Goal: Task Accomplishment & Management: Manage account settings

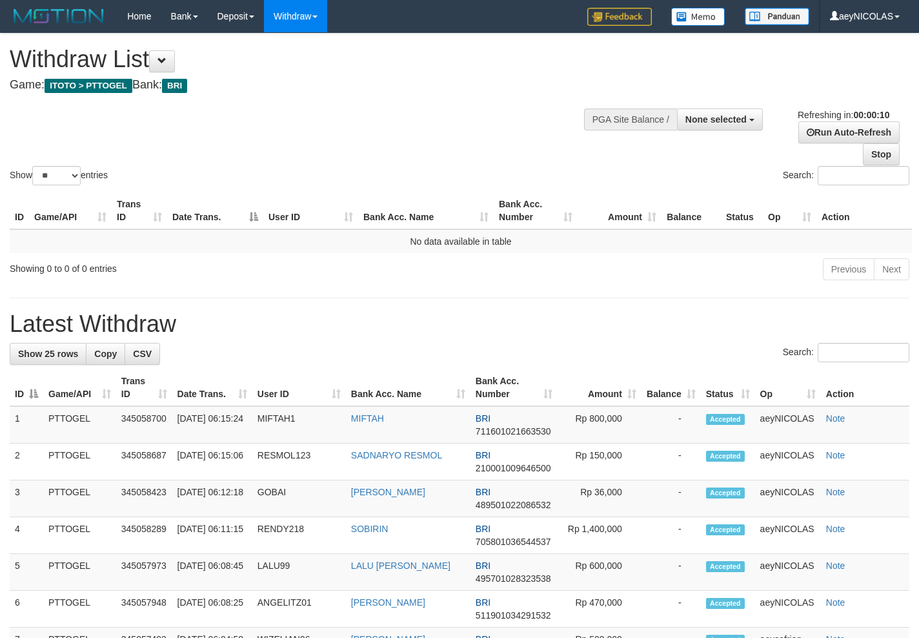
select select
select select "**"
select select
select select "**"
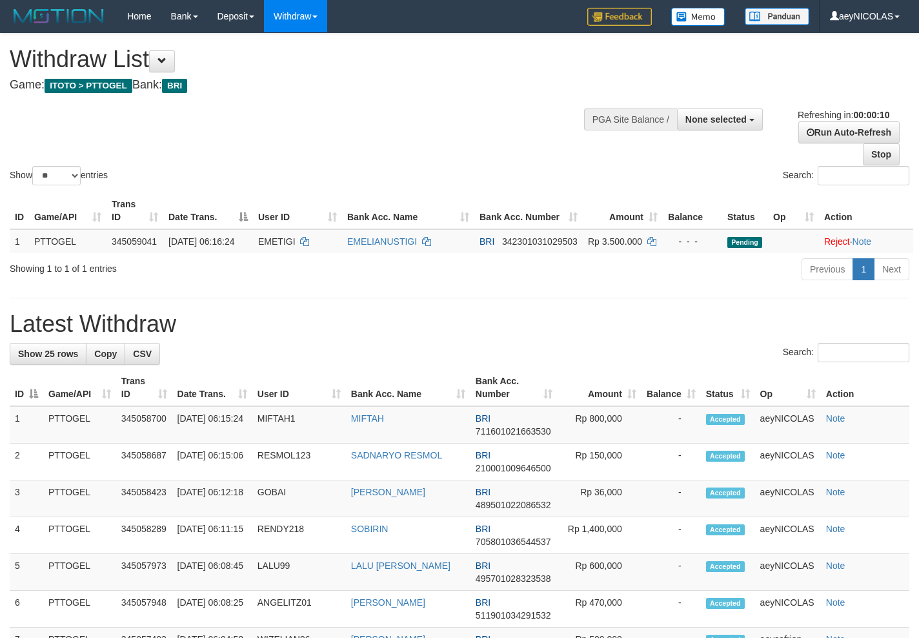
select select
select select "**"
select select
select select "**"
select select
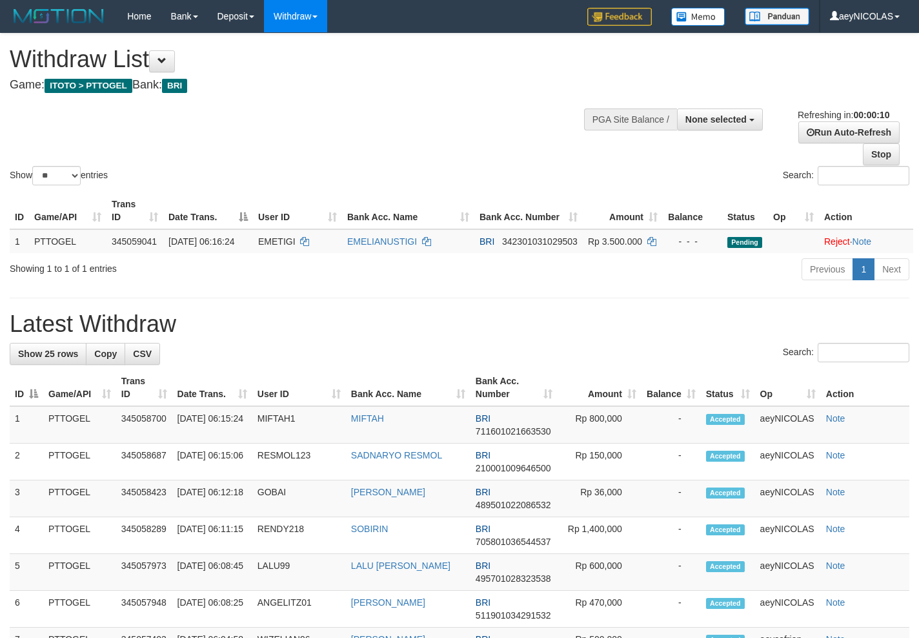
select select "**"
click at [578, 326] on h1 "Latest Withdraw" at bounding box center [460, 324] width 900 height 26
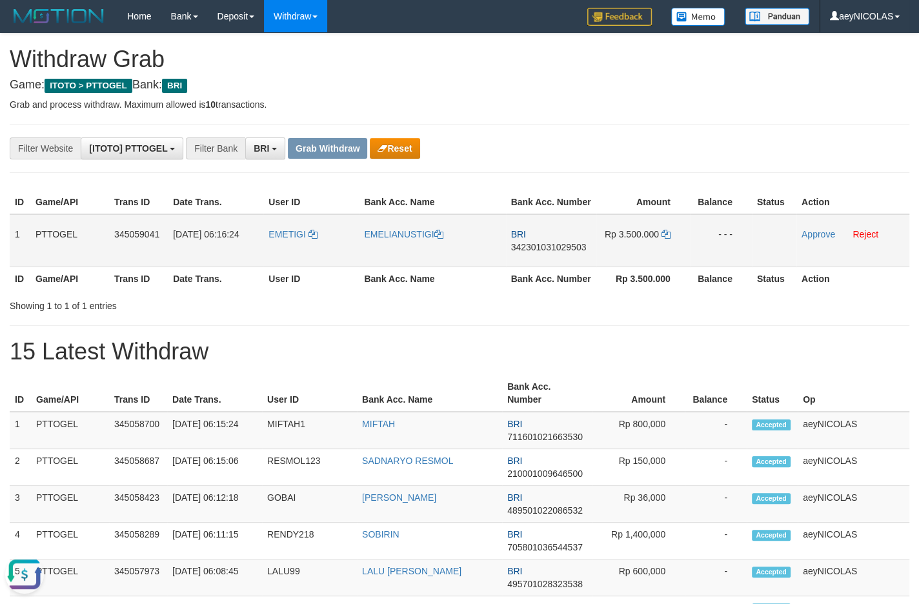
drag, startPoint x: 301, startPoint y: 260, endPoint x: 680, endPoint y: 254, distance: 379.0
click at [680, 254] on tr "1 PTTOGEL 345059041 01/10/2025 06:16:24 EMETIGI EMELIANUSTIGI BRI 3423010310295…" at bounding box center [460, 240] width 900 height 53
click at [569, 255] on td "BRI 342301031029503" at bounding box center [551, 240] width 90 height 53
click at [542, 252] on span "342301031029503" at bounding box center [549, 247] width 76 height 10
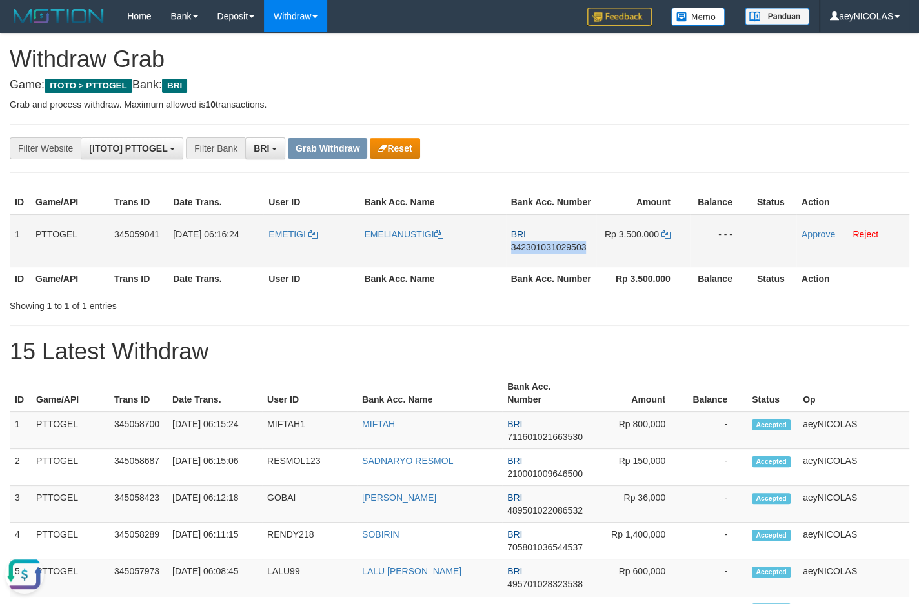
copy span "342301031029503"
click at [542, 252] on span "342301031029503" at bounding box center [549, 247] width 76 height 10
copy span "342301031029503"
click at [394, 312] on div "Showing 1 to 1 of 1 entries" at bounding box center [459, 303] width 919 height 18
click at [668, 239] on icon at bounding box center [666, 234] width 9 height 9
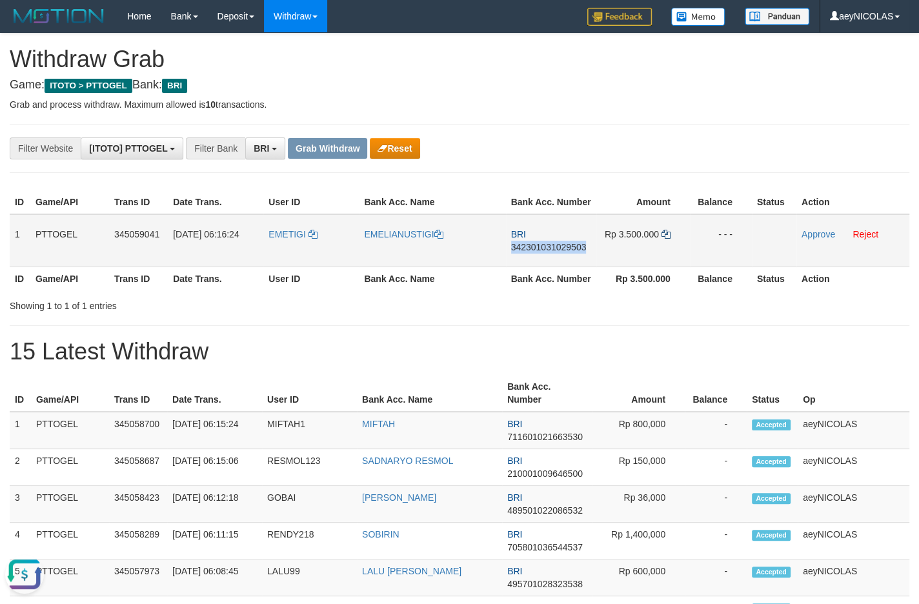
copy span "342301031029503"
click at [812, 240] on link "Approve" at bounding box center [819, 234] width 34 height 10
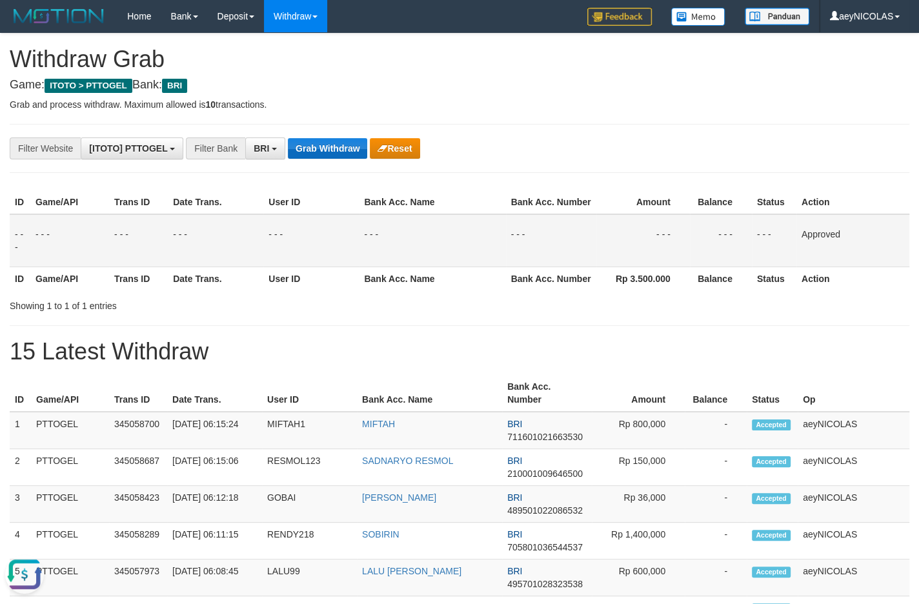
drag, startPoint x: 509, startPoint y: 225, endPoint x: 338, endPoint y: 159, distance: 184.2
click at [509, 214] on th "Bank Acc. Number" at bounding box center [551, 202] width 90 height 24
click at [336, 155] on button "Grab Withdraw" at bounding box center [327, 148] width 79 height 21
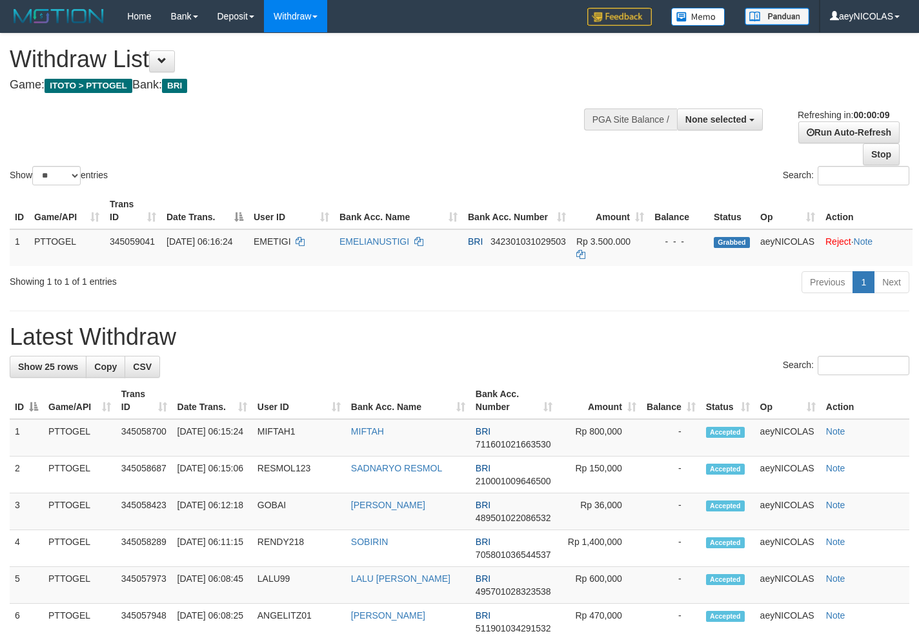
select select
select select "**"
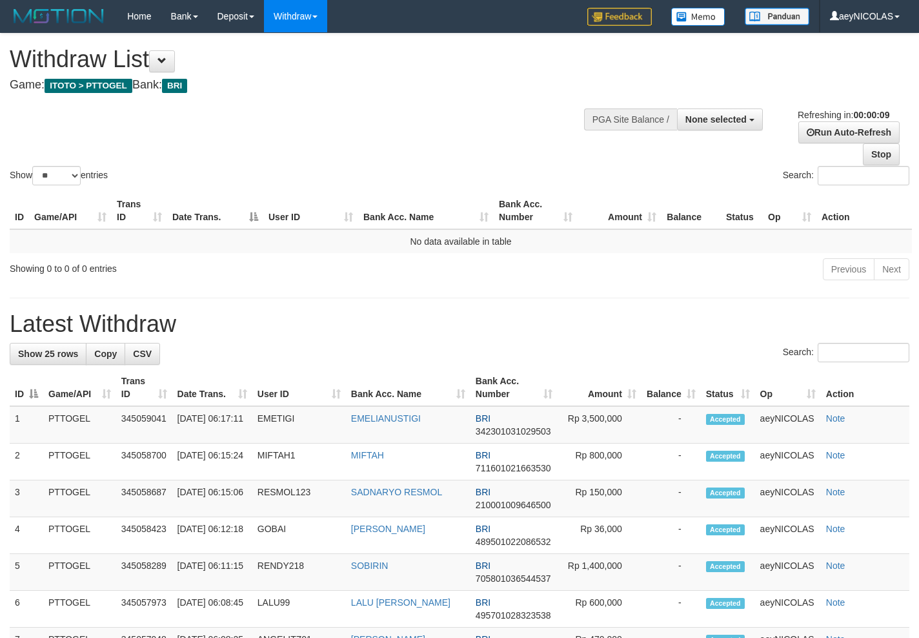
select select
select select "**"
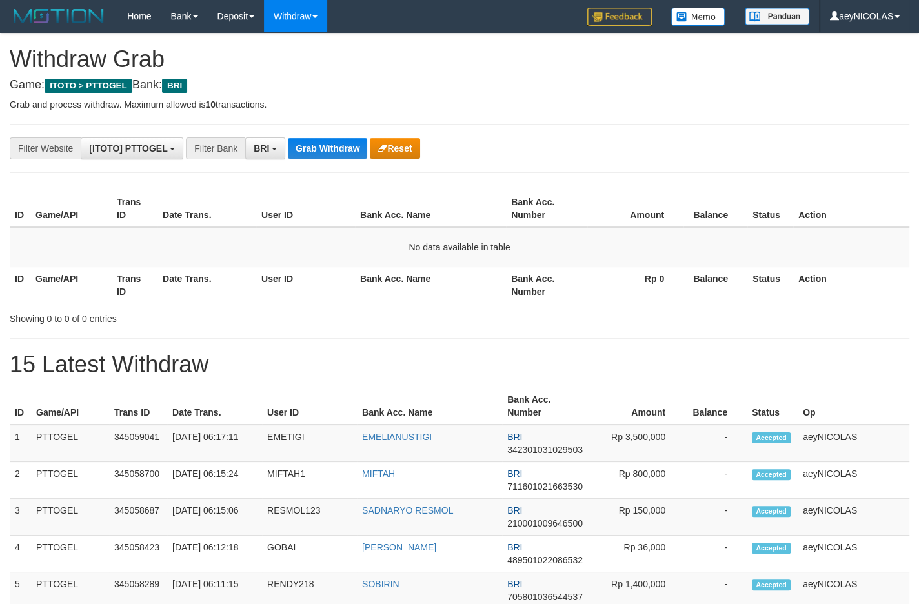
scroll to position [63, 0]
click at [309, 158] on button "Grab Withdraw" at bounding box center [327, 148] width 79 height 21
click at [310, 155] on button "Grab Withdraw" at bounding box center [327, 148] width 79 height 21
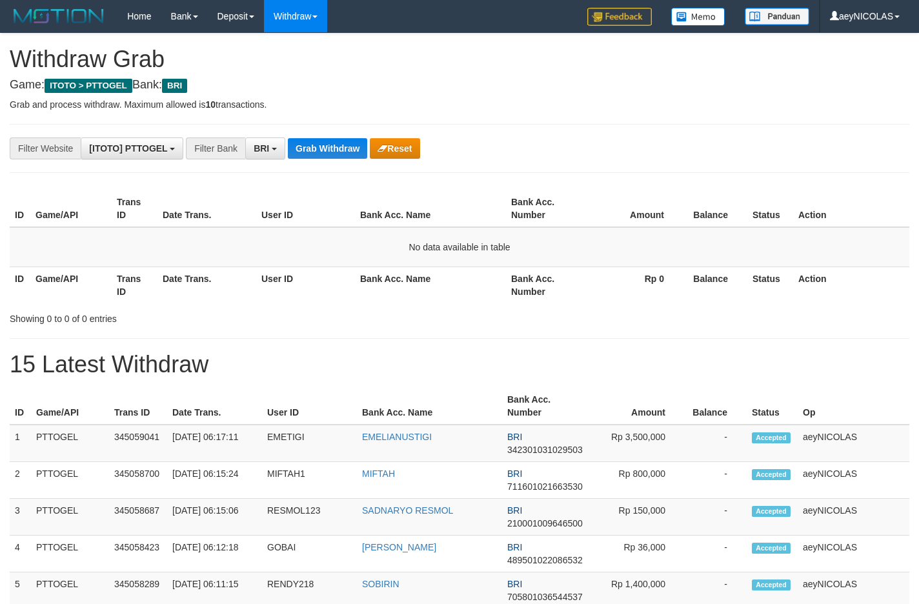
click at [310, 155] on button "Grab Withdraw" at bounding box center [327, 148] width 79 height 21
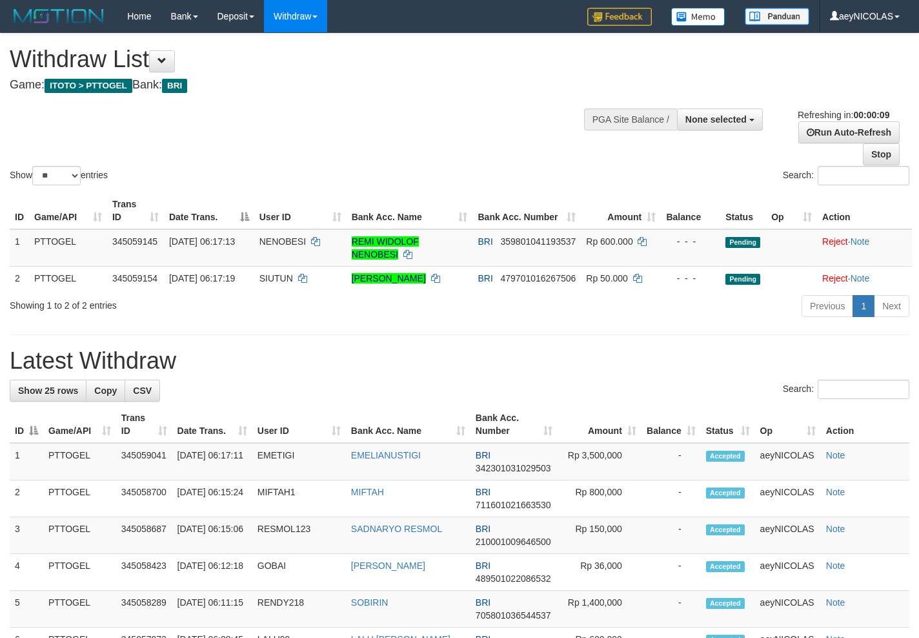
select select
select select "**"
select select
select select "**"
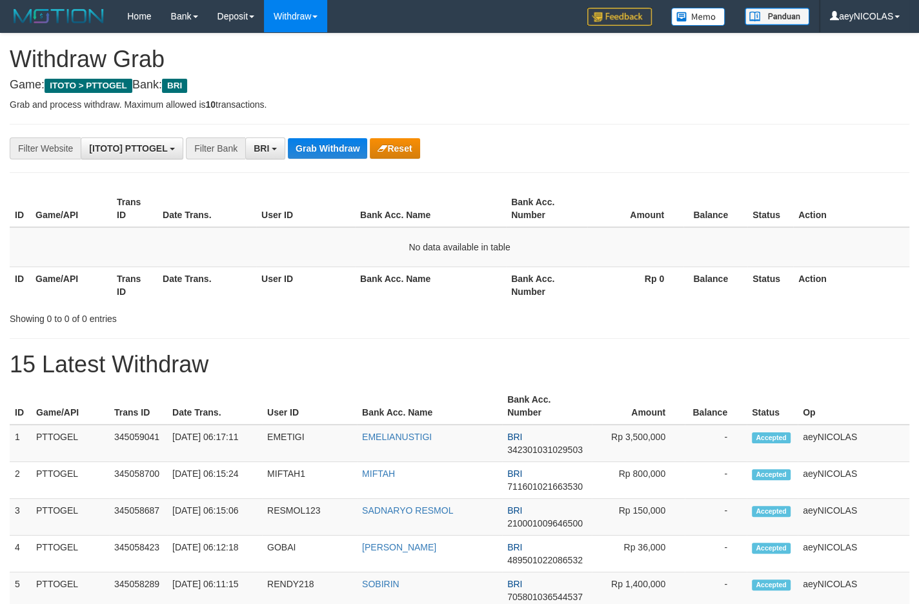
scroll to position [63, 0]
click at [325, 152] on button "Grab Withdraw" at bounding box center [327, 148] width 79 height 21
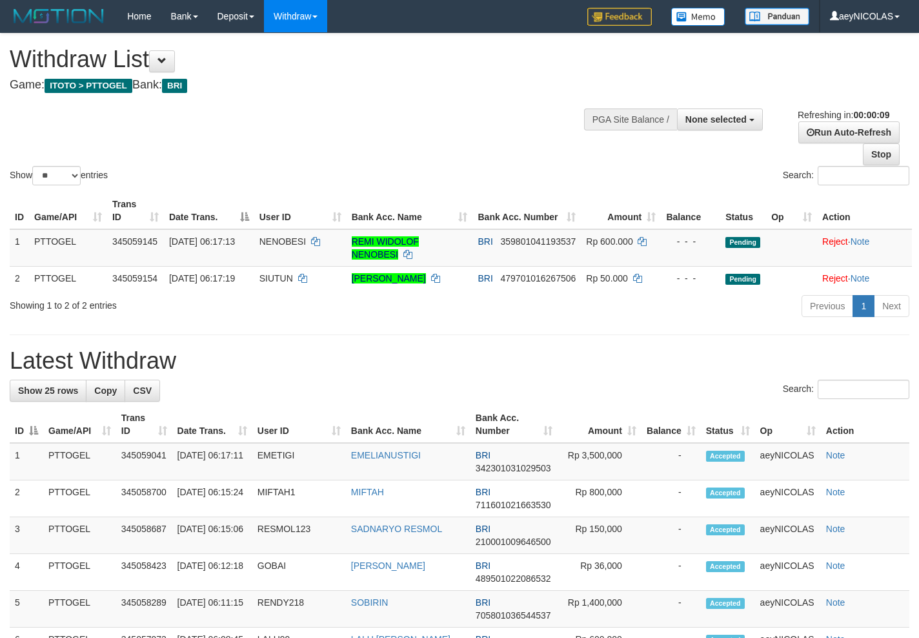
select select
select select "**"
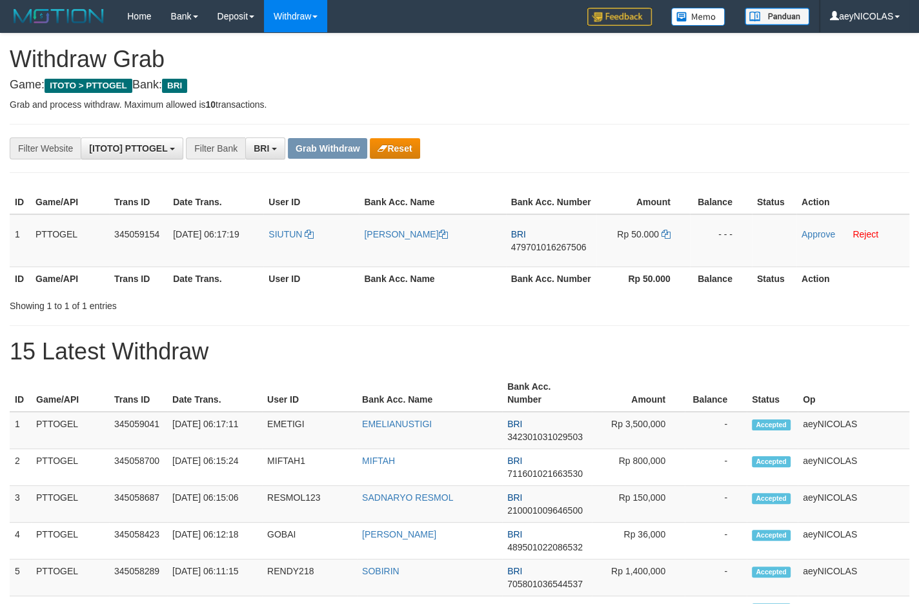
scroll to position [63, 0]
drag, startPoint x: 302, startPoint y: 268, endPoint x: 617, endPoint y: 265, distance: 315.1
click at [617, 265] on tr "1 PTTOGEL 345059154 01/10/2025 06:17:19 SIUTUN MUHAMMAD RAMDAN SIDIK BRI 479701…" at bounding box center [460, 240] width 900 height 53
click at [528, 252] on td "BRI 479701016267506" at bounding box center [551, 240] width 90 height 53
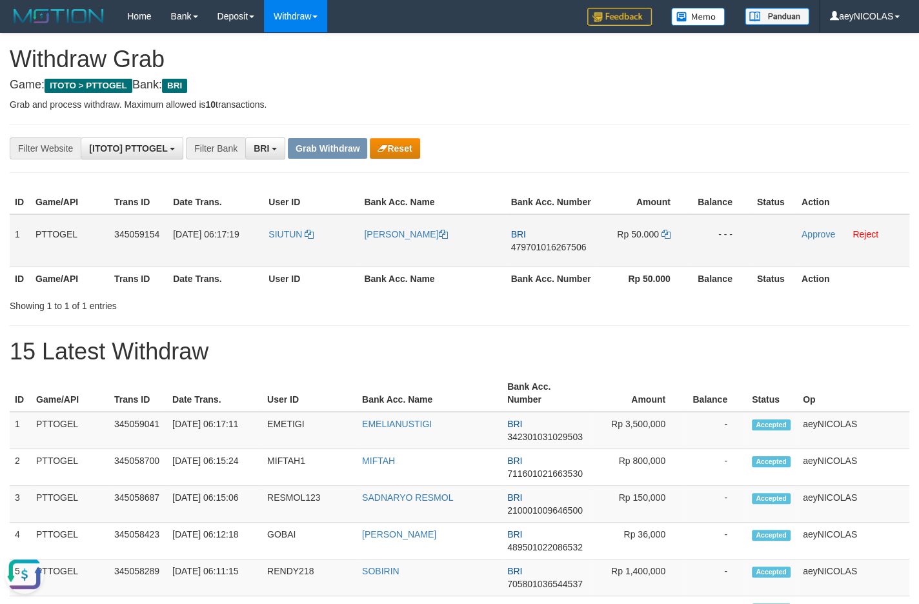
click at [527, 252] on span "479701016267506" at bounding box center [549, 247] width 76 height 10
copy span "479701016267506"
click at [535, 252] on span "479701016267506" at bounding box center [549, 247] width 76 height 10
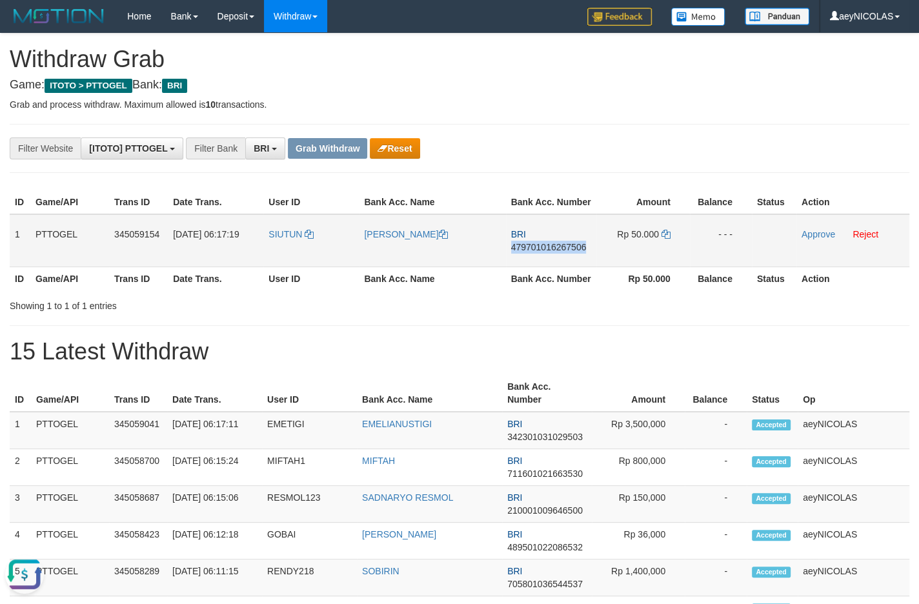
copy span "479701016267506"
click at [669, 239] on icon at bounding box center [666, 234] width 9 height 9
copy span "479701016267506"
click at [669, 239] on icon at bounding box center [666, 234] width 9 height 9
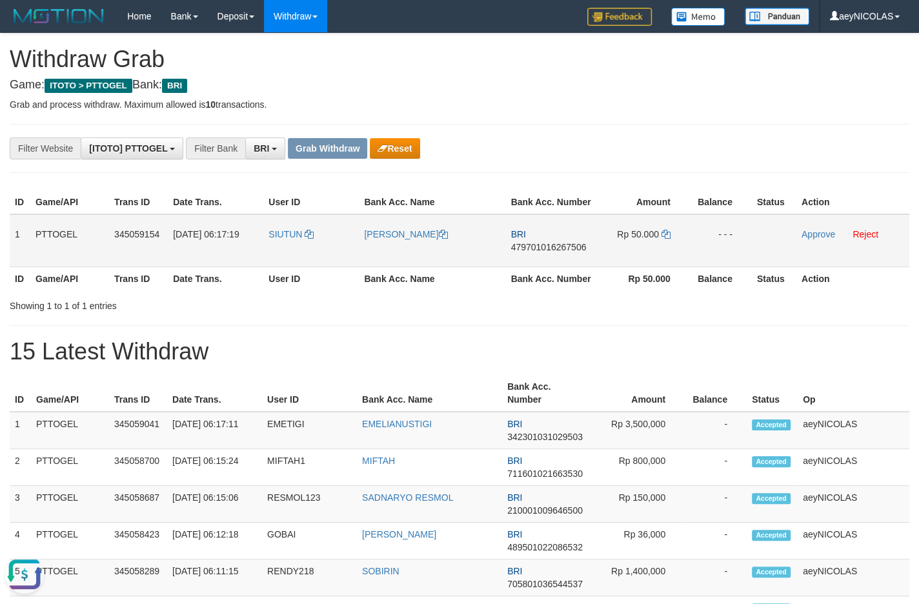
click at [819, 241] on td "Approve Reject" at bounding box center [853, 240] width 113 height 53
click at [822, 240] on link "Approve" at bounding box center [819, 234] width 34 height 10
drag, startPoint x: 736, startPoint y: 312, endPoint x: 673, endPoint y: 265, distance: 78.4
click at [717, 291] on th "Balance" at bounding box center [721, 279] width 62 height 24
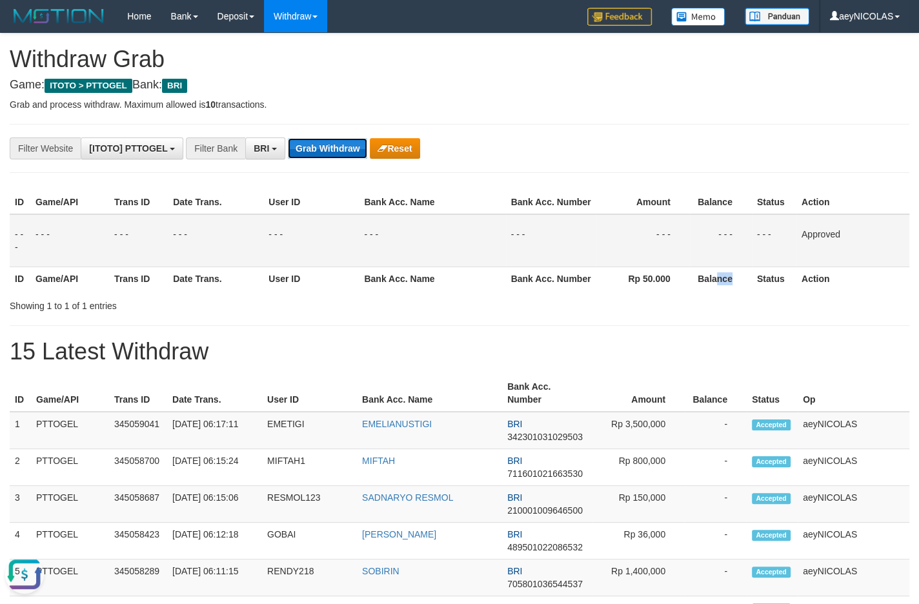
click at [318, 147] on button "Grab Withdraw" at bounding box center [327, 148] width 79 height 21
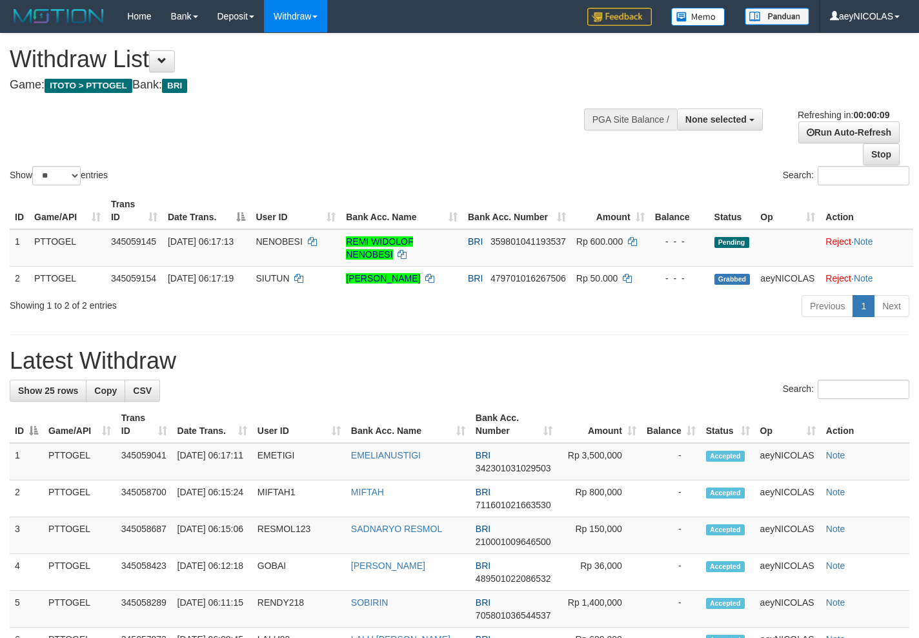
select select
select select "**"
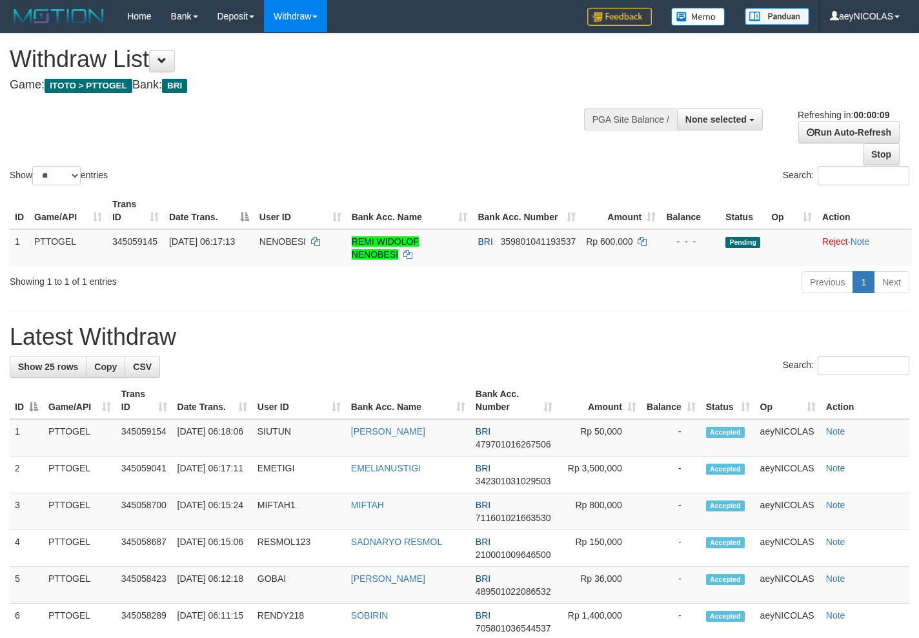
select select
select select "**"
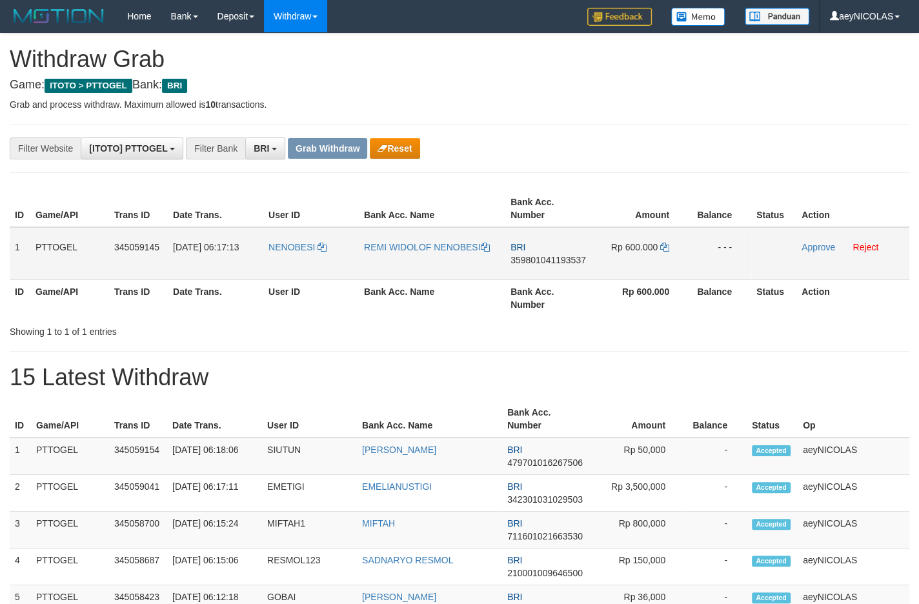
scroll to position [63, 0]
drag, startPoint x: 363, startPoint y: 261, endPoint x: 636, endPoint y: 267, distance: 272.5
click at [636, 267] on tr "1 PTTOGEL 345059145 01/10/2025 06:17:13 NENOBESI REMI WIDOLOF NENOBESI BRI 3598…" at bounding box center [460, 253] width 900 height 53
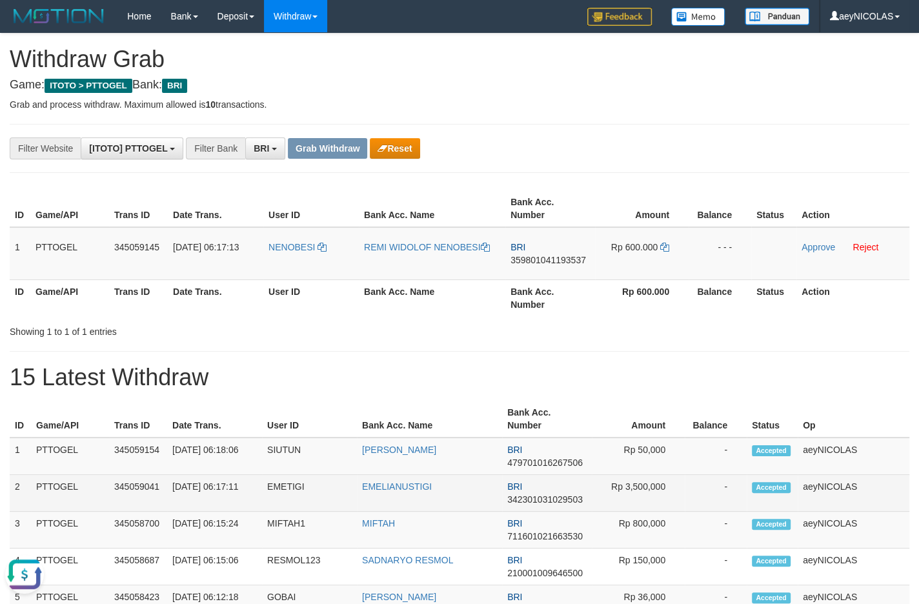
scroll to position [0, 0]
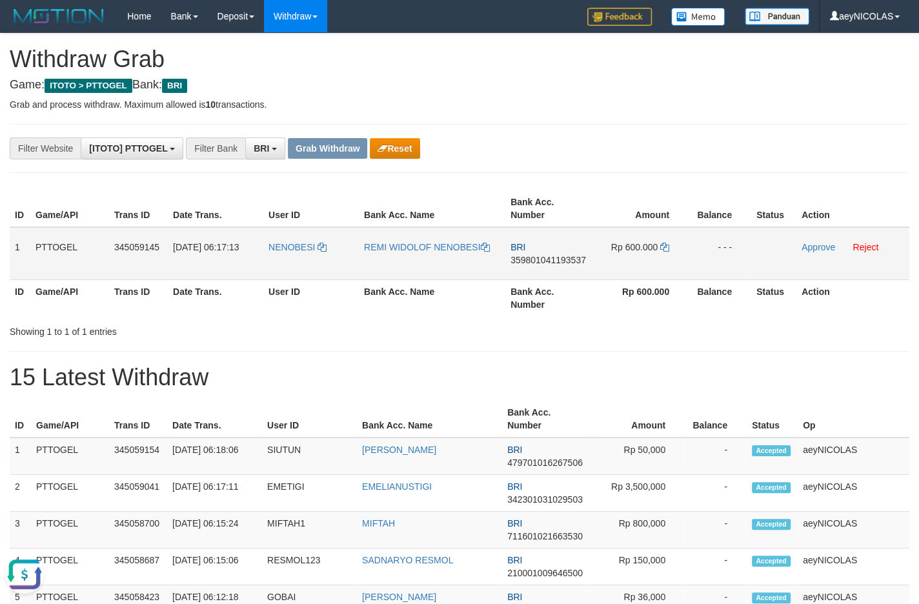
click at [540, 263] on span "359801041193537" at bounding box center [549, 260] width 76 height 10
copy span "359801041193537"
click at [561, 262] on span "359801041193537" at bounding box center [549, 260] width 76 height 10
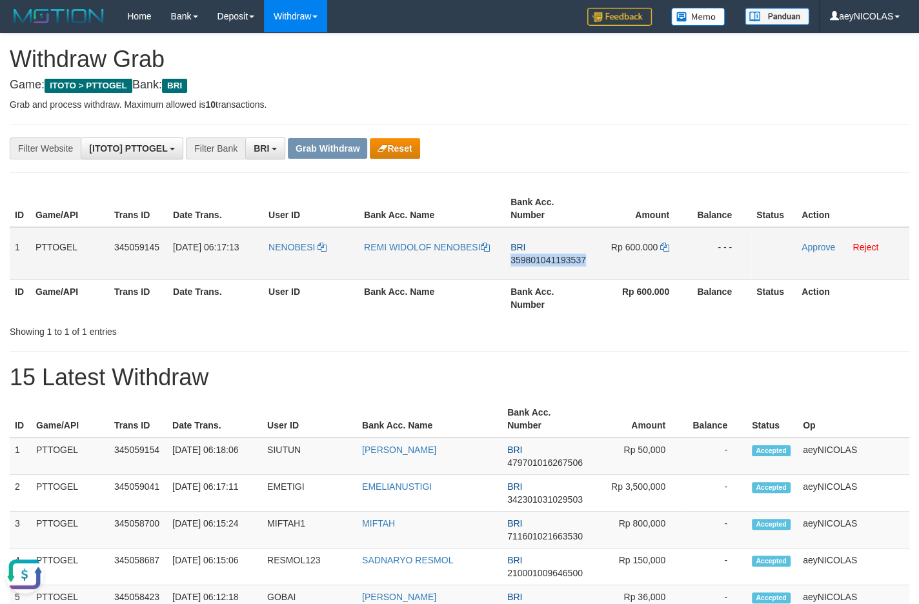
copy span "359801041193537"
click at [535, 316] on th "Bank Acc. Number" at bounding box center [551, 298] width 90 height 37
click at [660, 246] on td "Rp 600.000" at bounding box center [642, 253] width 94 height 53
click at [664, 246] on icon at bounding box center [664, 247] width 9 height 9
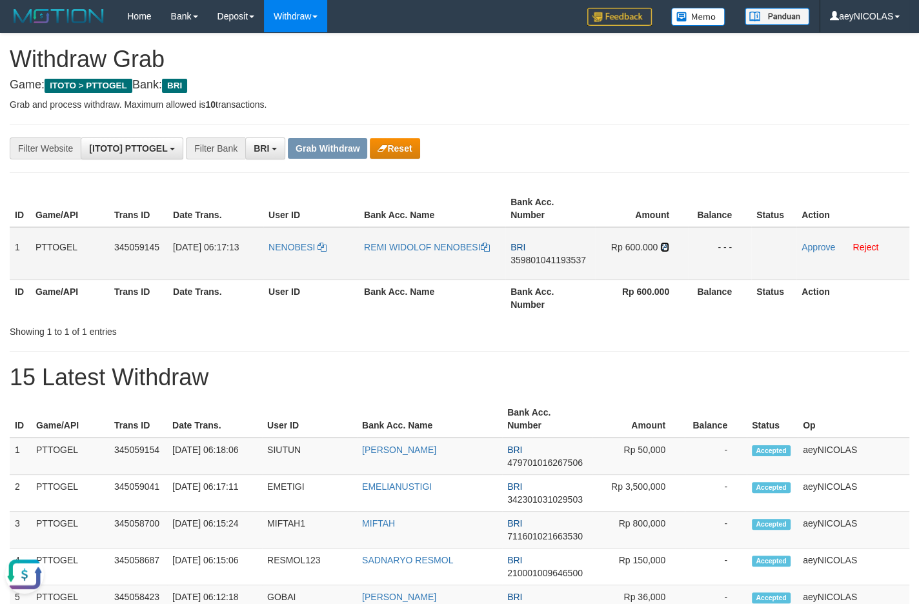
drag, startPoint x: 664, startPoint y: 246, endPoint x: 704, endPoint y: 249, distance: 40.2
click at [666, 246] on icon at bounding box center [664, 247] width 9 height 9
click at [807, 252] on link "Approve" at bounding box center [819, 247] width 34 height 10
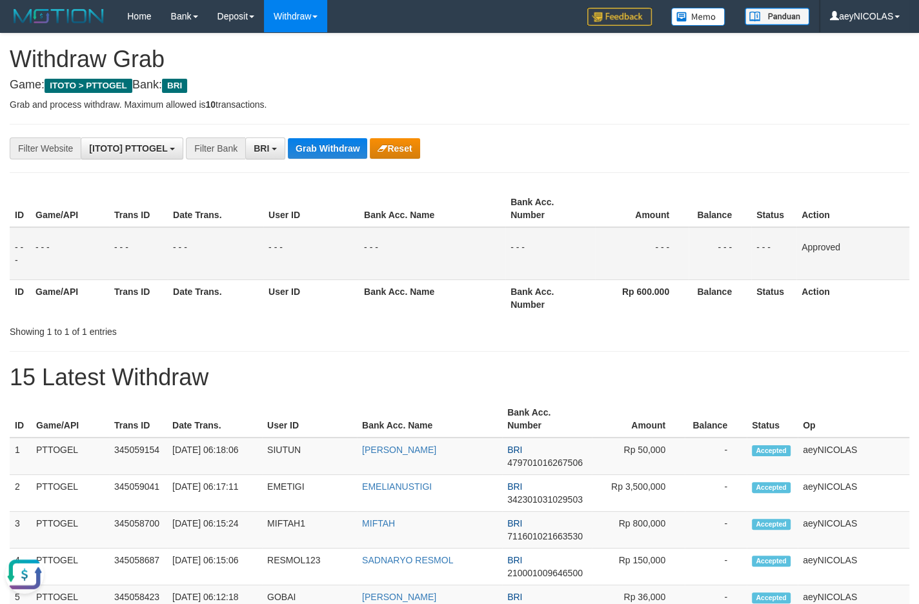
click at [497, 425] on th "Bank Acc. Name" at bounding box center [429, 419] width 145 height 37
click at [349, 148] on button "Grab Withdraw" at bounding box center [327, 148] width 79 height 21
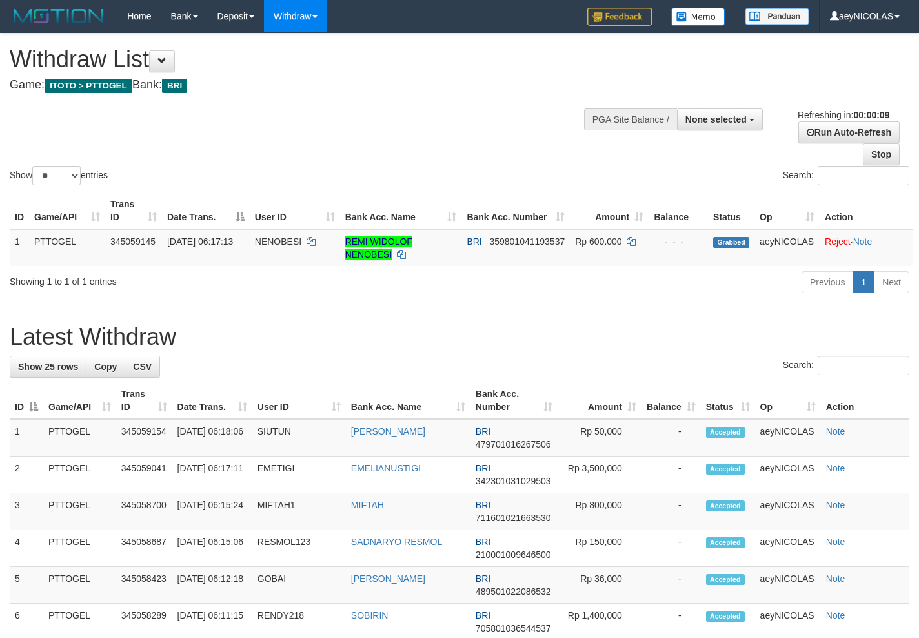
select select
select select "**"
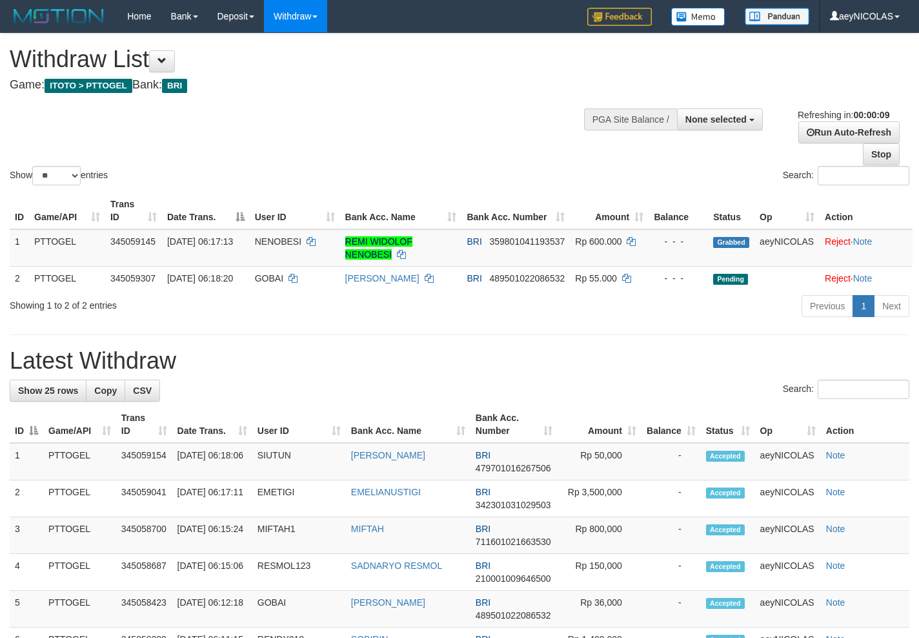
select select
select select "**"
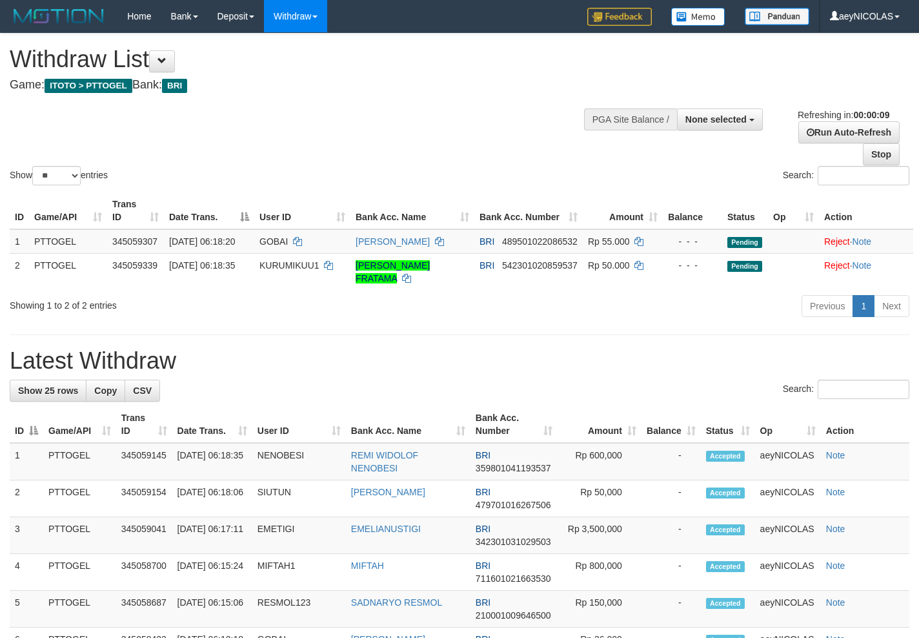
select select
select select "**"
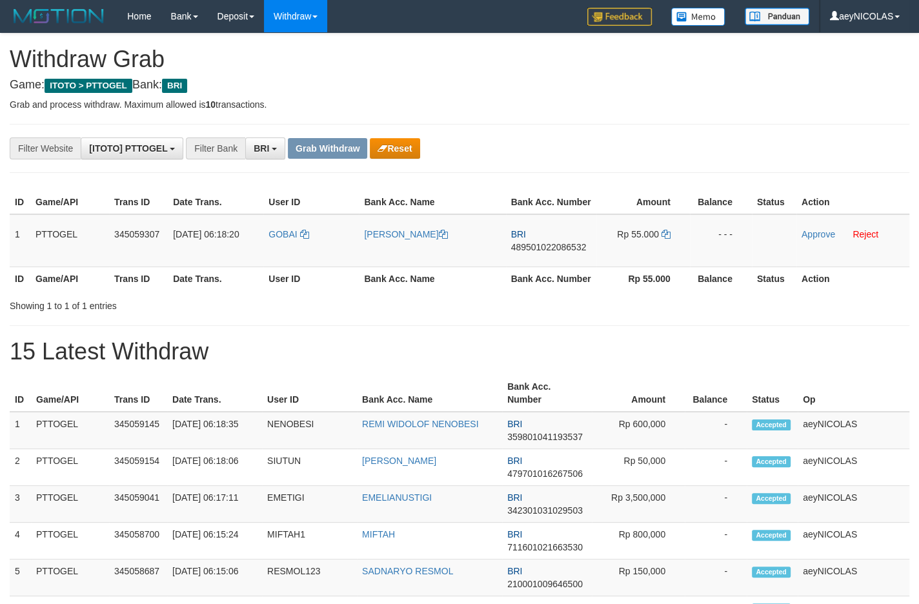
scroll to position [63, 0]
click at [599, 284] on th "Rp 55.000" at bounding box center [644, 279] width 94 height 24
click at [558, 294] on div "ID Game/API Trans ID Date Trans. User ID Bank Acc. Name Bank Acc. Number Amount…" at bounding box center [459, 241] width 919 height 108
drag, startPoint x: 329, startPoint y: 261, endPoint x: 623, endPoint y: 258, distance: 293.8
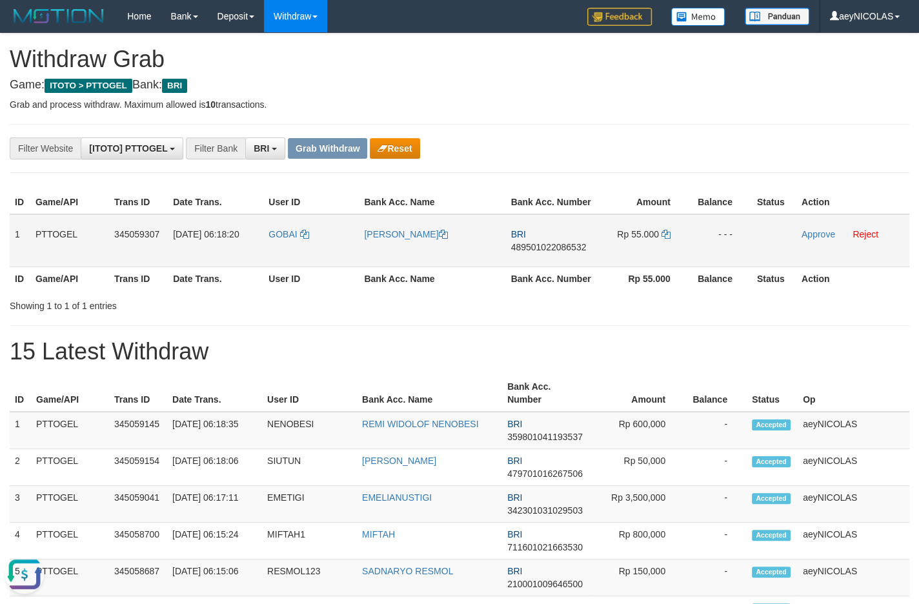
click at [623, 258] on tr "1 PTTOGEL 345059307 01/10/2025 06:18:20 GOBAI MIKAEL GOBAI BRI 489501022086532 …" at bounding box center [460, 240] width 900 height 53
copy tr
drag, startPoint x: 562, startPoint y: 241, endPoint x: 552, endPoint y: 260, distance: 21.1
click at [562, 242] on td "BRI 489501022086532" at bounding box center [551, 240] width 90 height 53
click at [552, 252] on span "489501022086532" at bounding box center [549, 247] width 76 height 10
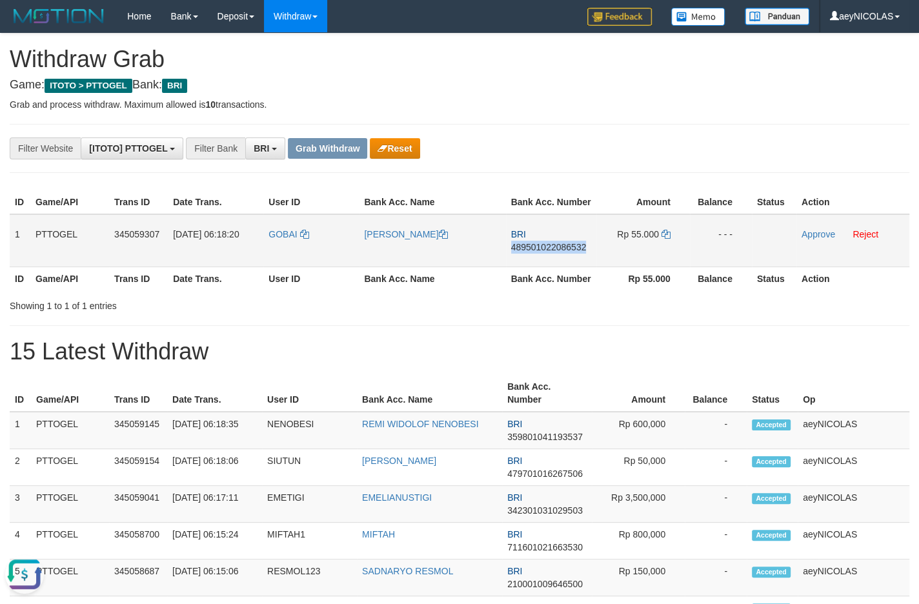
click at [552, 252] on span "489501022086532" at bounding box center [549, 247] width 76 height 10
copy span "489501022086532"
click at [535, 267] on td "BRI 489501022086532" at bounding box center [551, 240] width 90 height 53
click at [536, 252] on span "489501022086532" at bounding box center [549, 247] width 76 height 10
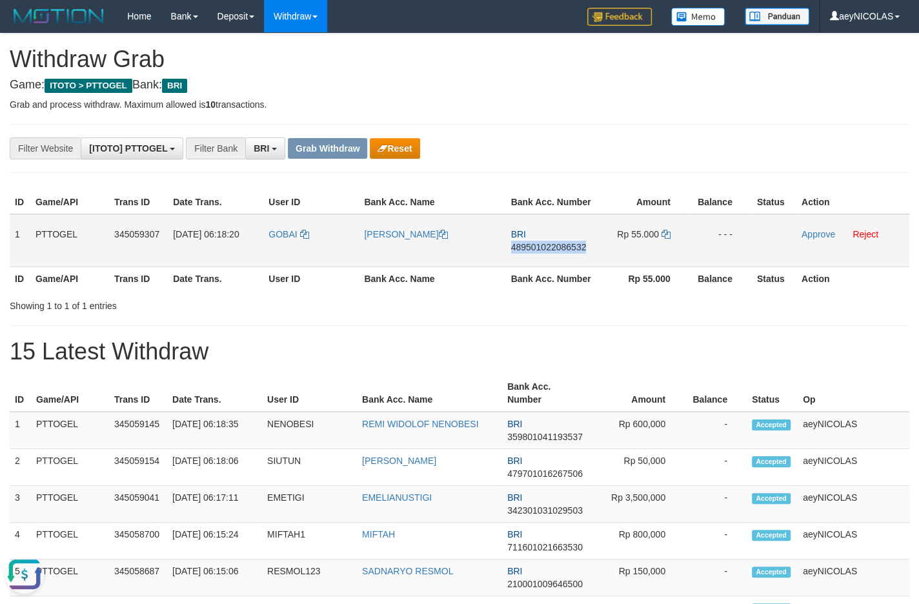
copy span "489501022086532"
click at [536, 252] on span "489501022086532" at bounding box center [549, 247] width 76 height 10
copy span "489501022086532"
click at [660, 365] on h1 "15 Latest Withdraw" at bounding box center [460, 352] width 900 height 26
click at [662, 239] on icon at bounding box center [666, 234] width 9 height 9
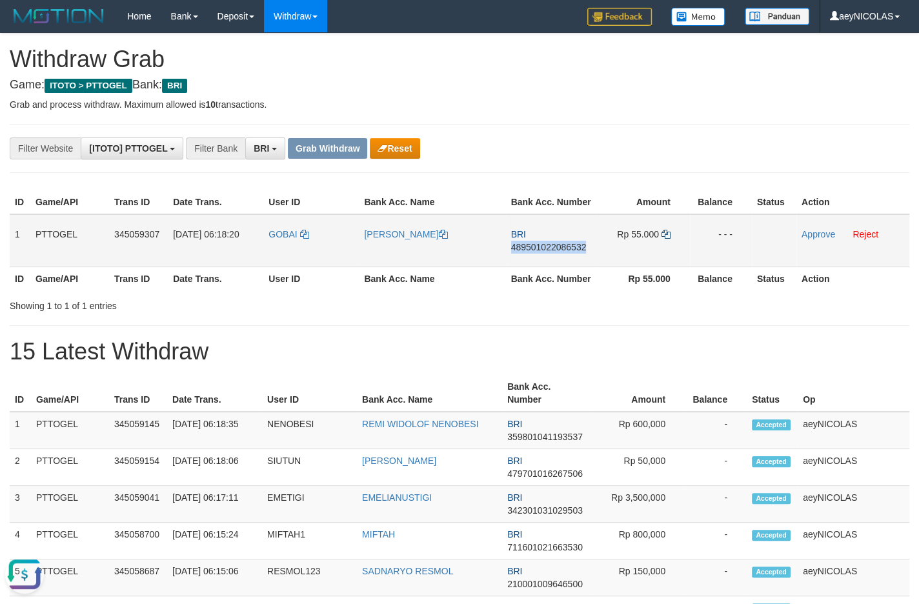
copy span "489501022086532"
click at [664, 239] on icon at bounding box center [666, 234] width 9 height 9
click at [806, 240] on link "Approve" at bounding box center [819, 234] width 34 height 10
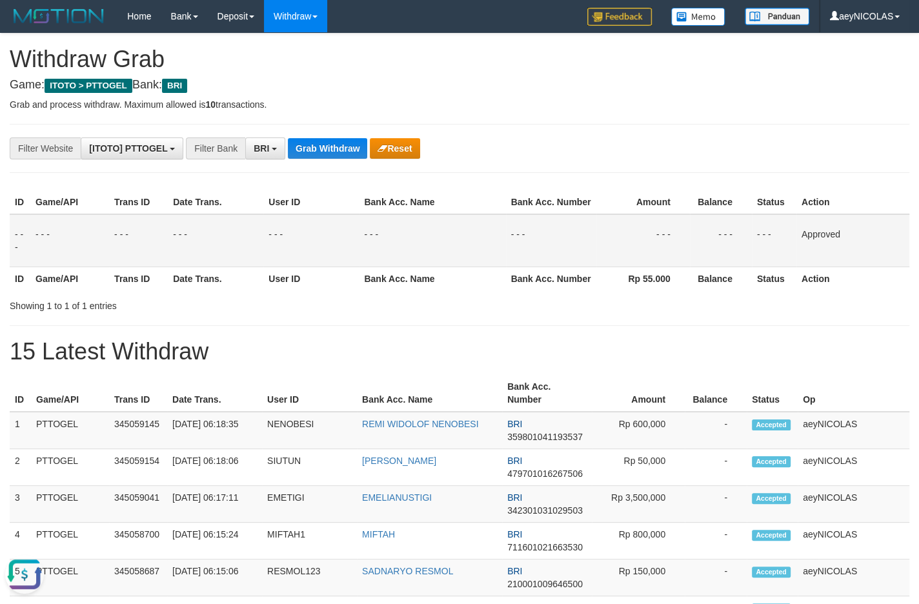
drag, startPoint x: 439, startPoint y: 291, endPoint x: 403, endPoint y: 245, distance: 58.5
click at [440, 291] on th "Bank Acc. Name" at bounding box center [432, 279] width 147 height 24
click at [352, 149] on button "Grab Withdraw" at bounding box center [327, 148] width 79 height 21
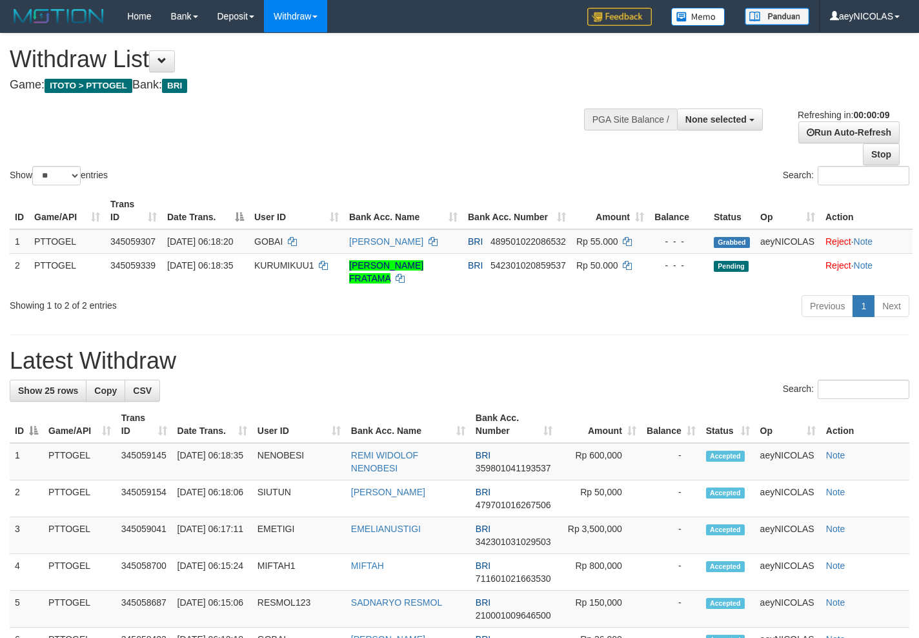
select select
select select "**"
select select
select select "**"
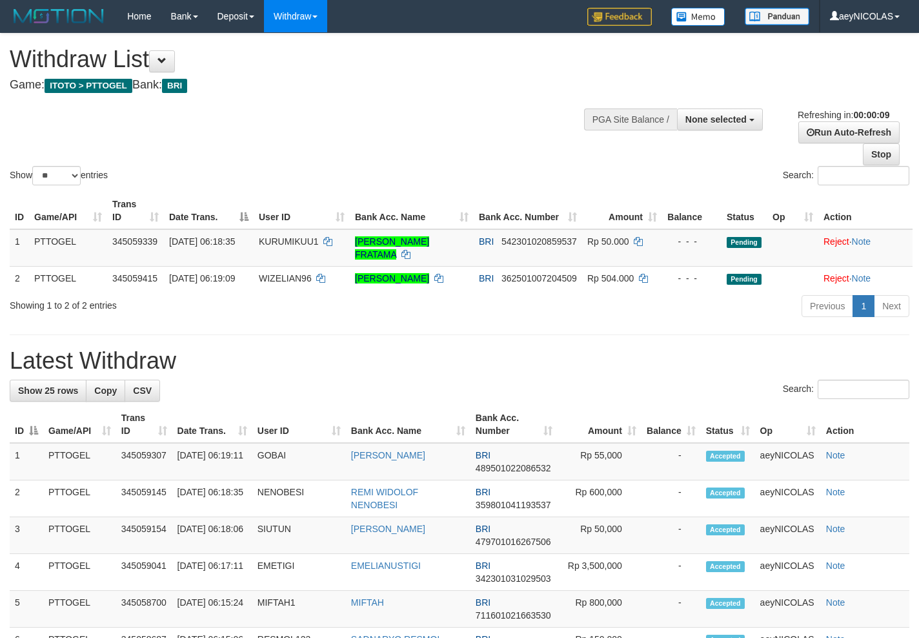
select select
select select "**"
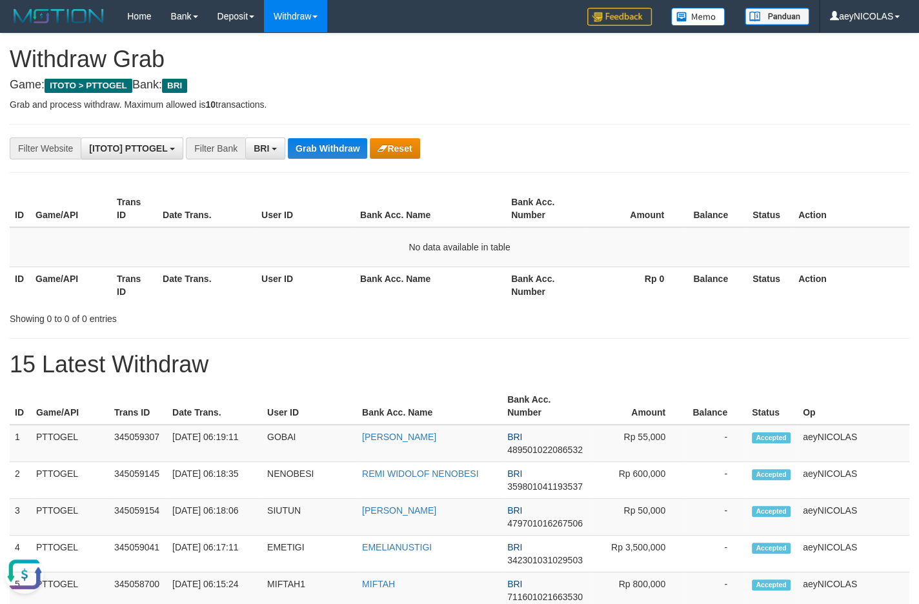
click at [345, 148] on button "Grab Withdraw" at bounding box center [327, 148] width 79 height 21
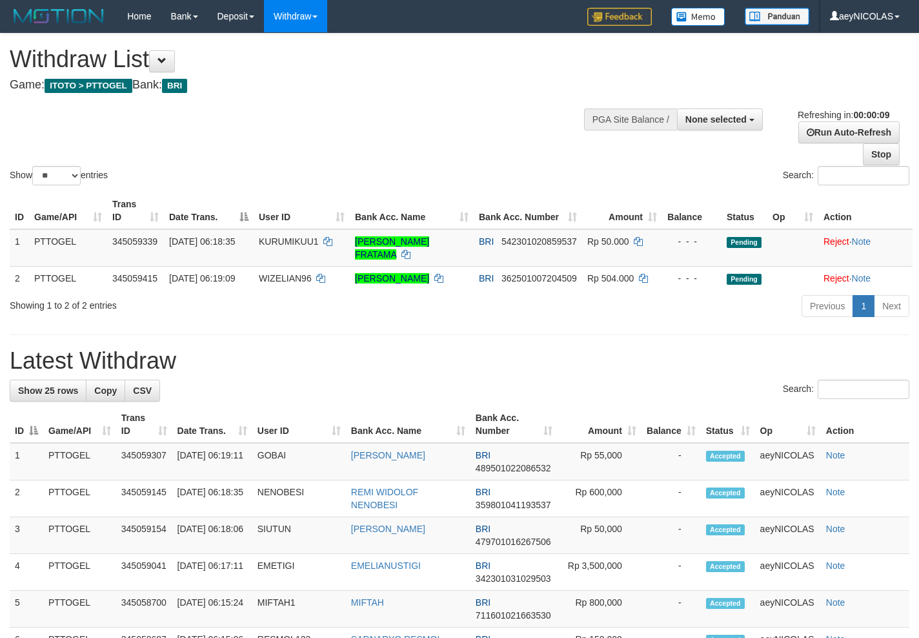
select select
select select "**"
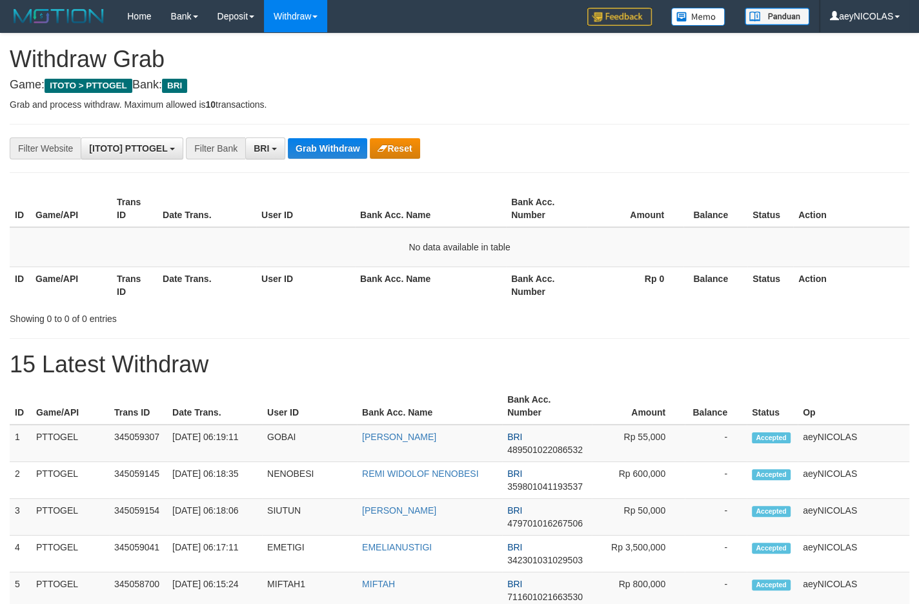
scroll to position [63, 0]
click at [313, 145] on button "Grab Withdraw" at bounding box center [327, 148] width 79 height 21
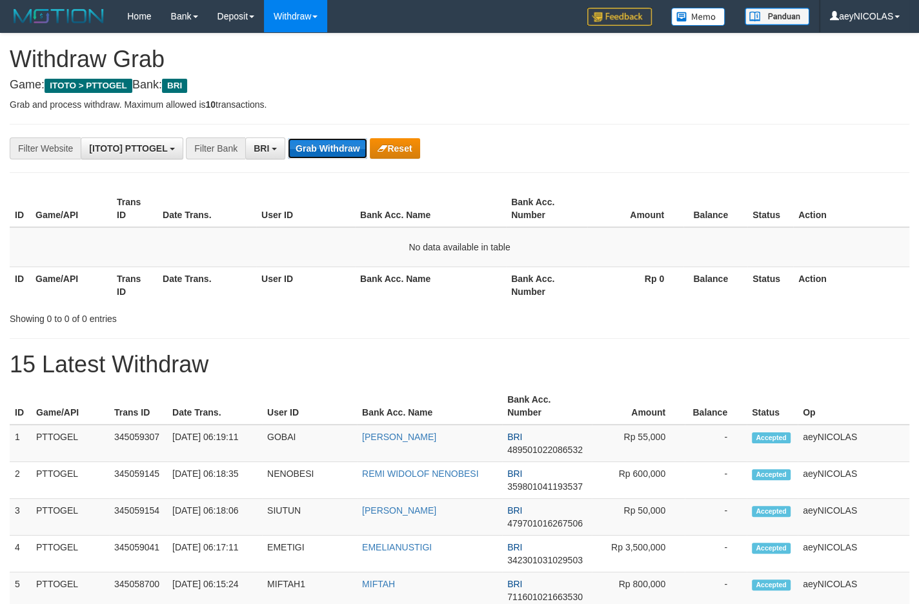
click at [313, 145] on button "Grab Withdraw" at bounding box center [327, 148] width 79 height 21
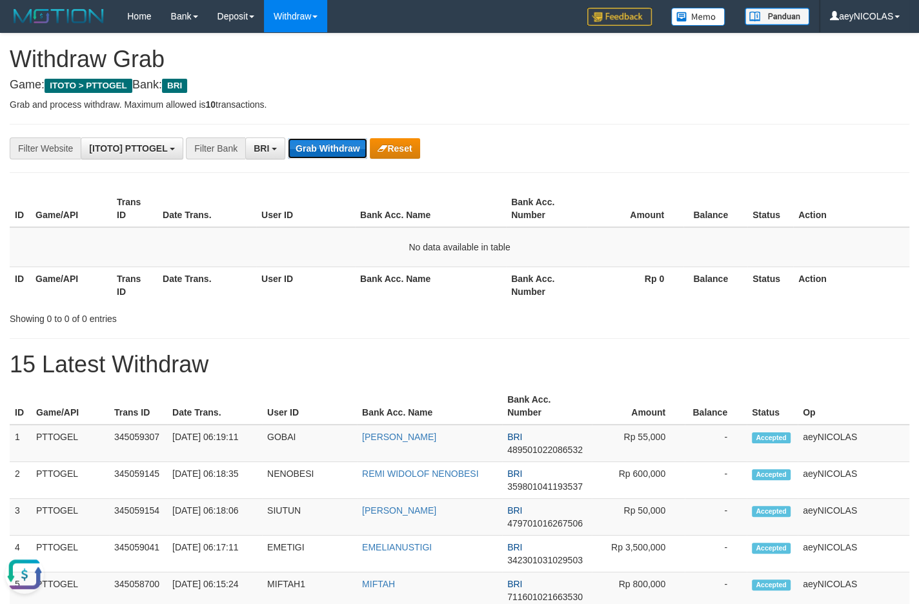
click at [313, 145] on button "Grab Withdraw" at bounding box center [327, 148] width 79 height 21
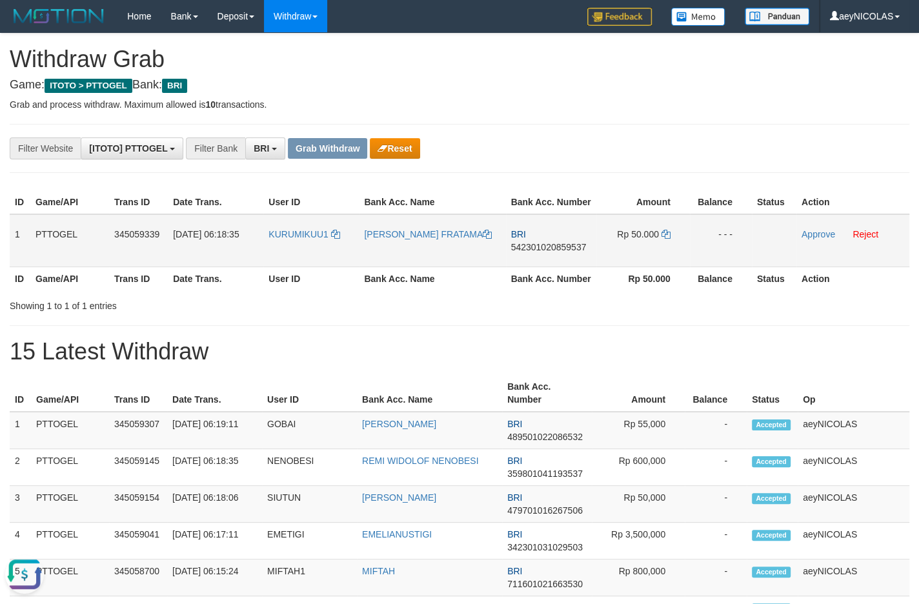
drag, startPoint x: 300, startPoint y: 257, endPoint x: 600, endPoint y: 258, distance: 300.9
click at [600, 258] on tr "1 PTTOGEL 345059339 [DATE] 06:18:35 KURUMIKUU1 [PERSON_NAME] FRATAMA BRI 542301…" at bounding box center [460, 240] width 900 height 53
click at [529, 254] on td "BRI 542301020859537" at bounding box center [551, 240] width 90 height 53
click at [529, 252] on span "542301020859537" at bounding box center [549, 247] width 76 height 10
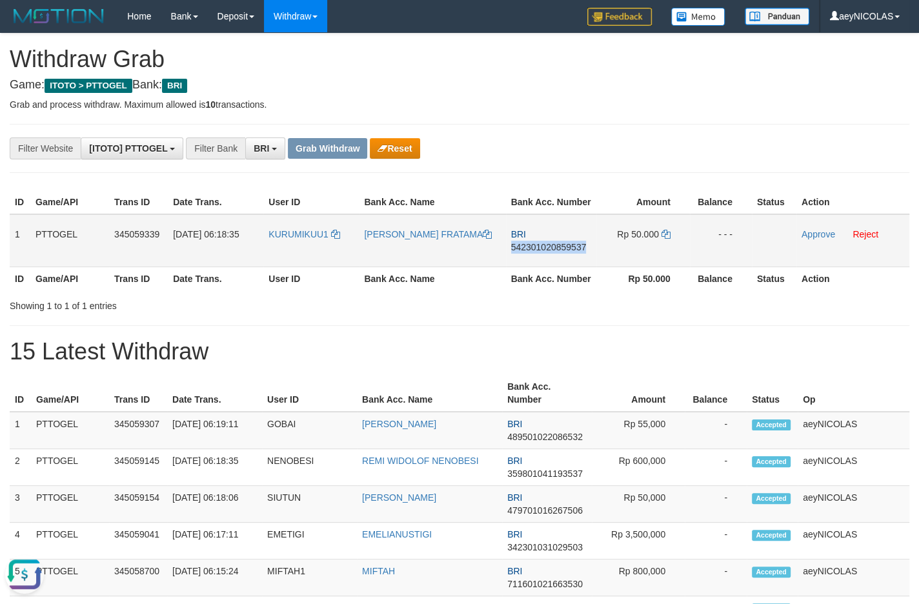
copy span "542301020859537"
click at [529, 252] on span "542301020859537" at bounding box center [549, 247] width 76 height 10
copy span "542301020859537"
click at [535, 267] on td "BRI 542301020859537" at bounding box center [551, 240] width 90 height 53
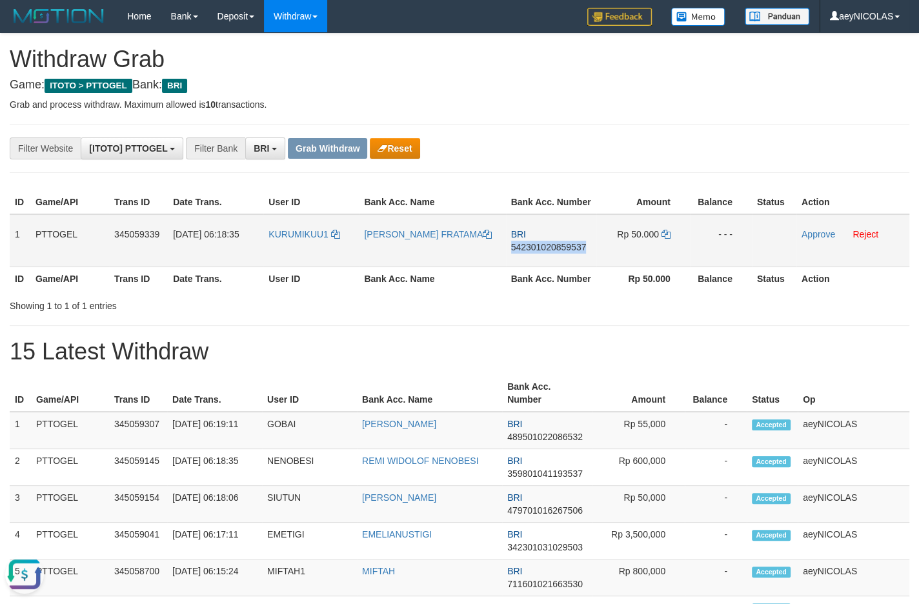
click at [542, 252] on span "542301020859537" at bounding box center [549, 247] width 76 height 10
copy span "542301020859537"
click at [542, 252] on span "542301020859537" at bounding box center [549, 247] width 76 height 10
copy span "542301020859537"
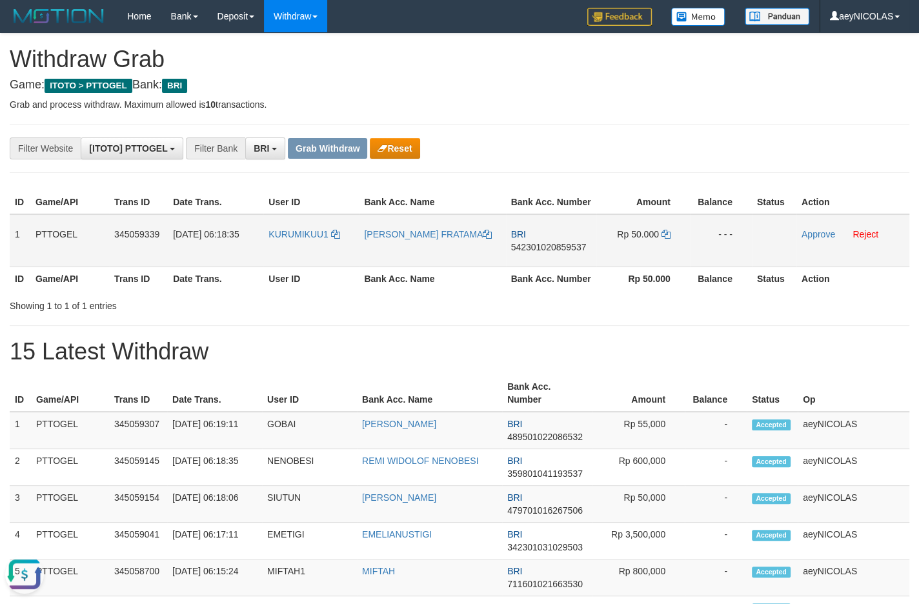
click at [554, 267] on td "BRI 542301020859537" at bounding box center [551, 240] width 90 height 53
click at [560, 252] on span "542301020859537" at bounding box center [549, 247] width 76 height 10
copy span "542301020859537"
click at [509, 312] on div "Showing 1 to 1 of 1 entries" at bounding box center [459, 303] width 919 height 18
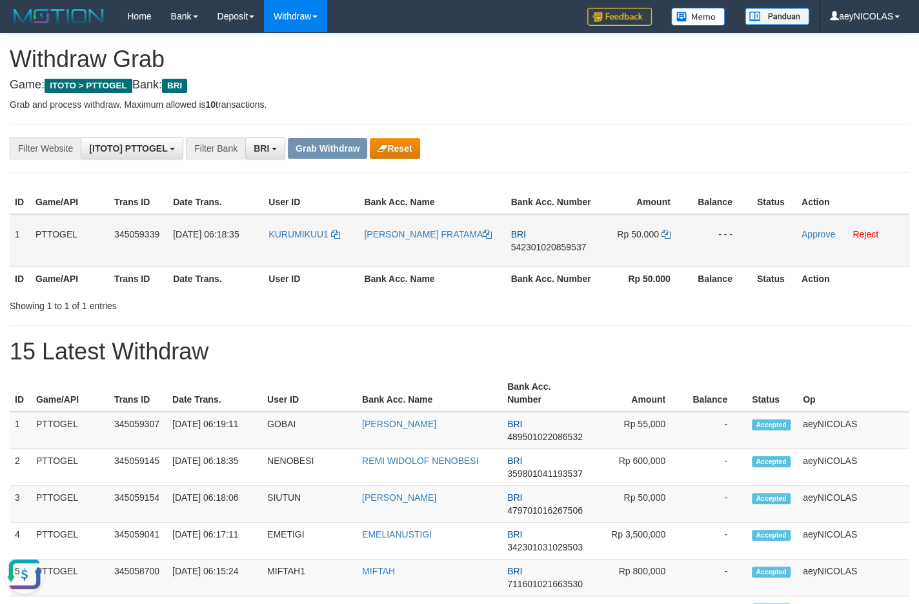
click at [665, 256] on td "Rp 50.000" at bounding box center [644, 240] width 94 height 53
click at [665, 239] on icon at bounding box center [666, 234] width 9 height 9
click at [812, 240] on link "Approve" at bounding box center [819, 234] width 34 height 10
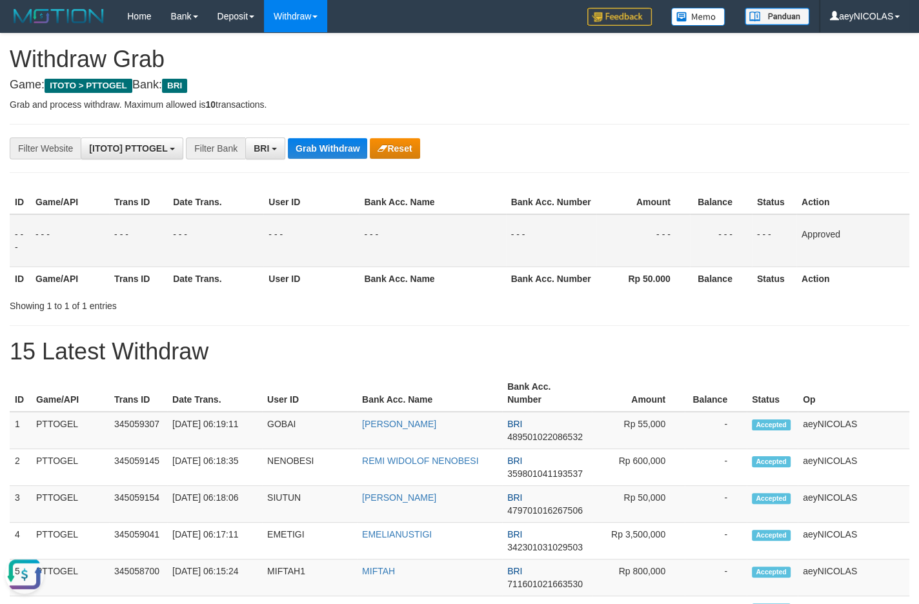
click at [777, 312] on div "Showing 1 to 1 of 1 entries" at bounding box center [459, 303] width 919 height 18
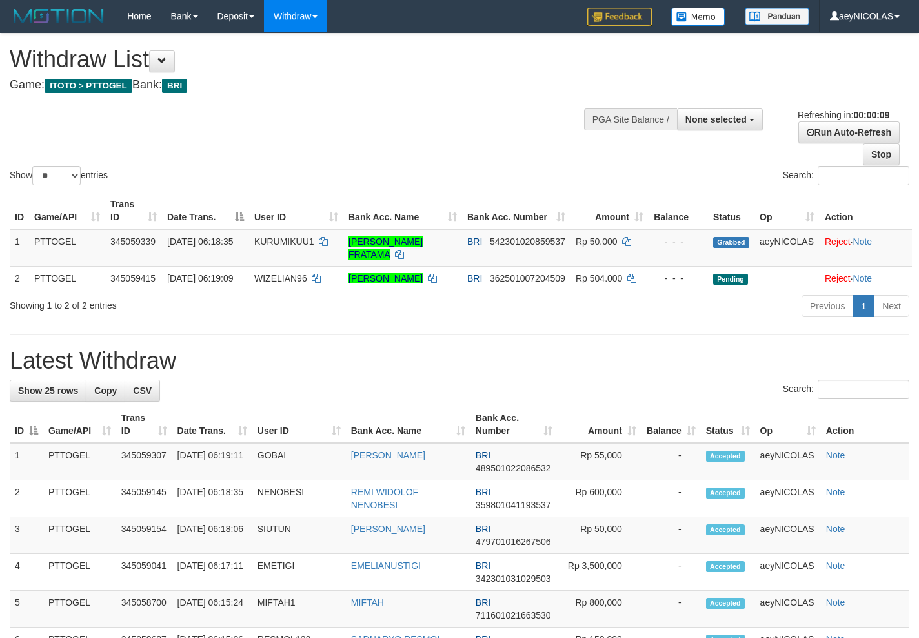
select select
select select "**"
select select
select select "**"
select select
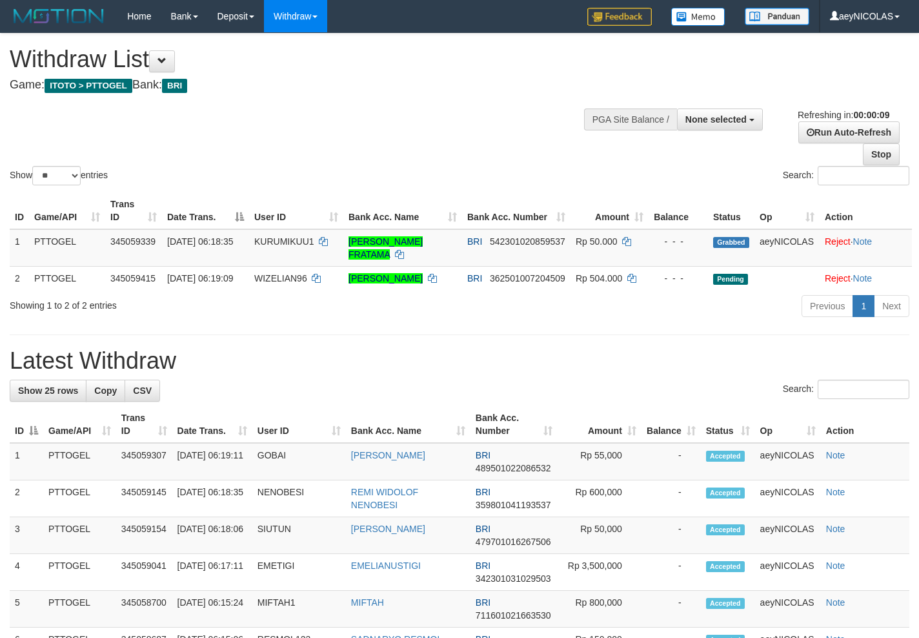
select select "**"
select select
select select "**"
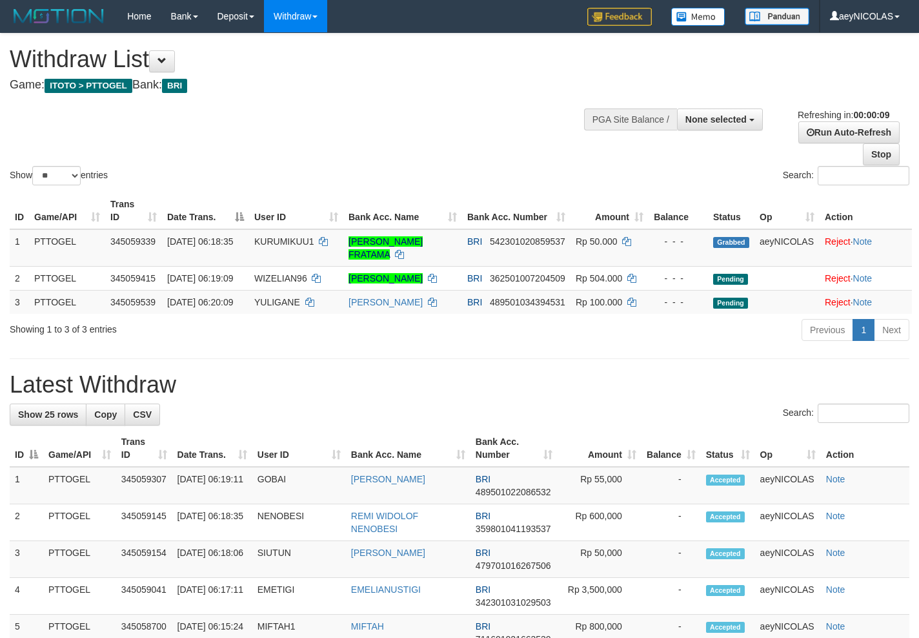
select select
select select "**"
select select
select select "**"
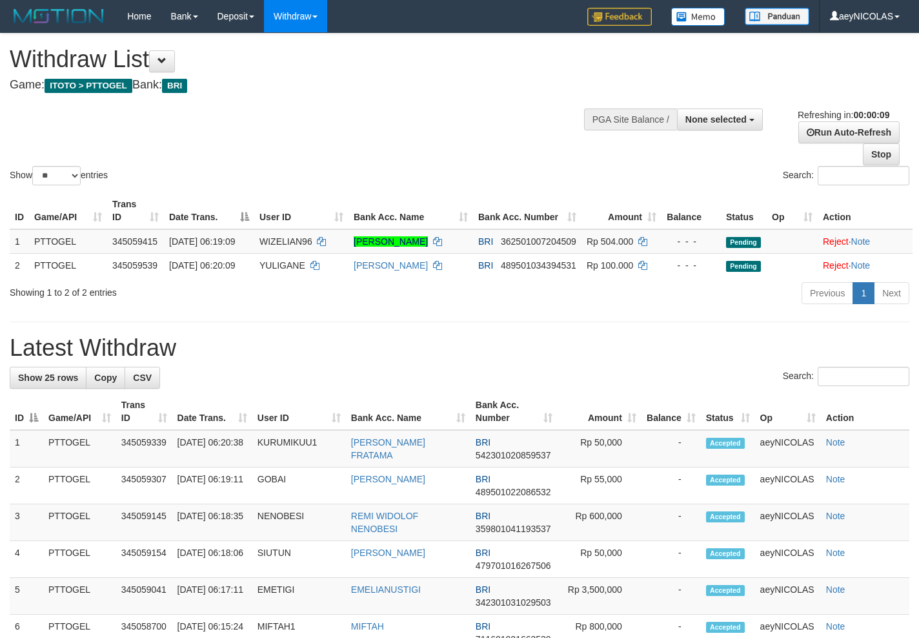
select select
select select "**"
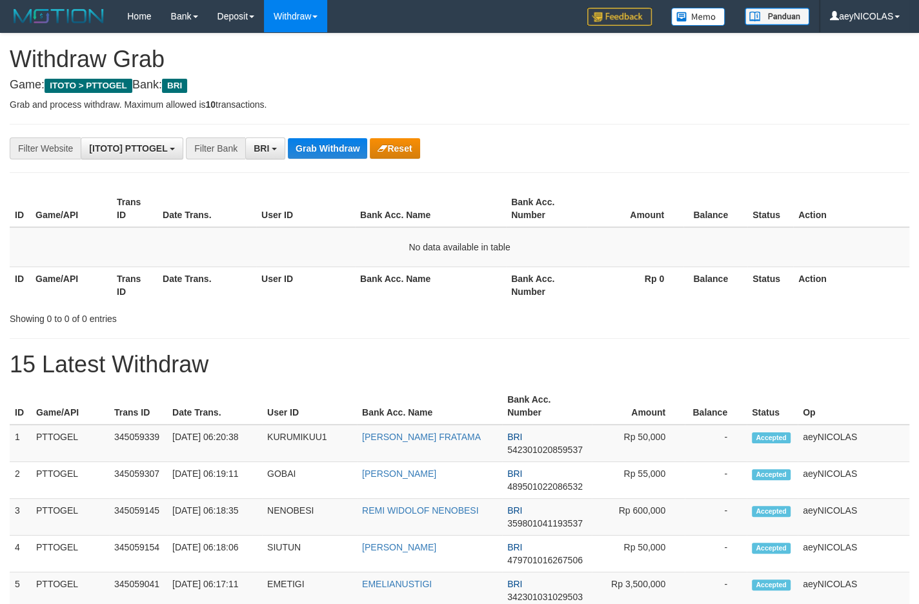
scroll to position [63, 0]
drag, startPoint x: 283, startPoint y: 453, endPoint x: 455, endPoint y: 451, distance: 171.7
click at [455, 451] on tr "1 PTTOGEL 345059339 01/10/2025 06:20:38 KURUMIKUU1 JERRY FAJAR FRATAMA BRI 5423…" at bounding box center [460, 443] width 900 height 37
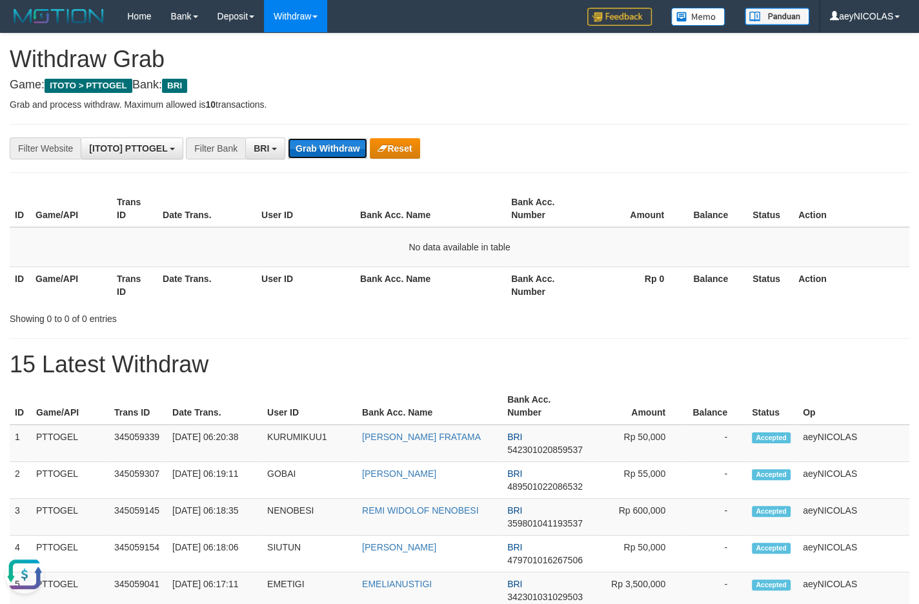
click at [323, 145] on button "Grab Withdraw" at bounding box center [327, 148] width 79 height 21
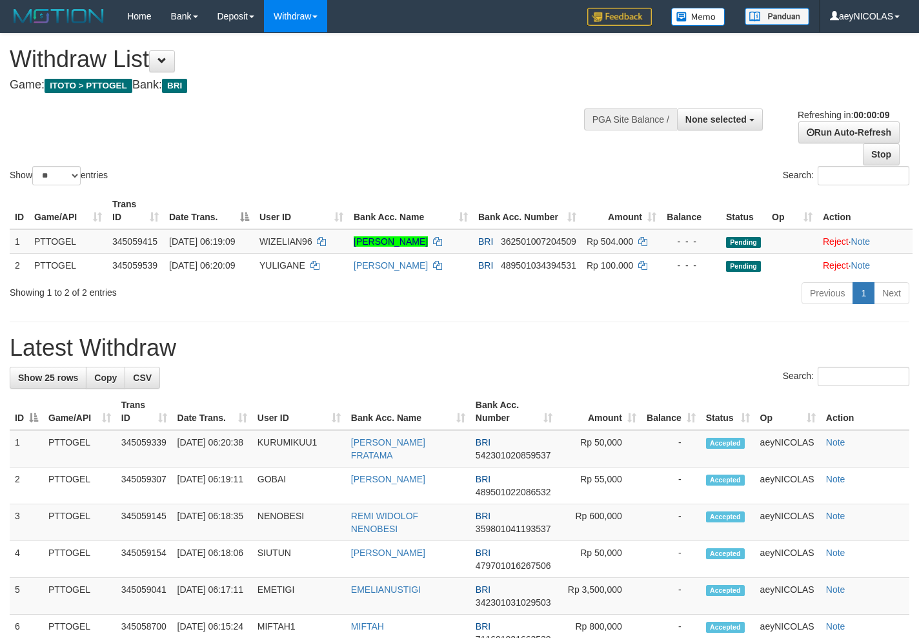
select select
select select "**"
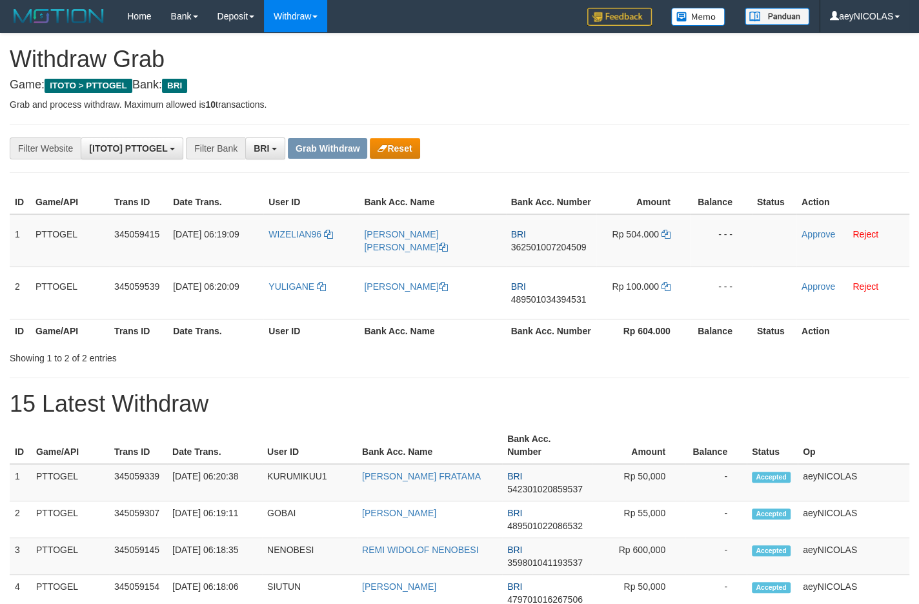
scroll to position [63, 0]
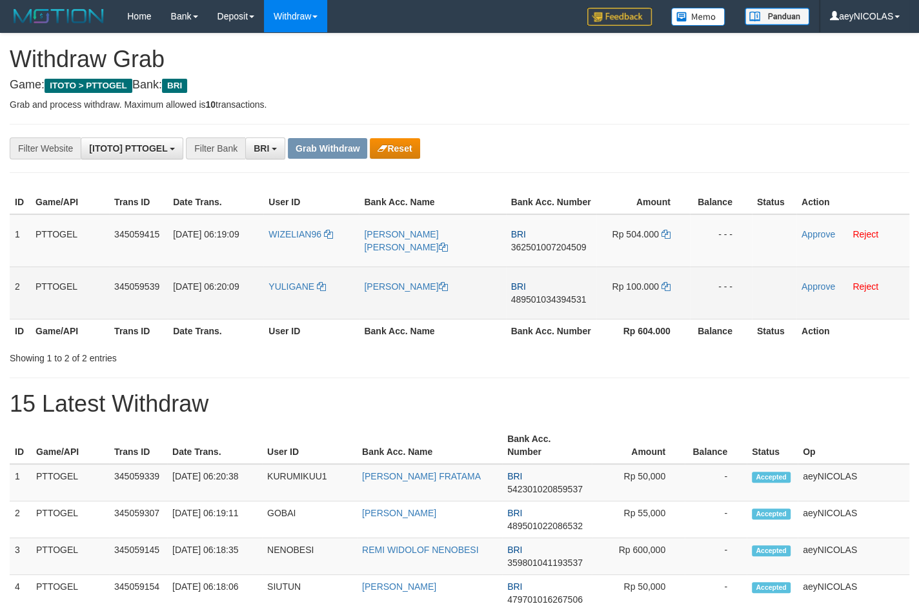
drag, startPoint x: 305, startPoint y: 258, endPoint x: 604, endPoint y: 303, distance: 302.3
click at [604, 303] on tbody "1 PTTOGEL 345059415 01/10/2025 06:19:09 WIZELIAN96 MICHEL WINAND LABOBAR BRI 36…" at bounding box center [460, 266] width 900 height 105
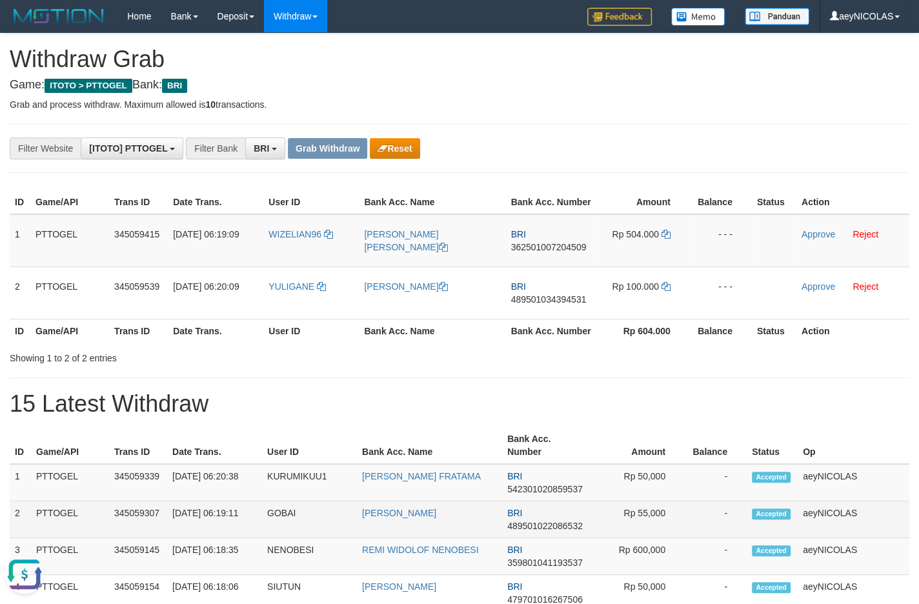
scroll to position [0, 0]
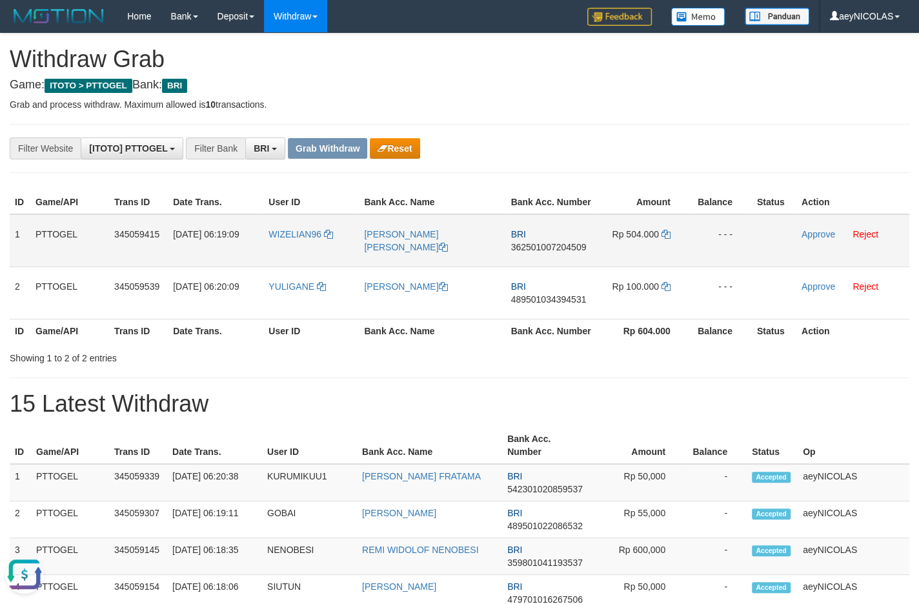
drag, startPoint x: 549, startPoint y: 270, endPoint x: 549, endPoint y: 259, distance: 11.0
click at [549, 267] on td "BRI 362501007204509" at bounding box center [551, 240] width 90 height 53
click at [549, 252] on span "362501007204509" at bounding box center [549, 247] width 76 height 10
copy span "362501007204509"
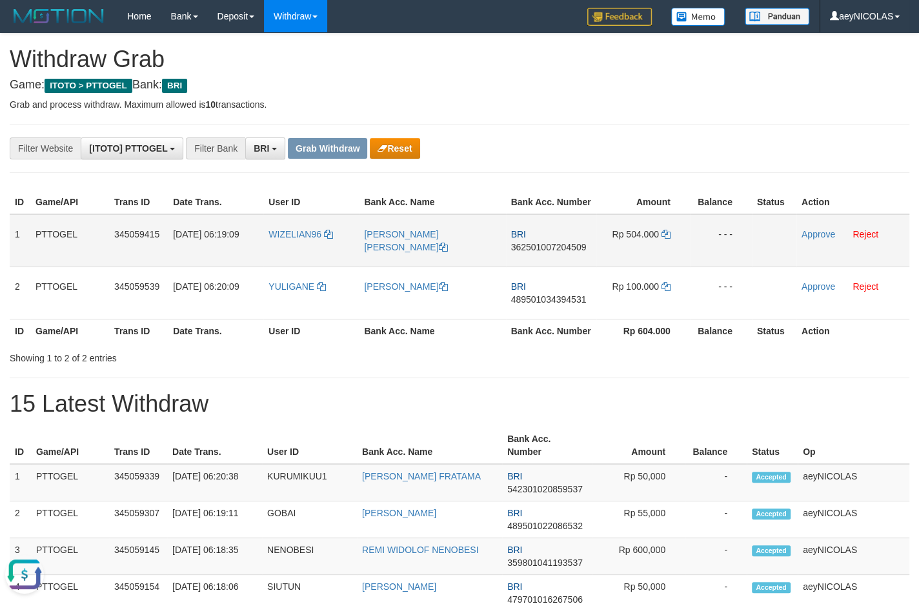
click at [555, 252] on span "362501007204509" at bounding box center [549, 247] width 76 height 10
copy span "362501007204509"
click at [668, 239] on icon at bounding box center [666, 234] width 9 height 9
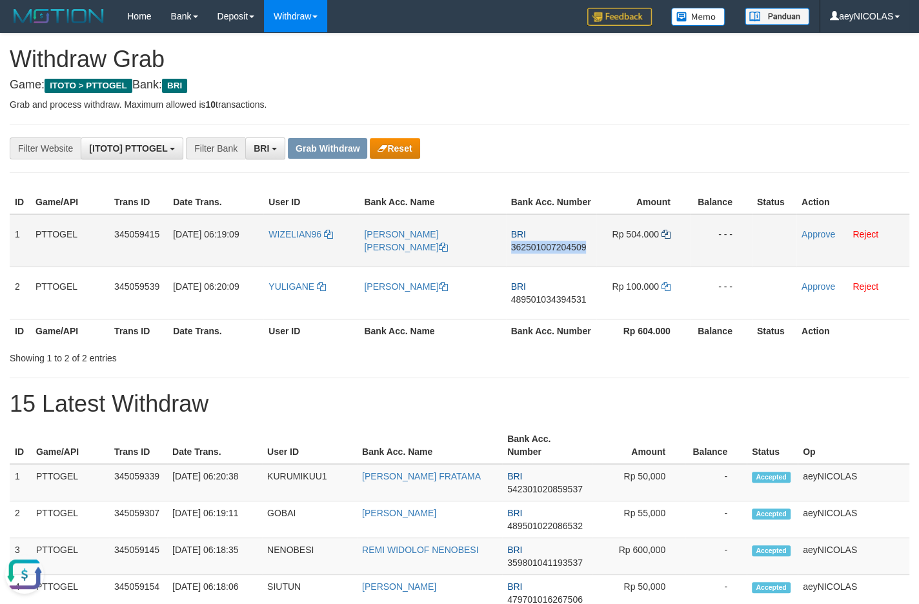
copy span "362501007204509"
click at [668, 239] on icon at bounding box center [666, 234] width 9 height 9
click at [809, 258] on td "Approve Reject" at bounding box center [853, 240] width 113 height 53
click at [813, 240] on link "Approve" at bounding box center [819, 234] width 34 height 10
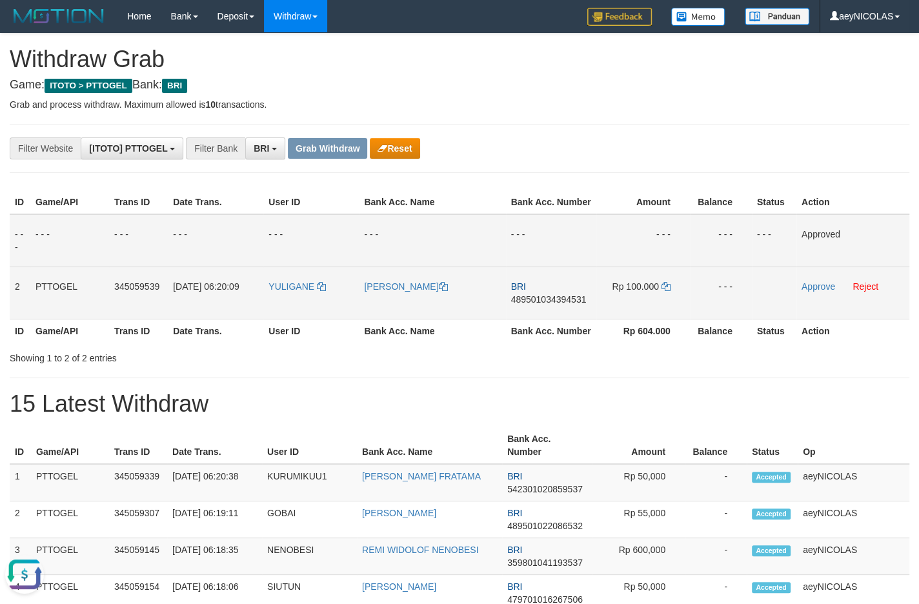
click at [569, 319] on td "BRI 489501034394531" at bounding box center [551, 293] width 90 height 52
click at [565, 305] on span "489501034394531" at bounding box center [549, 299] width 76 height 10
copy span "489501034394531"
click at [562, 305] on span "489501034394531" at bounding box center [549, 299] width 76 height 10
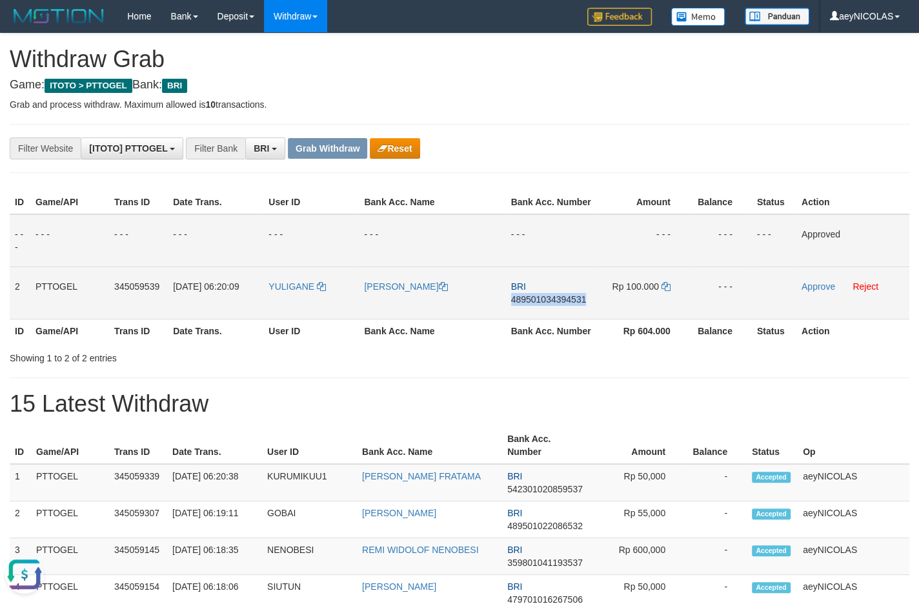
click at [562, 305] on span "489501034394531" at bounding box center [549, 299] width 76 height 10
copy span "489501034394531"
click at [526, 305] on span "489501034394531" at bounding box center [549, 299] width 76 height 10
copy span "489501034394531"
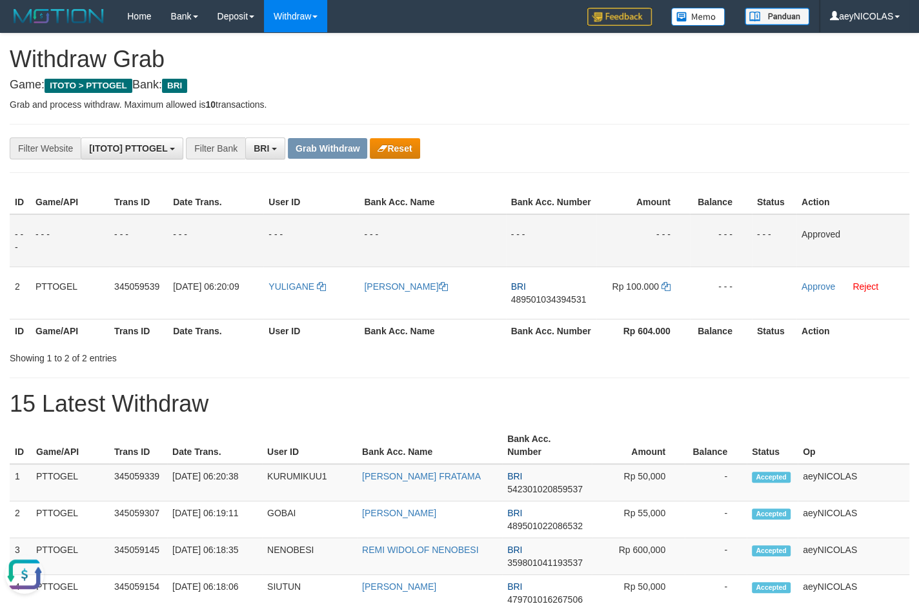
click at [529, 343] on th "Bank Acc. Number" at bounding box center [551, 331] width 90 height 24
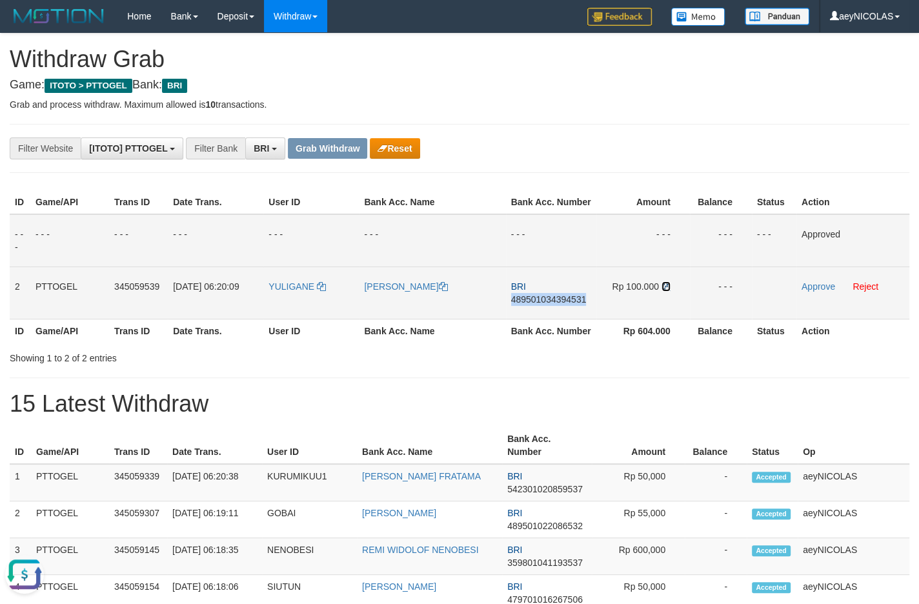
click at [667, 291] on icon at bounding box center [666, 286] width 9 height 9
copy span "489501034394531"
drag, startPoint x: 667, startPoint y: 298, endPoint x: 687, endPoint y: 302, distance: 20.5
click at [675, 299] on td "Rp 100.000" at bounding box center [644, 293] width 94 height 52
click at [817, 292] on link "Approve" at bounding box center [819, 286] width 34 height 10
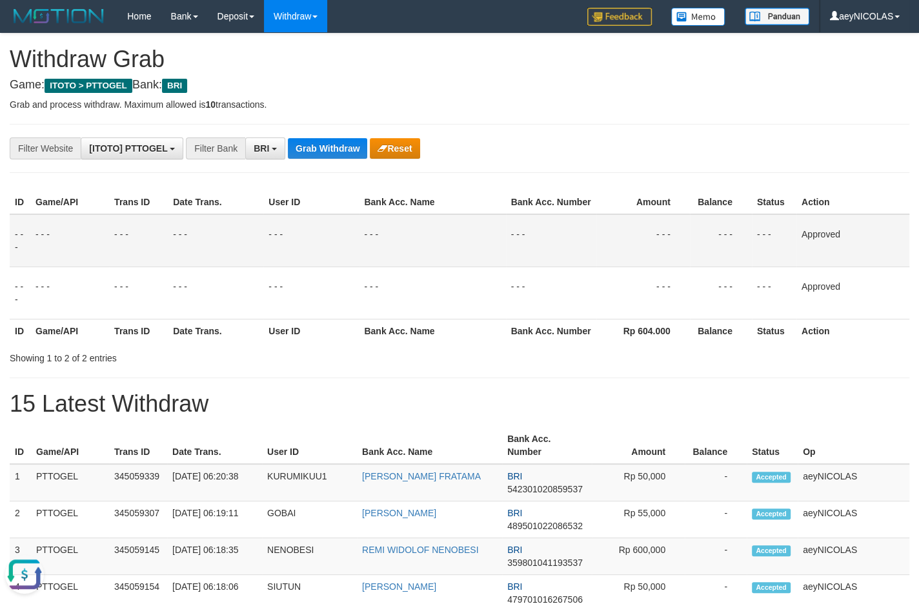
drag, startPoint x: 484, startPoint y: 325, endPoint x: 364, endPoint y: 214, distance: 163.6
click at [483, 319] on td "- - -" at bounding box center [432, 293] width 147 height 52
click at [334, 149] on button "Grab Withdraw" at bounding box center [327, 148] width 79 height 21
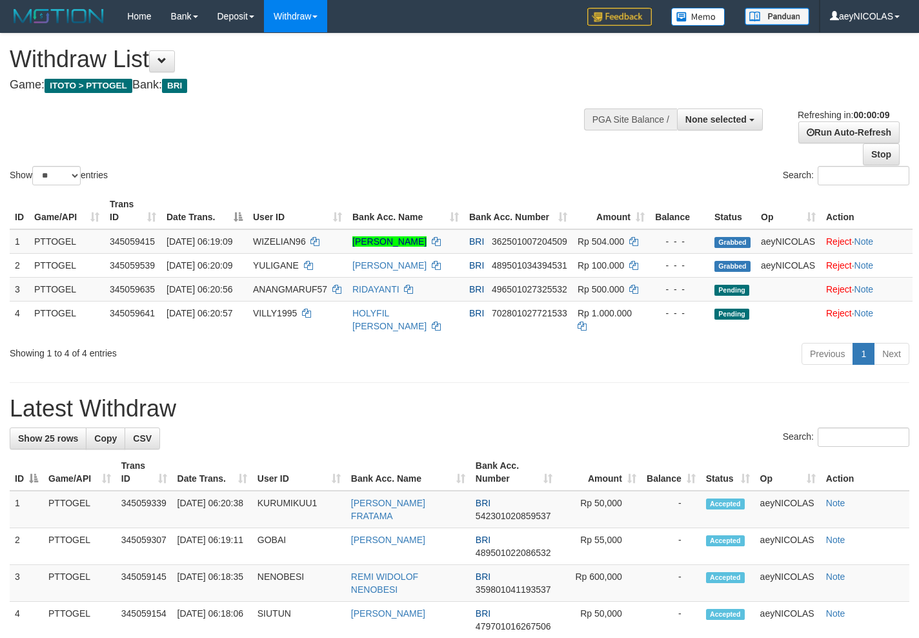
select select
select select "**"
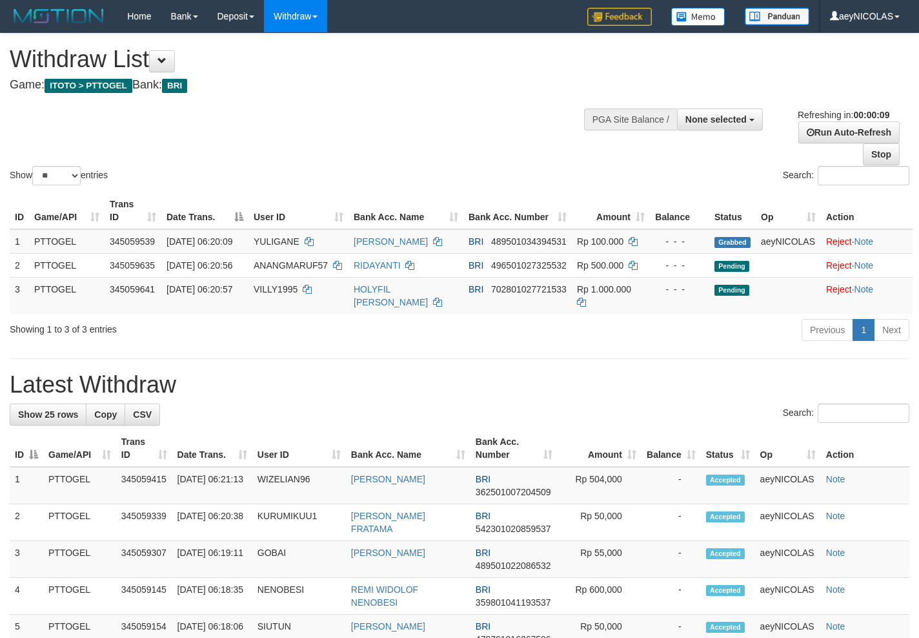
select select
select select "**"
select select
select select "**"
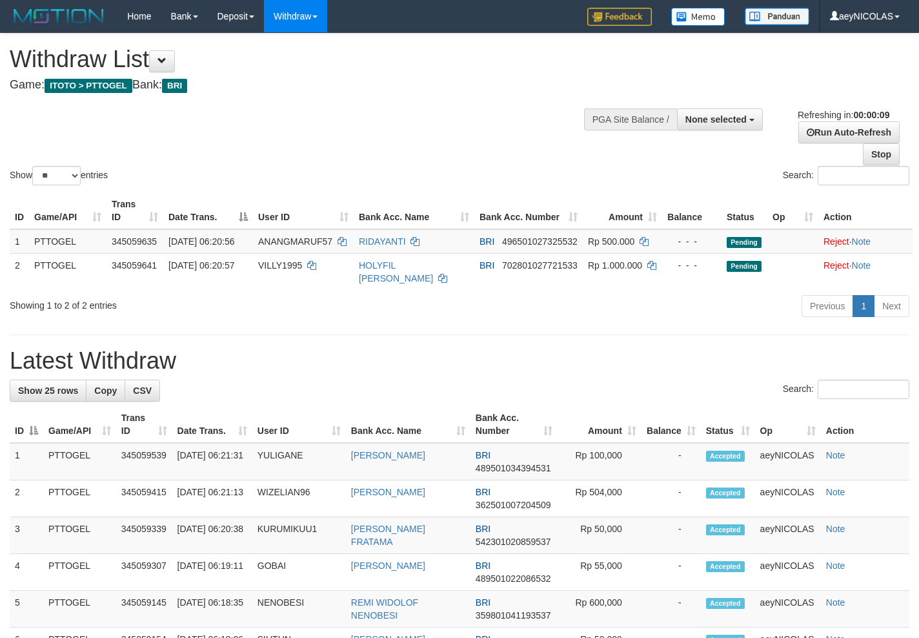
select select
select select "**"
select select
select select "**"
select select
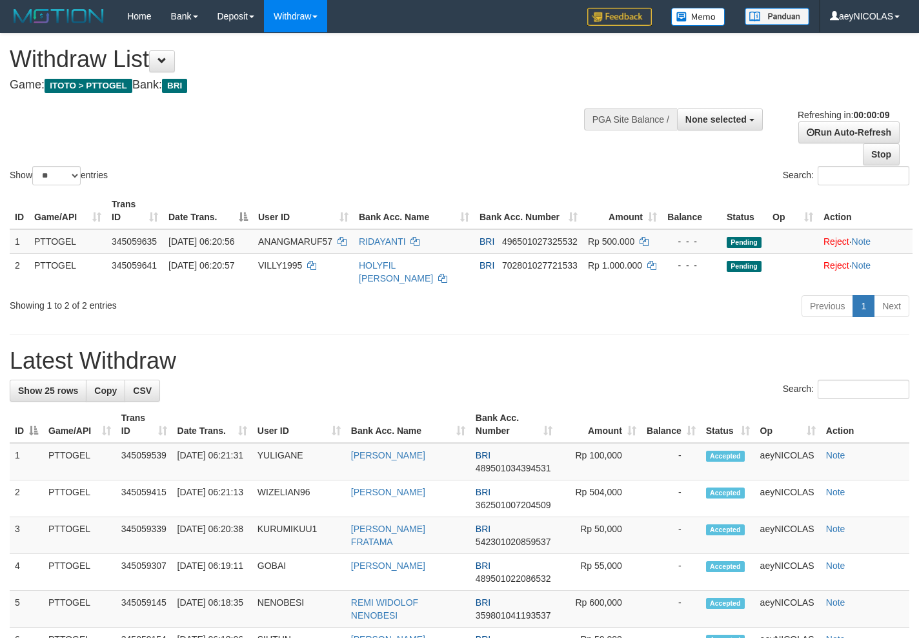
select select "**"
select select
select select "**"
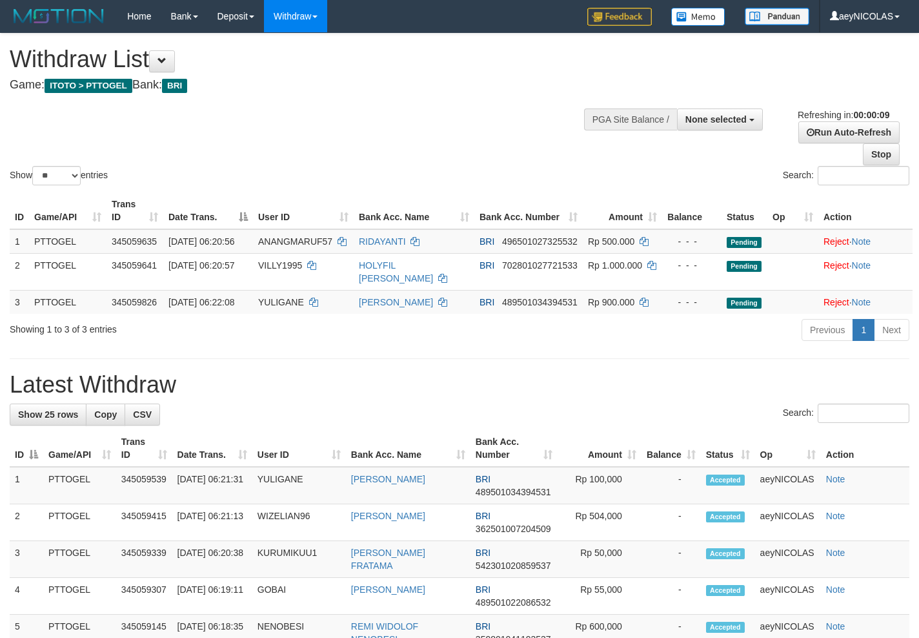
select select
select select "**"
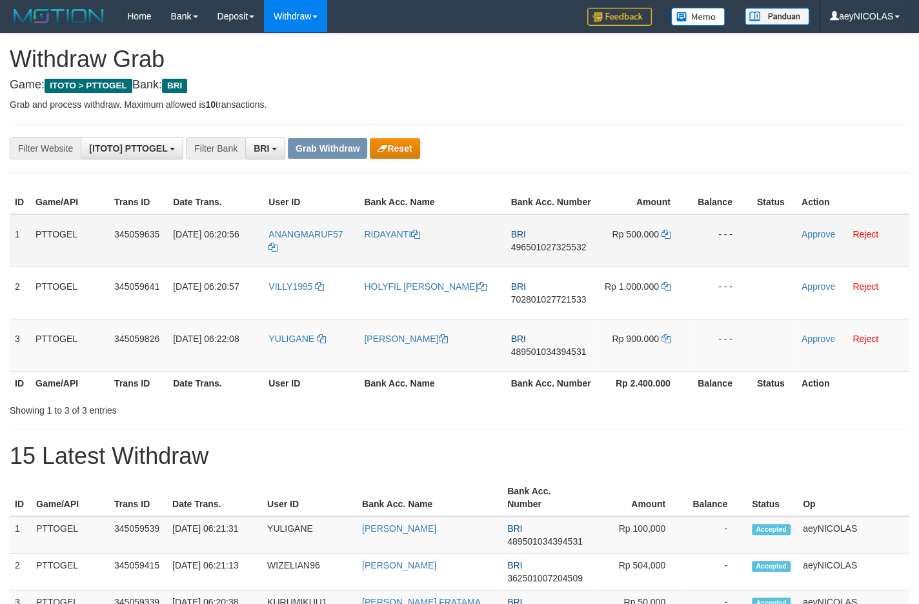
scroll to position [63, 0]
drag, startPoint x: 309, startPoint y: 271, endPoint x: 664, endPoint y: 373, distance: 369.0
click at [664, 372] on tbody "1 PTTOGEL 345059635 01/10/2025 06:20:56 ANANGMARUF57 RIDAYANTI BRI 496501027325…" at bounding box center [460, 293] width 900 height 158
click at [555, 252] on span "496501027325532" at bounding box center [549, 247] width 76 height 10
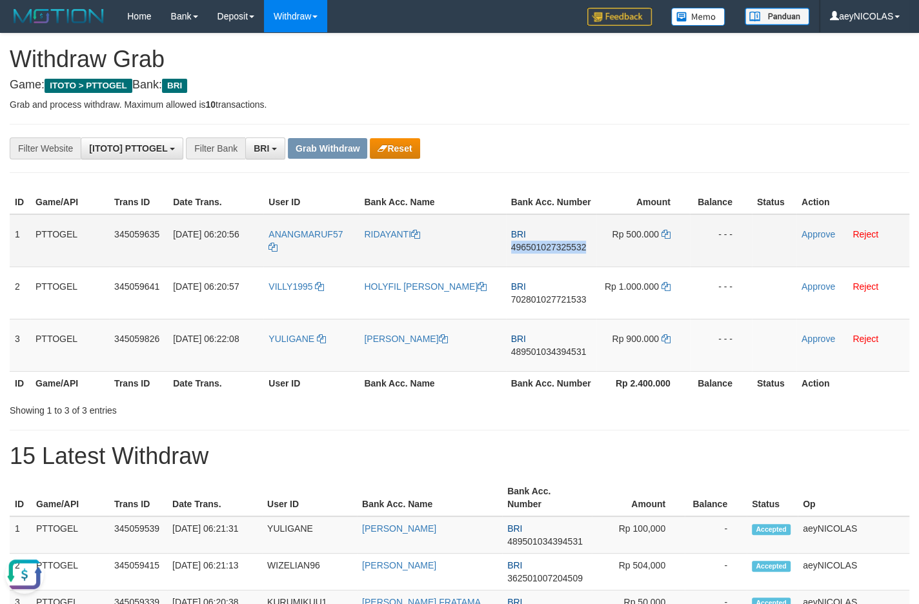
click at [555, 252] on span "496501027325532" at bounding box center [549, 247] width 76 height 10
copy span "496501027325532"
click at [564, 252] on span "496501027325532" at bounding box center [549, 247] width 76 height 10
copy span "496501027325532"
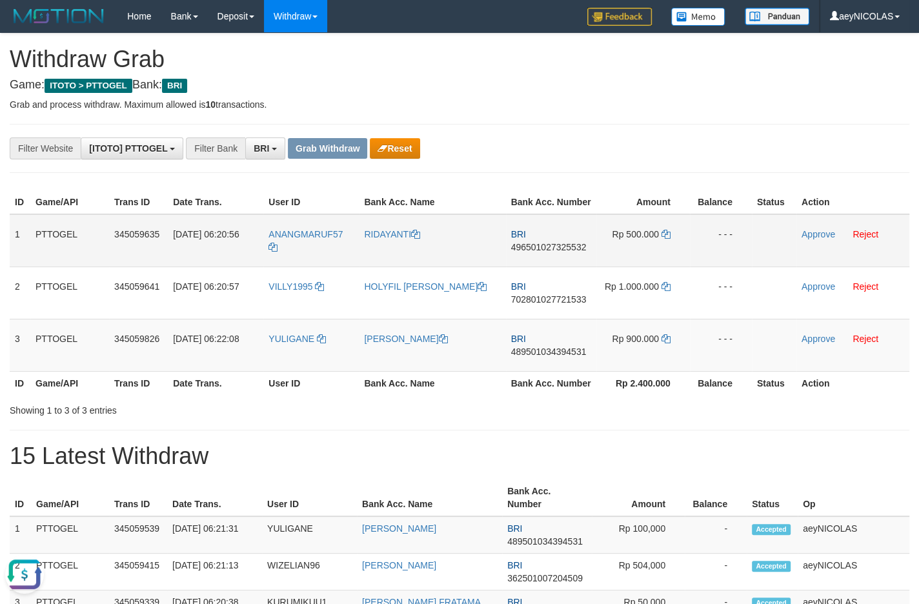
click at [564, 252] on span "496501027325532" at bounding box center [549, 247] width 76 height 10
copy span "496501027325532"
click at [564, 252] on span "496501027325532" at bounding box center [549, 247] width 76 height 10
copy td "BRI 496501027325532"
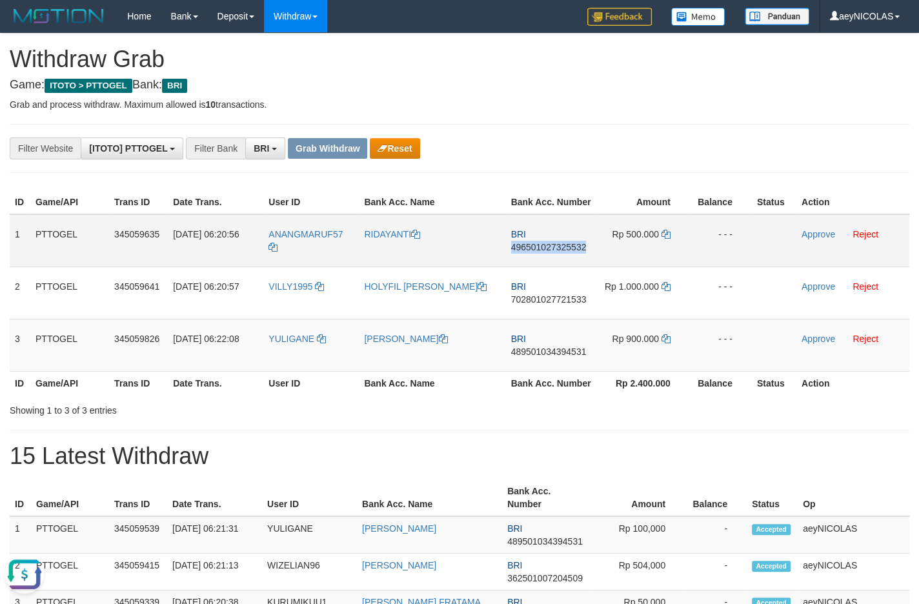
click at [564, 252] on span "496501027325532" at bounding box center [549, 247] width 76 height 10
copy span "496501027325532"
click at [564, 252] on span "496501027325532" at bounding box center [549, 247] width 76 height 10
copy td "BRI 496501027325532"
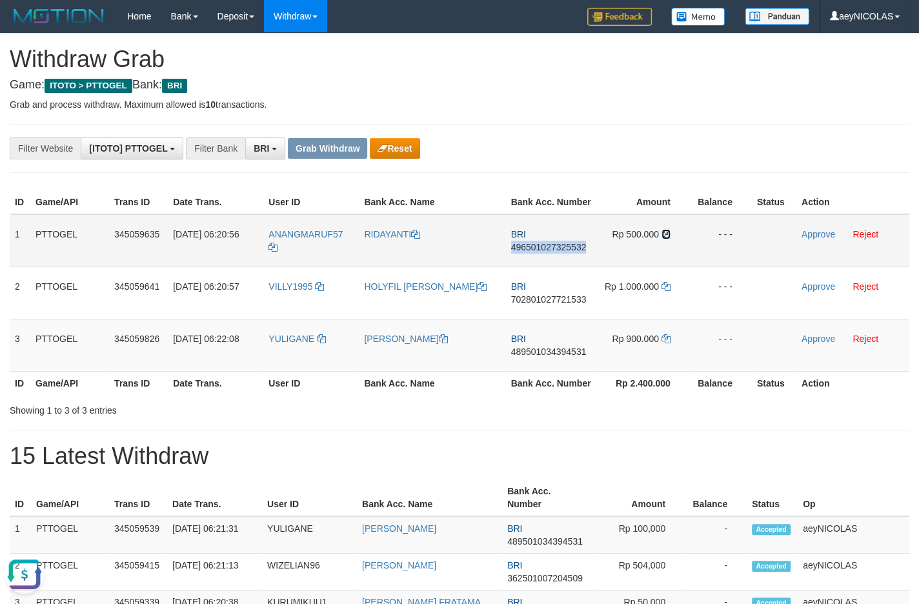
click at [662, 239] on icon at bounding box center [666, 234] width 9 height 9
copy span "496501027325532"
click at [814, 240] on link "Approve" at bounding box center [819, 234] width 34 height 10
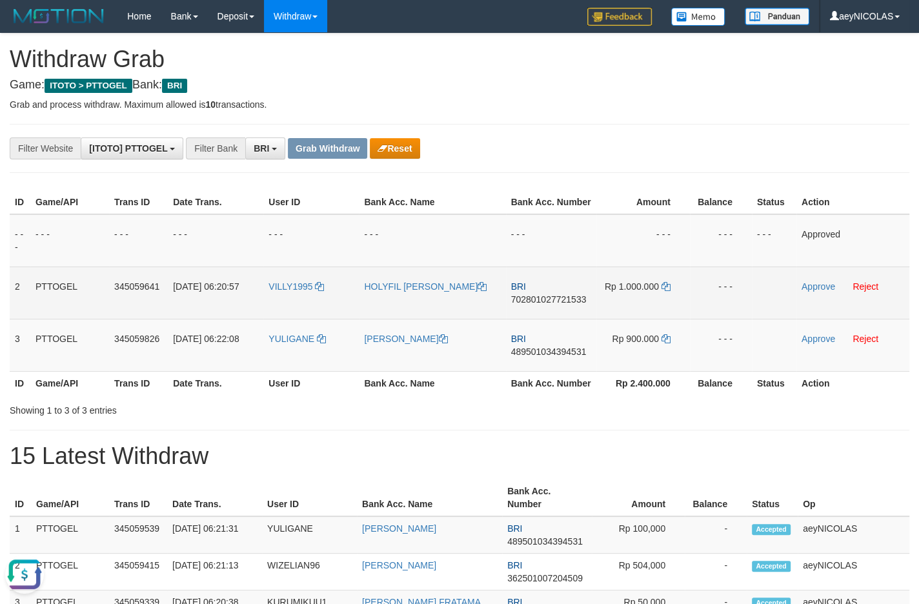
click at [564, 319] on td "BRI 702801027721533" at bounding box center [551, 293] width 90 height 52
click at [566, 305] on span "702801027721533" at bounding box center [549, 299] width 76 height 10
copy span "702801027721533"
click at [566, 305] on span "702801027721533" at bounding box center [549, 299] width 76 height 10
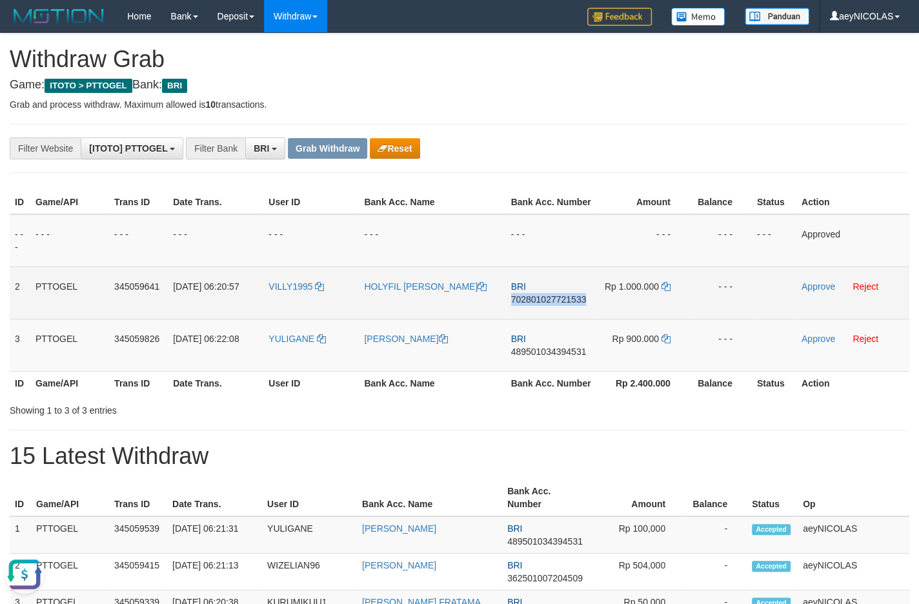
copy span "702801027721533"
click at [555, 305] on span "702801027721533" at bounding box center [549, 299] width 76 height 10
copy span "702801027721533"
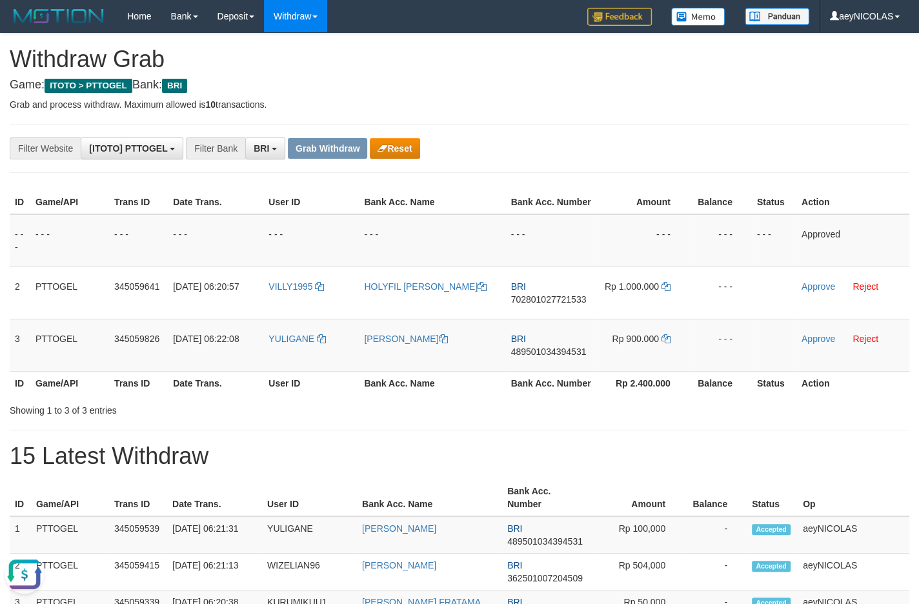
click at [641, 389] on th "Rp 2.400.000" at bounding box center [644, 383] width 94 height 24
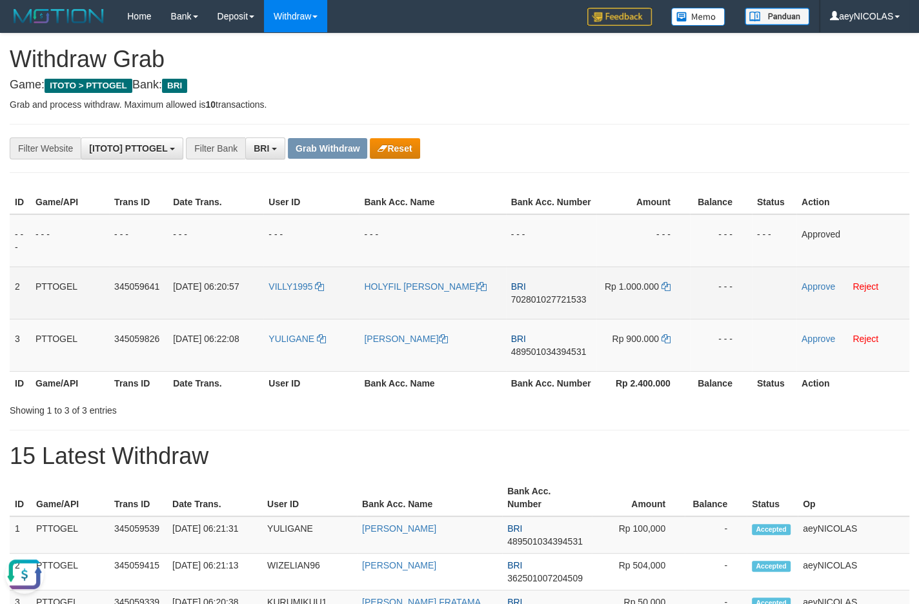
click at [667, 294] on td "Rp 1.000.000" at bounding box center [644, 293] width 94 height 52
click at [667, 291] on icon at bounding box center [666, 286] width 9 height 9
click at [816, 292] on link "Approve" at bounding box center [819, 286] width 34 height 10
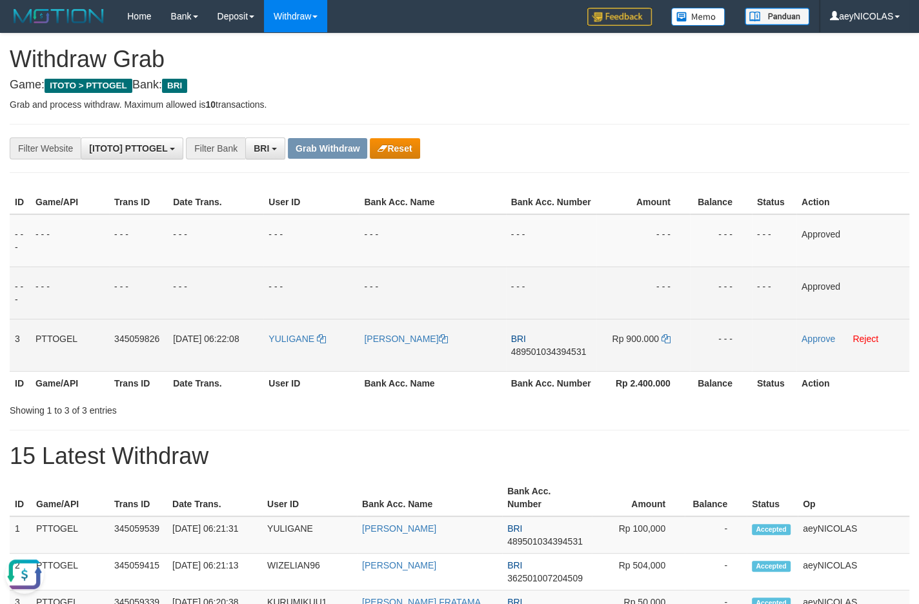
click at [536, 361] on td "BRI 489501034394531" at bounding box center [551, 345] width 90 height 52
click at [536, 357] on span "489501034394531" at bounding box center [549, 352] width 76 height 10
click at [546, 357] on span "489501034394531" at bounding box center [549, 352] width 76 height 10
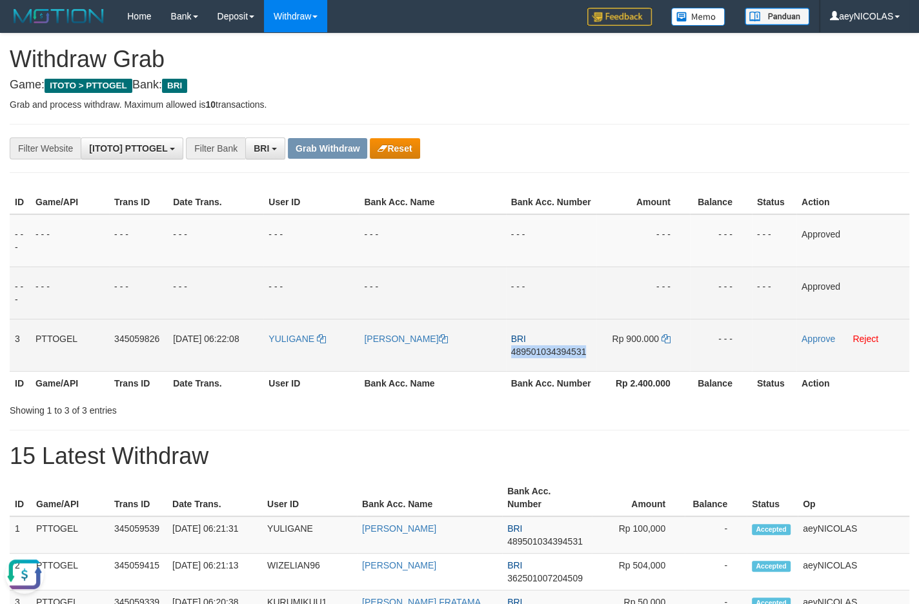
click at [546, 357] on span "489501034394531" at bounding box center [549, 352] width 76 height 10
click at [642, 267] on td "- - -" at bounding box center [644, 240] width 94 height 53
click at [668, 343] on icon at bounding box center [666, 338] width 9 height 9
click at [815, 344] on link "Approve" at bounding box center [819, 339] width 34 height 10
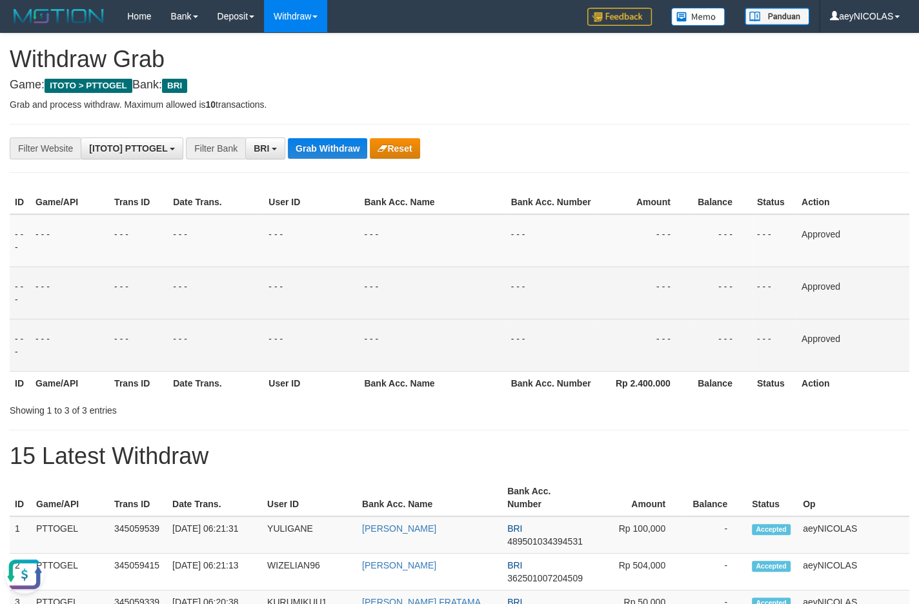
drag, startPoint x: 532, startPoint y: 396, endPoint x: 494, endPoint y: 320, distance: 85.2
click at [533, 395] on th "Bank Acc. Number" at bounding box center [551, 383] width 90 height 24
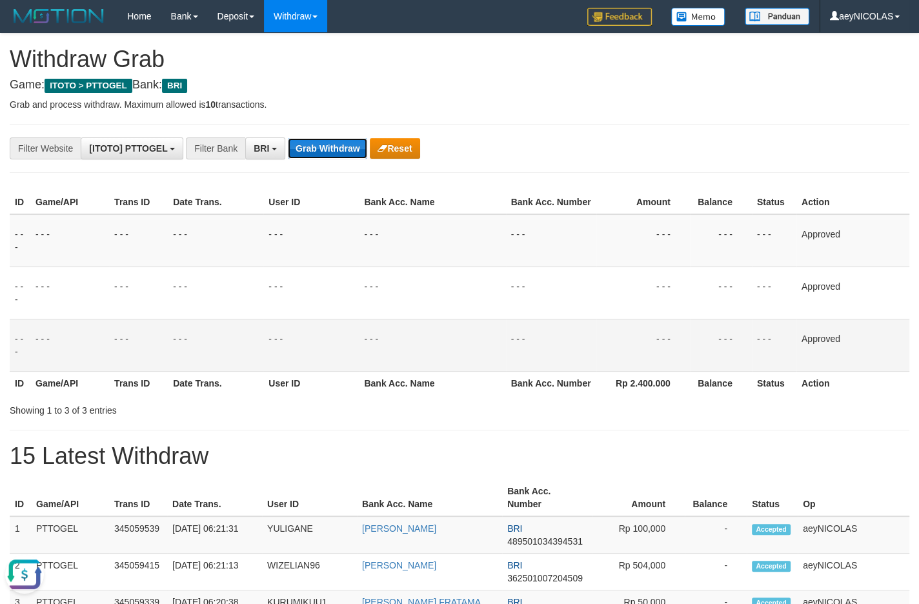
click at [322, 149] on button "Grab Withdraw" at bounding box center [327, 148] width 79 height 21
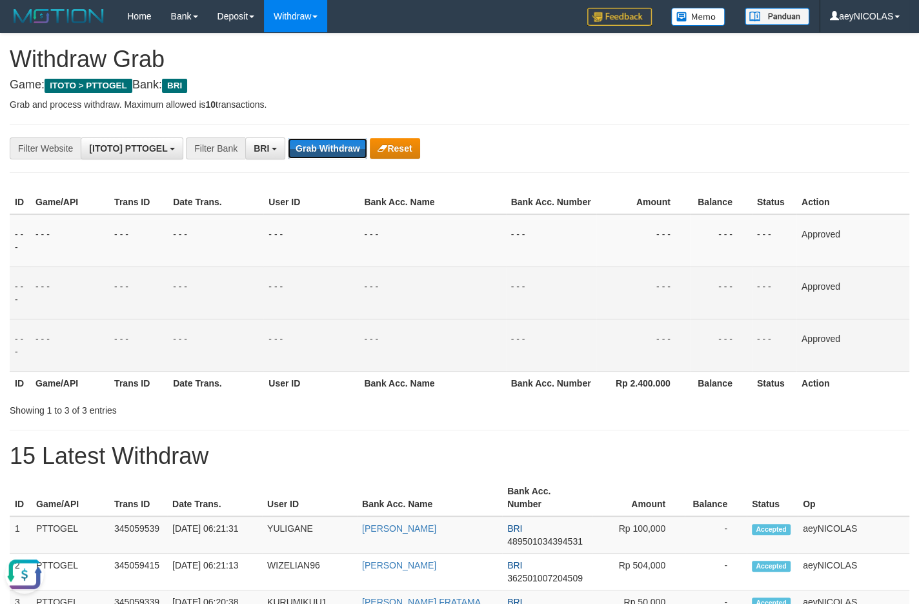
drag, startPoint x: 322, startPoint y: 149, endPoint x: 65, endPoint y: 285, distance: 290.5
click at [320, 149] on button "Grab Withdraw" at bounding box center [327, 148] width 79 height 21
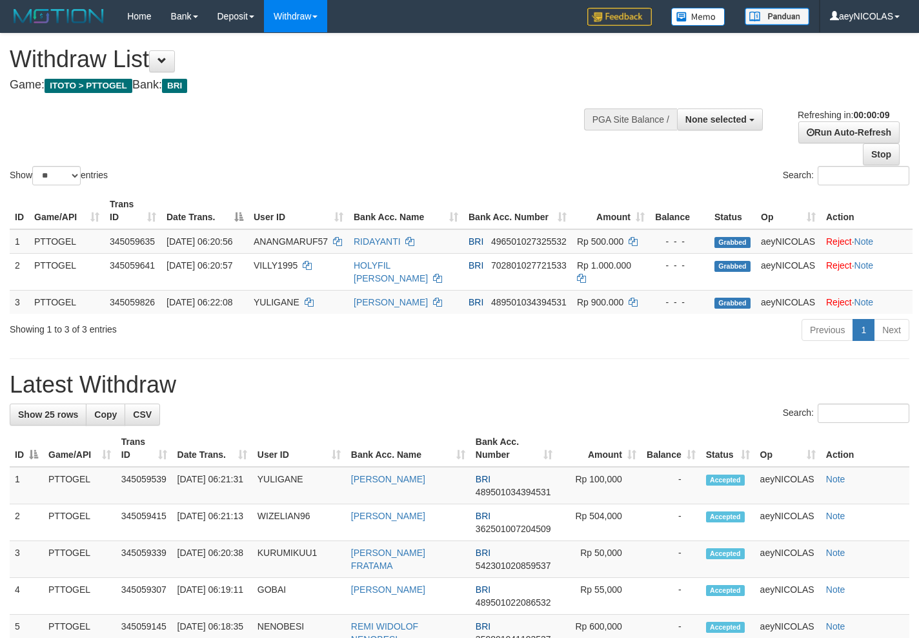
select select
select select "**"
select select
select select "**"
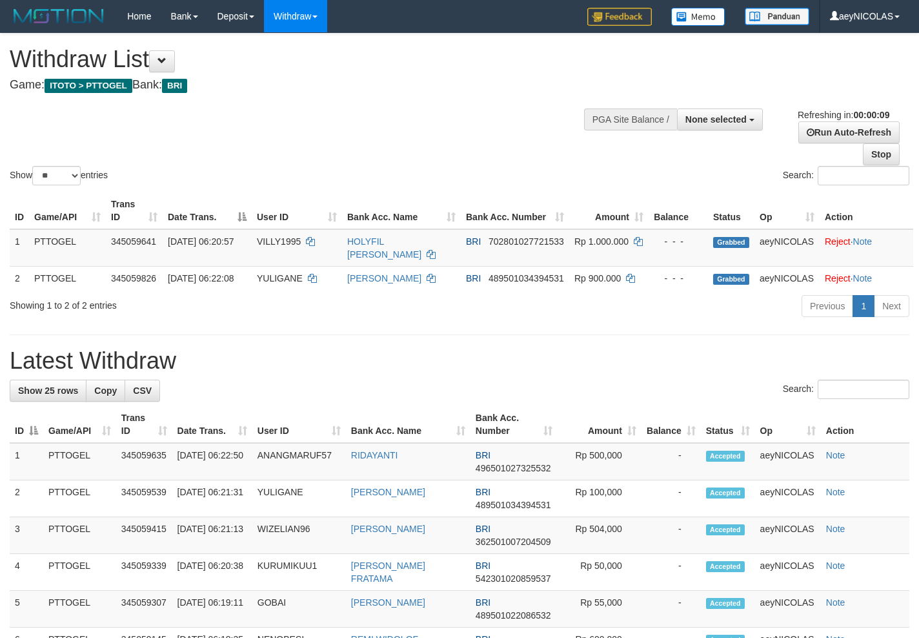
select select
select select "**"
select select
select select "**"
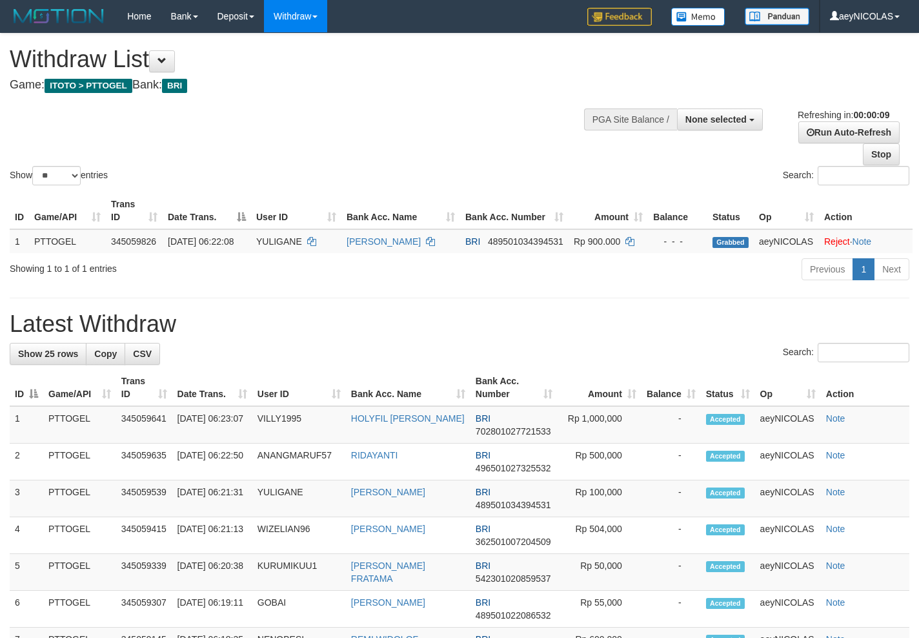
select select
select select "**"
select select
select select "**"
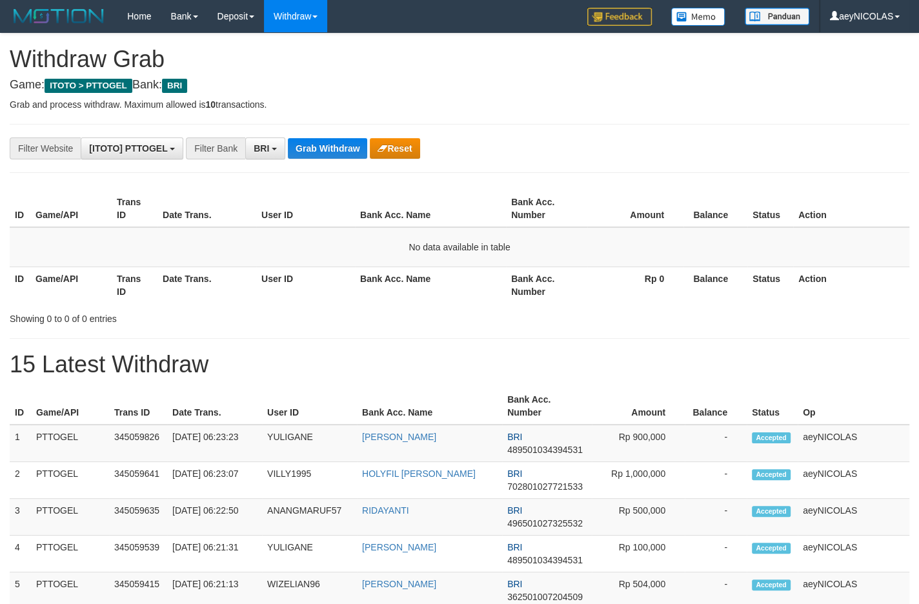
scroll to position [63, 0]
click at [458, 302] on th "Bank Acc. Name" at bounding box center [430, 285] width 151 height 37
click at [327, 152] on button "Grab Withdraw" at bounding box center [327, 148] width 79 height 21
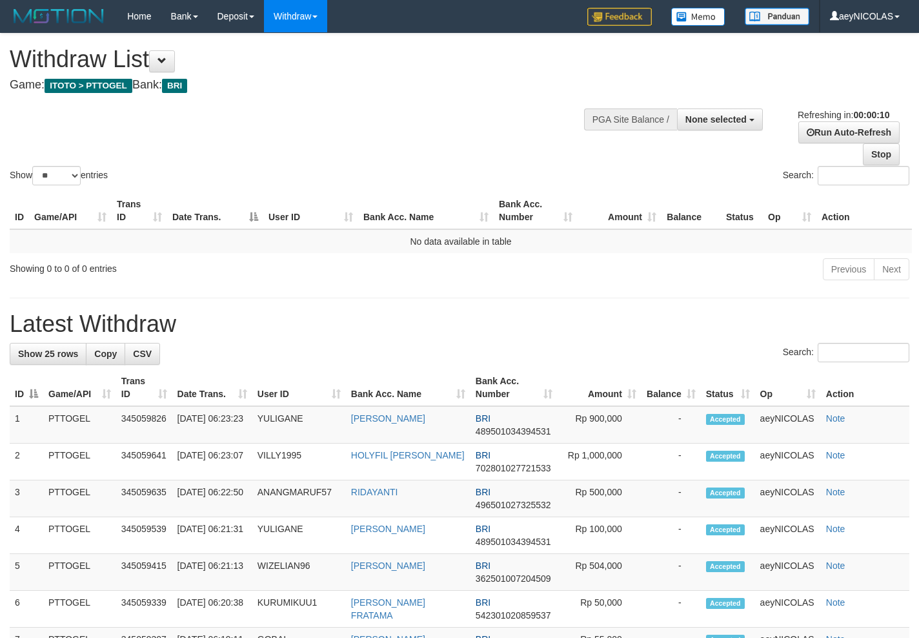
select select
select select "**"
select select
select select "**"
select select
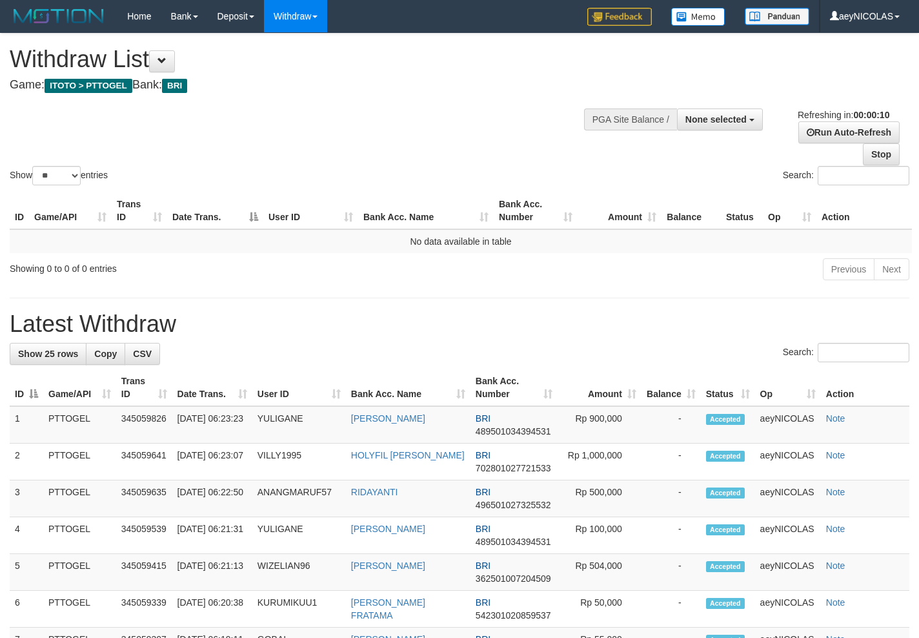
select select "**"
select select
select select "**"
select select
select select "**"
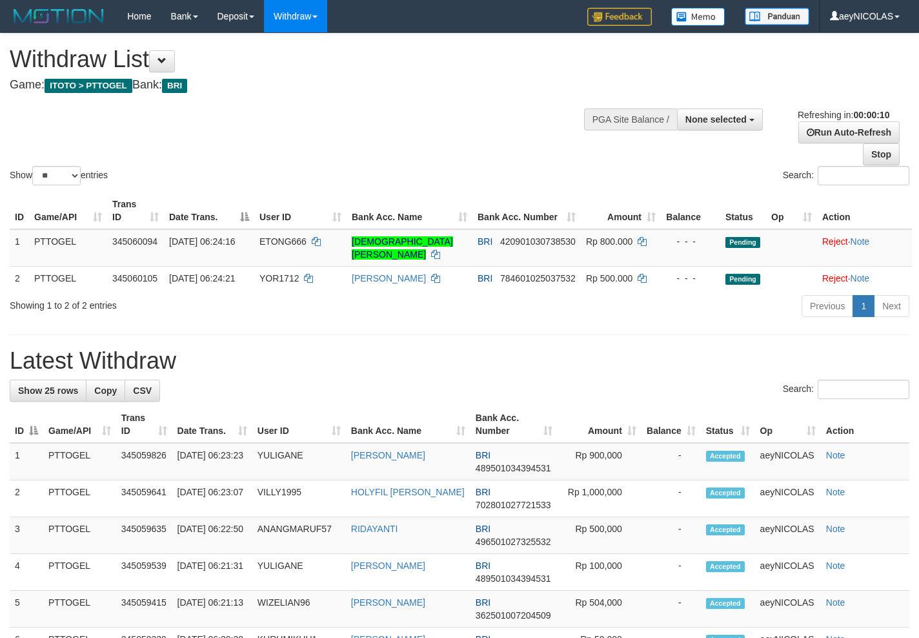
select select
select select "**"
click at [465, 181] on div "Search:" at bounding box center [690, 177] width 460 height 23
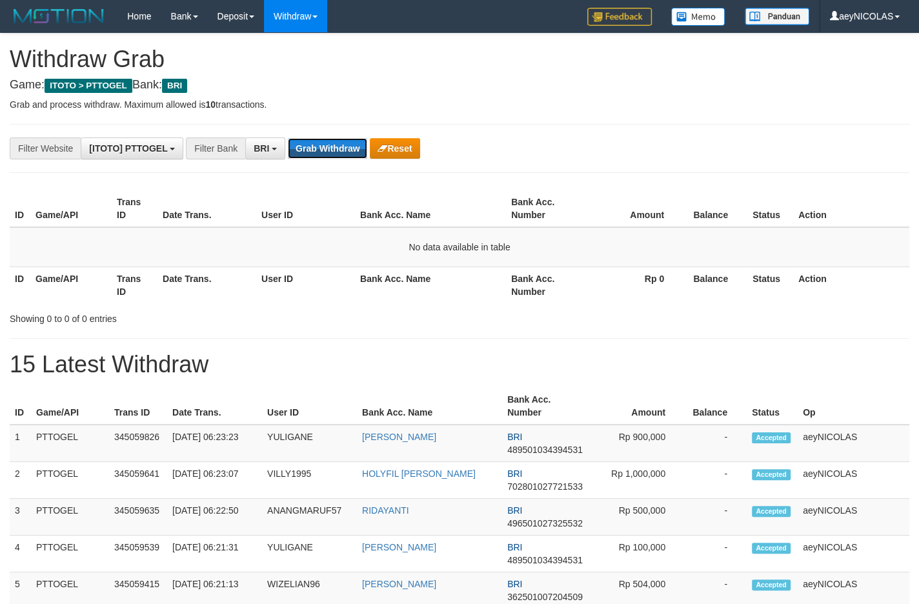
click at [327, 152] on button "Grab Withdraw" at bounding box center [327, 148] width 79 height 21
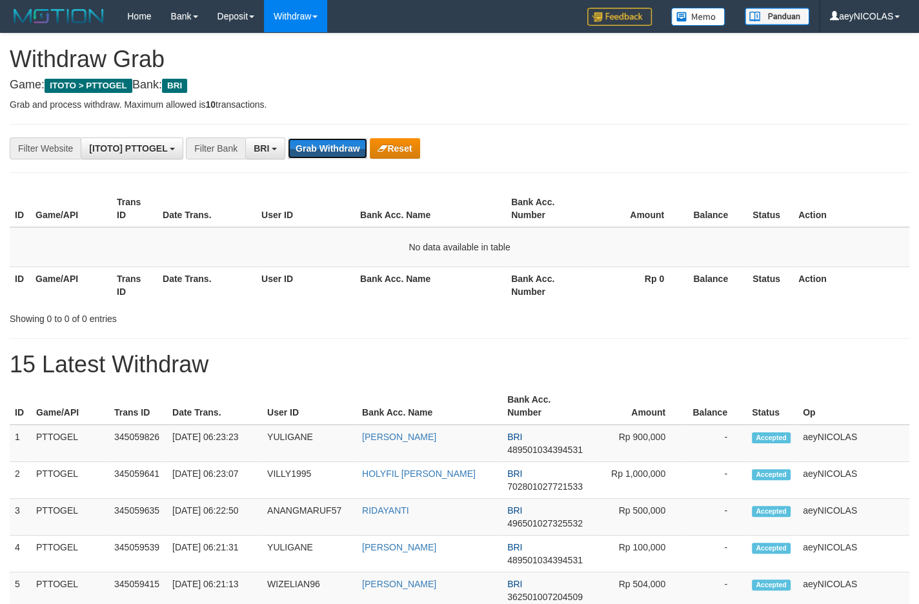
click at [327, 152] on button "Grab Withdraw" at bounding box center [327, 148] width 79 height 21
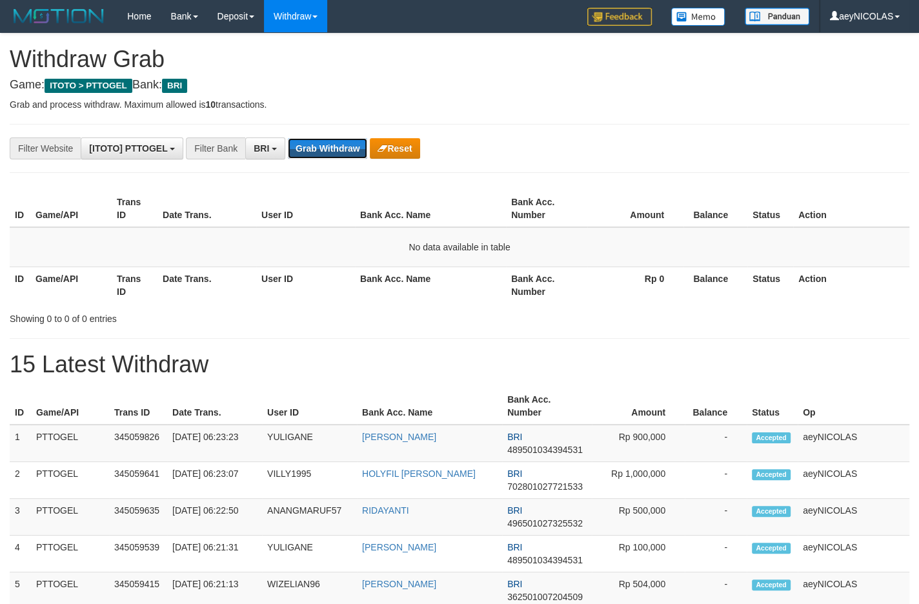
scroll to position [63, 0]
click at [327, 152] on button "Grab Withdraw" at bounding box center [327, 148] width 79 height 21
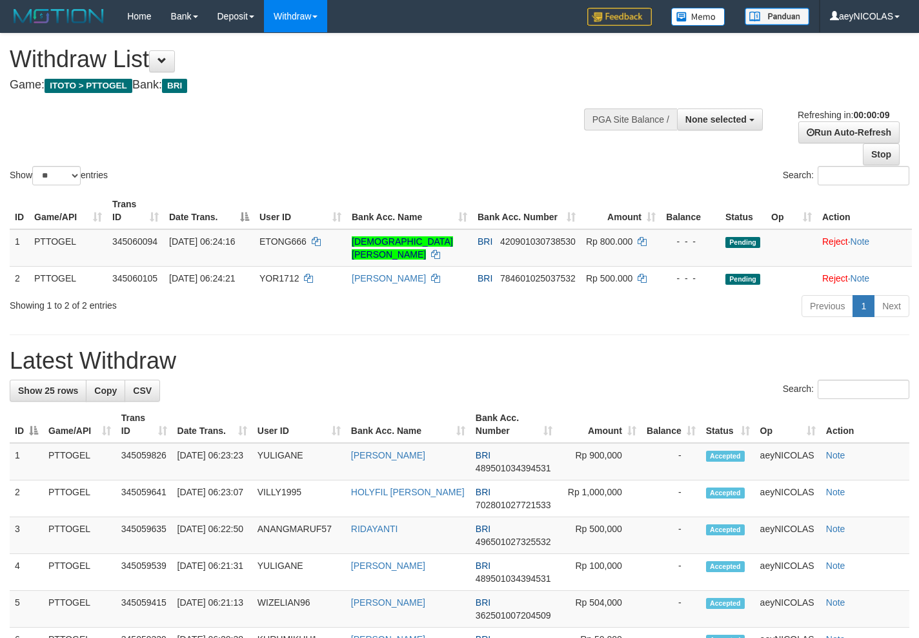
select select
select select "**"
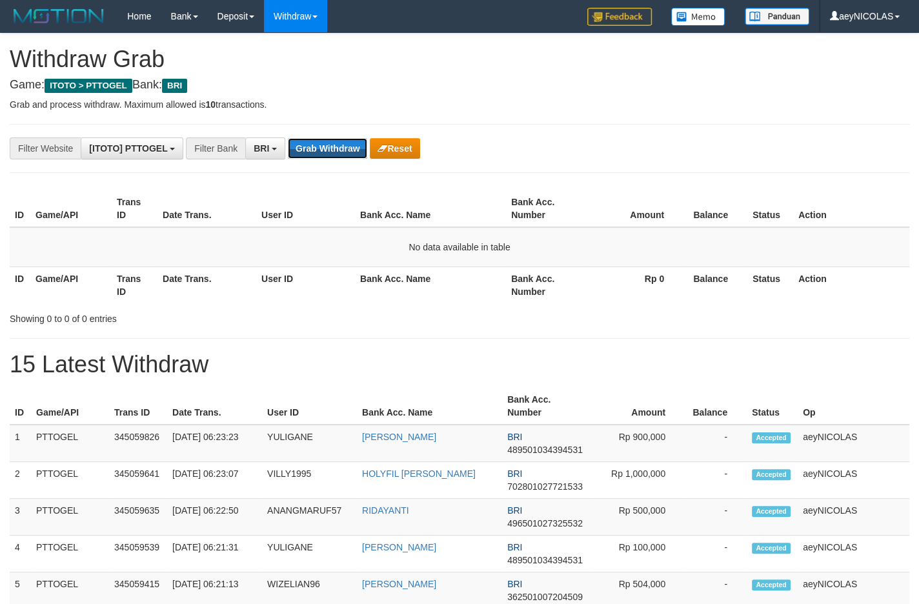
scroll to position [63, 0]
click at [327, 152] on button "Grab Withdraw" at bounding box center [327, 148] width 79 height 21
click at [407, 338] on hr at bounding box center [460, 338] width 900 height 1
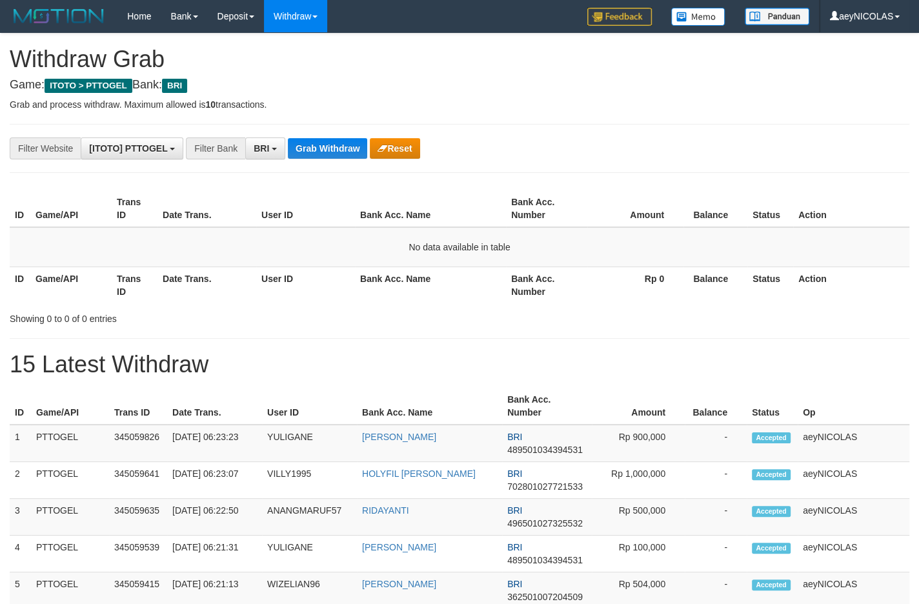
click at [348, 138] on div "**********" at bounding box center [383, 149] width 766 height 22
click at [344, 145] on button "Grab Withdraw" at bounding box center [327, 148] width 79 height 21
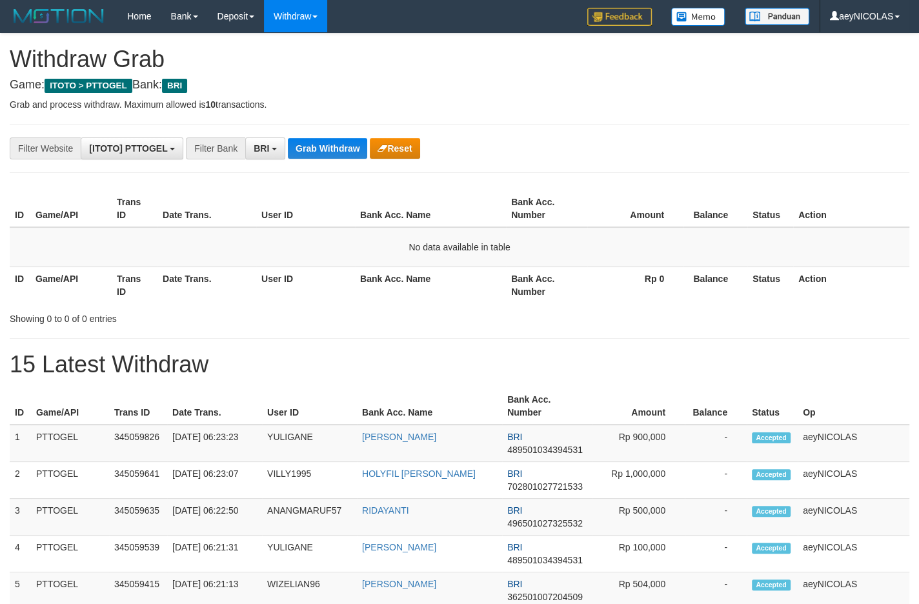
click at [344, 145] on button "Grab Withdraw" at bounding box center [327, 148] width 79 height 21
click at [306, 148] on button "Grab Withdraw" at bounding box center [327, 148] width 79 height 21
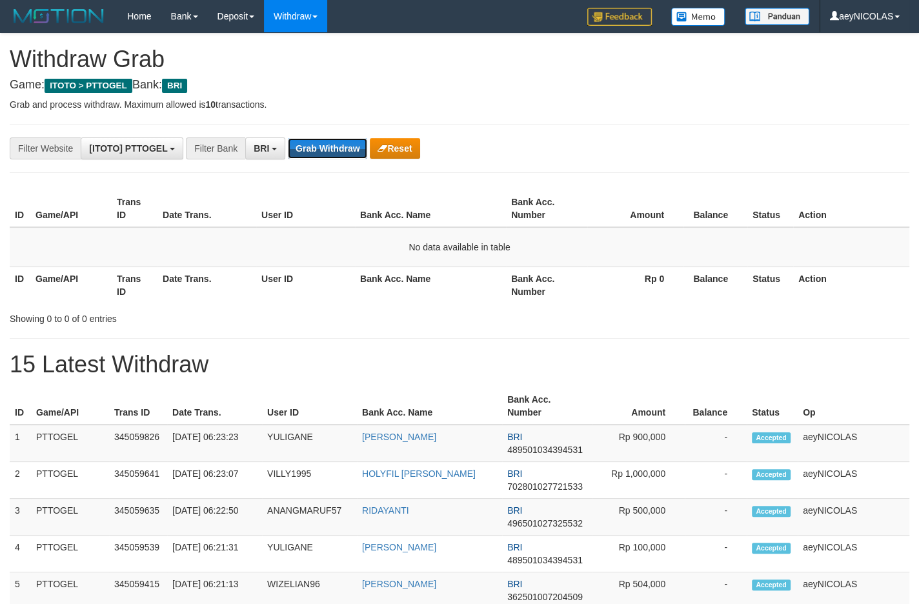
click at [306, 148] on button "Grab Withdraw" at bounding box center [327, 148] width 79 height 21
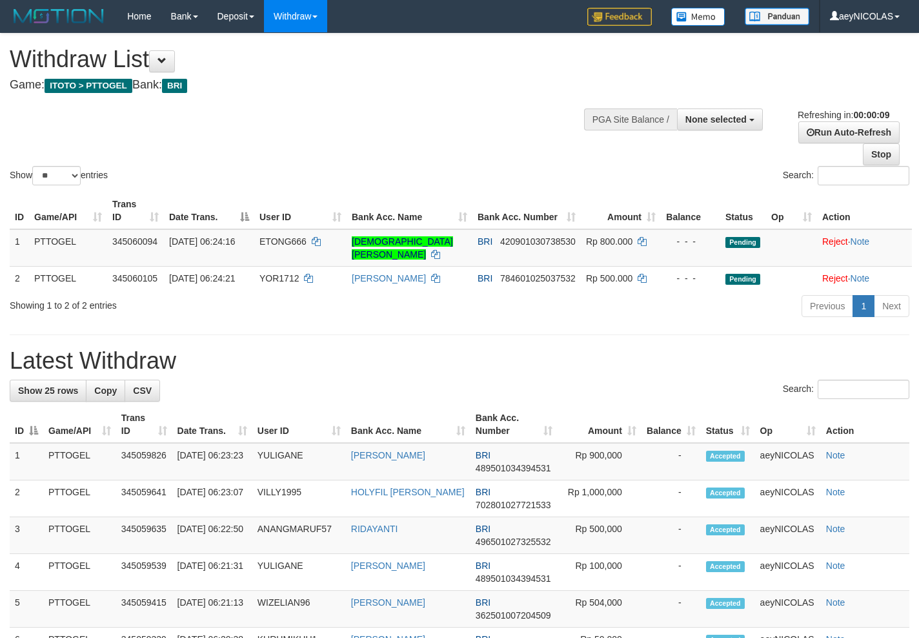
select select
select select "**"
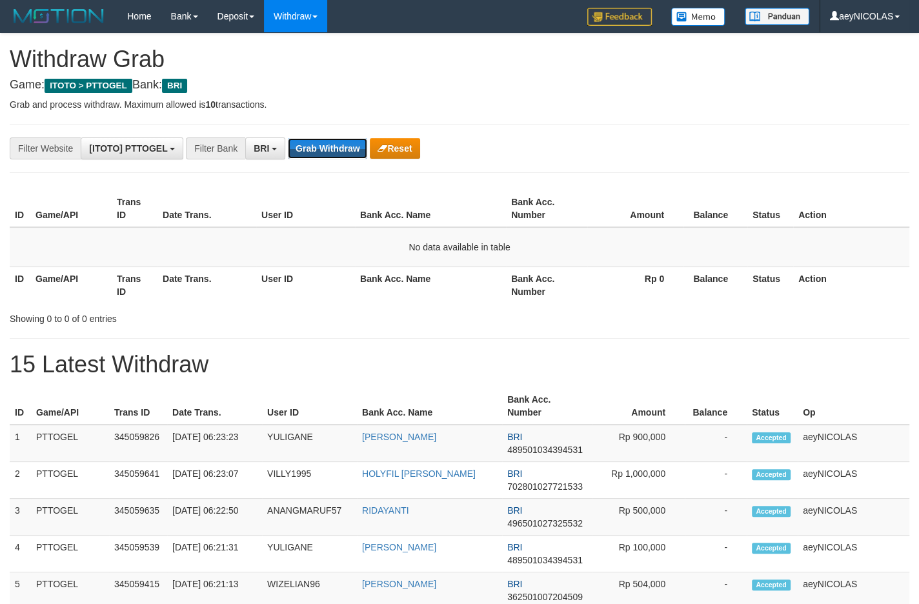
click at [306, 148] on button "Grab Withdraw" at bounding box center [327, 148] width 79 height 21
drag, startPoint x: 633, startPoint y: 332, endPoint x: 583, endPoint y: 303, distance: 57.3
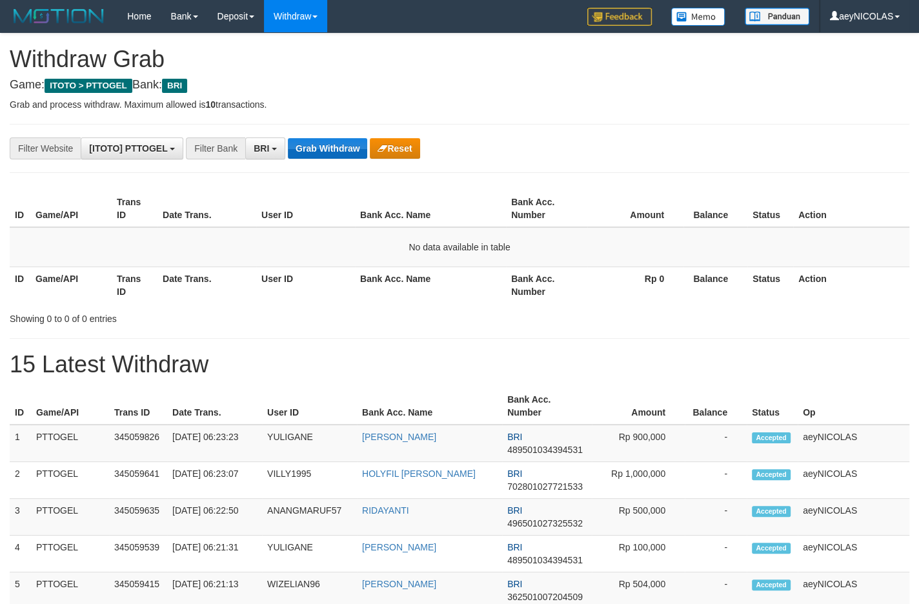
drag, startPoint x: 344, startPoint y: 164, endPoint x: 345, endPoint y: 157, distance: 7.1
click at [345, 157] on button "Grab Withdraw" at bounding box center [327, 148] width 79 height 21
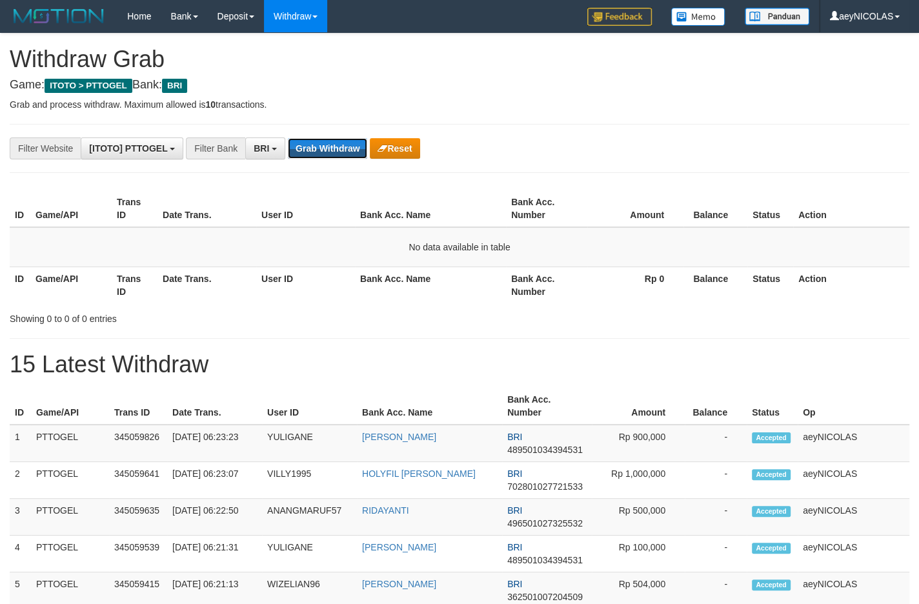
scroll to position [63, 0]
click at [345, 157] on button "Grab Withdraw" at bounding box center [327, 148] width 79 height 21
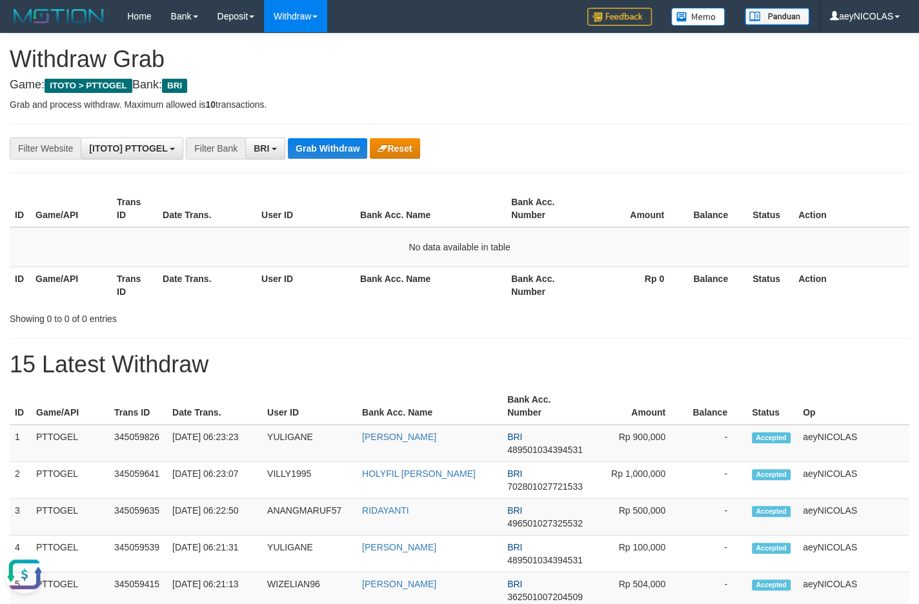
drag, startPoint x: 693, startPoint y: 134, endPoint x: 679, endPoint y: 129, distance: 15.1
click at [362, 145] on button "Grab Withdraw" at bounding box center [327, 148] width 79 height 21
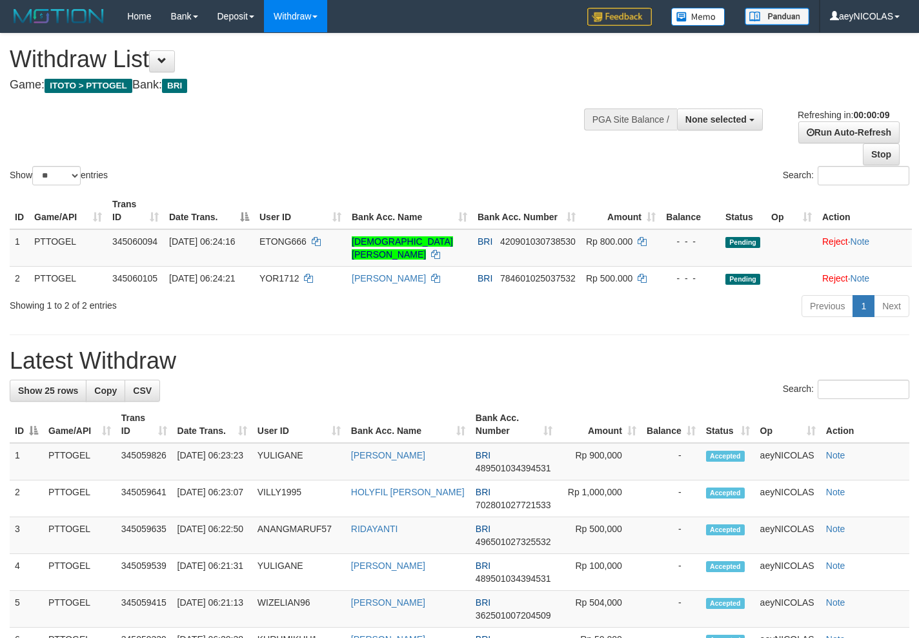
select select
select select "**"
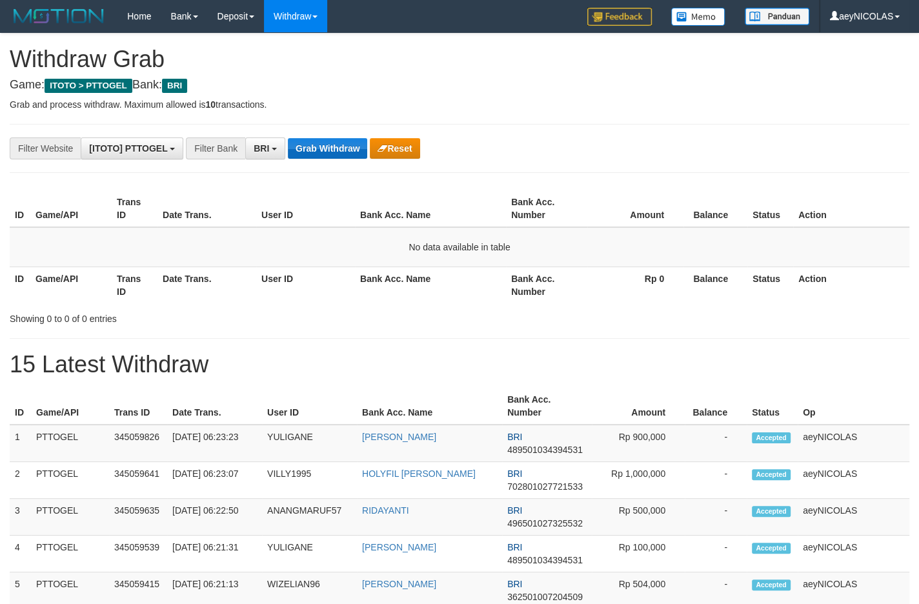
scroll to position [63, 0]
click at [341, 158] on button "Grab Withdraw" at bounding box center [327, 148] width 79 height 21
click at [338, 158] on button "Grab Withdraw" at bounding box center [327, 148] width 79 height 21
click at [338, 156] on button "Grab Withdraw" at bounding box center [327, 148] width 79 height 21
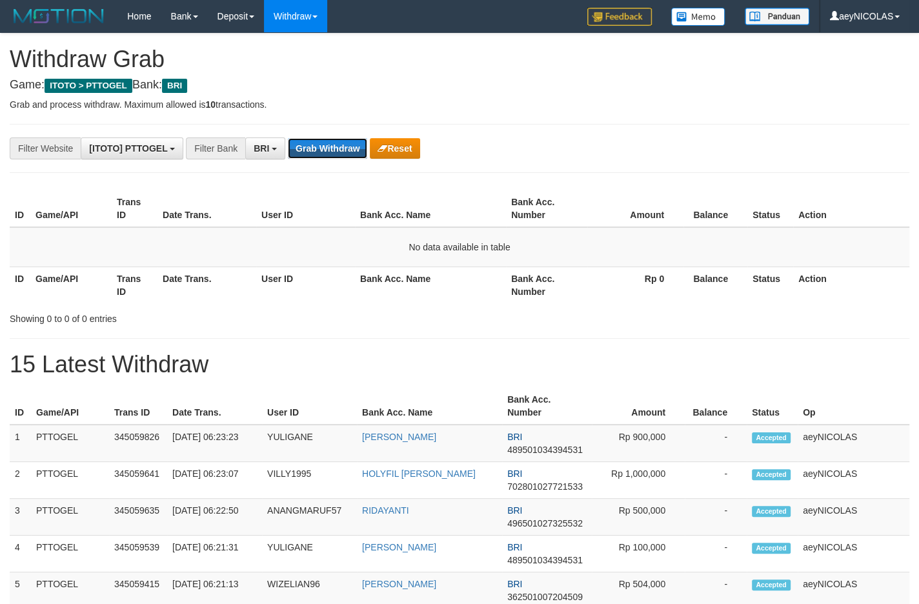
click at [338, 156] on button "Grab Withdraw" at bounding box center [327, 148] width 79 height 21
click at [303, 154] on button "Grab Withdraw" at bounding box center [327, 148] width 79 height 21
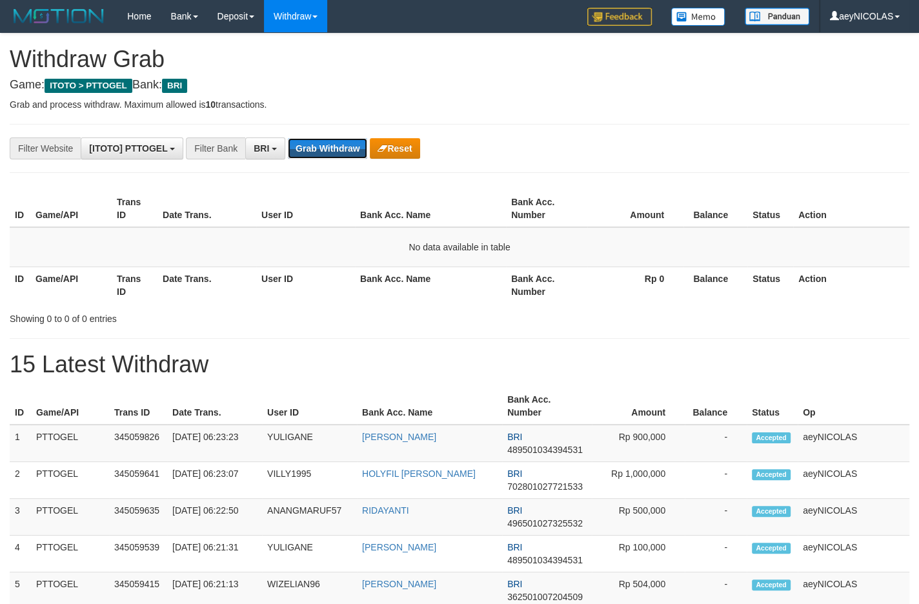
scroll to position [63, 0]
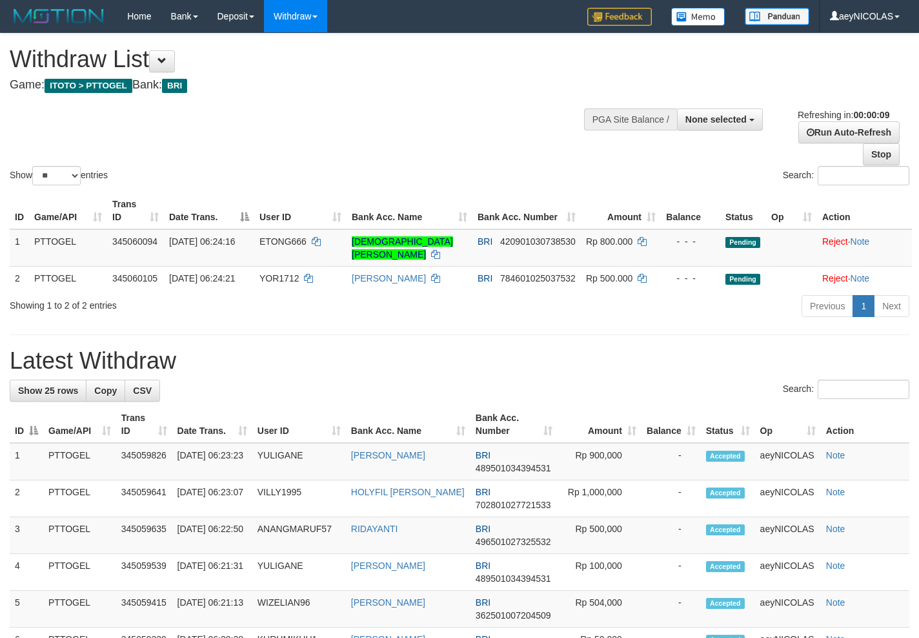
select select
select select "**"
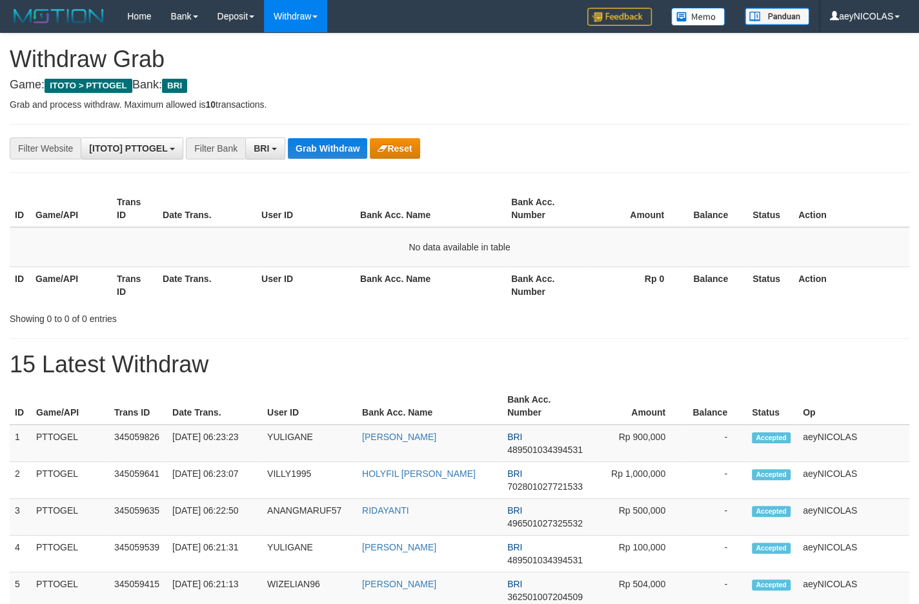
scroll to position [63, 0]
click at [303, 154] on button "Grab Withdraw" at bounding box center [327, 148] width 79 height 21
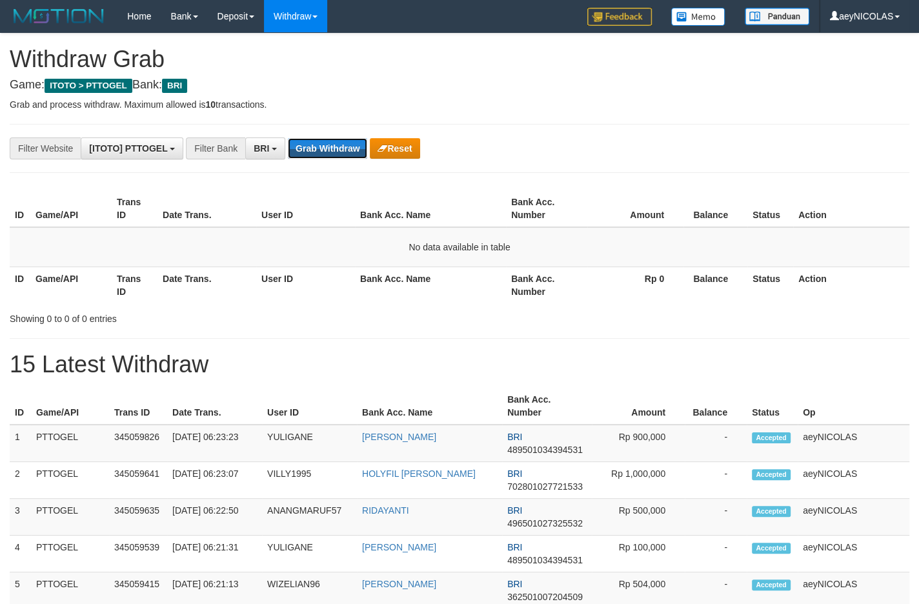
click at [303, 154] on button "Grab Withdraw" at bounding box center [327, 148] width 79 height 21
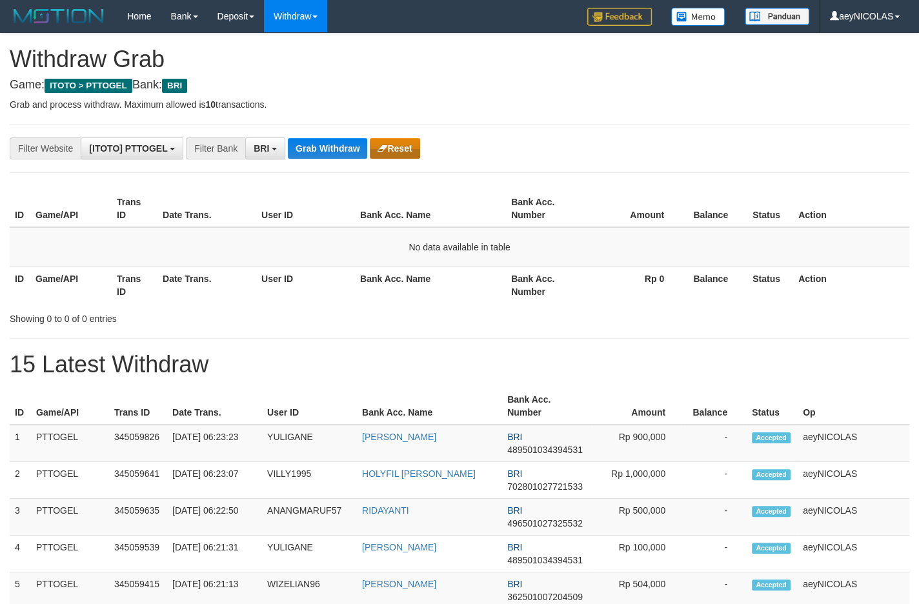
scroll to position [63, 0]
click at [349, 154] on button "Grab Withdraw" at bounding box center [327, 148] width 79 height 21
click at [355, 145] on button "Grab Withdraw" at bounding box center [327, 148] width 79 height 21
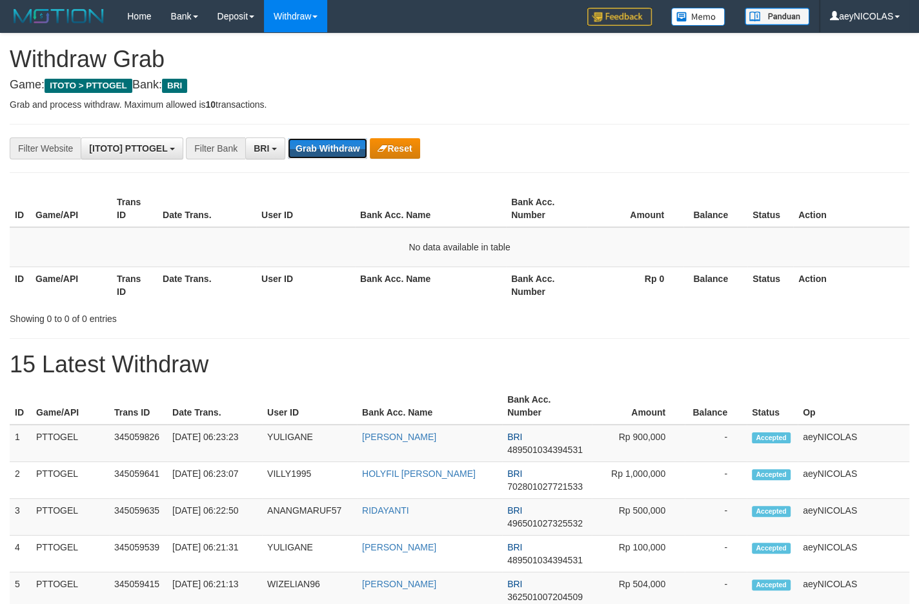
scroll to position [63, 0]
click at [355, 145] on button "Grab Withdraw" at bounding box center [327, 148] width 79 height 21
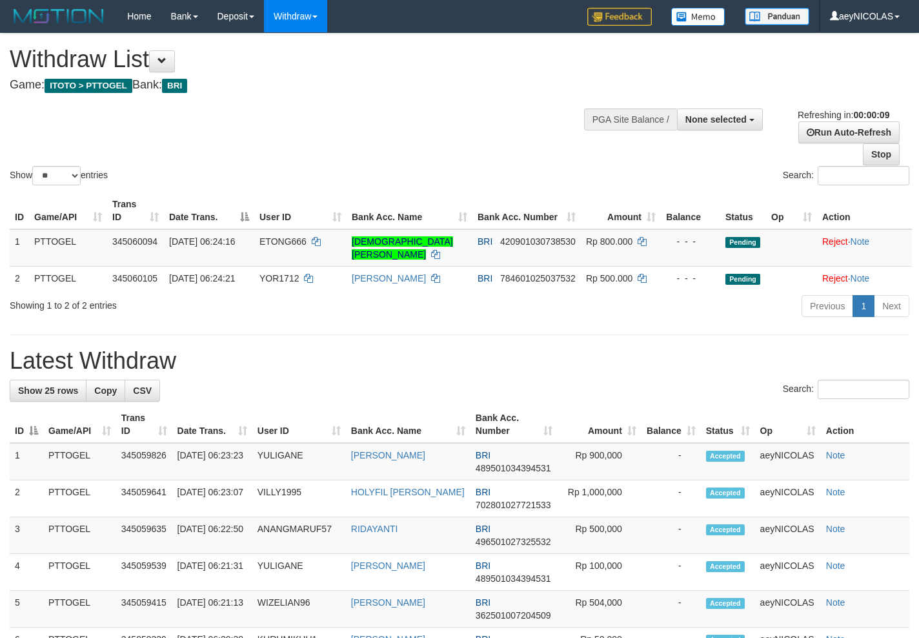
select select
select select "**"
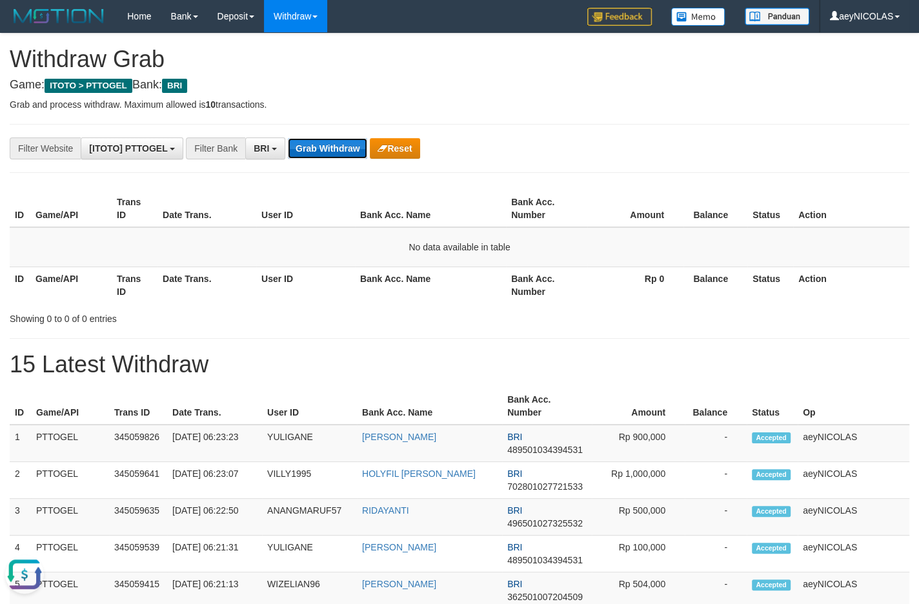
click at [312, 149] on button "Grab Withdraw" at bounding box center [327, 148] width 79 height 21
click at [341, 145] on button "Grab Withdraw" at bounding box center [327, 148] width 79 height 21
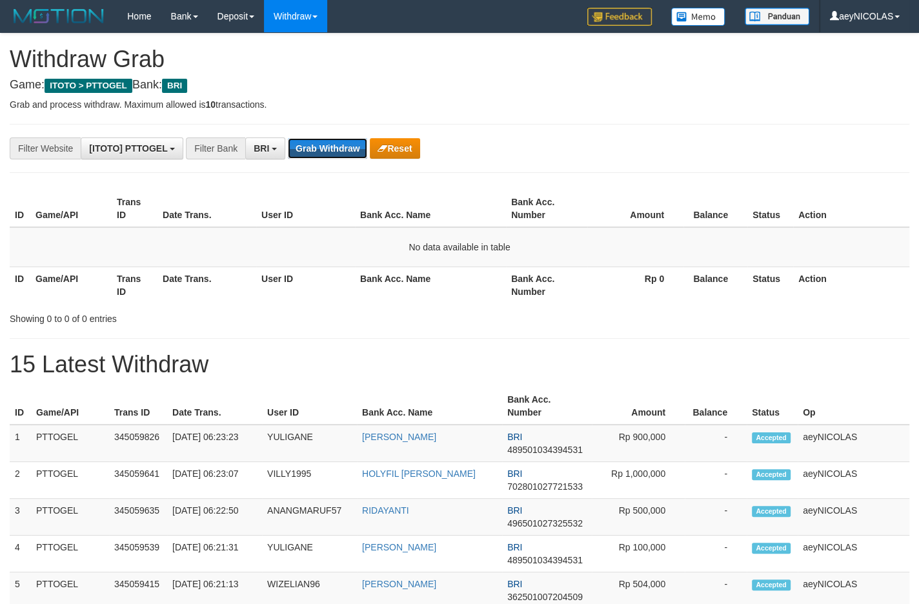
click at [341, 145] on button "Grab Withdraw" at bounding box center [327, 148] width 79 height 21
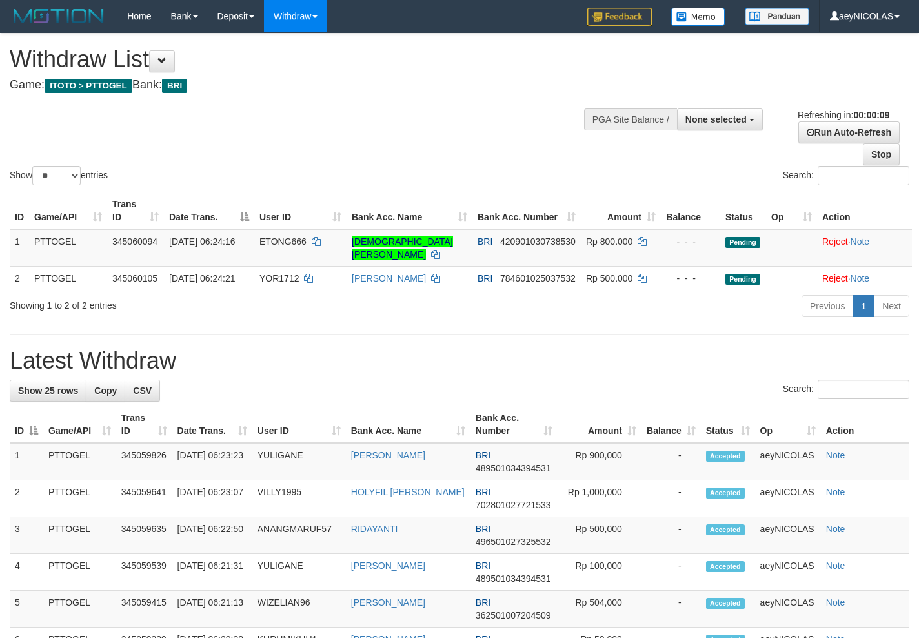
select select
select select "**"
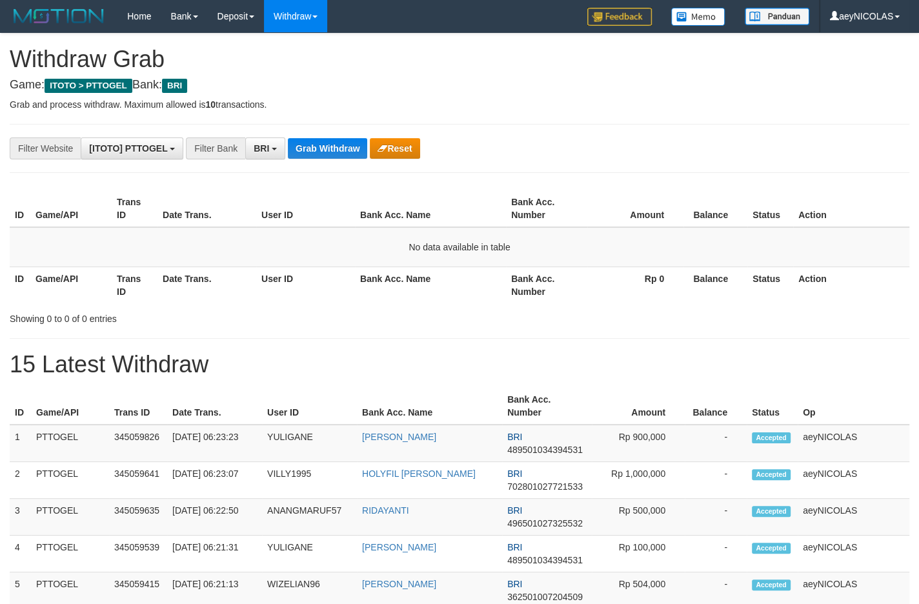
scroll to position [63, 0]
click at [341, 145] on button "Grab Withdraw" at bounding box center [327, 148] width 79 height 21
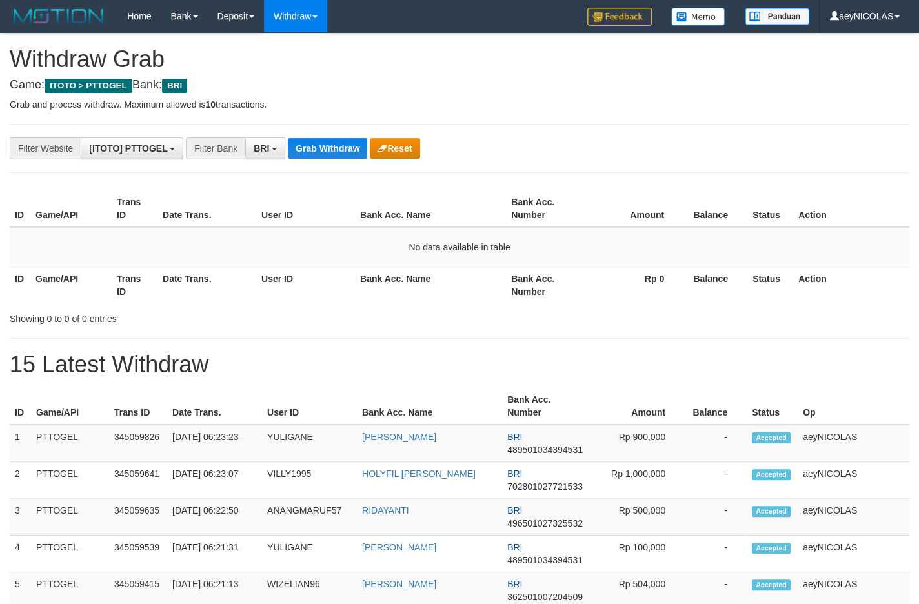
scroll to position [63, 0]
click at [341, 145] on button "Grab Withdraw" at bounding box center [327, 148] width 79 height 21
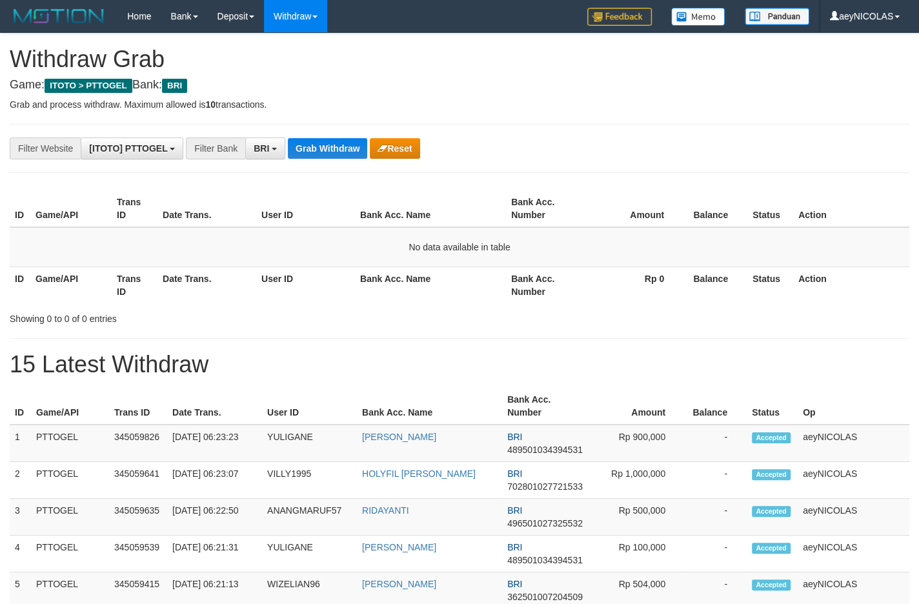
scroll to position [63, 0]
click at [341, 145] on button "Grab Withdraw" at bounding box center [327, 148] width 79 height 21
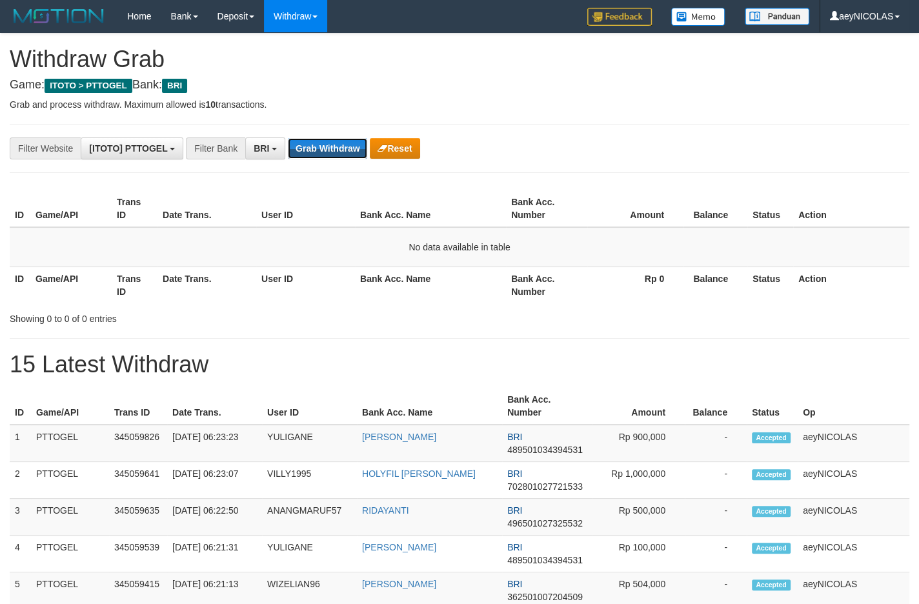
click at [341, 145] on button "Grab Withdraw" at bounding box center [327, 148] width 79 height 21
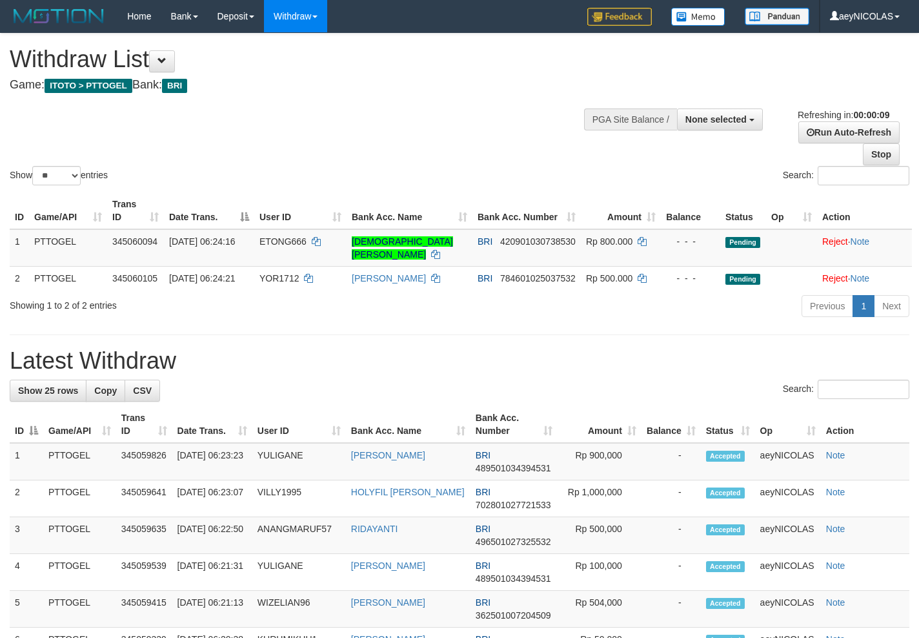
select select
select select "**"
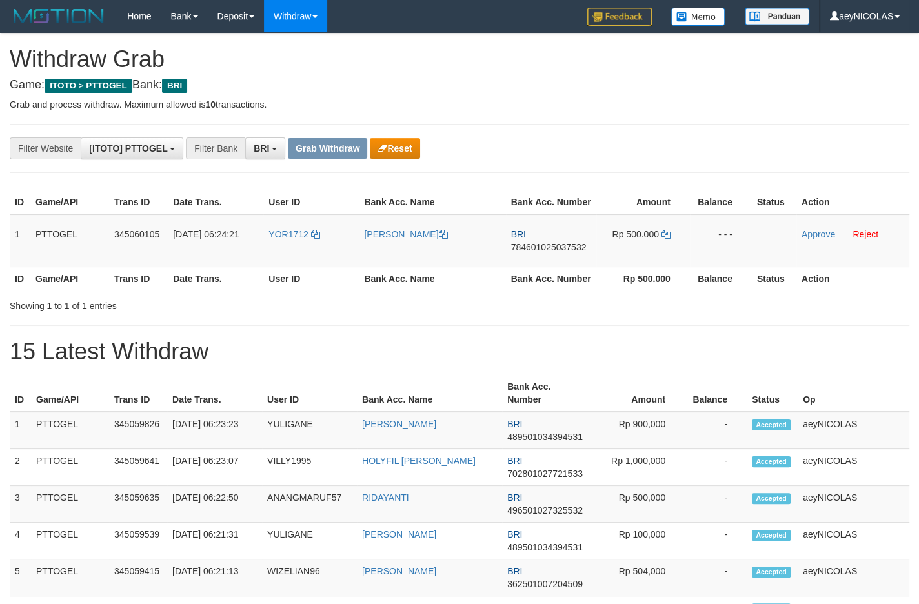
scroll to position [63, 0]
click at [391, 138] on div "**********" at bounding box center [383, 149] width 766 height 22
click at [393, 142] on button "Reset" at bounding box center [395, 148] width 50 height 21
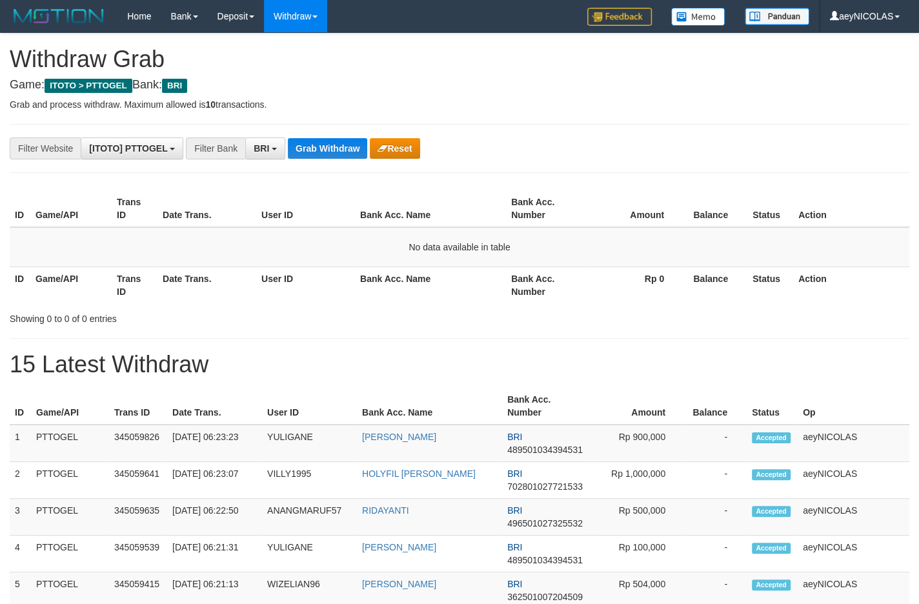
scroll to position [63, 0]
drag, startPoint x: 336, startPoint y: 161, endPoint x: 343, endPoint y: 146, distance: 16.2
click at [343, 146] on button "Grab Withdraw" at bounding box center [327, 148] width 79 height 21
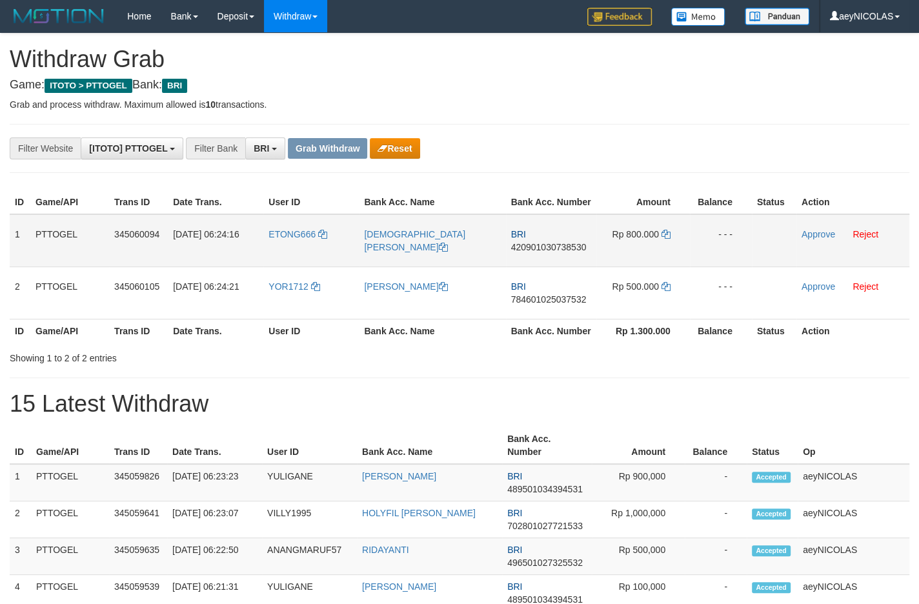
scroll to position [63, 0]
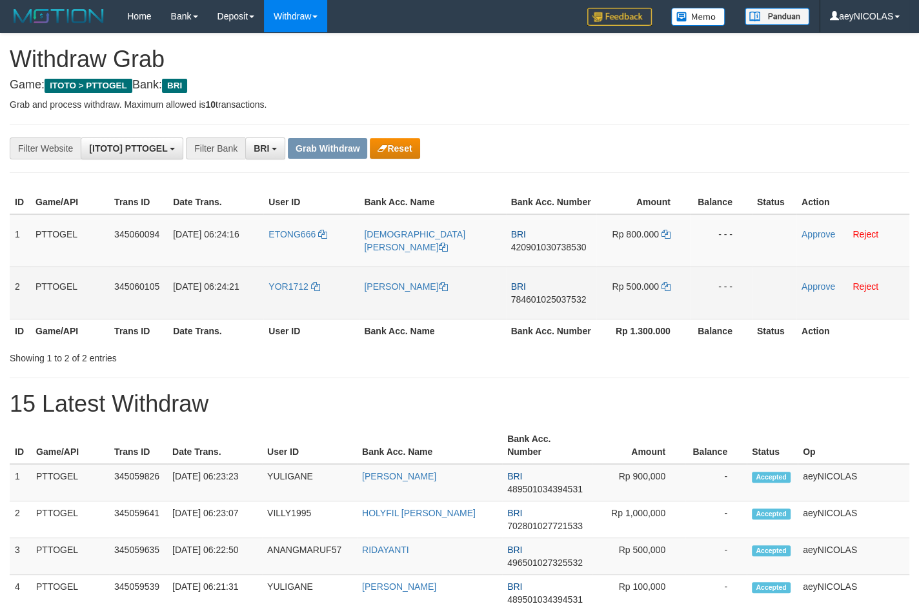
drag, startPoint x: 288, startPoint y: 269, endPoint x: 617, endPoint y: 306, distance: 331.4
click at [617, 306] on tbody "1 PTTOGEL 345060094 01/10/2025 06:24:16 ETONG666 SYAEFUDIN BIN DAPIN BRI 420901…" at bounding box center [460, 266] width 900 height 105
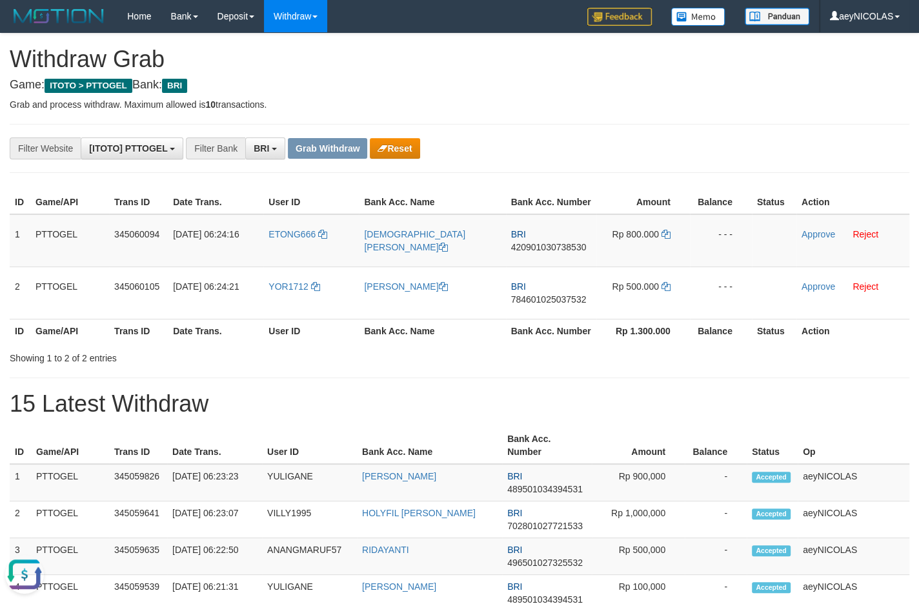
scroll to position [0, 0]
click at [574, 252] on span "420901030738530" at bounding box center [549, 247] width 76 height 10
copy span "420901030738530"
click at [555, 267] on td "BRI 420901030738530" at bounding box center [551, 240] width 90 height 53
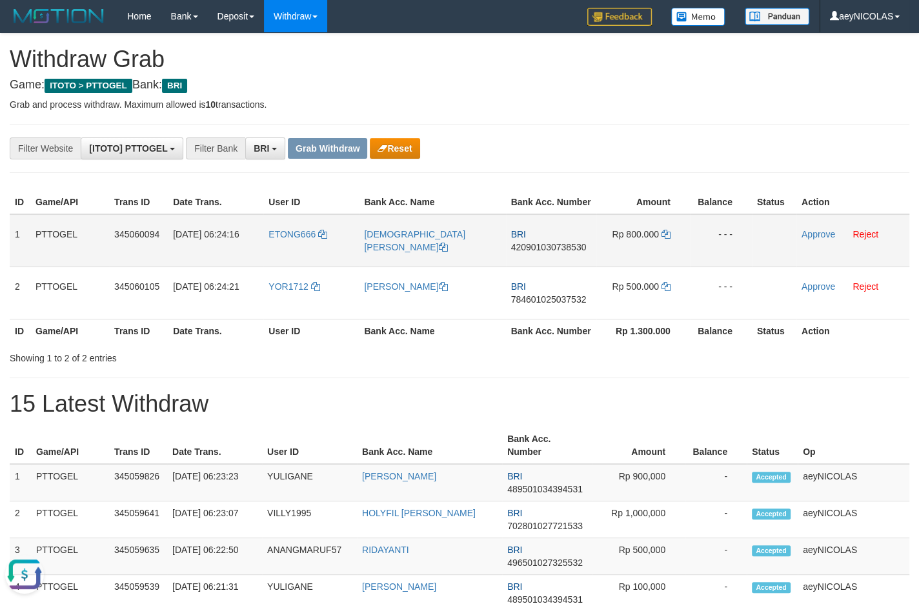
click at [558, 252] on span "420901030738530" at bounding box center [549, 247] width 76 height 10
copy span "420901030738530"
click at [669, 258] on td "Rp 800.000" at bounding box center [644, 240] width 94 height 53
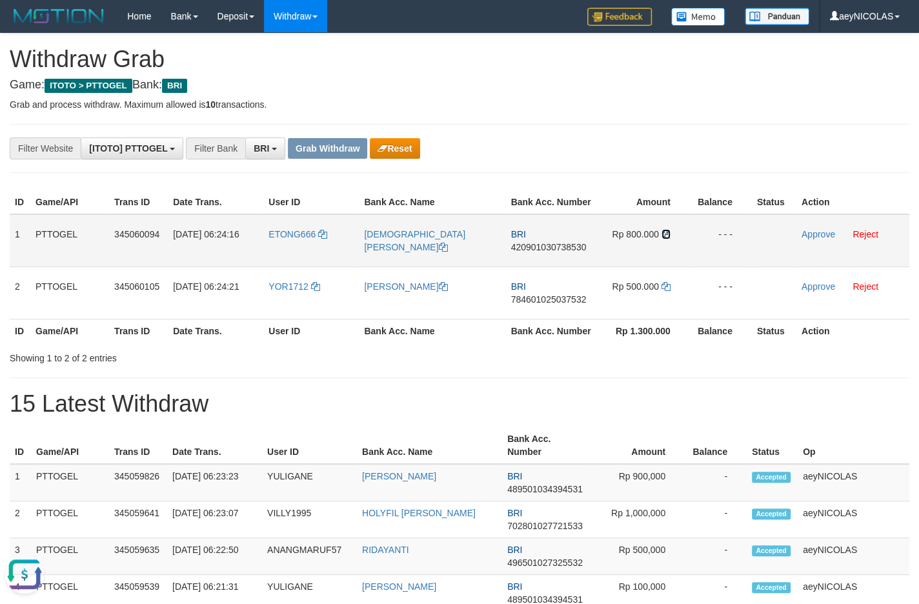
click at [669, 239] on icon at bounding box center [666, 234] width 9 height 9
click at [826, 240] on link "Approve" at bounding box center [819, 234] width 34 height 10
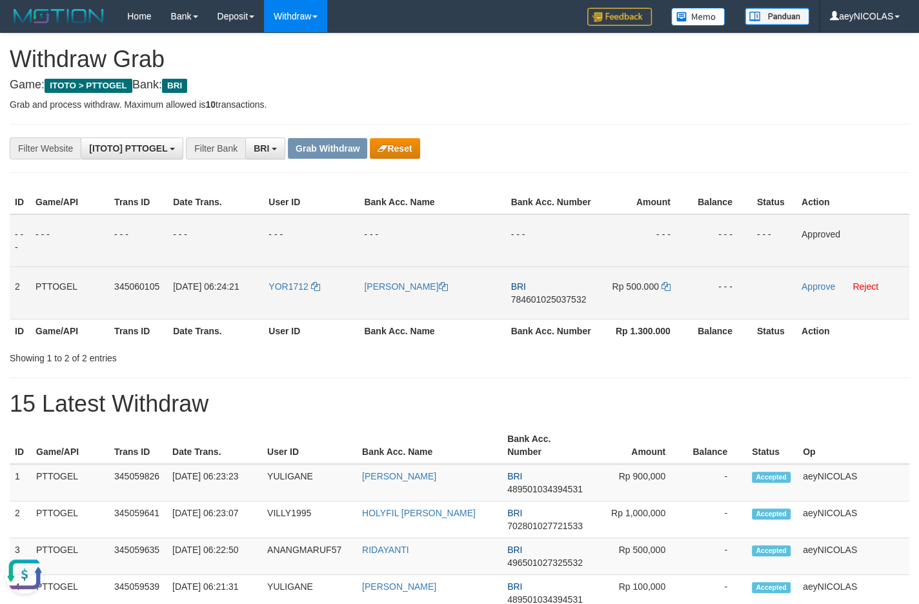
click at [575, 305] on span "784601025037532" at bounding box center [549, 299] width 76 height 10
click at [566, 305] on span "784601025037532" at bounding box center [549, 299] width 76 height 10
copy span "784601025037532"
click at [546, 305] on span "784601025037532" at bounding box center [549, 299] width 76 height 10
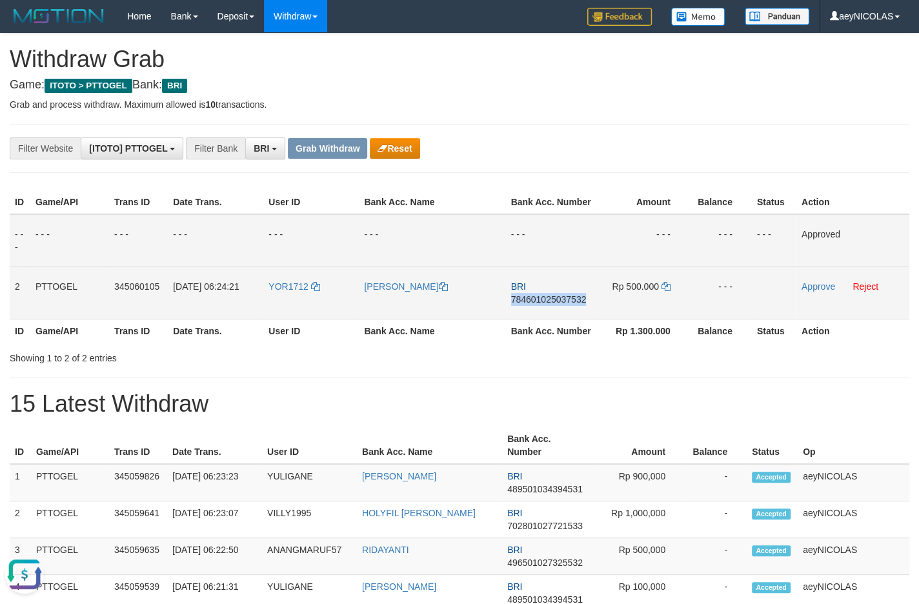
click at [546, 305] on span "784601025037532" at bounding box center [549, 299] width 76 height 10
copy span "784601025037532"
click at [580, 305] on span "784601025037532" at bounding box center [549, 299] width 76 height 10
click at [568, 305] on span "784601025037532" at bounding box center [549, 299] width 76 height 10
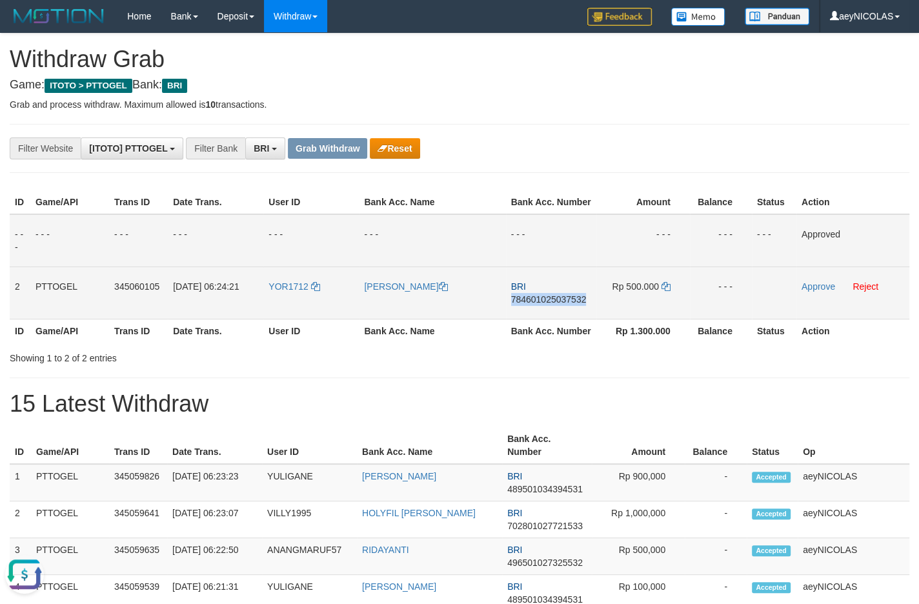
copy span "784601025037532"
drag, startPoint x: 556, startPoint y: 333, endPoint x: 560, endPoint y: 315, distance: 18.6
click at [557, 333] on th "Bank Acc. Number" at bounding box center [551, 331] width 90 height 24
click at [560, 305] on span "784601025037532" at bounding box center [549, 299] width 76 height 10
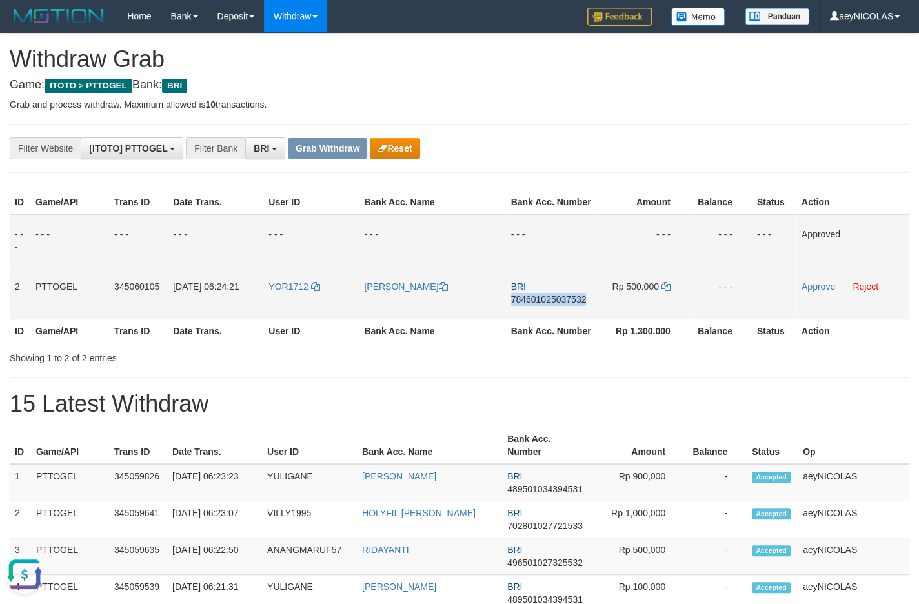
copy span "784601025037532"
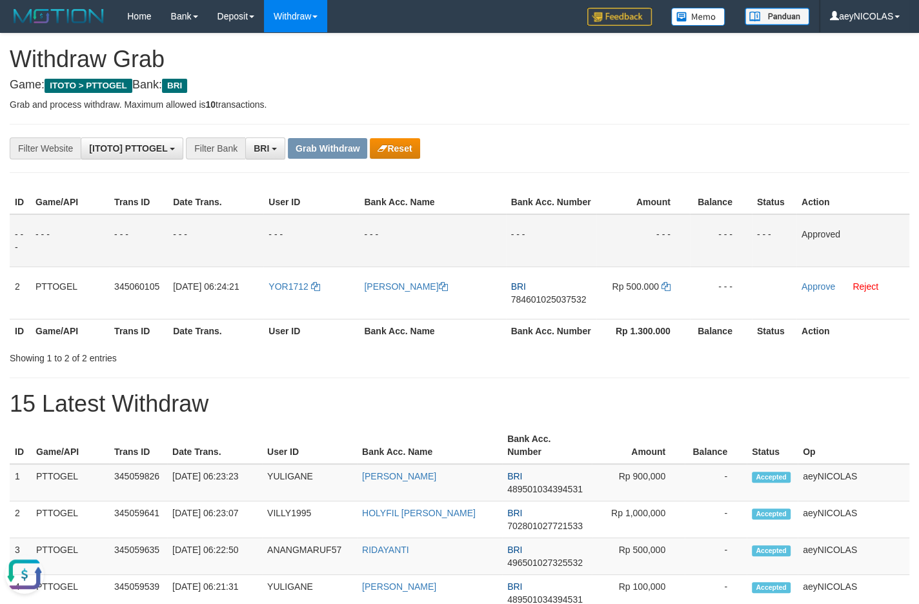
click at [691, 265] on td "- - -" at bounding box center [721, 240] width 62 height 53
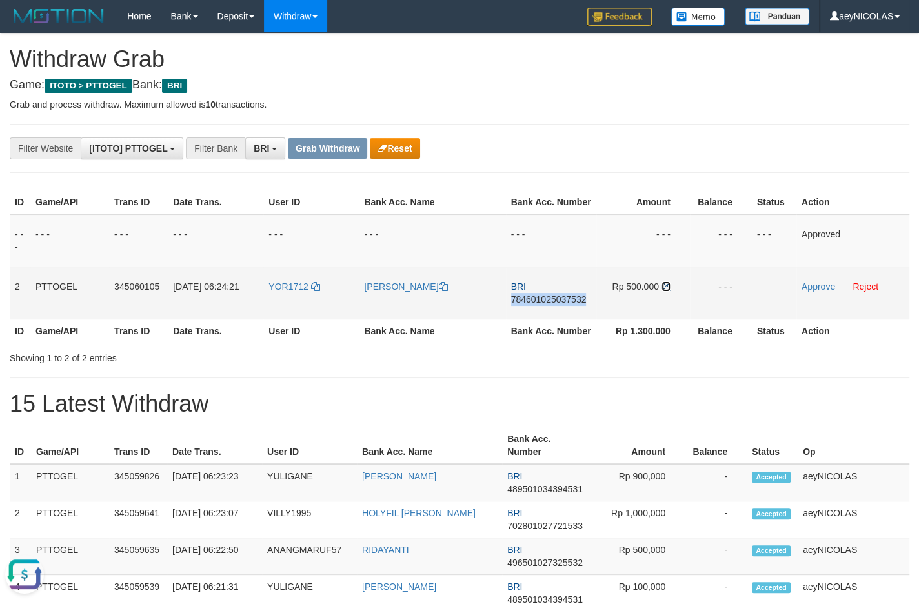
click at [666, 291] on icon at bounding box center [666, 286] width 9 height 9
copy span "784601025037532"
click at [666, 291] on icon at bounding box center [666, 286] width 9 height 9
click at [819, 292] on link "Approve" at bounding box center [819, 286] width 34 height 10
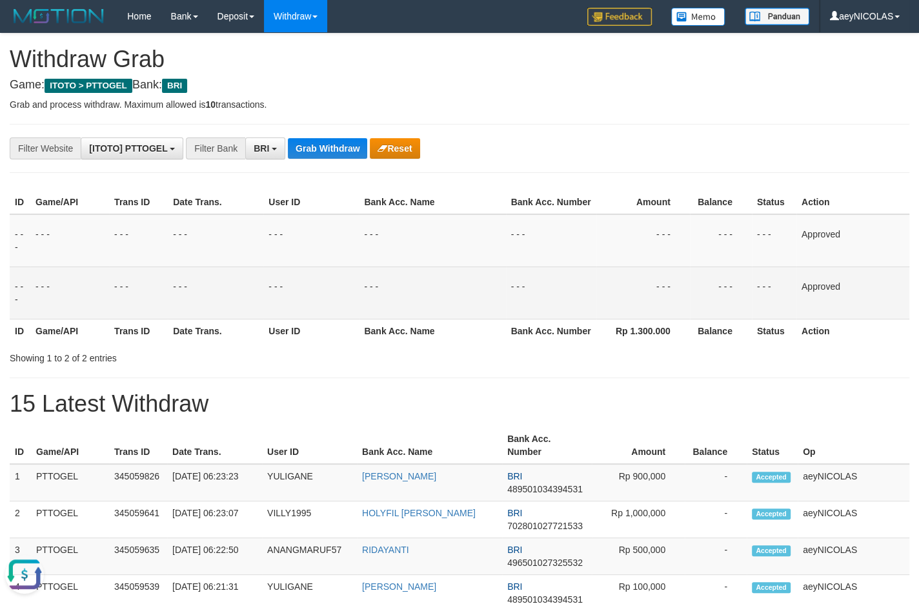
drag, startPoint x: 478, startPoint y: 314, endPoint x: 468, endPoint y: 299, distance: 17.7
click at [468, 299] on td "- - -" at bounding box center [432, 293] width 147 height 52
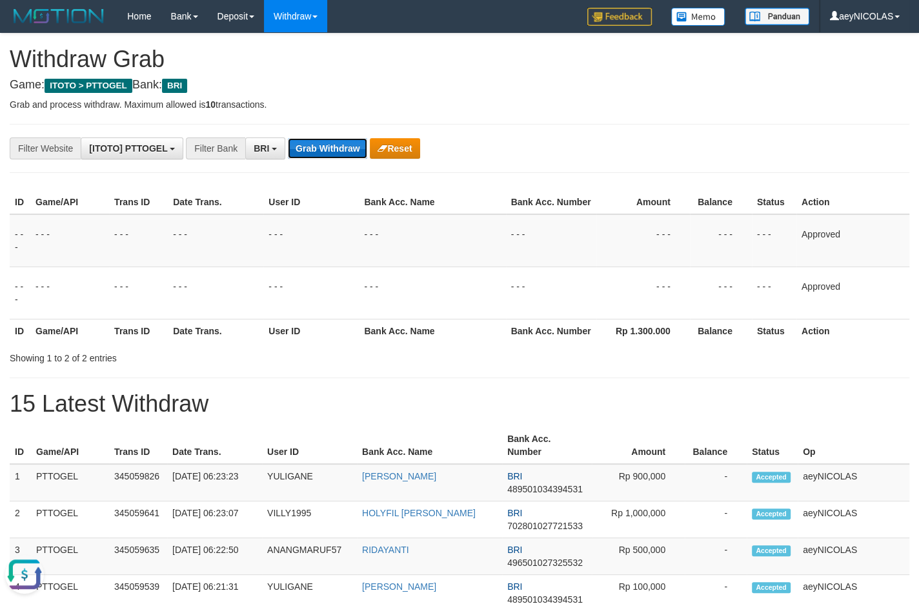
click at [312, 158] on button "Grab Withdraw" at bounding box center [327, 148] width 79 height 21
click at [312, 157] on button "Grab Withdraw" at bounding box center [327, 148] width 79 height 21
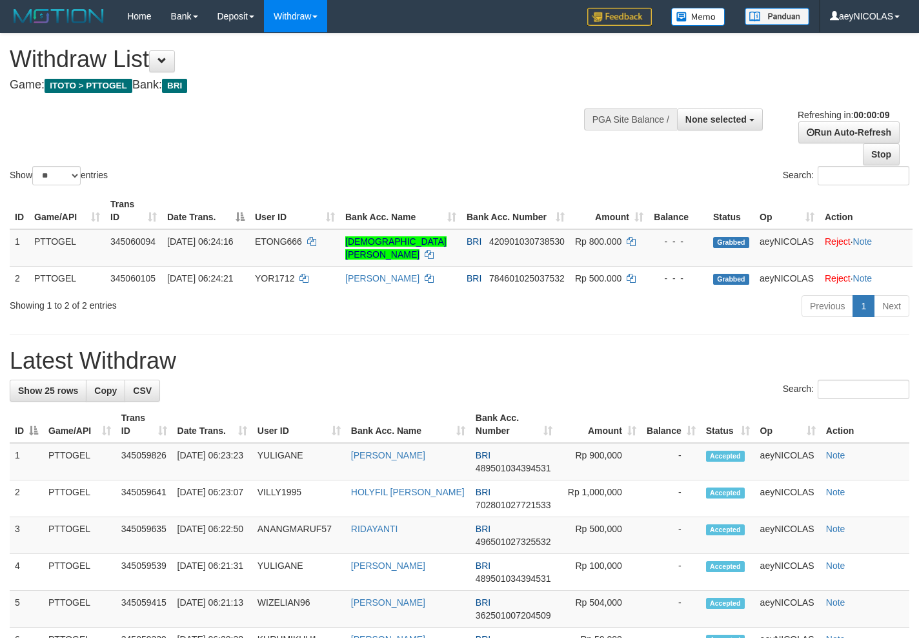
select select
select select "**"
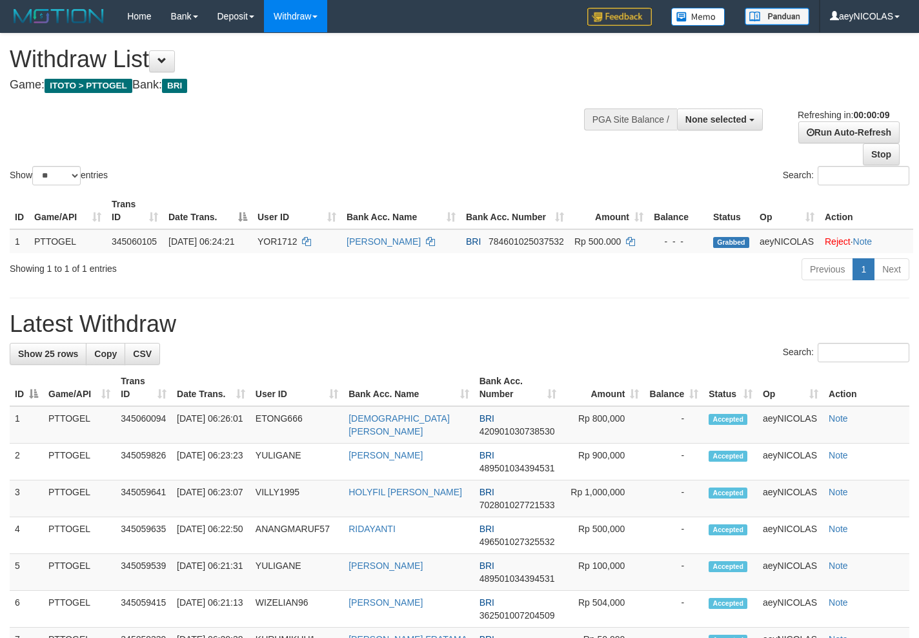
select select
select select "**"
select select
select select "**"
select select
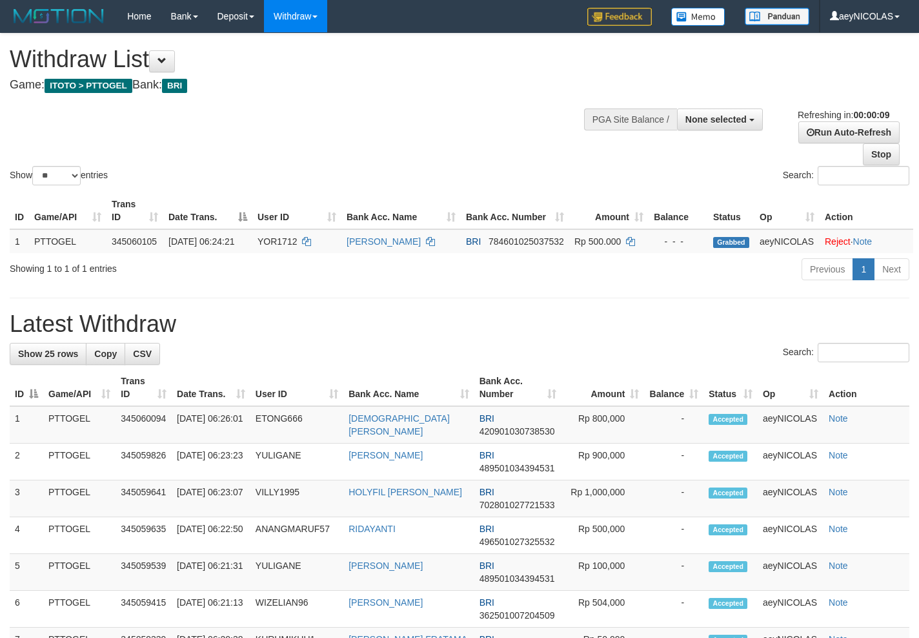
select select "**"
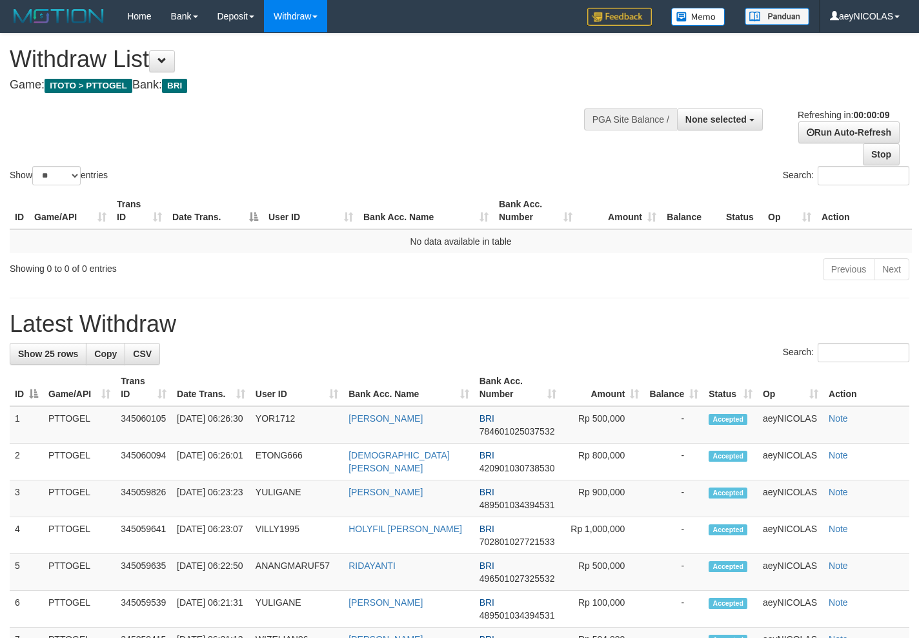
select select
select select "**"
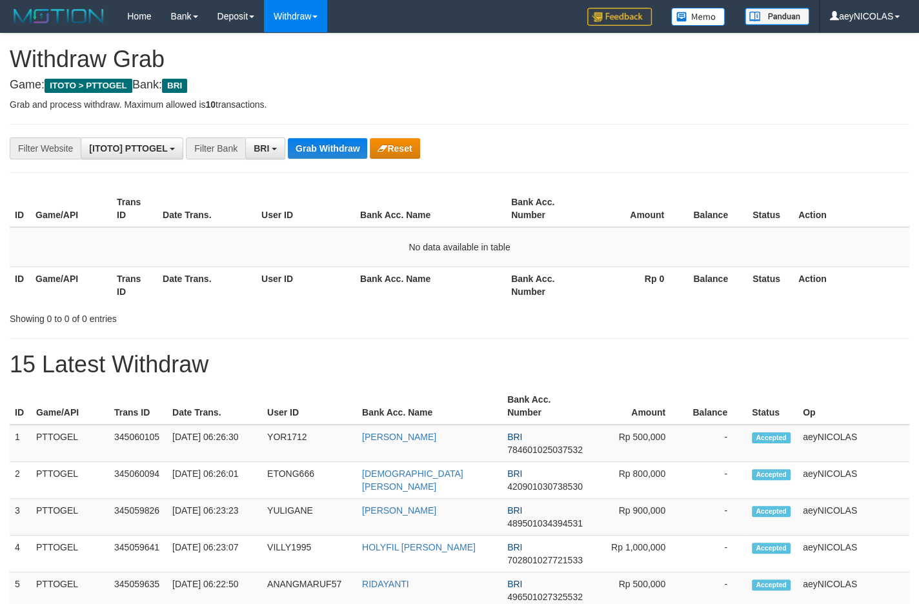
scroll to position [63, 0]
click at [322, 158] on button "Grab Withdraw" at bounding box center [327, 148] width 79 height 21
click at [327, 149] on button "Grab Withdraw" at bounding box center [327, 148] width 79 height 21
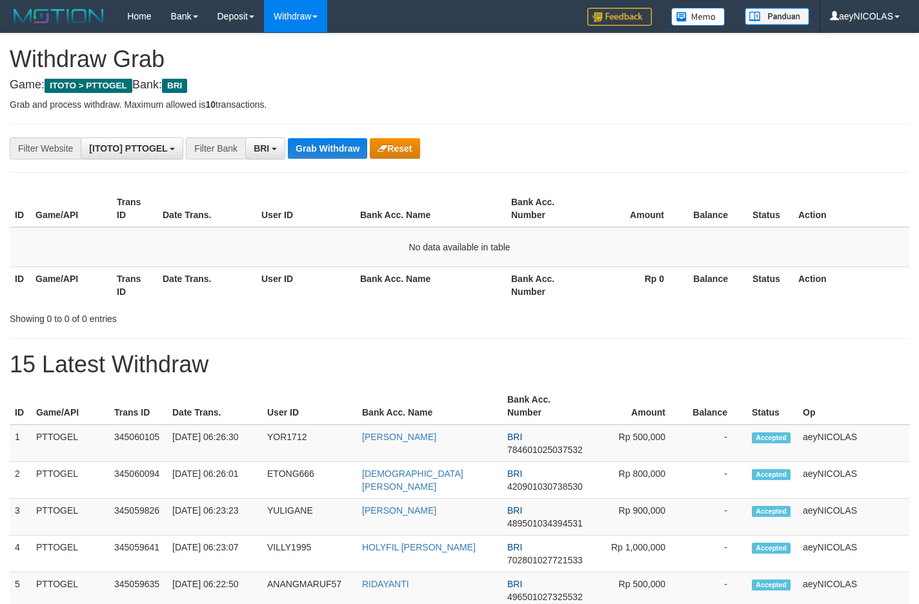
click at [327, 148] on button "Grab Withdraw" at bounding box center [327, 148] width 79 height 21
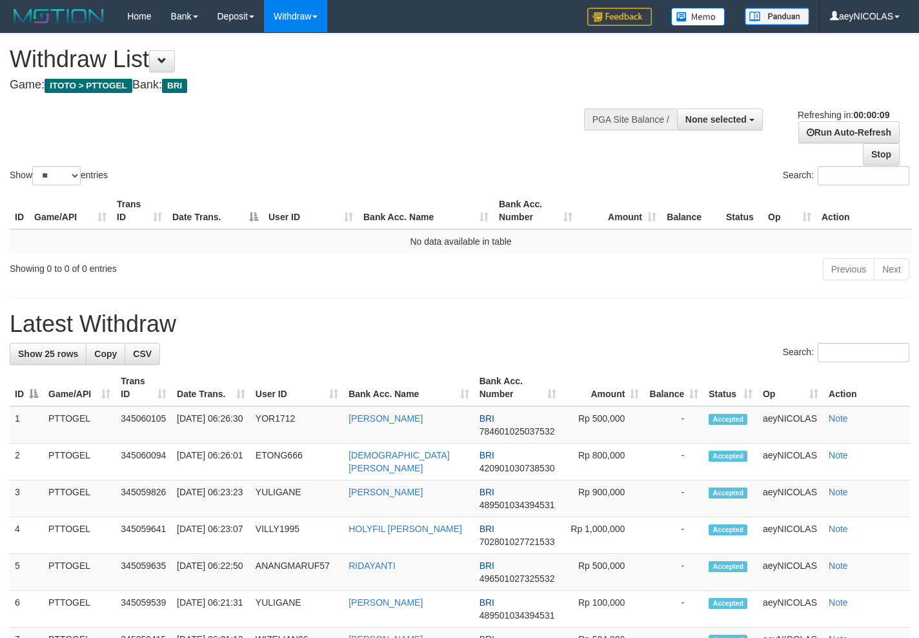
select select
select select "**"
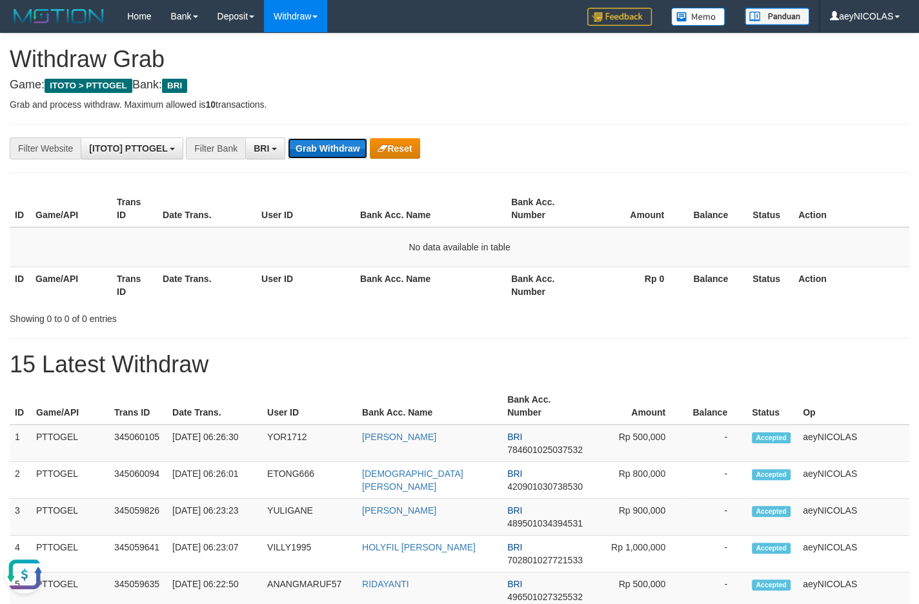
click at [327, 144] on button "Grab Withdraw" at bounding box center [327, 148] width 79 height 21
click at [471, 407] on th "Bank Acc. Name" at bounding box center [429, 406] width 145 height 37
click at [325, 159] on button "Grab Withdraw" at bounding box center [327, 148] width 79 height 21
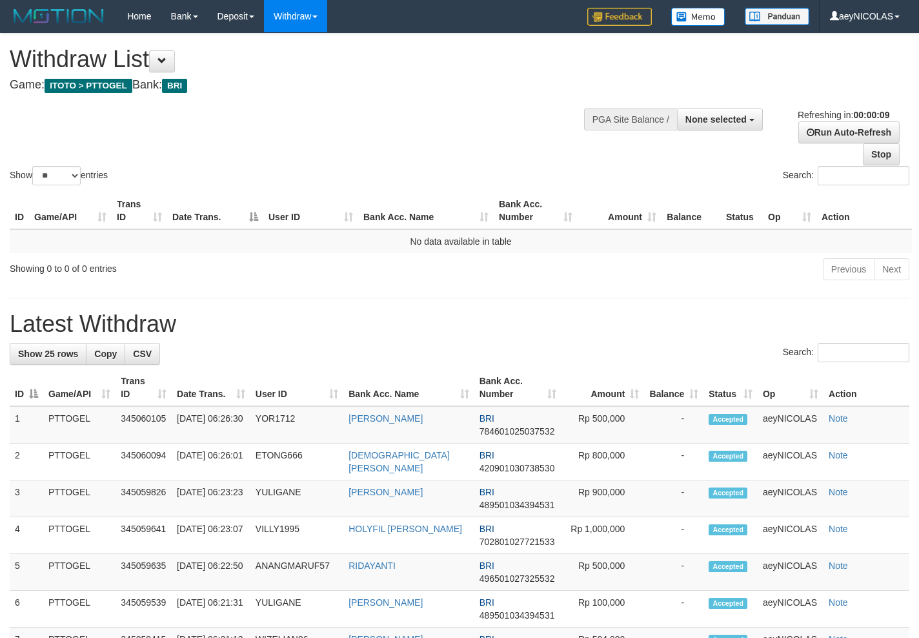
select select
select select "**"
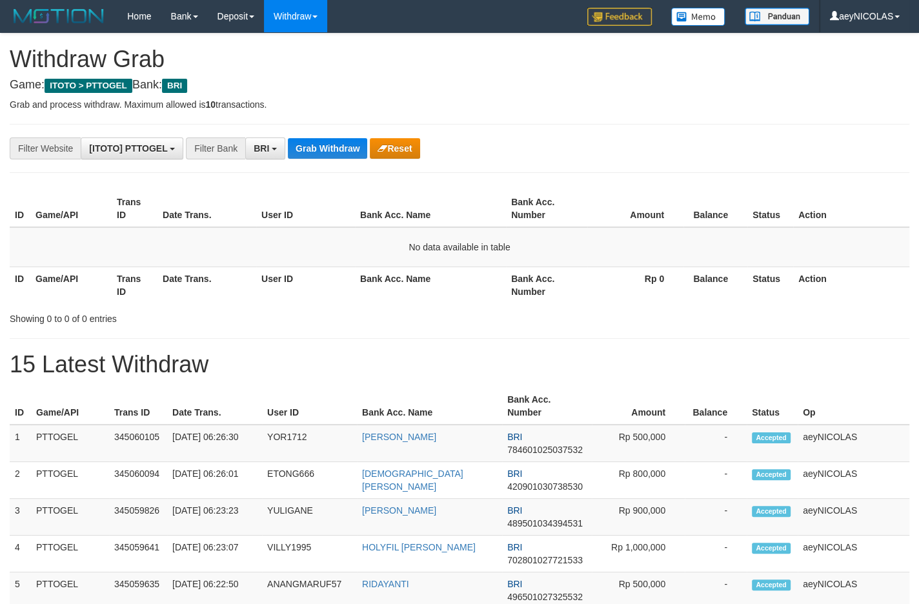
scroll to position [63, 0]
click at [325, 158] on button "Grab Withdraw" at bounding box center [327, 148] width 79 height 21
click at [325, 141] on button "Grab Withdraw" at bounding box center [327, 148] width 79 height 21
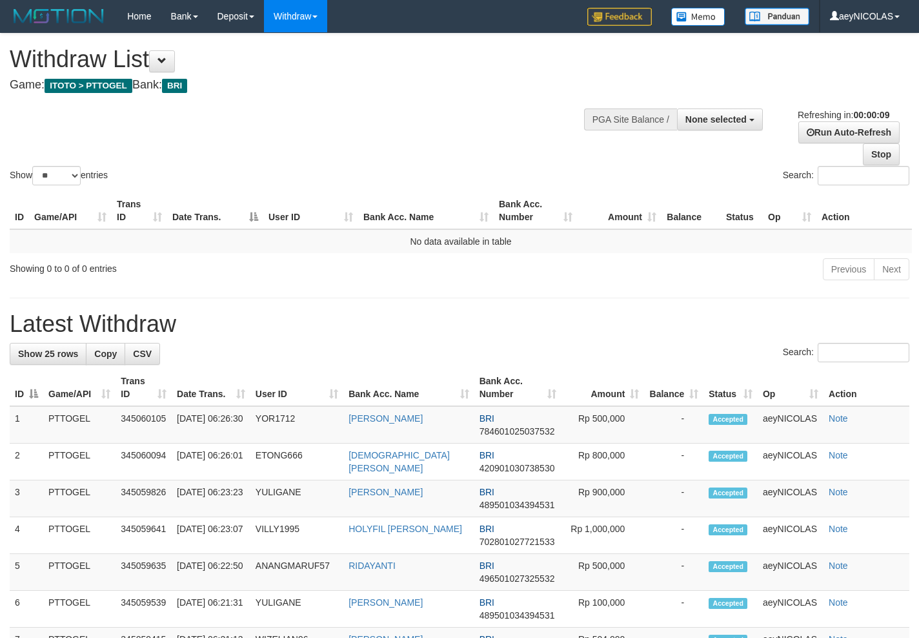
select select
select select "**"
select select
select select "**"
select select
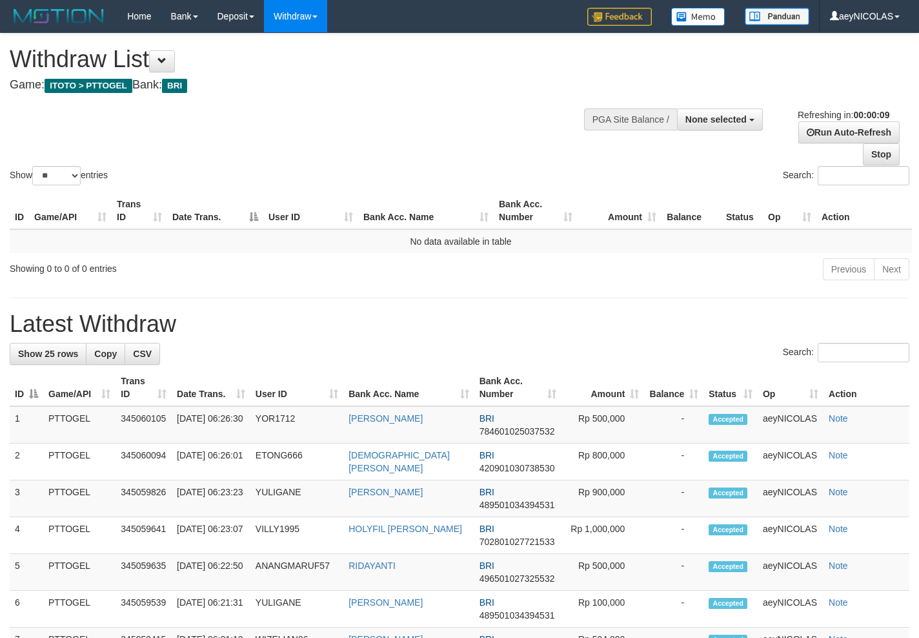
select select "**"
select select
select select "**"
select select
select select "**"
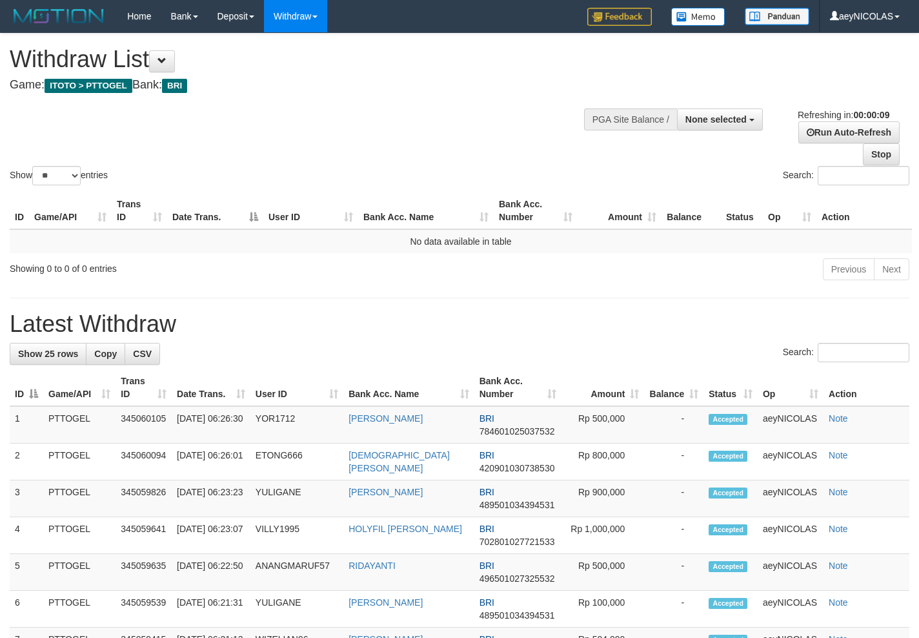
select select
select select "**"
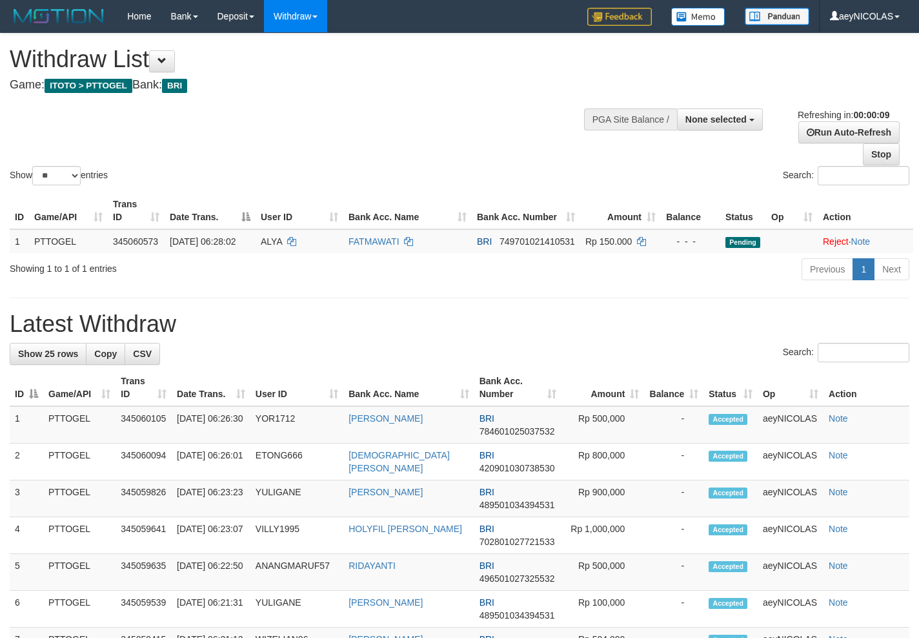
select select
select select "**"
select select
select select "**"
select select
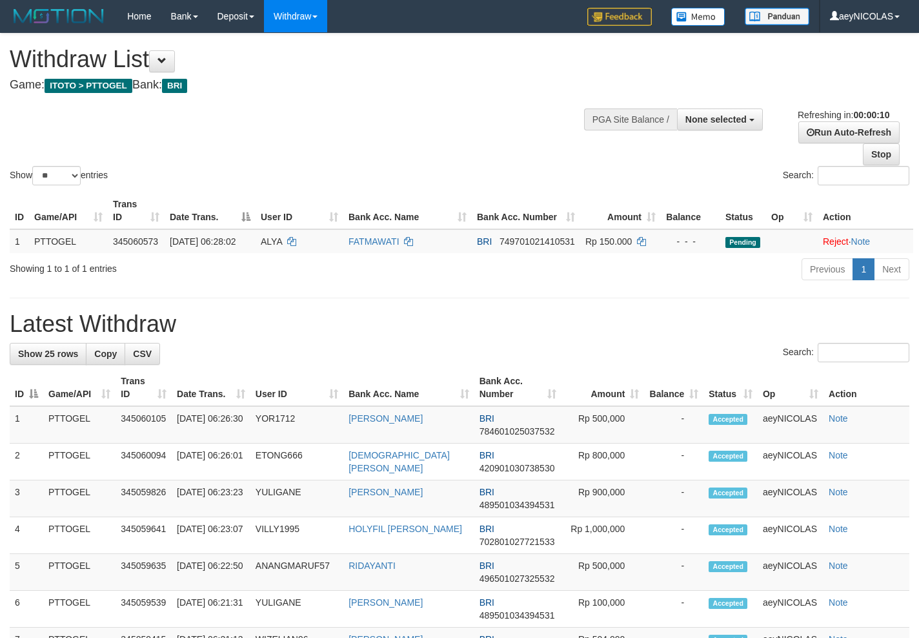
select select "**"
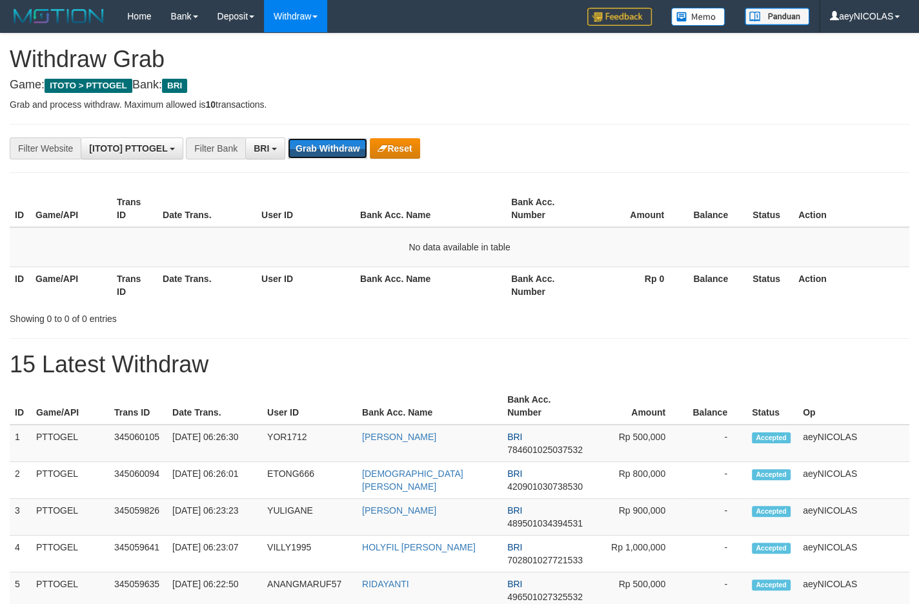
click at [325, 141] on button "Grab Withdraw" at bounding box center [327, 148] width 79 height 21
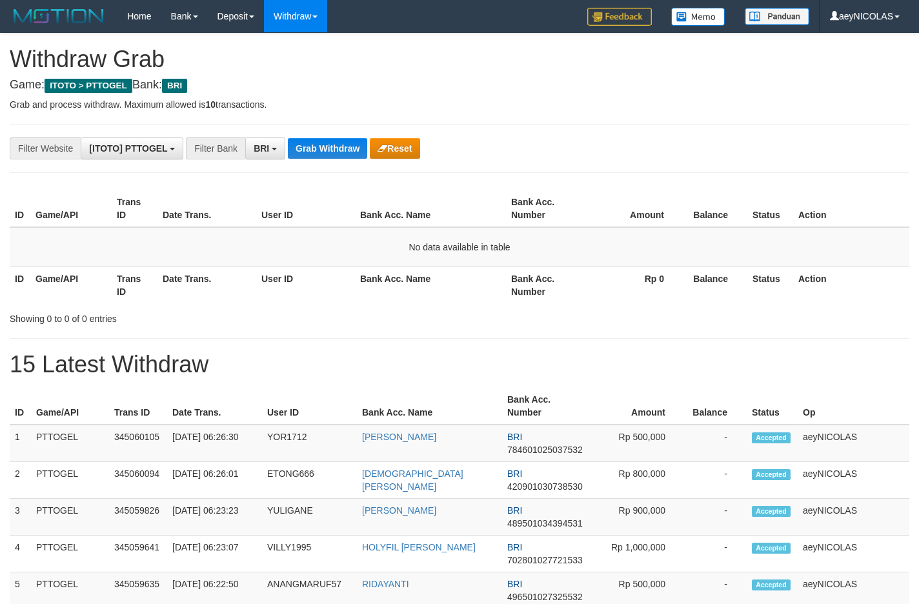
click at [325, 141] on button "Grab Withdraw" at bounding box center [327, 148] width 79 height 21
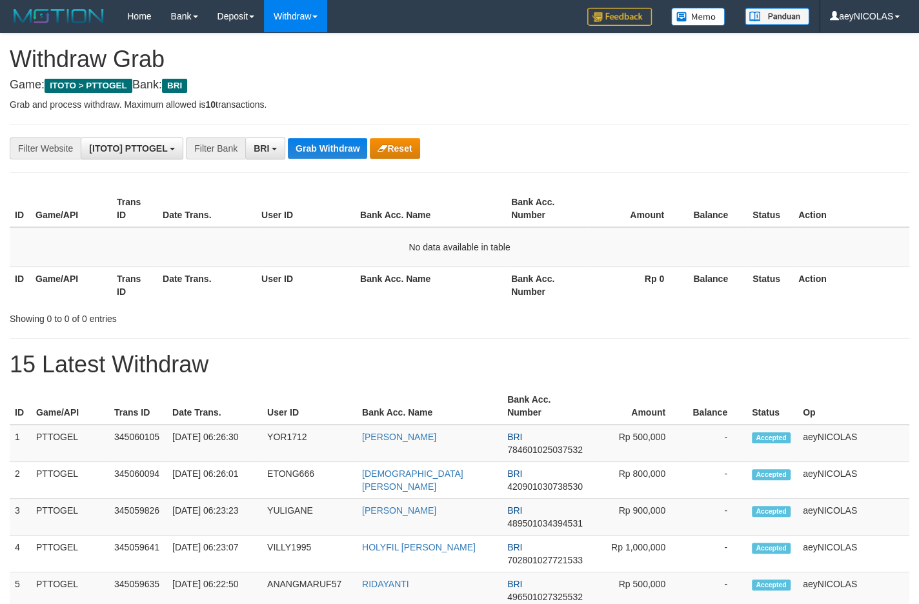
scroll to position [63, 0]
click at [325, 141] on button "Grab Withdraw" at bounding box center [327, 148] width 79 height 21
click at [325, 143] on button "Grab Withdraw" at bounding box center [327, 148] width 79 height 21
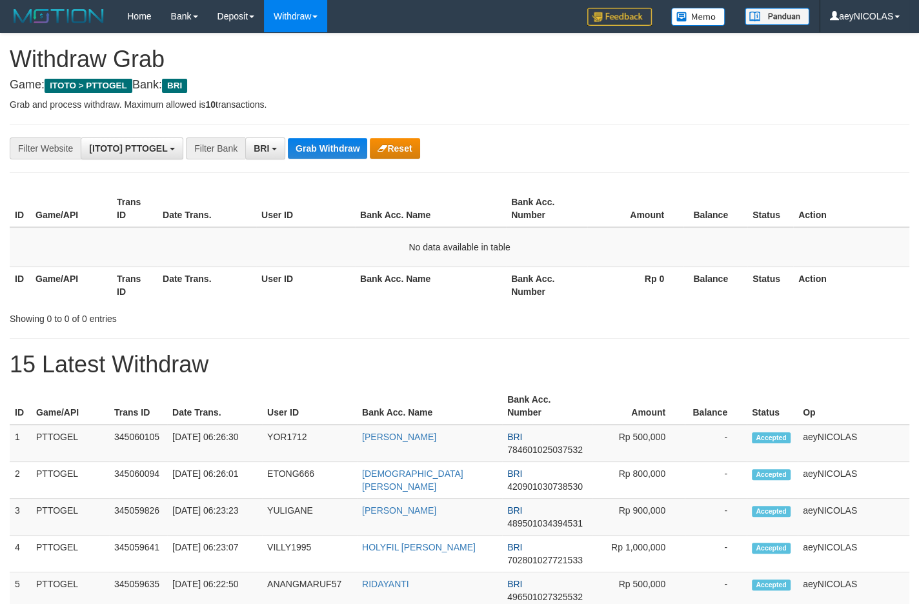
scroll to position [63, 0]
click at [325, 143] on button "Grab Withdraw" at bounding box center [327, 148] width 79 height 21
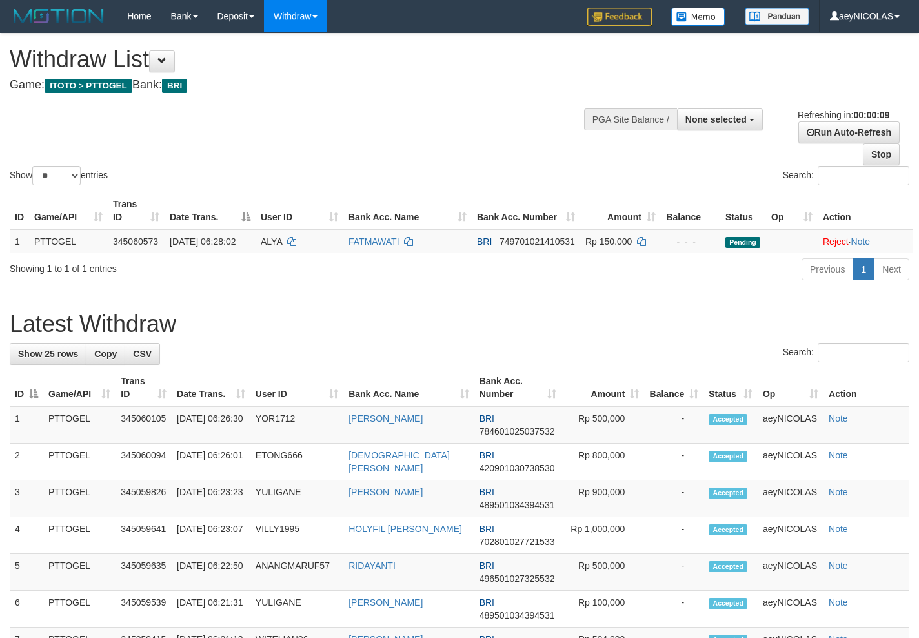
select select
select select "**"
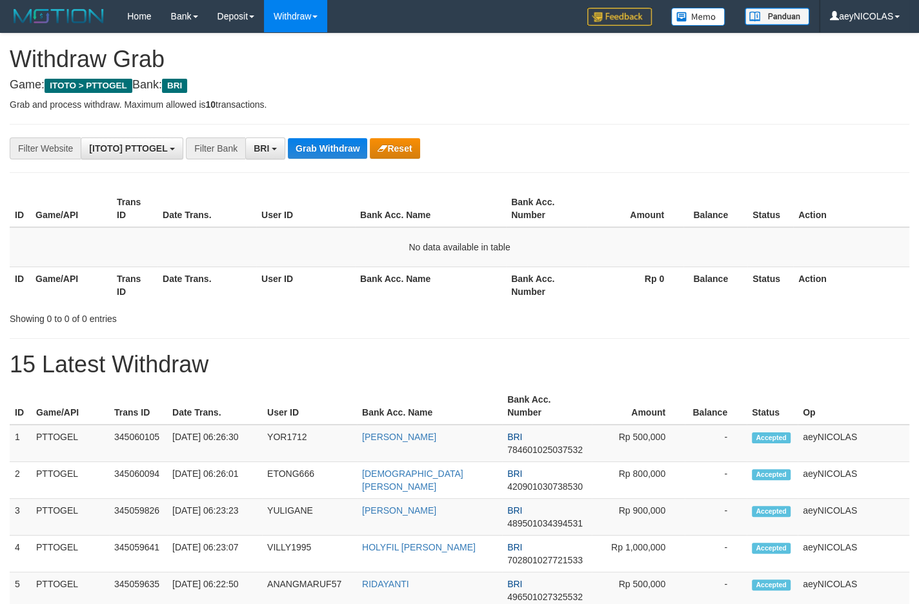
scroll to position [63, 0]
click at [310, 149] on button "Grab Withdraw" at bounding box center [327, 148] width 79 height 21
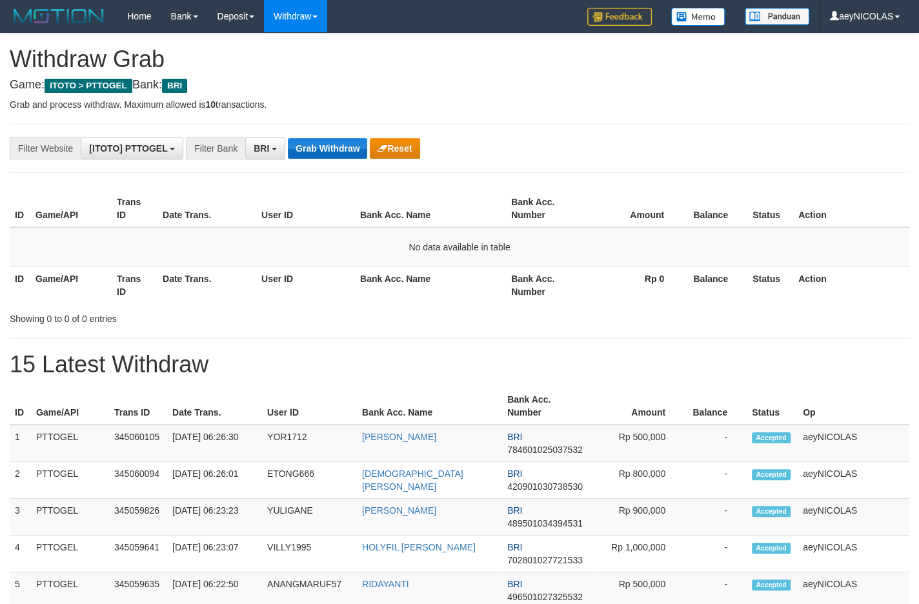
scroll to position [63, 0]
click at [339, 145] on button "Grab Withdraw" at bounding box center [327, 148] width 79 height 21
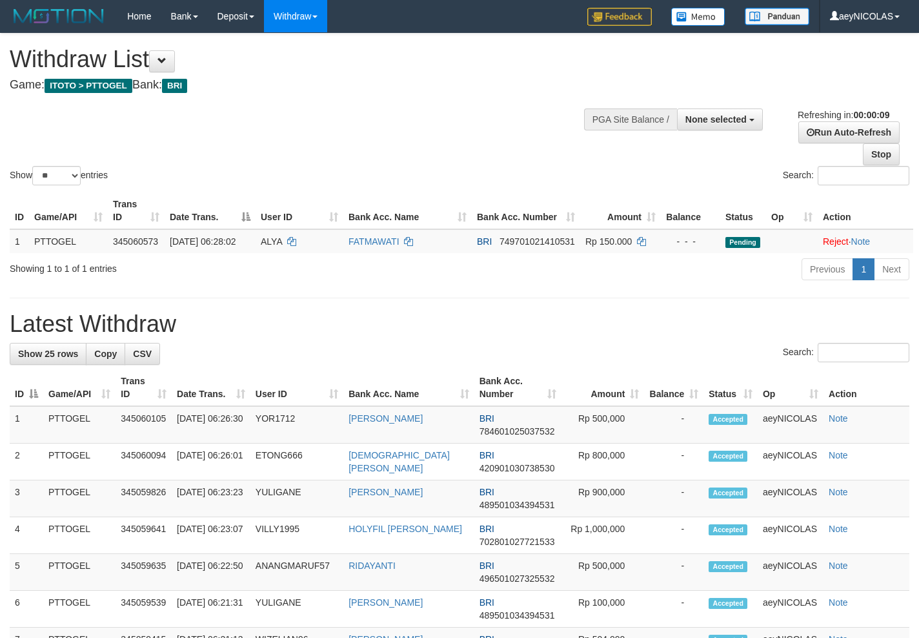
select select
select select "**"
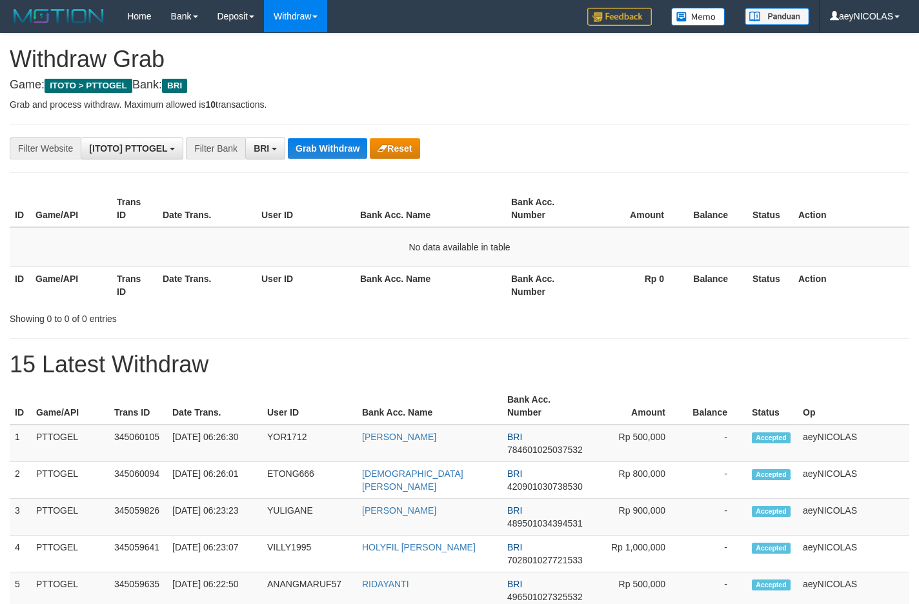
click at [339, 145] on button "Grab Withdraw" at bounding box center [327, 148] width 79 height 21
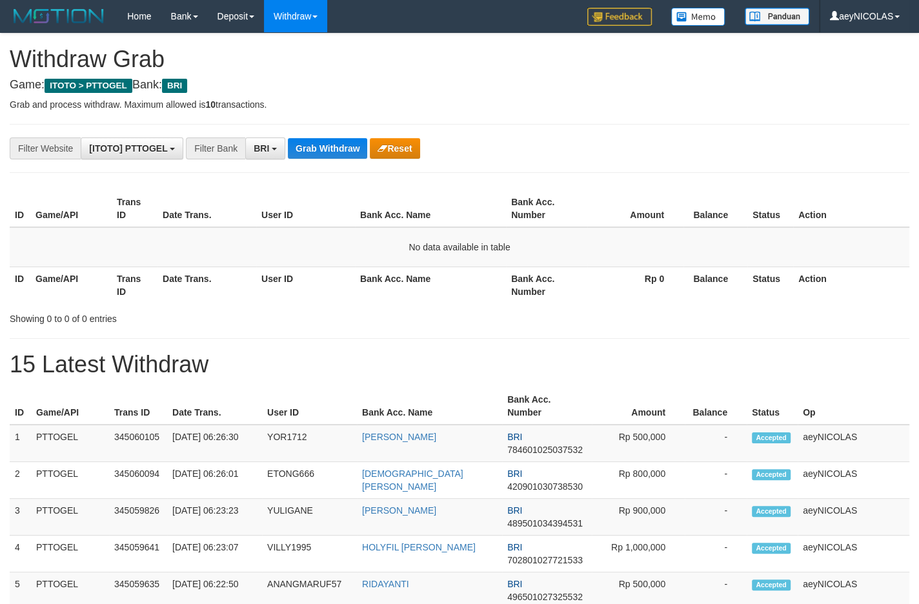
scroll to position [63, 0]
click at [332, 144] on button "Grab Withdraw" at bounding box center [327, 148] width 79 height 21
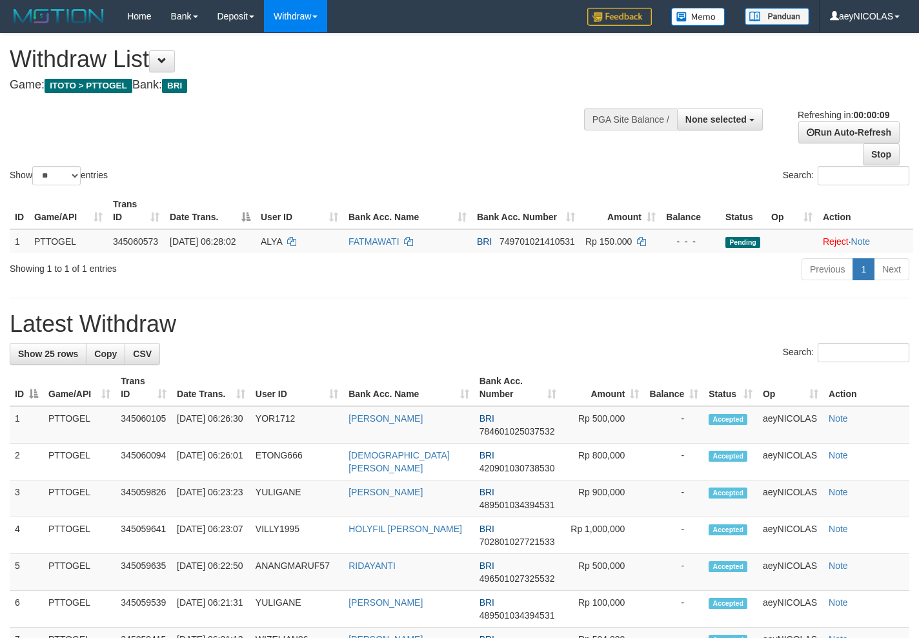
select select
select select "**"
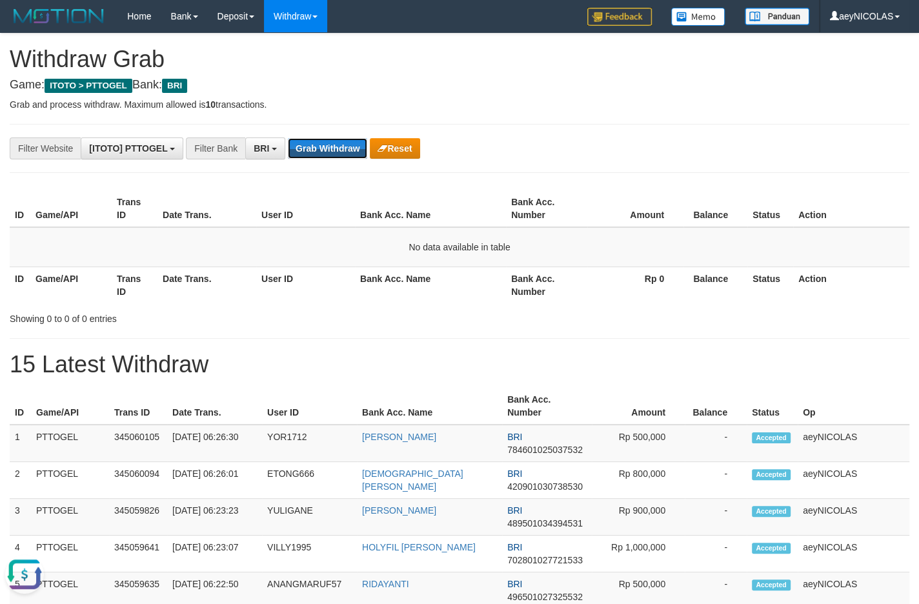
click at [332, 144] on button "Grab Withdraw" at bounding box center [327, 148] width 79 height 21
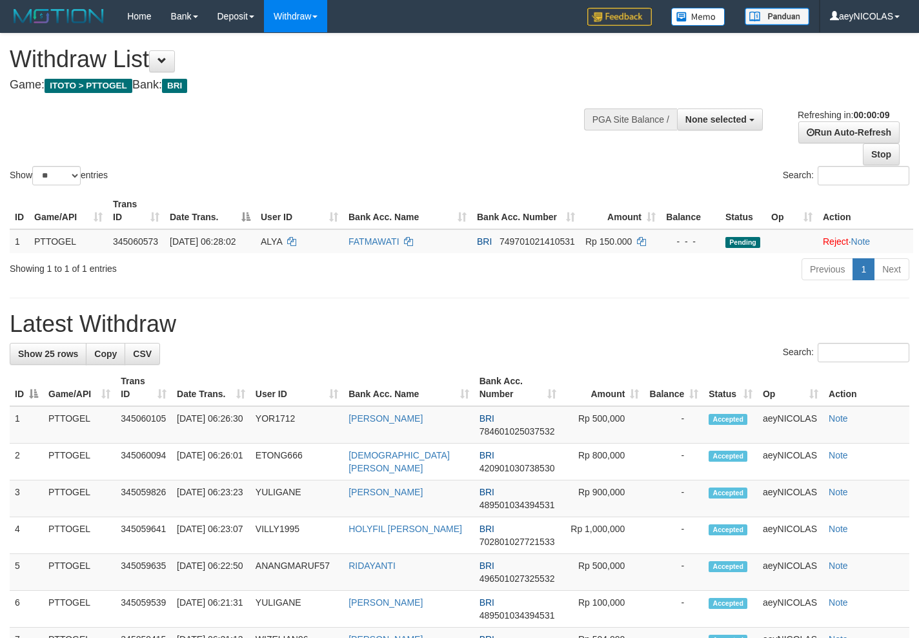
select select
select select "**"
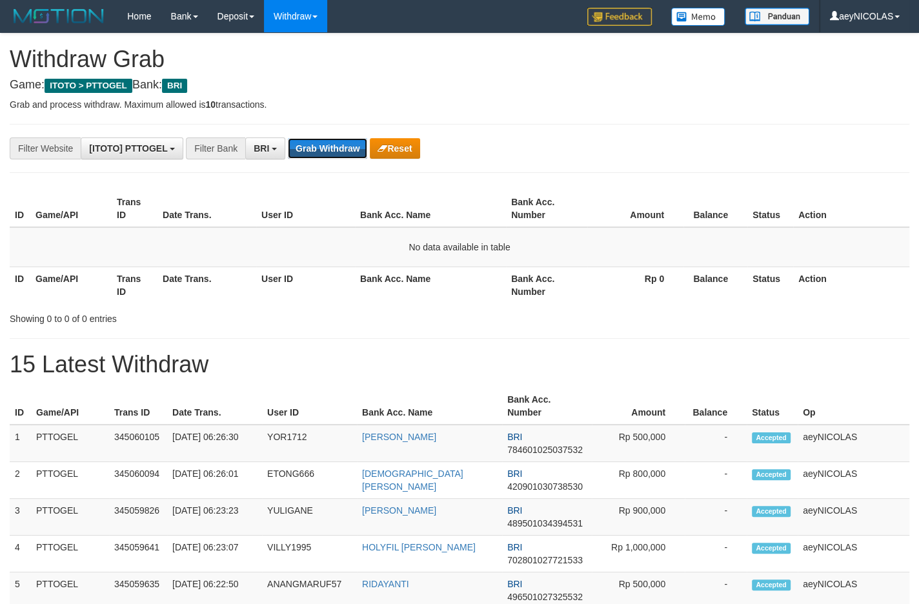
click at [332, 144] on button "Grab Withdraw" at bounding box center [327, 148] width 79 height 21
click at [314, 144] on button "Grab Withdraw" at bounding box center [327, 148] width 79 height 21
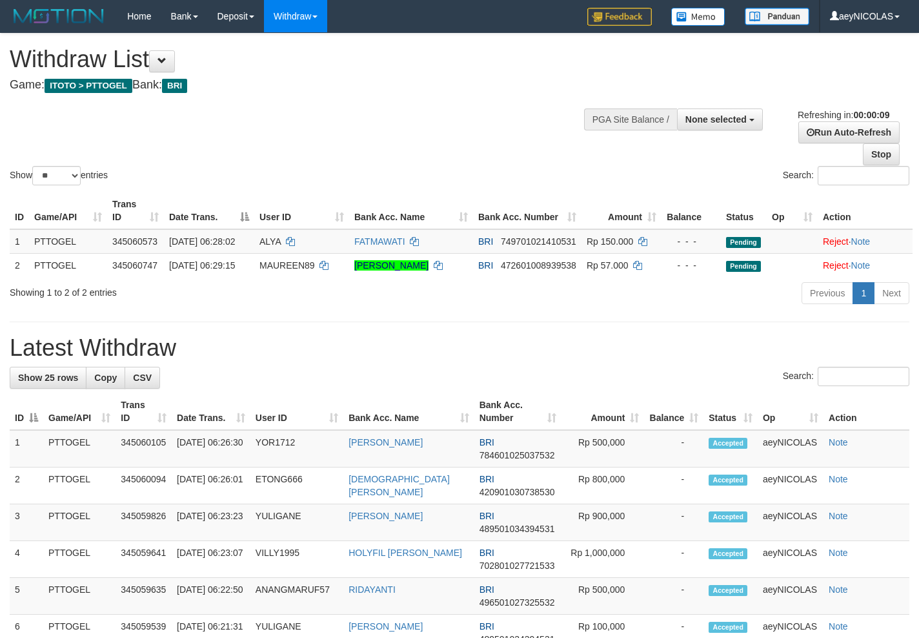
select select
select select "**"
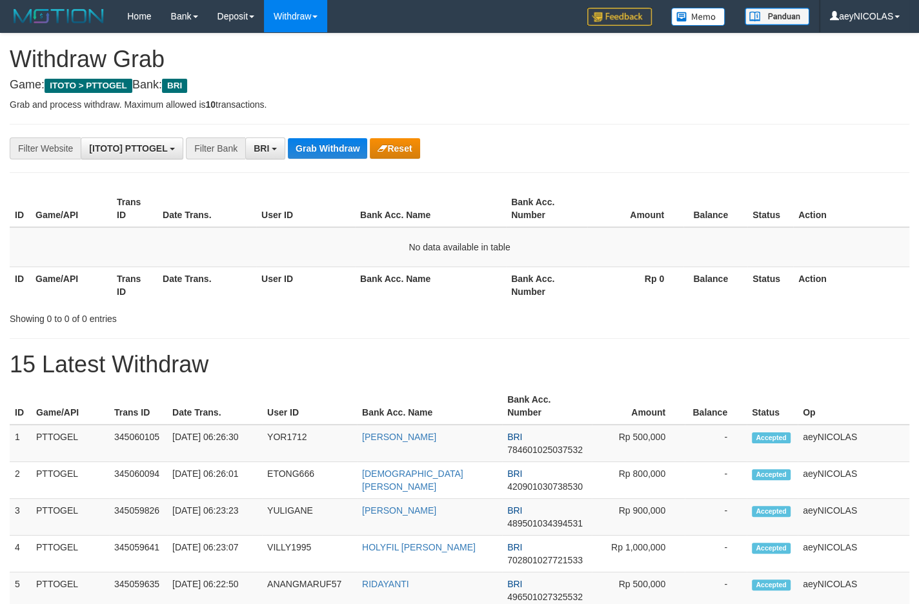
scroll to position [63, 0]
click at [314, 144] on button "Grab Withdraw" at bounding box center [327, 148] width 79 height 21
click at [313, 143] on button "Grab Withdraw" at bounding box center [327, 148] width 79 height 21
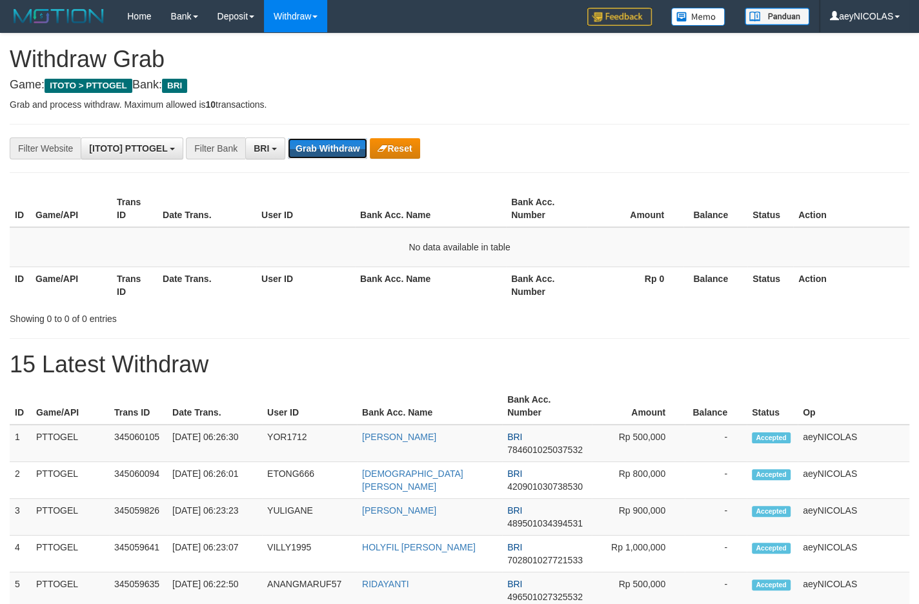
click at [313, 143] on button "Grab Withdraw" at bounding box center [327, 148] width 79 height 21
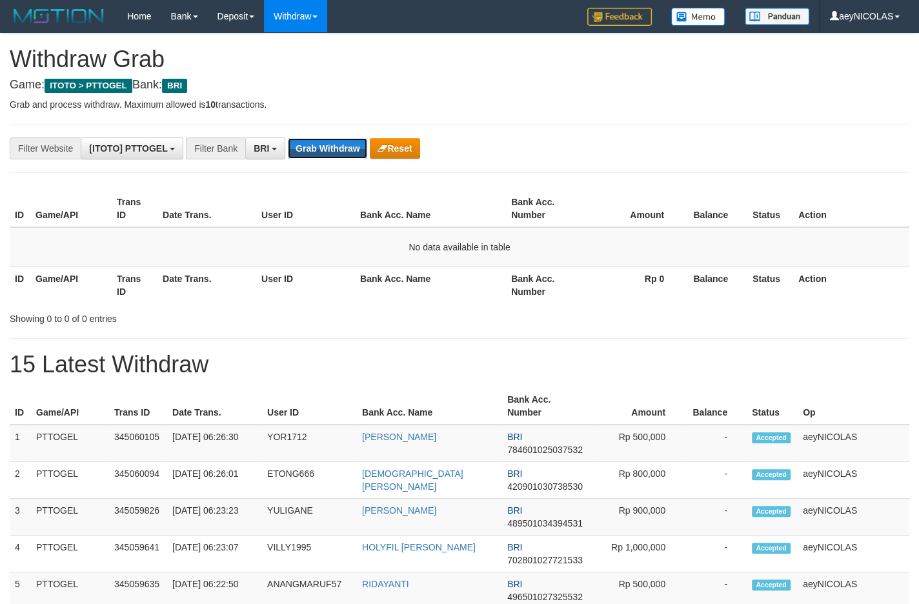
click at [313, 143] on button "Grab Withdraw" at bounding box center [327, 148] width 79 height 21
drag, startPoint x: 0, startPoint y: 0, endPoint x: 310, endPoint y: 146, distance: 342.5
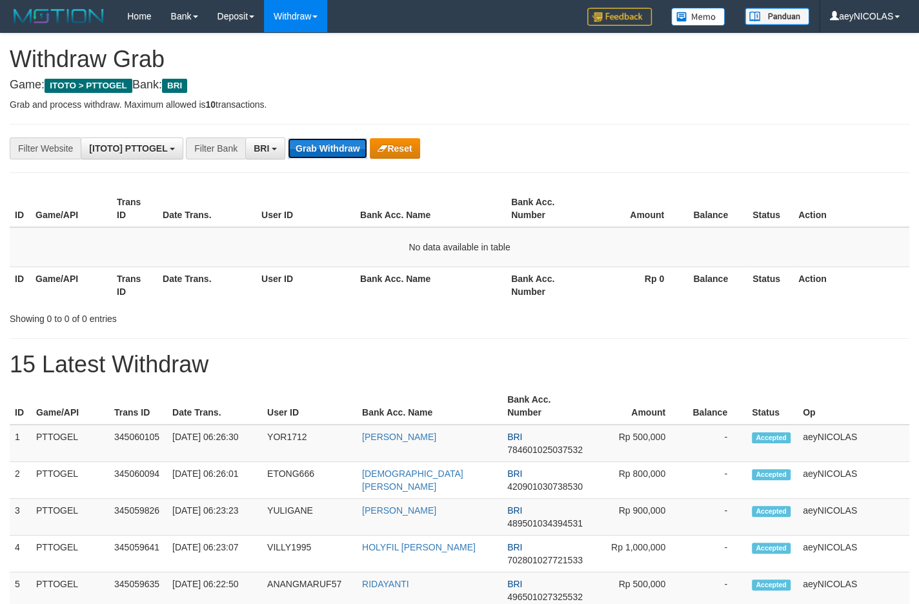
click at [312, 144] on button "Grab Withdraw" at bounding box center [327, 148] width 79 height 21
click at [309, 148] on button "Grab Withdraw" at bounding box center [327, 148] width 79 height 21
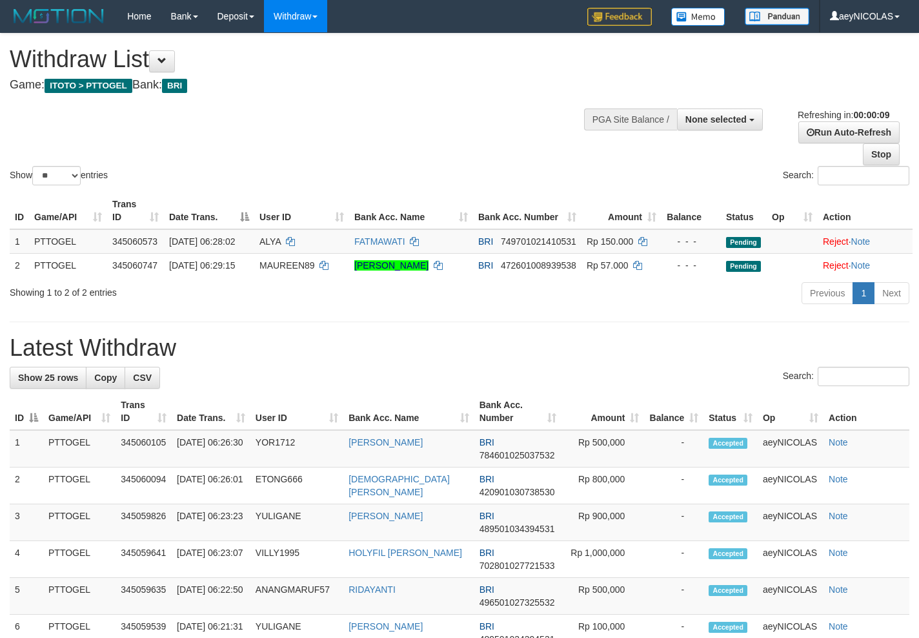
select select
select select "**"
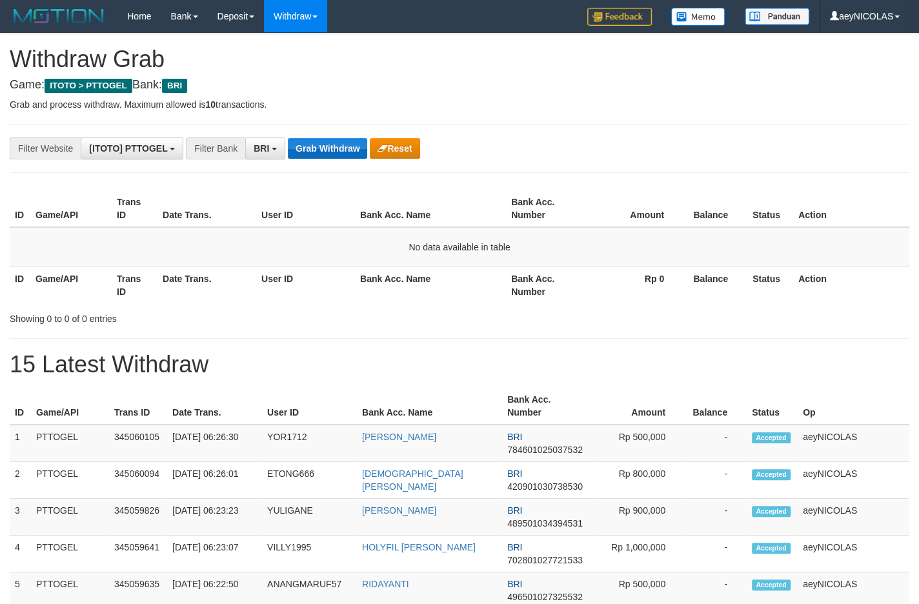
scroll to position [63, 0]
click at [312, 151] on button "Grab Withdraw" at bounding box center [327, 148] width 79 height 21
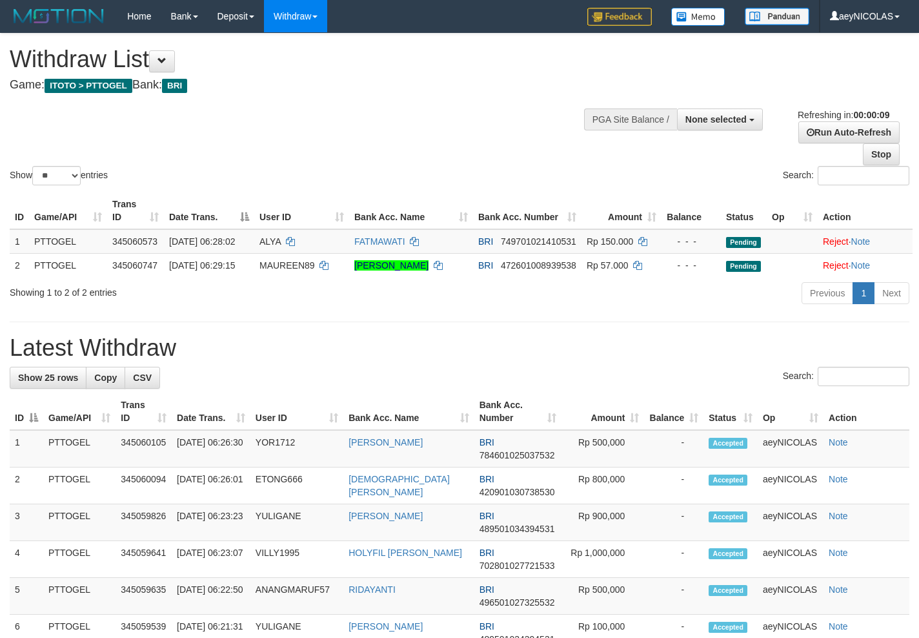
select select
select select "**"
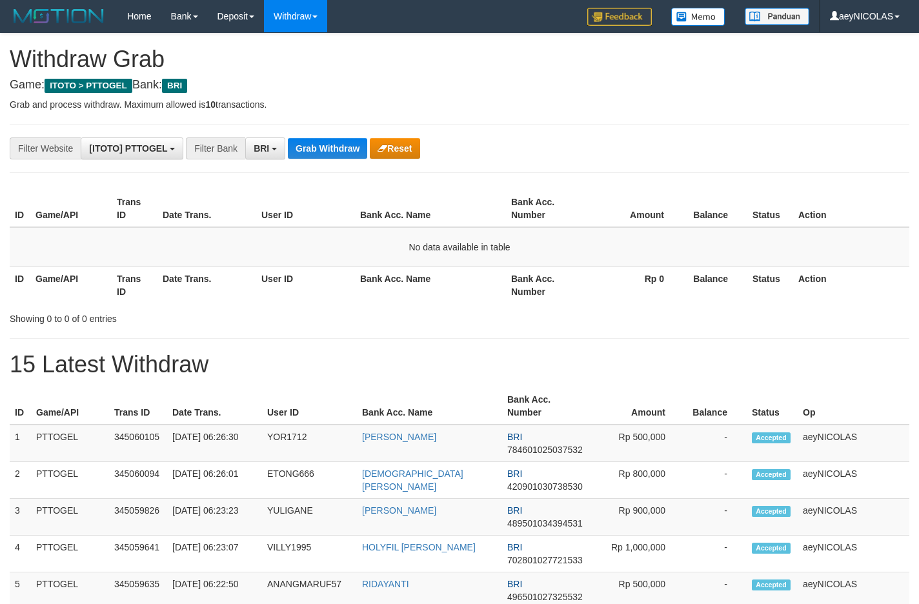
click at [312, 151] on button "Grab Withdraw" at bounding box center [327, 148] width 79 height 21
click at [320, 155] on button "Grab Withdraw" at bounding box center [327, 148] width 79 height 21
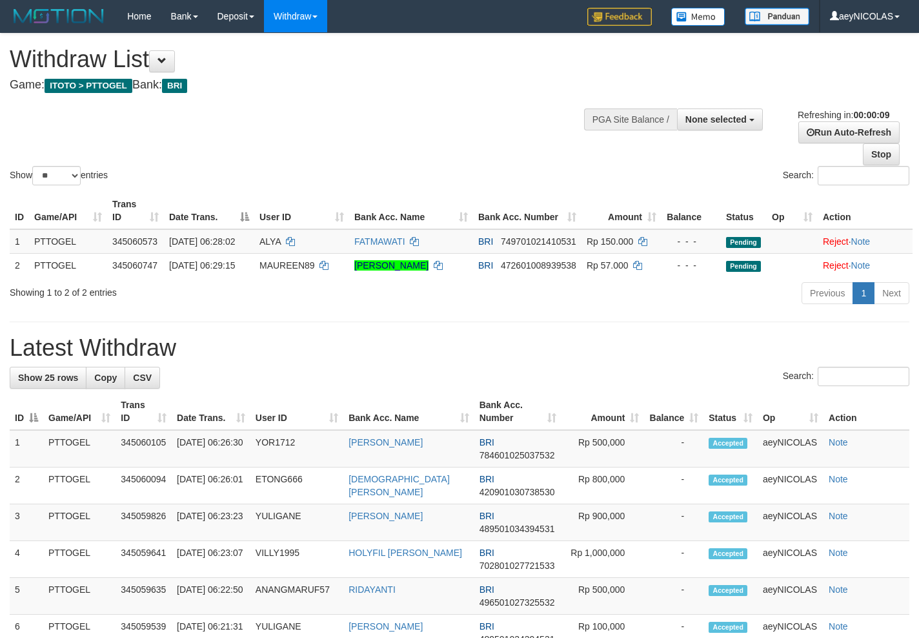
select select
select select "**"
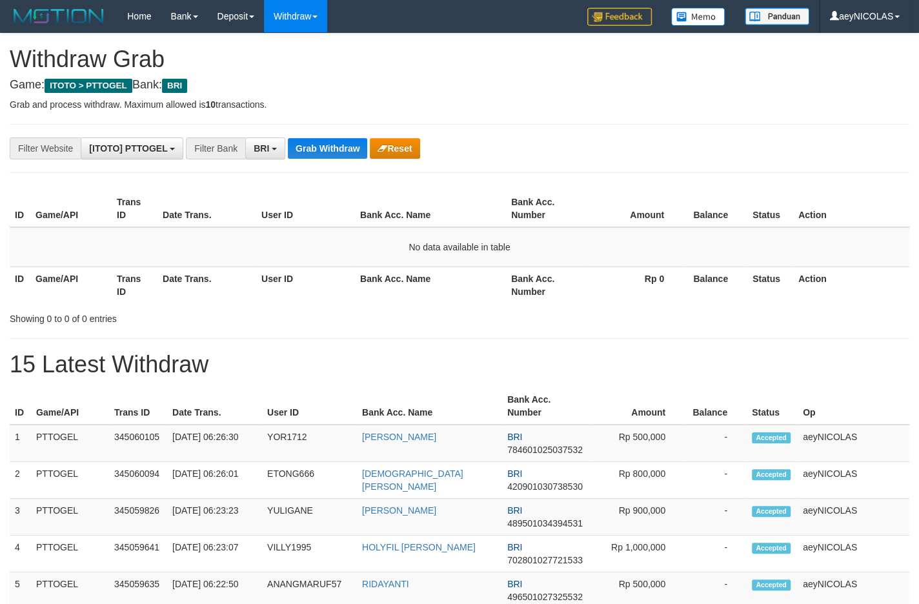
scroll to position [63, 0]
click at [320, 155] on button "Grab Withdraw" at bounding box center [327, 148] width 79 height 21
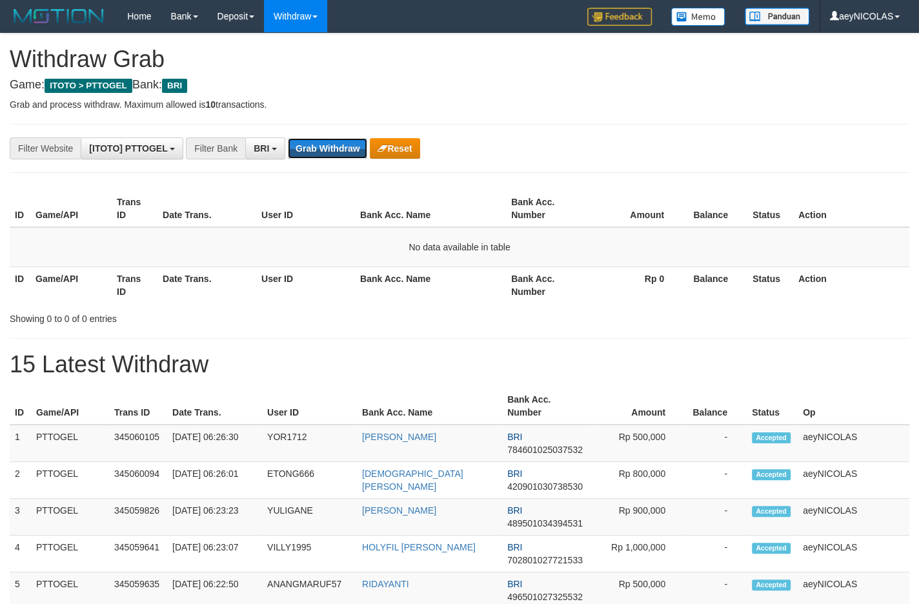
scroll to position [63, 0]
click at [320, 155] on button "Grab Withdraw" at bounding box center [327, 148] width 79 height 21
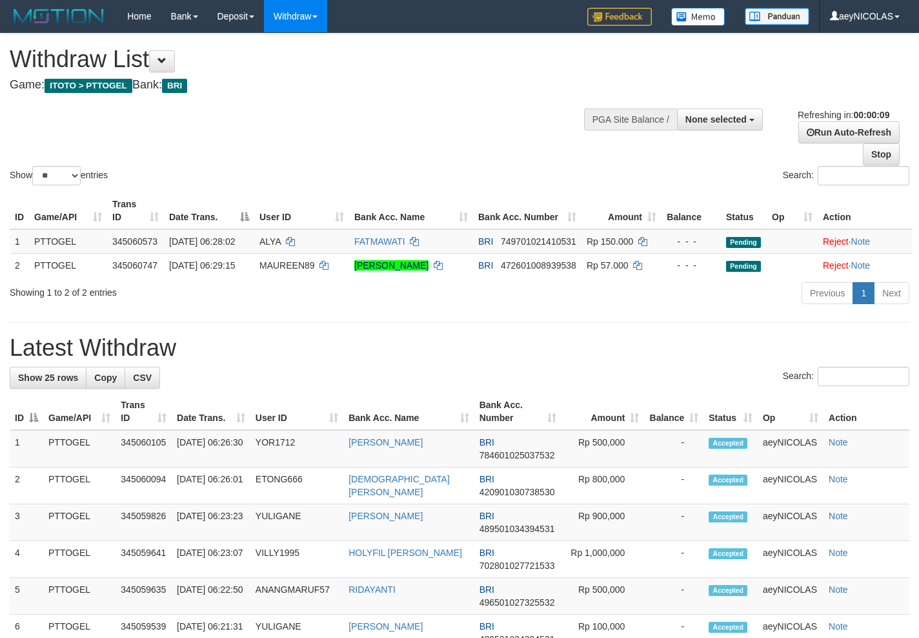
select select
select select "**"
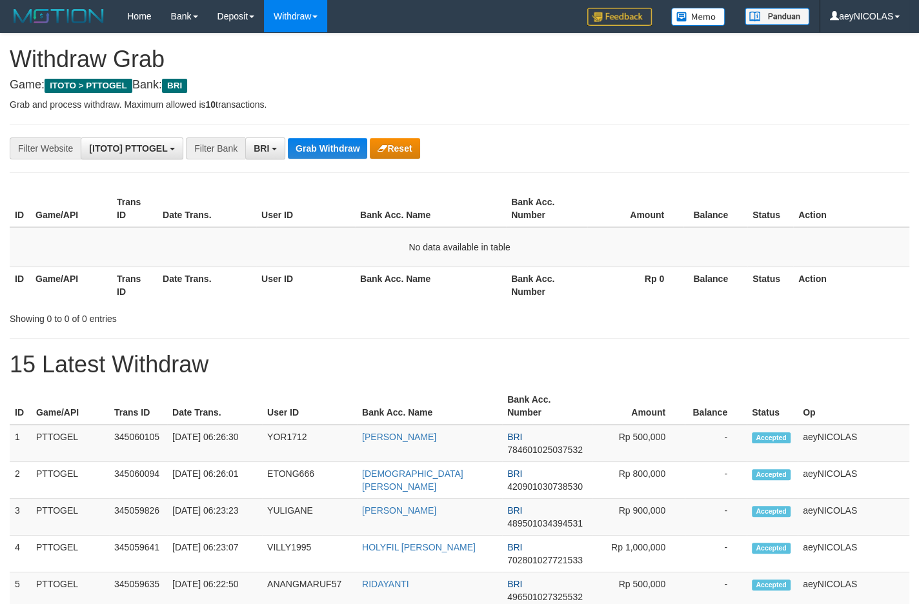
click at [320, 155] on button "Grab Withdraw" at bounding box center [327, 148] width 79 height 21
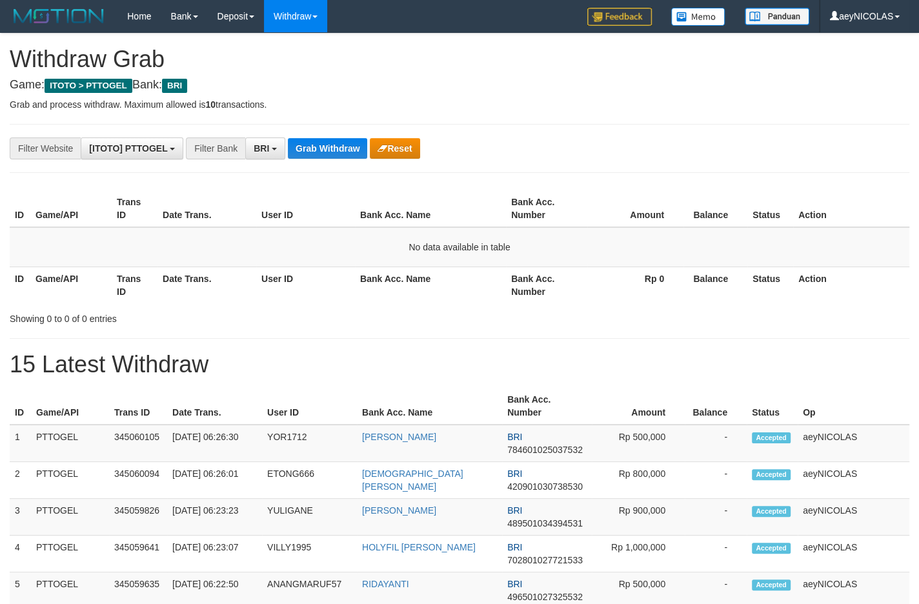
scroll to position [63, 0]
click at [320, 157] on button "Grab Withdraw" at bounding box center [327, 148] width 79 height 21
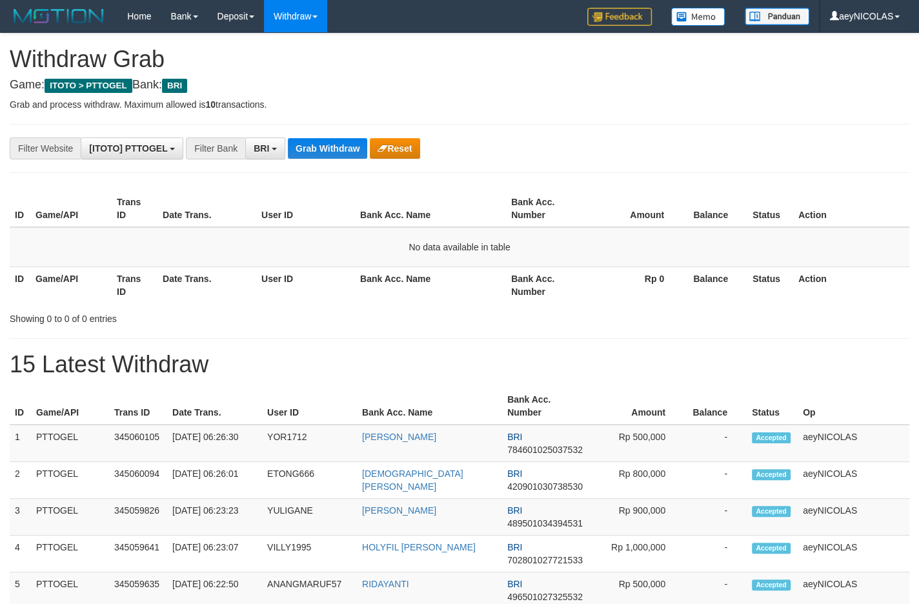
scroll to position [63, 0]
click at [320, 157] on button "Grab Withdraw" at bounding box center [327, 148] width 79 height 21
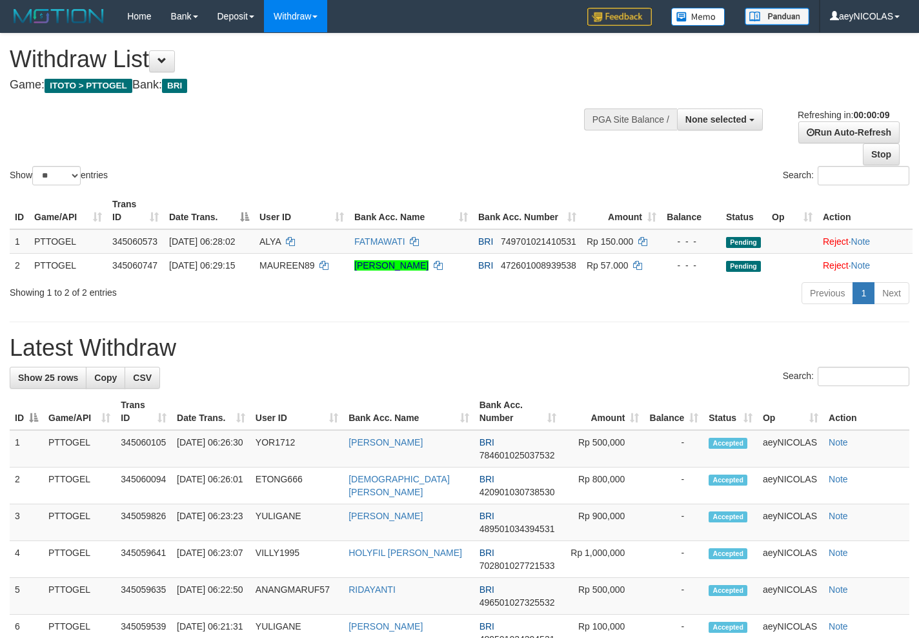
select select
select select "**"
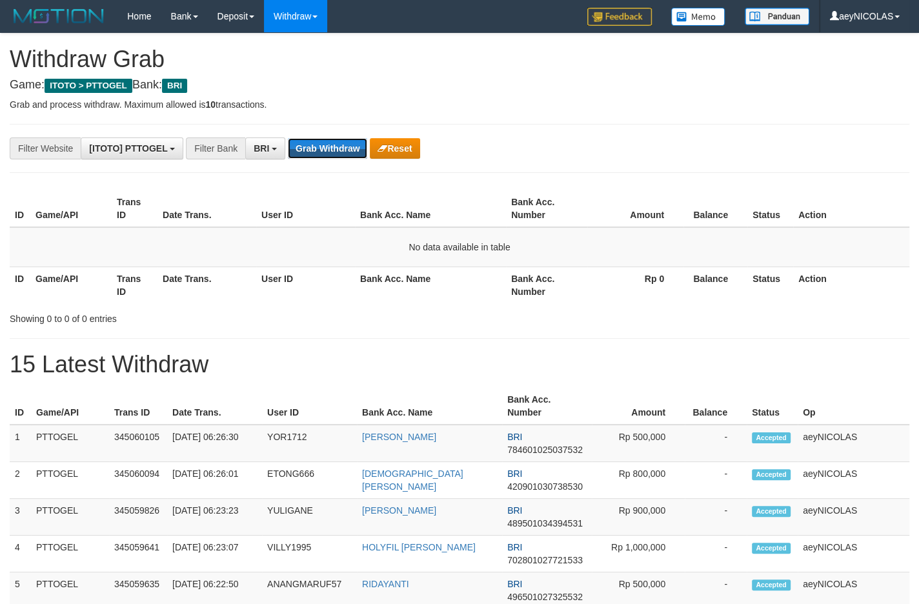
scroll to position [63, 0]
click at [320, 157] on button "Grab Withdraw" at bounding box center [327, 148] width 79 height 21
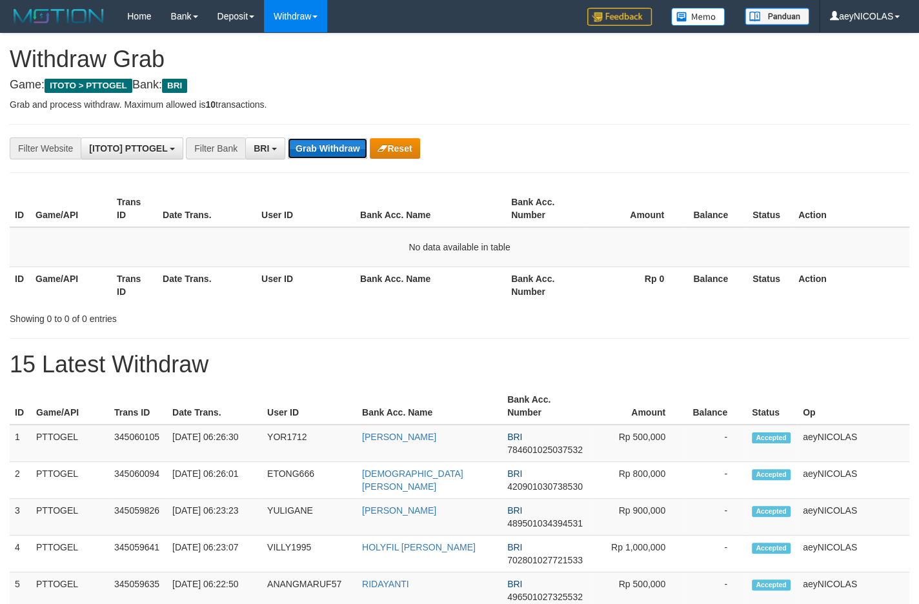
click at [322, 152] on button "Grab Withdraw" at bounding box center [327, 148] width 79 height 21
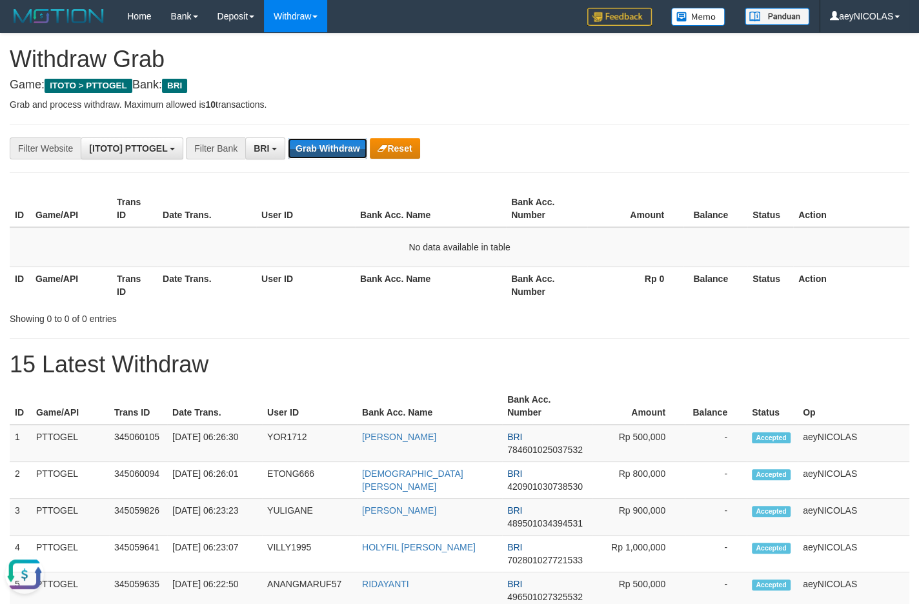
click at [322, 152] on button "Grab Withdraw" at bounding box center [327, 148] width 79 height 21
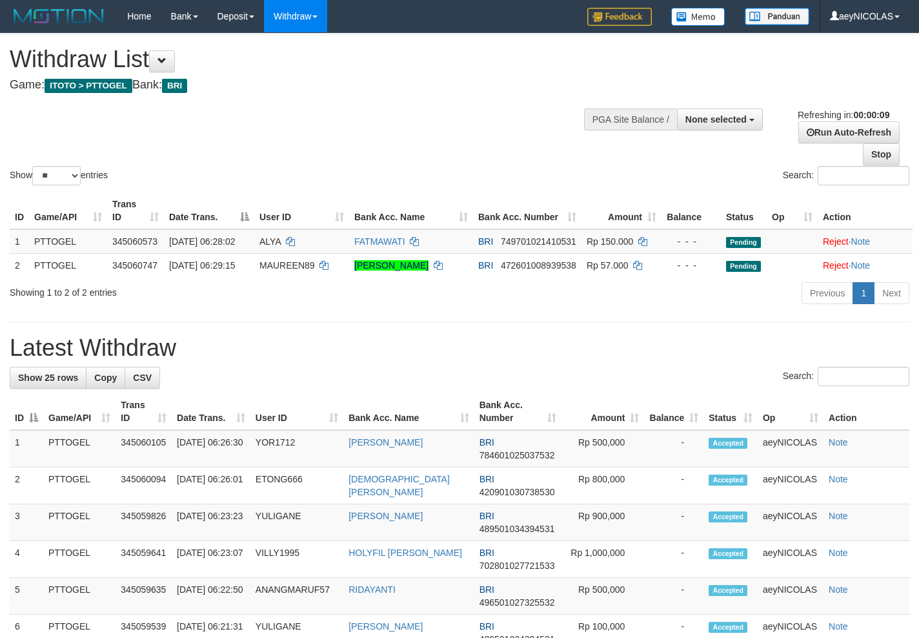
select select
select select "**"
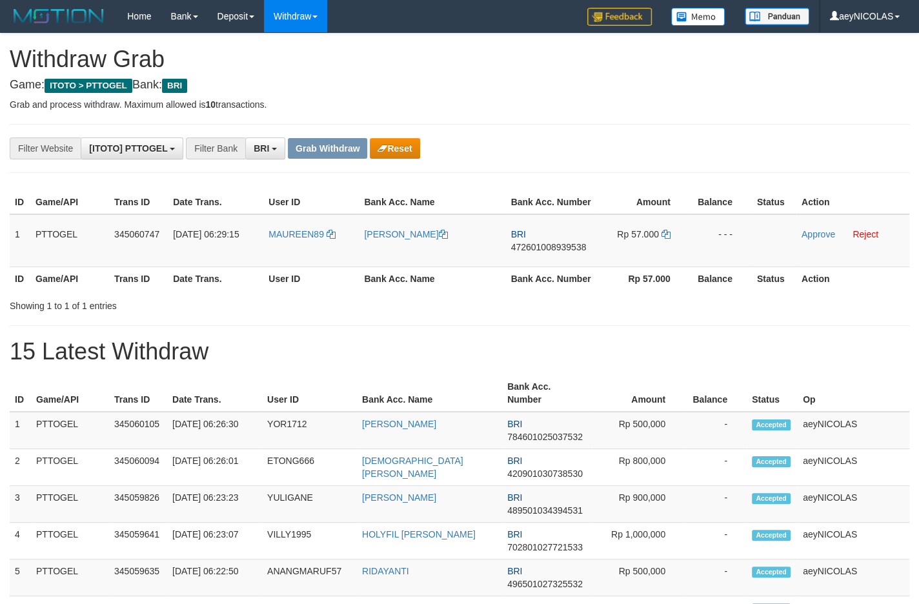
scroll to position [63, 0]
click at [418, 142] on button "Reset" at bounding box center [395, 148] width 50 height 21
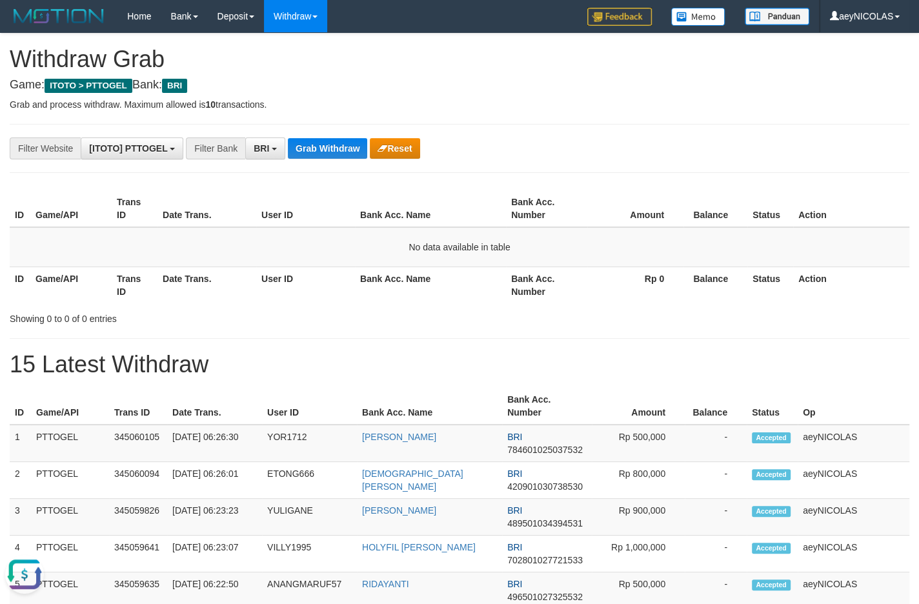
click at [317, 138] on div "**********" at bounding box center [383, 149] width 766 height 22
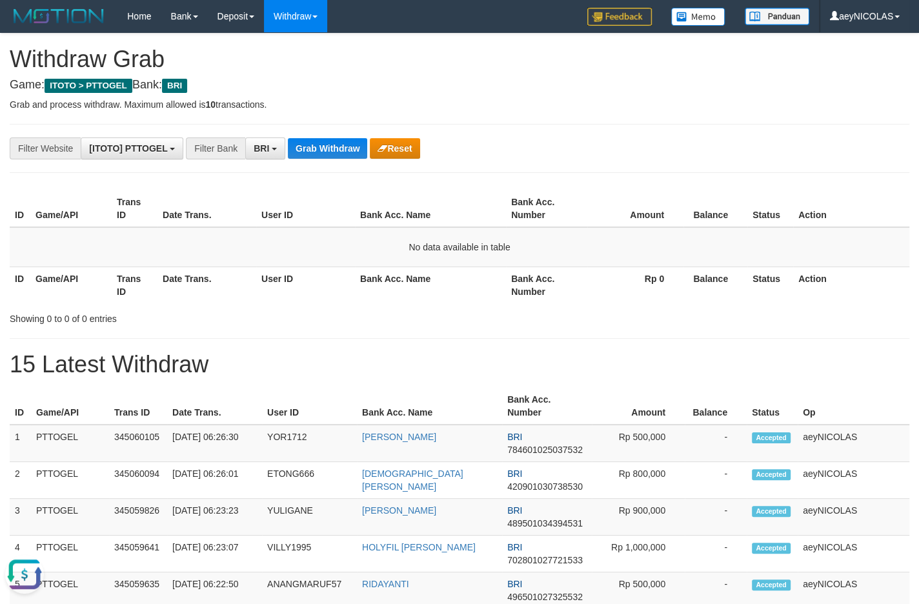
click at [317, 138] on div "**********" at bounding box center [383, 149] width 766 height 22
click at [317, 139] on button "Grab Withdraw" at bounding box center [327, 148] width 79 height 21
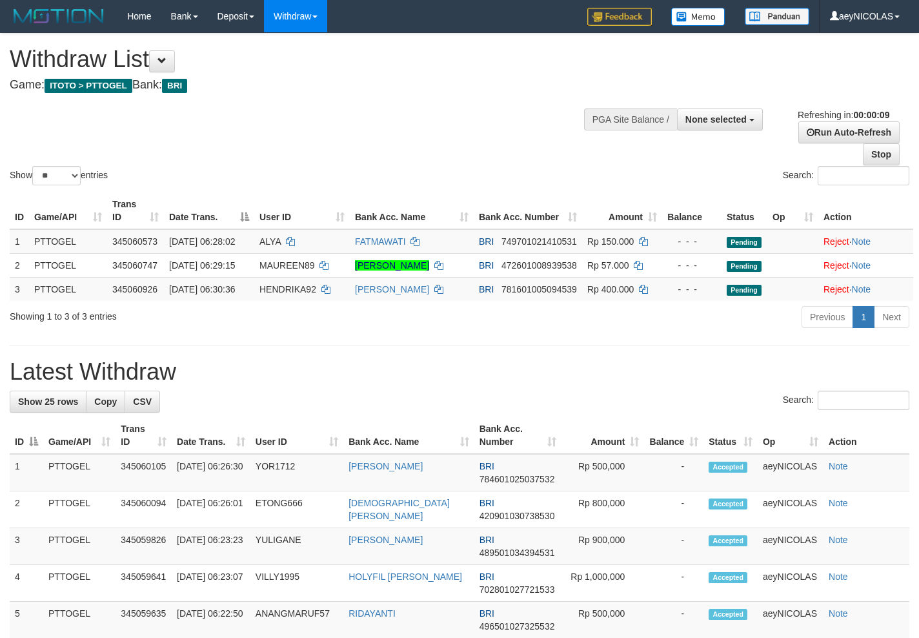
select select
select select "**"
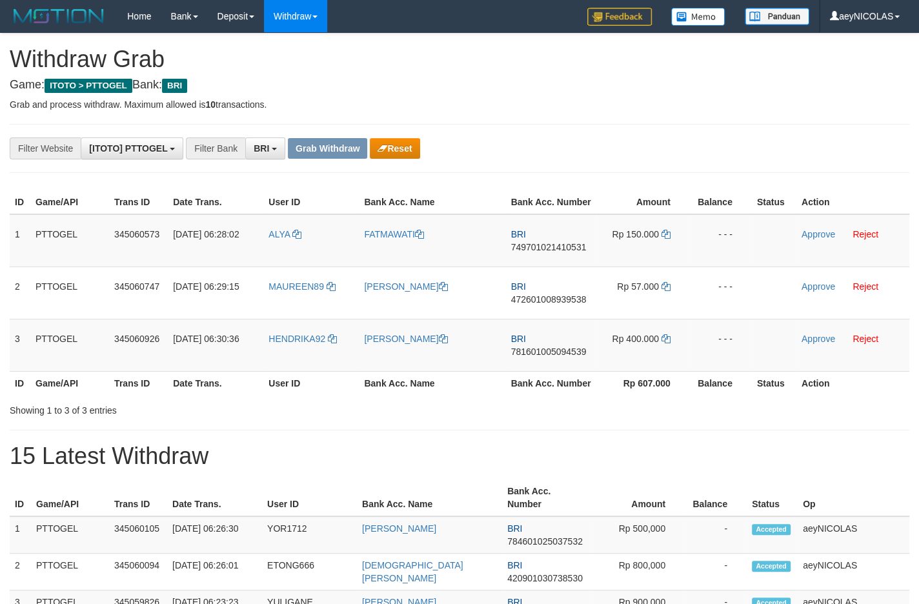
scroll to position [63, 0]
drag, startPoint x: 317, startPoint y: 258, endPoint x: 665, endPoint y: 378, distance: 368.1
click at [665, 372] on tbody "1 PTTOGEL 345060573 [DATE] 06:28:02 [GEOGRAPHIC_DATA] FATMAWATI BRI 74970102141…" at bounding box center [460, 293] width 900 height 158
click at [555, 252] on span "749701021410531" at bounding box center [549, 247] width 76 height 10
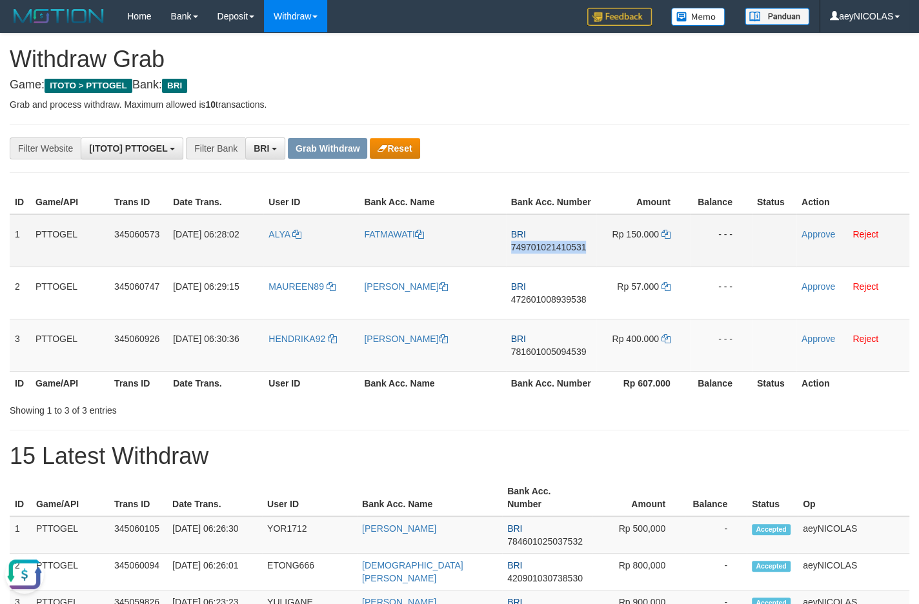
click at [555, 252] on span "749701021410531" at bounding box center [549, 247] width 76 height 10
copy span "749701021410531"
click at [666, 239] on icon at bounding box center [666, 234] width 9 height 9
copy span "749701021410531"
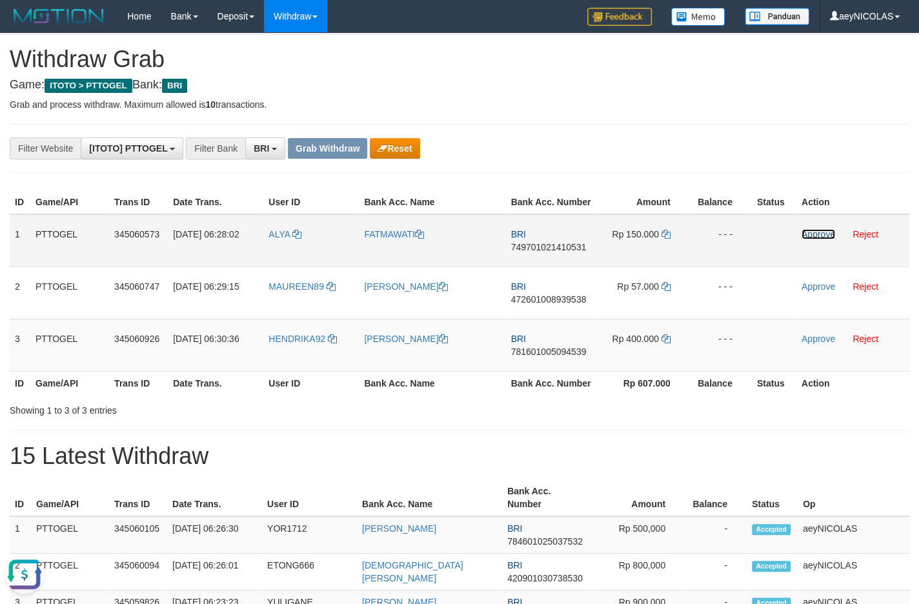
click at [815, 240] on link "Approve" at bounding box center [819, 234] width 34 height 10
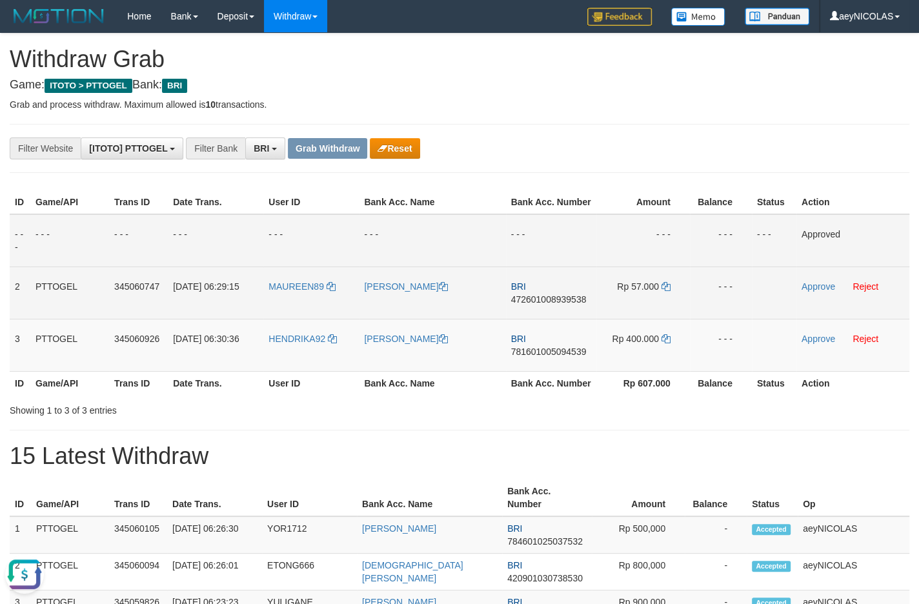
click at [549, 305] on span "472601008939538" at bounding box center [549, 299] width 76 height 10
copy span "472601008939538"
click at [554, 319] on td "BRI 472601008939538" at bounding box center [551, 293] width 90 height 52
click at [558, 305] on span "472601008939538" at bounding box center [549, 299] width 76 height 10
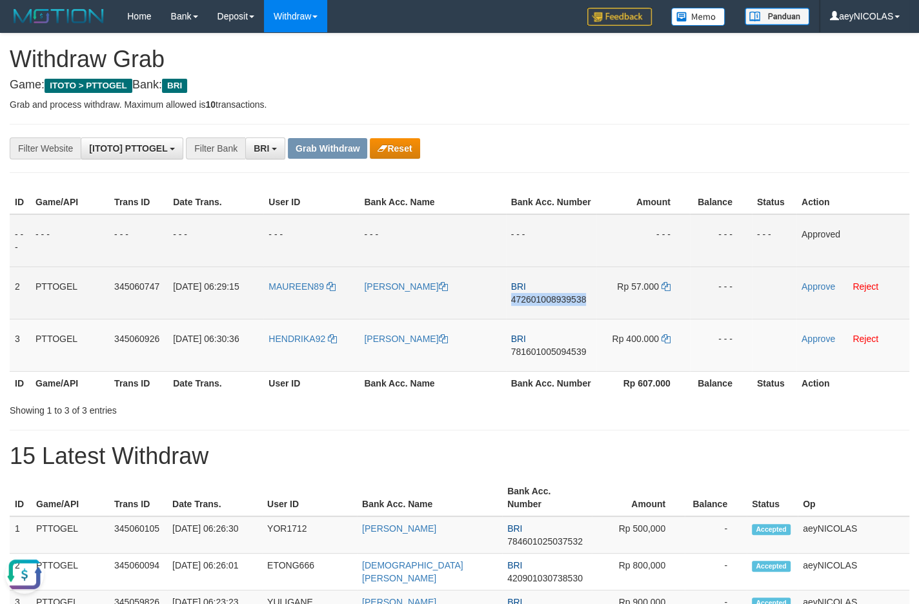
click at [558, 305] on span "472601008939538" at bounding box center [549, 299] width 76 height 10
copy span "472601008939538"
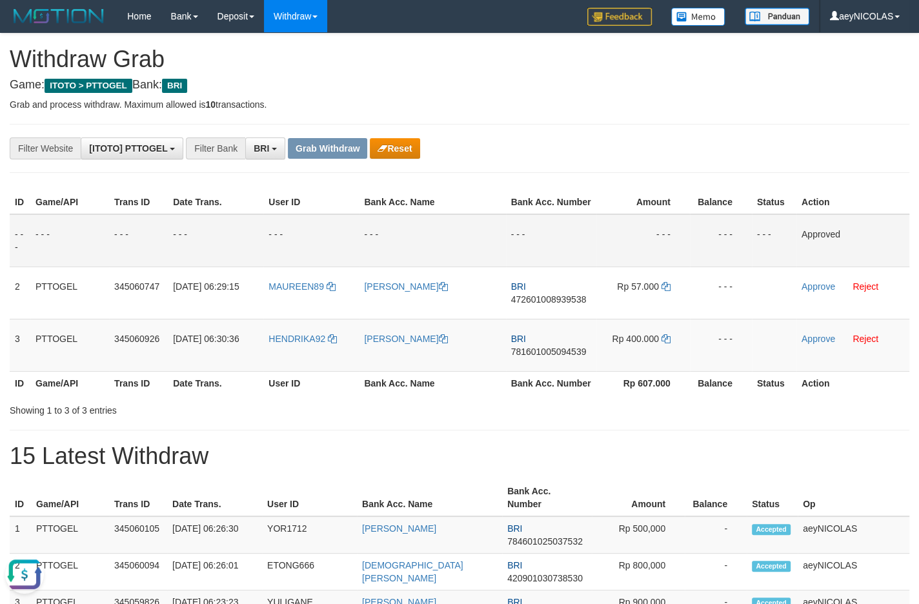
click at [603, 229] on td "- - -" at bounding box center [644, 240] width 94 height 53
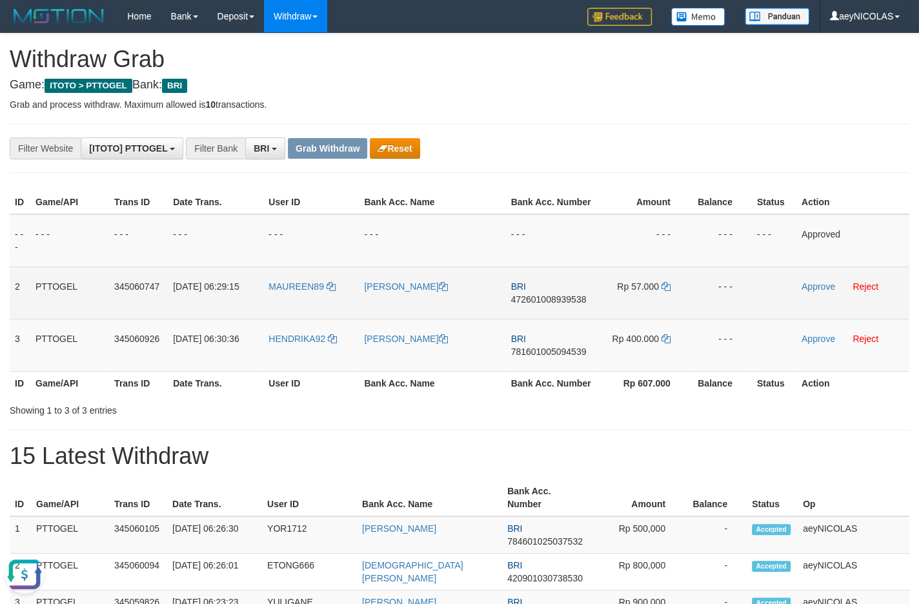
click at [659, 300] on td "Rp 57.000" at bounding box center [644, 293] width 94 height 52
click at [662, 302] on td "Rp 57.000" at bounding box center [644, 293] width 94 height 52
click at [665, 291] on icon at bounding box center [666, 286] width 9 height 9
copy td "000"
click at [665, 291] on icon at bounding box center [666, 286] width 9 height 9
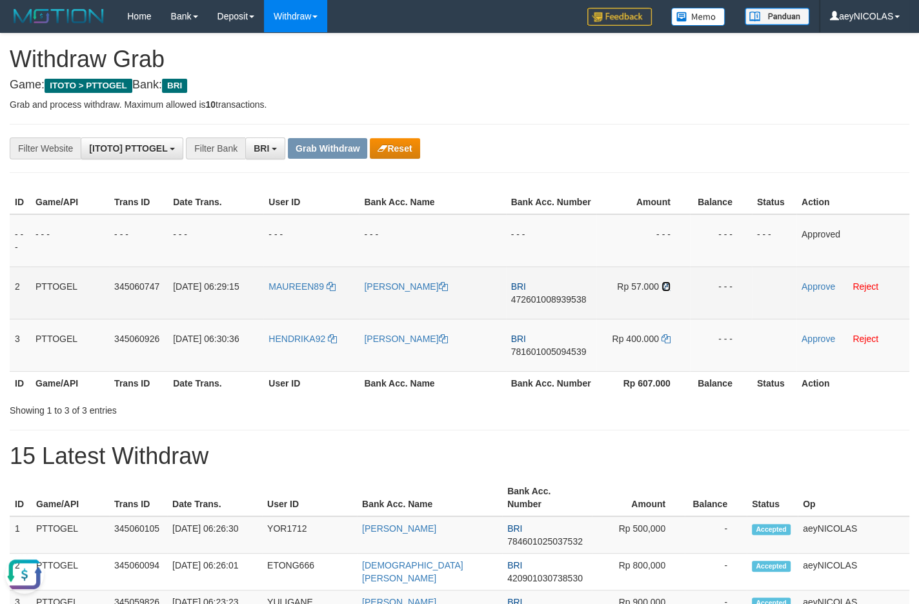
click at [665, 291] on icon at bounding box center [666, 286] width 9 height 9
click at [829, 292] on link "Approve" at bounding box center [819, 286] width 34 height 10
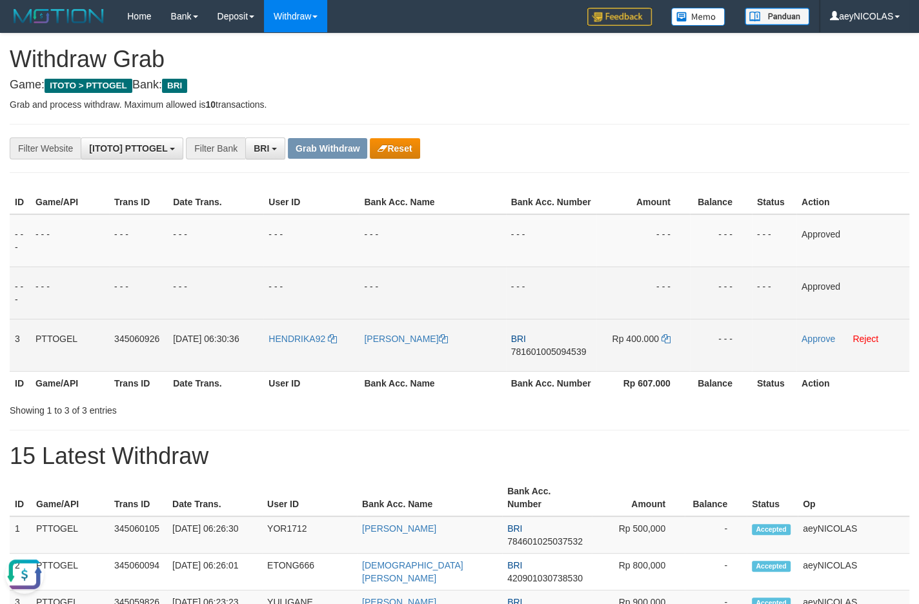
click at [535, 357] on span "781601005094539" at bounding box center [549, 352] width 76 height 10
copy span "781601005094539"
click at [519, 357] on span "781601005094539" at bounding box center [549, 352] width 76 height 10
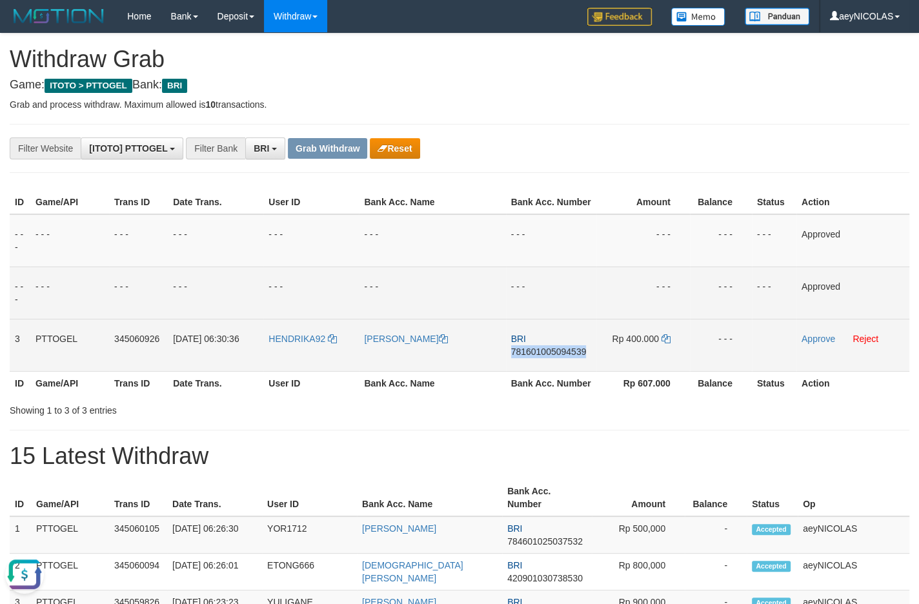
copy span "781601005094539"
click at [677, 188] on div "ID Game/API Trans ID Date Trans. User ID Bank Acc. Name Bank Acc. Number Amount…" at bounding box center [459, 293] width 919 height 212
click at [666, 343] on icon at bounding box center [666, 338] width 9 height 9
copy span "781601005094539"
click at [811, 358] on td "Approve Reject" at bounding box center [853, 345] width 113 height 52
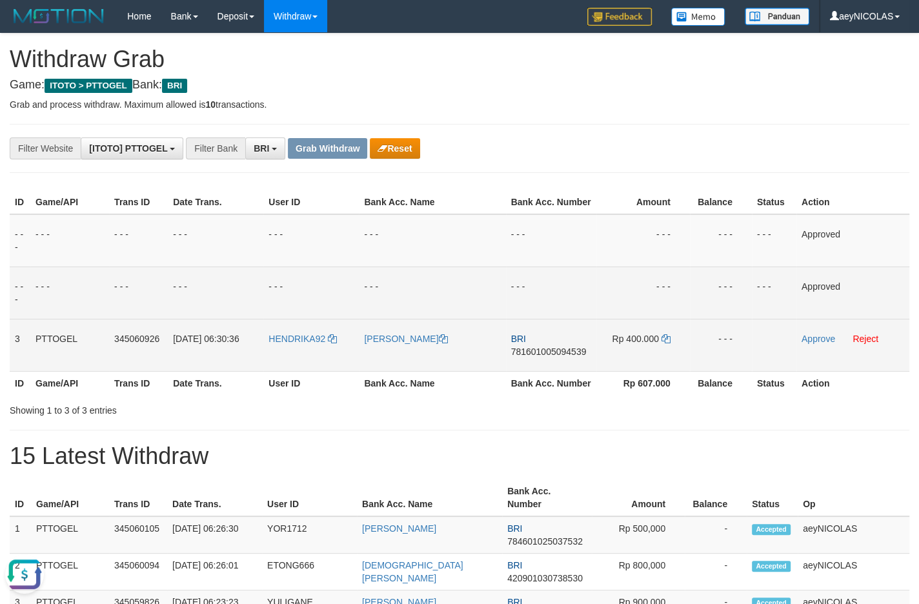
click at [811, 358] on td "Approve Reject" at bounding box center [853, 345] width 113 height 52
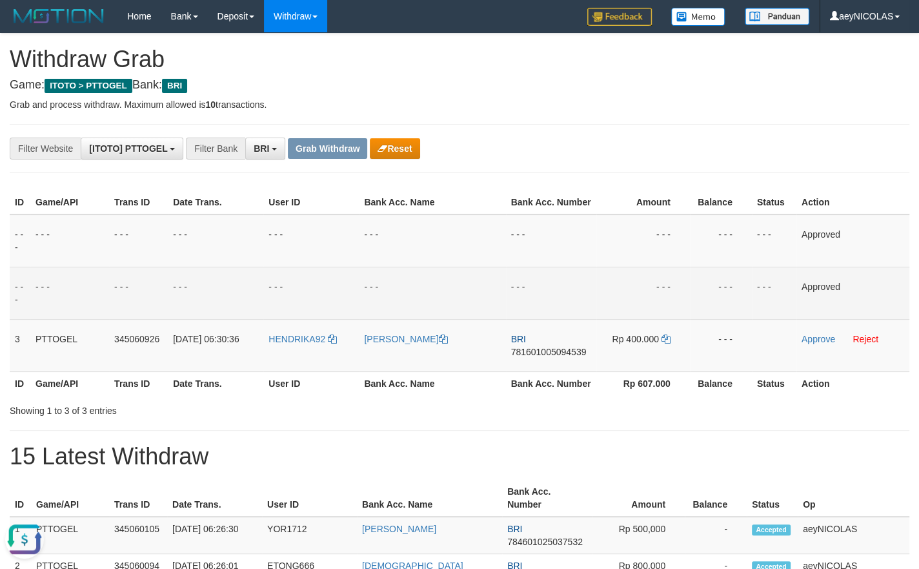
click at [813, 356] on tbody "- - - - - - - - - - - - - - - - - - - - - - - - - - - - - - Approved - - - - - …" at bounding box center [460, 293] width 900 height 158
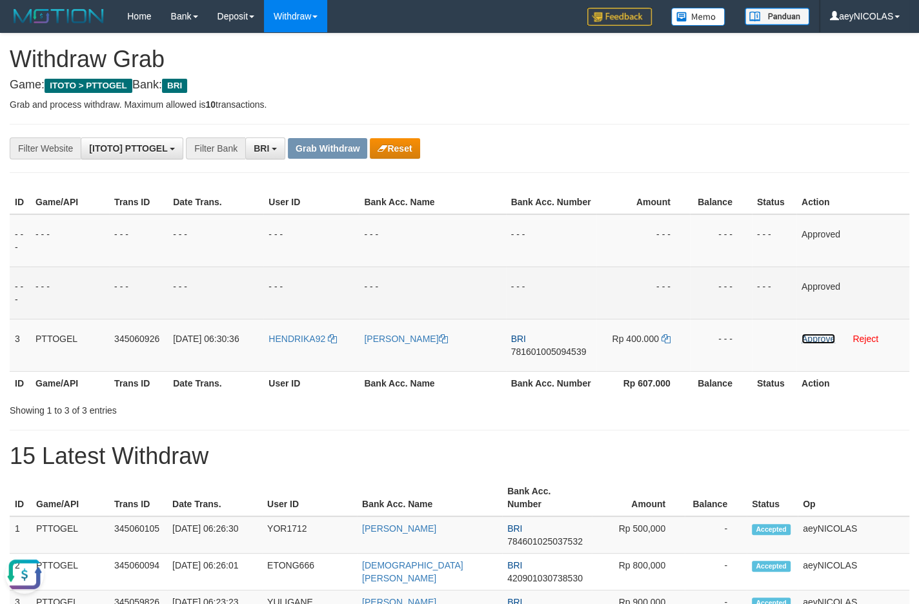
click at [813, 344] on link "Approve" at bounding box center [819, 339] width 34 height 10
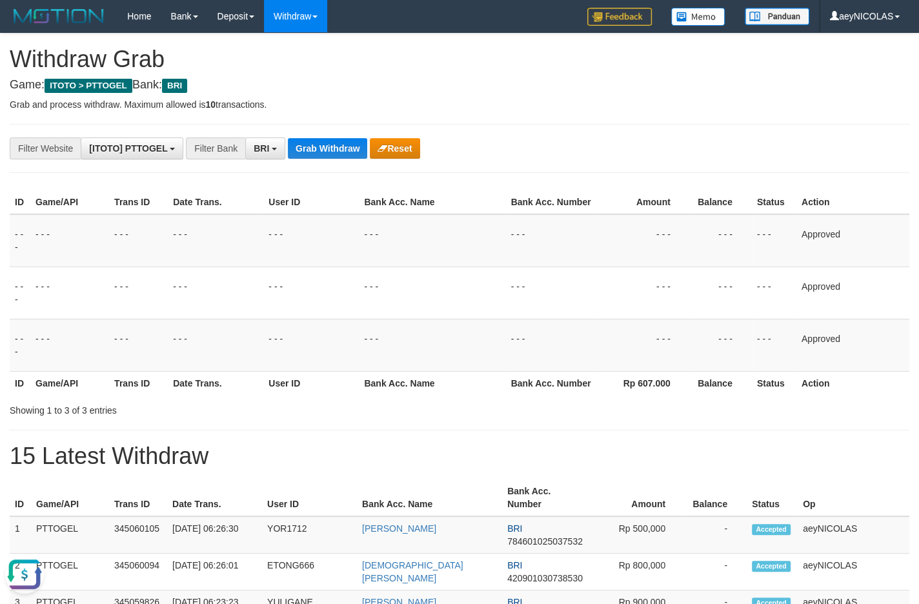
click at [751, 399] on div "ID Game/API Trans ID Date Trans. User ID Bank Acc. Name Bank Acc. Number Amount…" at bounding box center [459, 293] width 919 height 212
click at [628, 395] on th "Rp 607.000" at bounding box center [644, 383] width 94 height 24
click at [334, 152] on button "Grab Withdraw" at bounding box center [327, 148] width 79 height 21
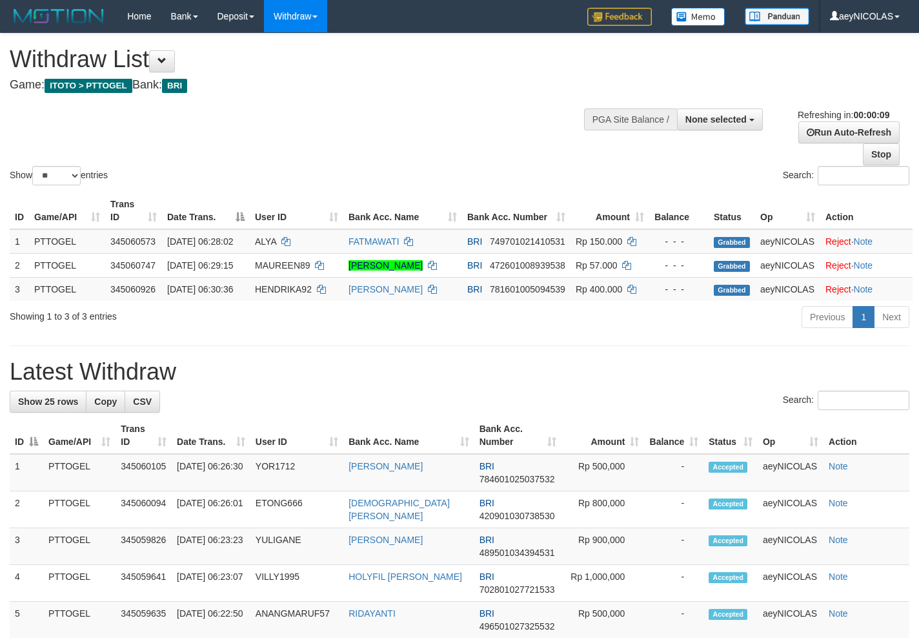
select select
select select "**"
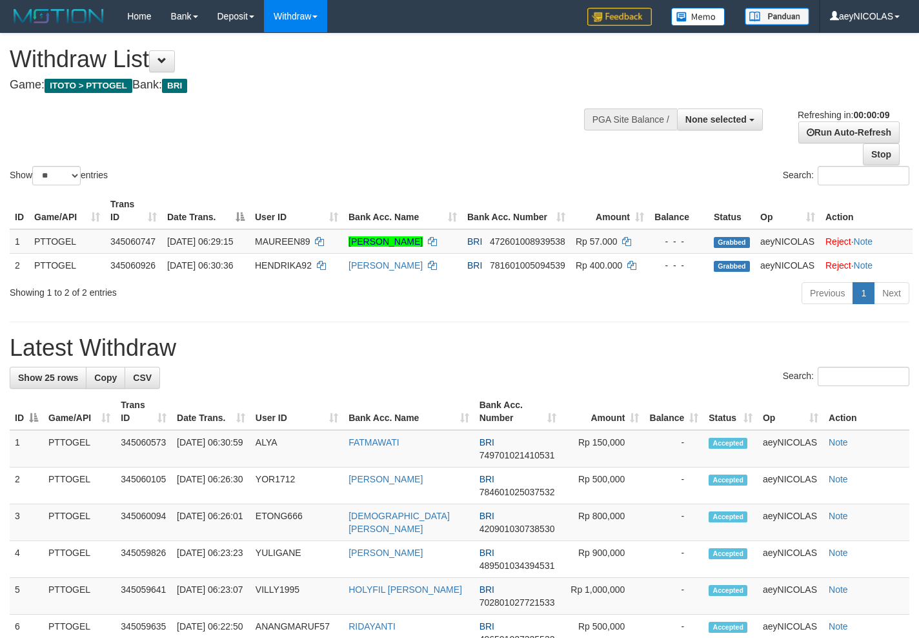
select select
select select "**"
select select
select select "**"
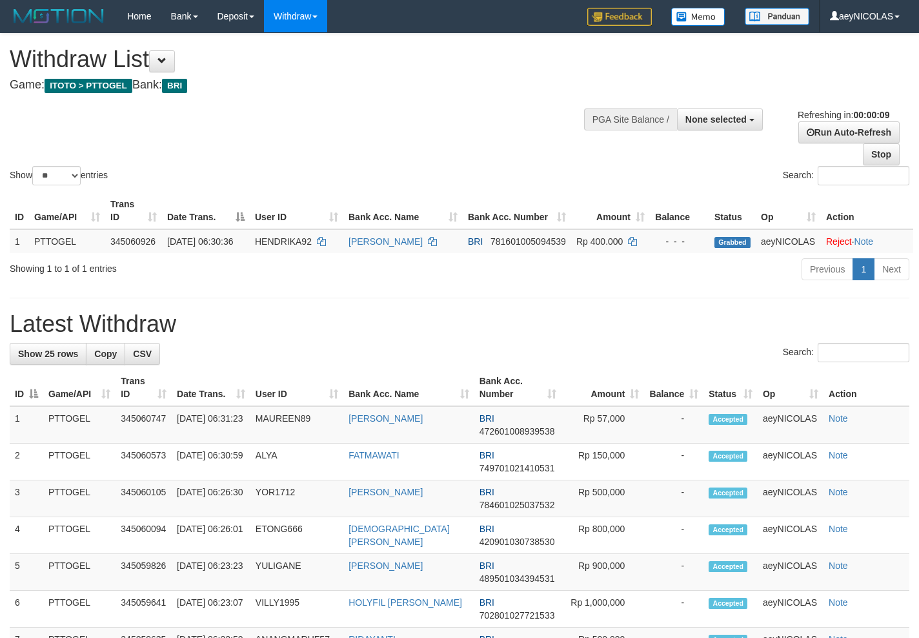
select select
select select "**"
select select
select select "**"
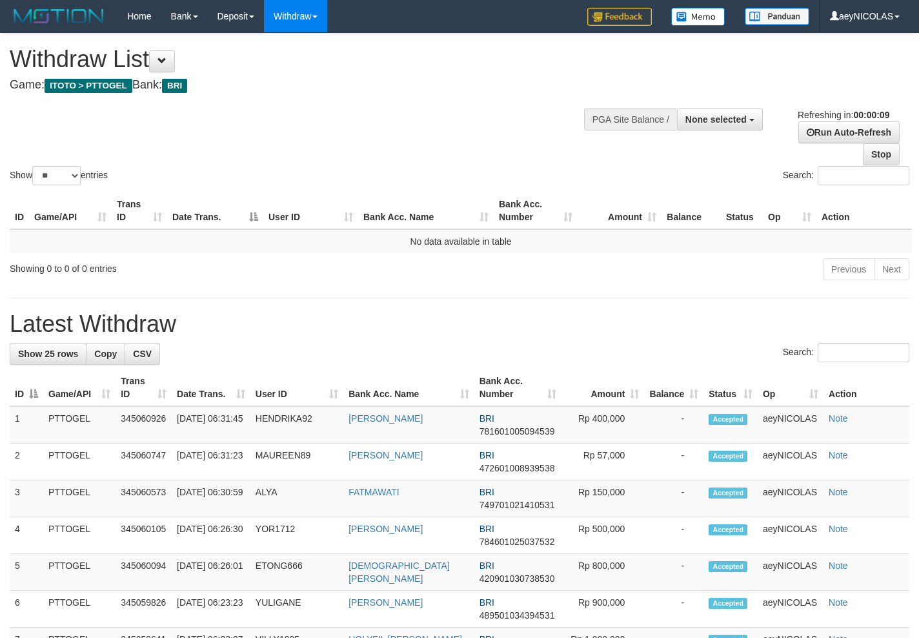
select select
select select "**"
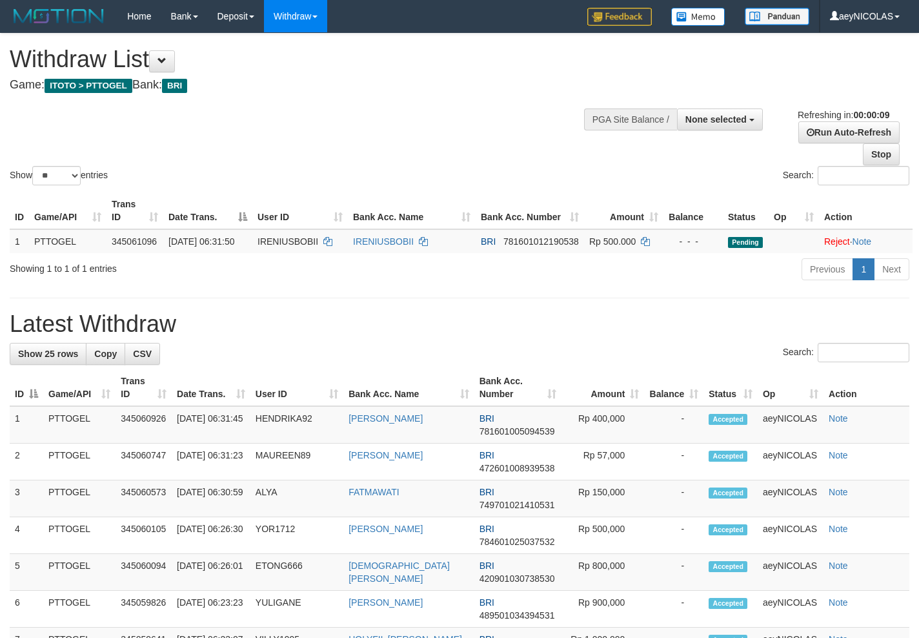
select select
select select "**"
select select
select select "**"
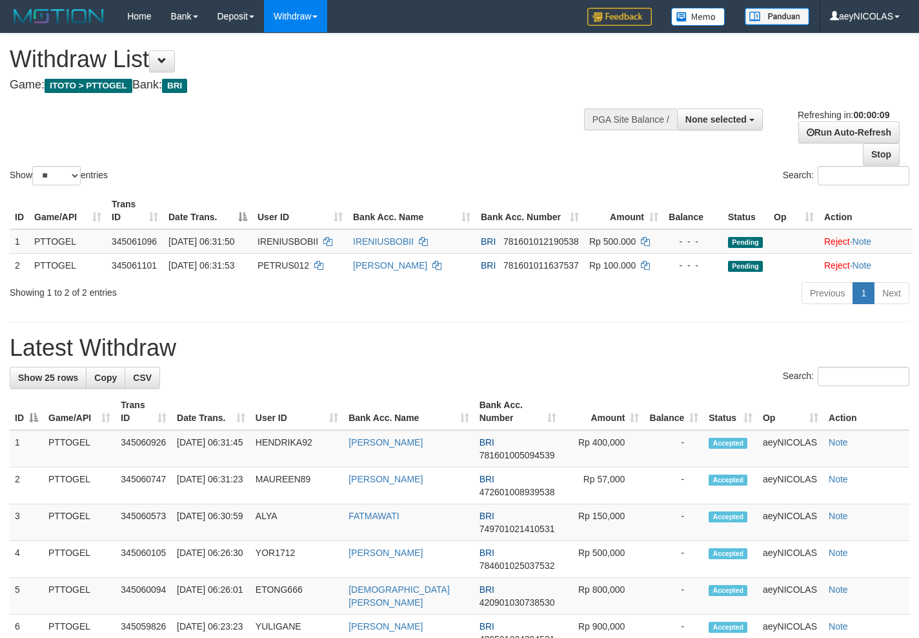
select select
select select "**"
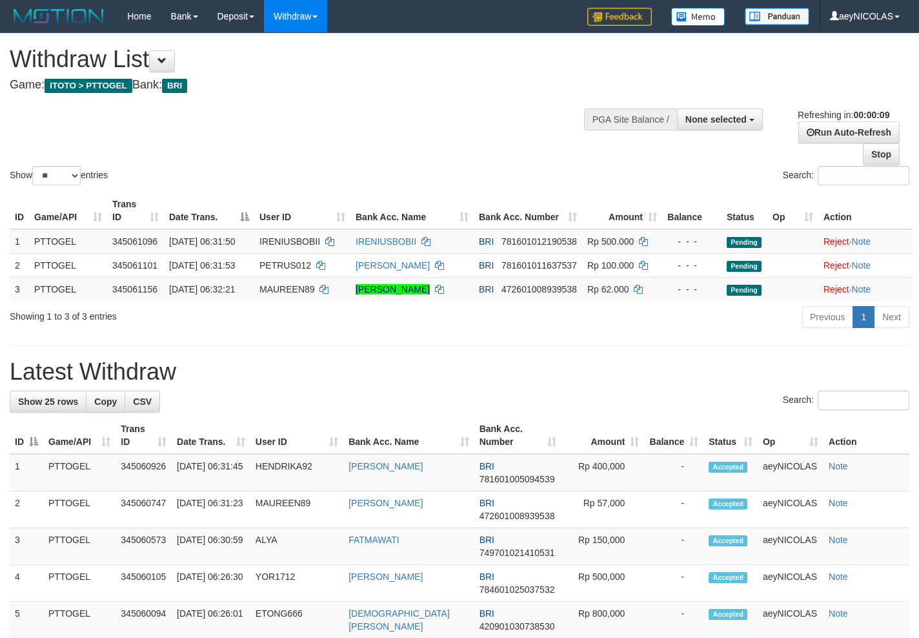
select select
select select "**"
select select
select select "**"
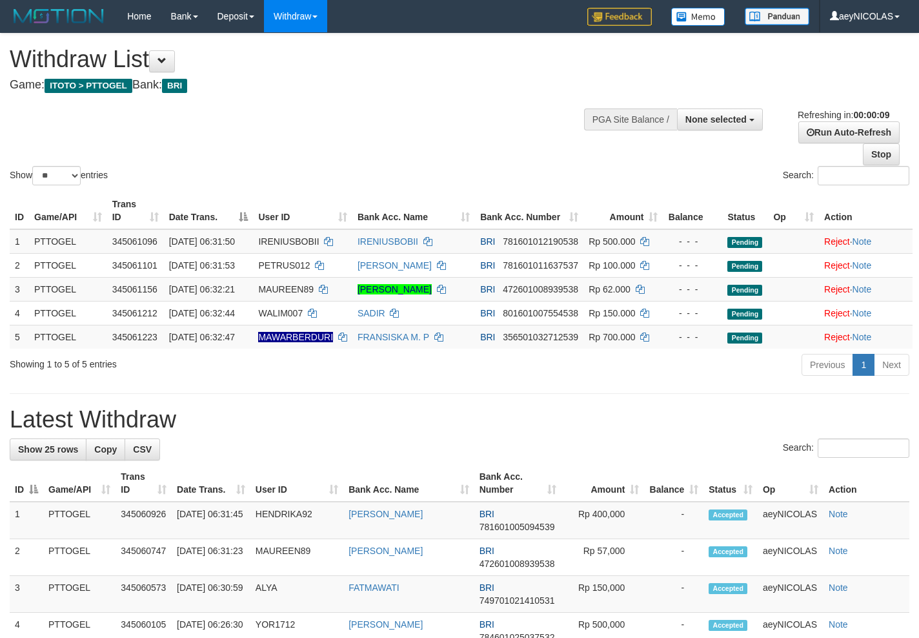
select select
select select "**"
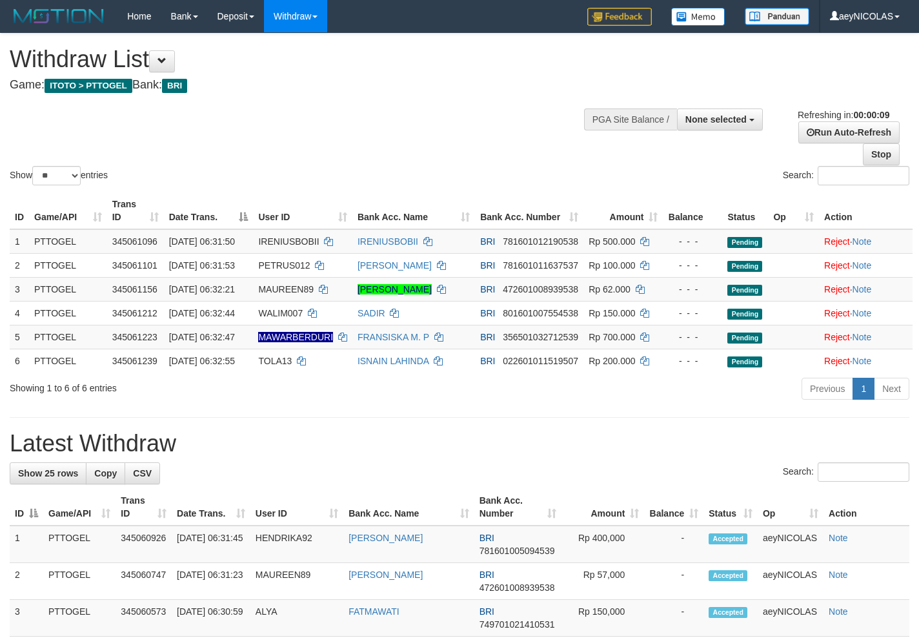
select select
select select "**"
select select
select select "**"
select select
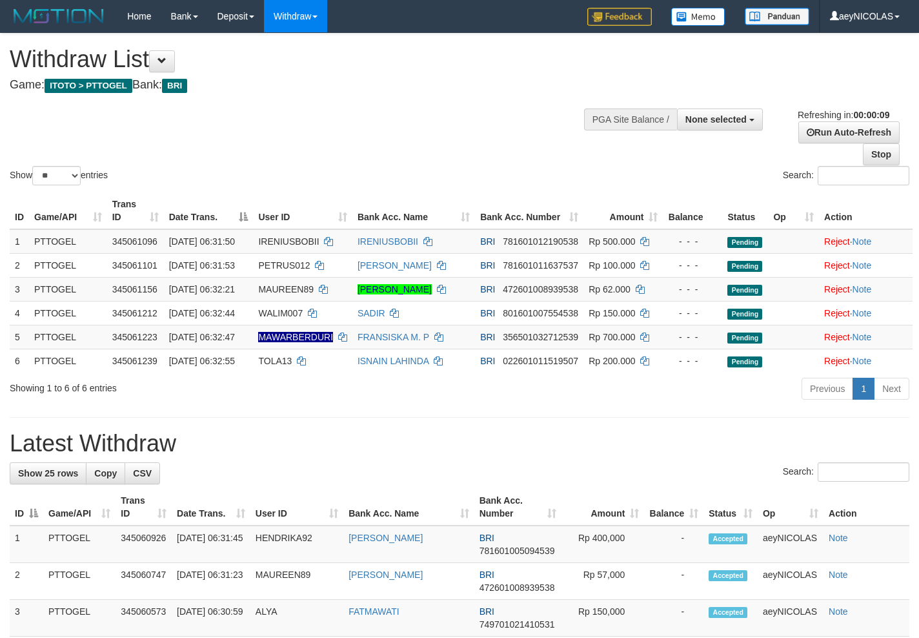
select select "**"
select select
select select "**"
select select
select select "**"
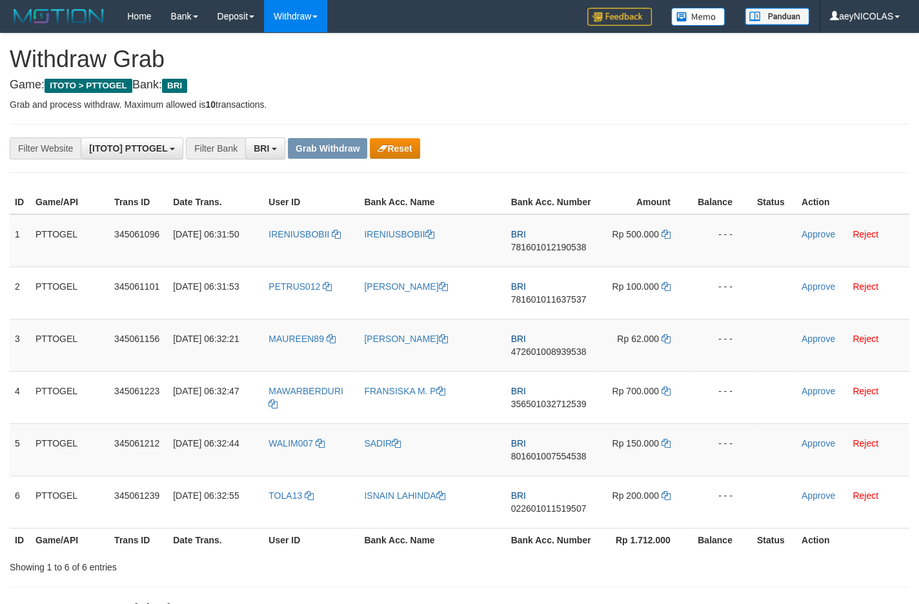
scroll to position [63, 0]
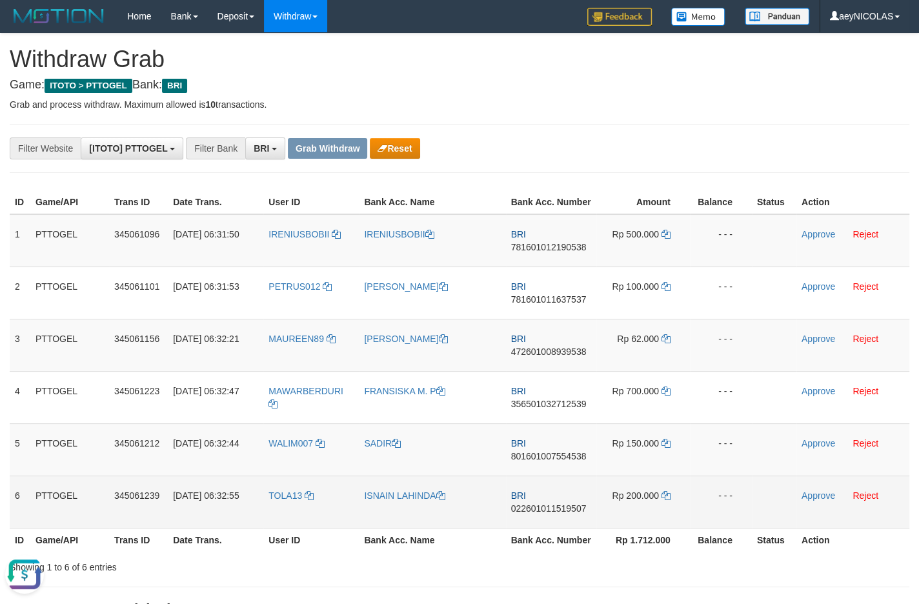
scroll to position [0, 0]
drag, startPoint x: 329, startPoint y: 260, endPoint x: 661, endPoint y: 491, distance: 404.4
click at [661, 491] on tbody "1 PTTOGEL 345061096 01/10/2025 06:31:50 IRENIUSBOBII IRENIUSBOBII BRI 781601012…" at bounding box center [460, 371] width 900 height 314
copy tr
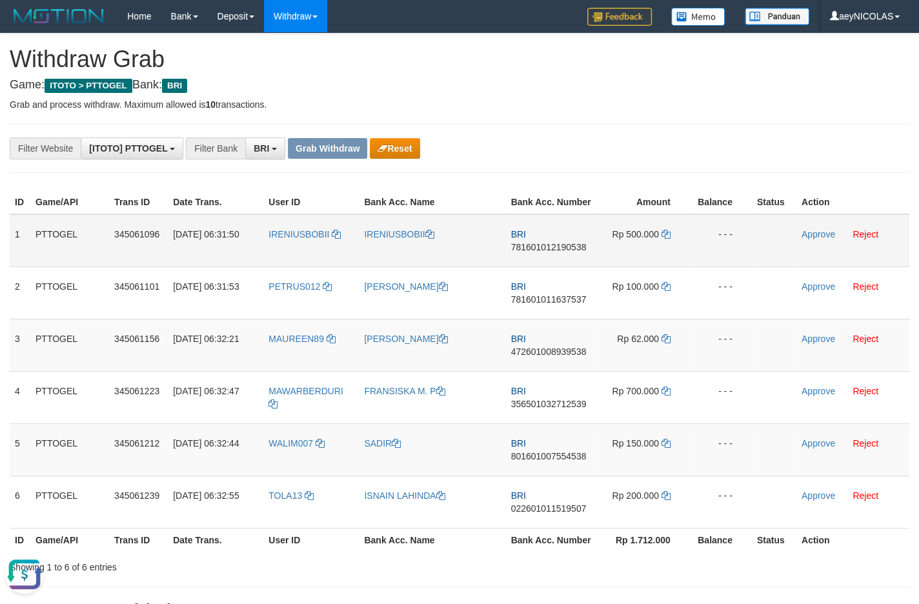
click at [542, 252] on span "781601012190538" at bounding box center [549, 247] width 76 height 10
copy tr
click at [542, 252] on span "781601012190538" at bounding box center [549, 247] width 76 height 10
copy span "781601012190538"
click at [568, 251] on td "BRI 781601012190538" at bounding box center [551, 240] width 90 height 53
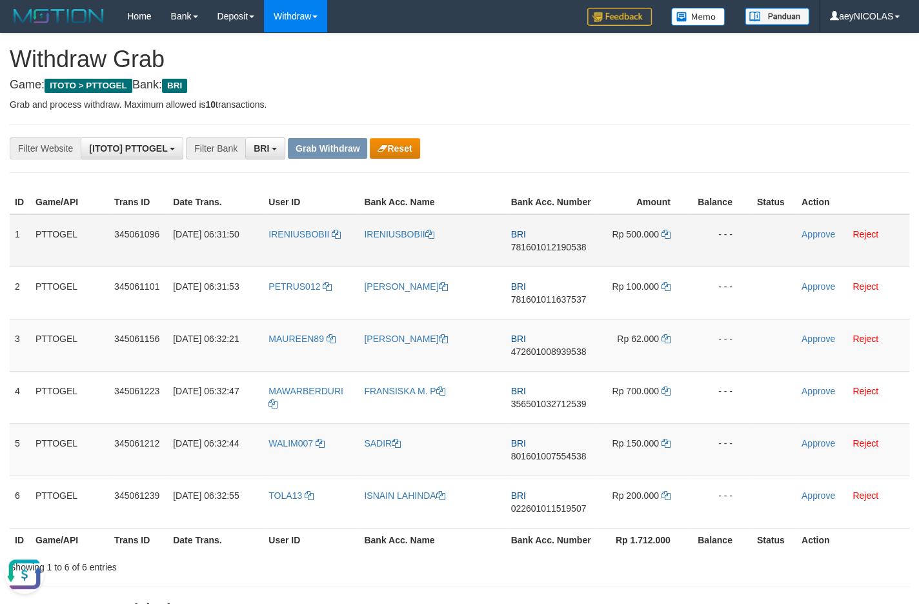
click at [555, 267] on td "BRI 781601012190538" at bounding box center [551, 240] width 90 height 53
click at [555, 252] on span "781601012190538" at bounding box center [549, 247] width 76 height 10
copy span "781601012190538"
click at [555, 252] on span "781601012190538" at bounding box center [549, 247] width 76 height 10
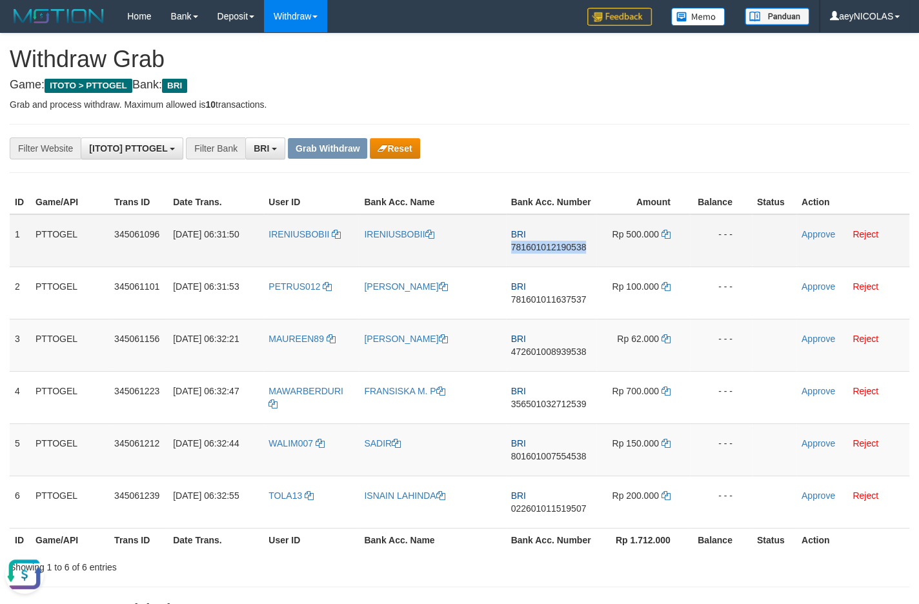
copy span "781601012190538"
click at [539, 254] on td "BRI 781601012190538" at bounding box center [551, 240] width 90 height 53
click at [536, 252] on span "781601012190538" at bounding box center [549, 247] width 76 height 10
copy span "781601012190538"
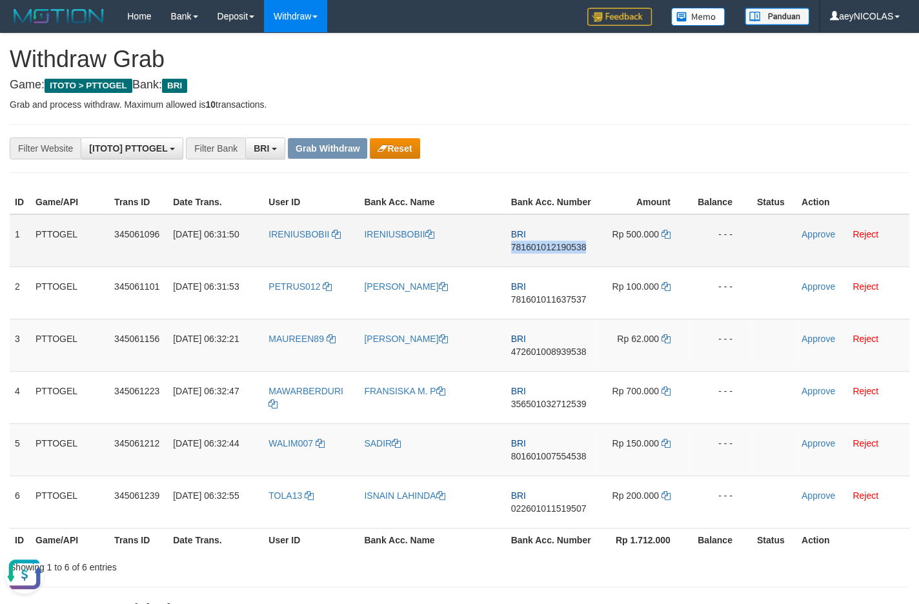
click at [536, 252] on span "781601012190538" at bounding box center [549, 247] width 76 height 10
copy span "781601012190538"
drag, startPoint x: 668, startPoint y: 249, endPoint x: 681, endPoint y: 248, distance: 12.9
click at [668, 239] on icon at bounding box center [666, 234] width 9 height 9
click at [823, 240] on link "Approve" at bounding box center [819, 234] width 34 height 10
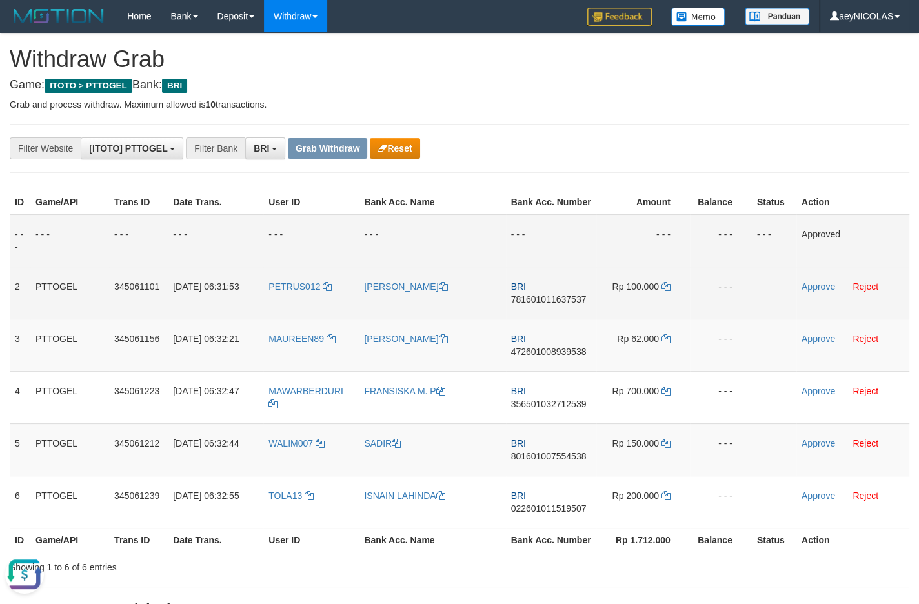
click at [546, 305] on span "781601011637537" at bounding box center [549, 299] width 76 height 10
copy span "781601011637537"
click at [539, 305] on span "781601011637537" at bounding box center [549, 299] width 76 height 10
click at [542, 305] on span "781601011637537" at bounding box center [549, 299] width 76 height 10
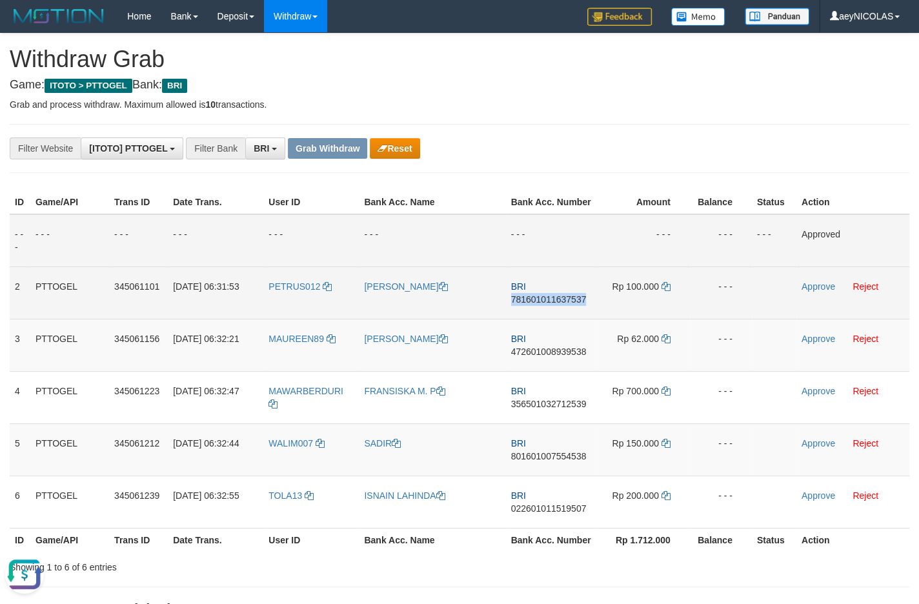
click at [542, 305] on span "781601011637537" at bounding box center [549, 299] width 76 height 10
copy span "781601011637537"
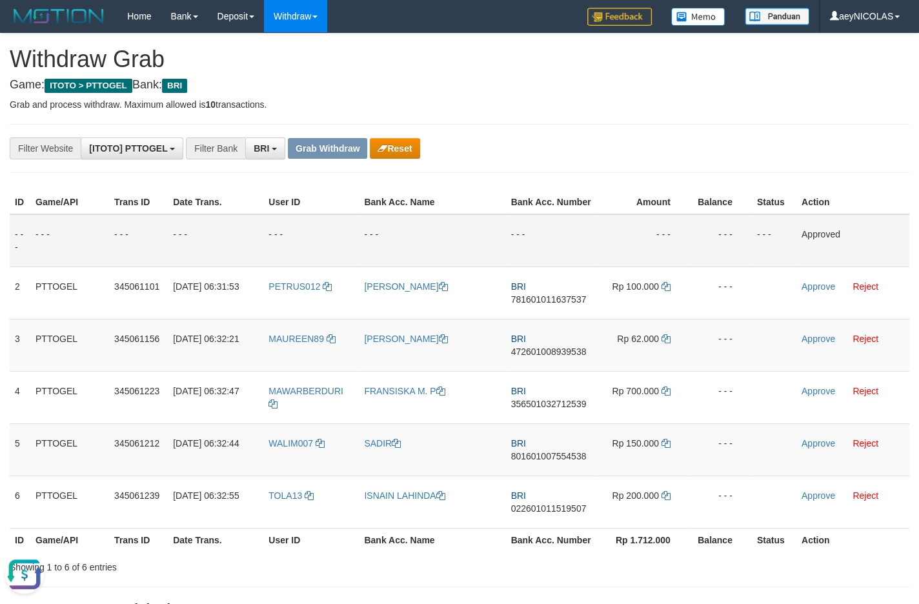
click at [751, 210] on th "Balance" at bounding box center [721, 202] width 62 height 24
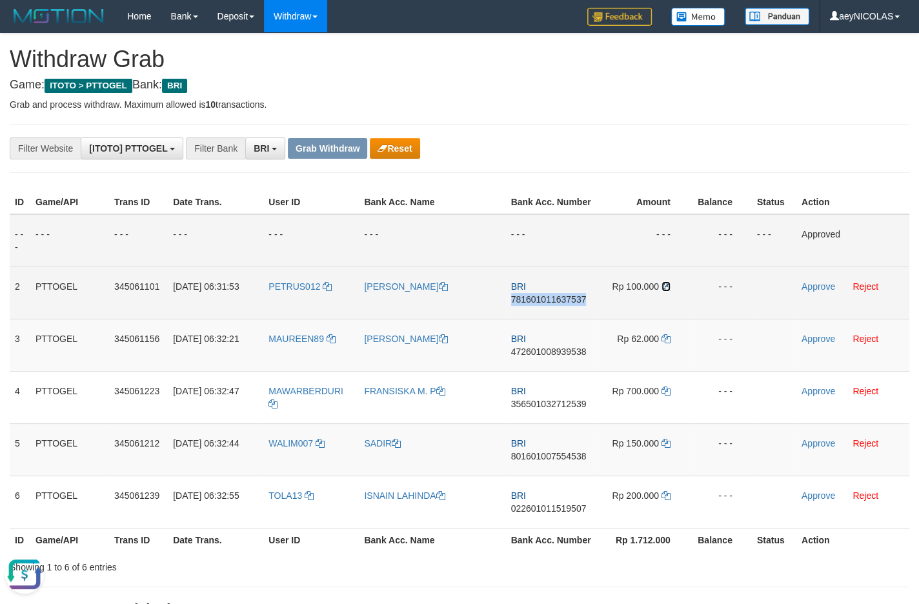
click at [669, 291] on icon at bounding box center [666, 286] width 9 height 9
copy span "781601011637537"
click at [665, 291] on icon at bounding box center [666, 286] width 9 height 9
click at [814, 292] on link "Approve" at bounding box center [819, 286] width 34 height 10
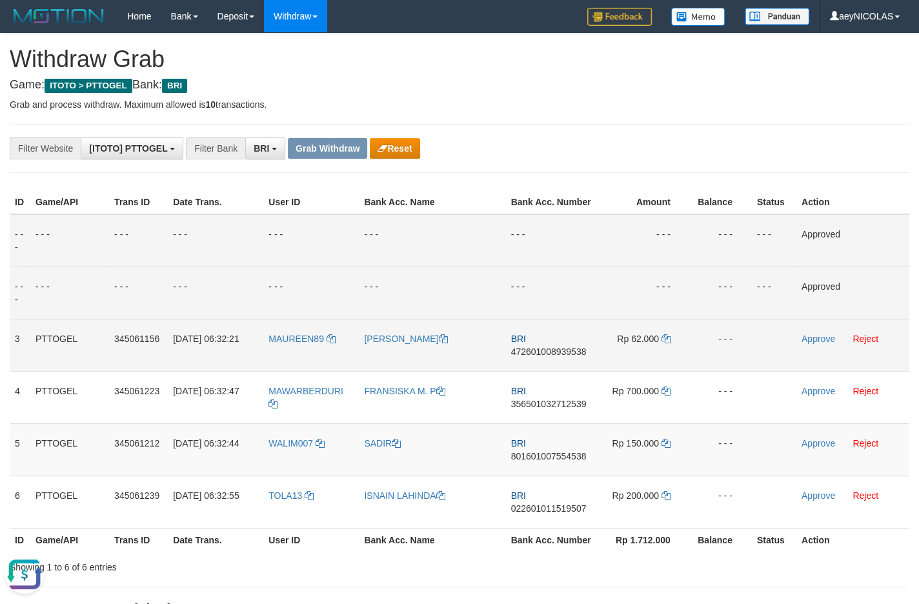
click at [512, 344] on span "BRI" at bounding box center [518, 339] width 15 height 10
drag, startPoint x: 517, startPoint y: 355, endPoint x: 529, endPoint y: 362, distance: 13.9
click at [518, 344] on span "BRI" at bounding box center [518, 339] width 15 height 10
click at [529, 357] on span "472601008939538" at bounding box center [549, 352] width 76 height 10
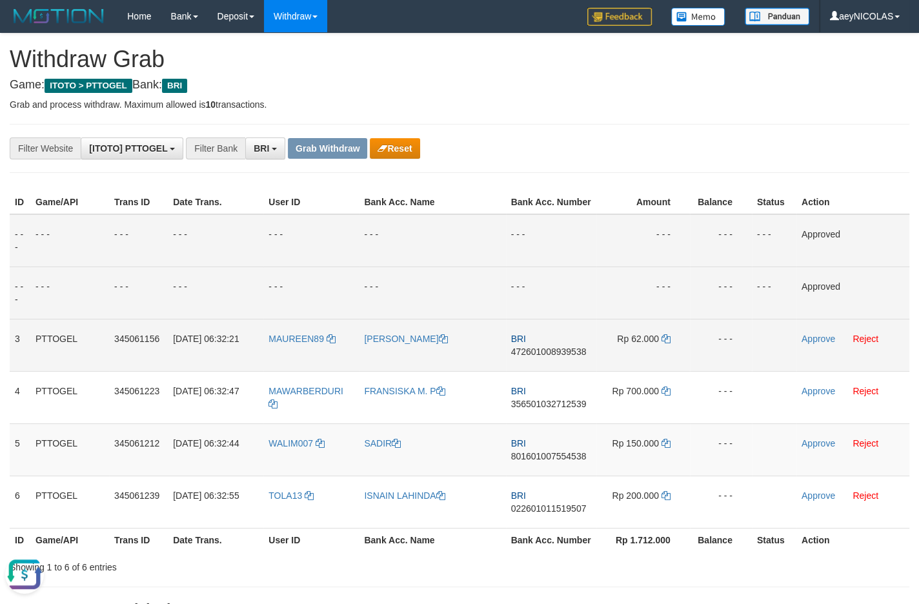
click at [527, 357] on span "472601008939538" at bounding box center [549, 352] width 76 height 10
click at [539, 357] on span "472601008939538" at bounding box center [549, 352] width 76 height 10
click at [551, 357] on span "472601008939538" at bounding box center [549, 352] width 76 height 10
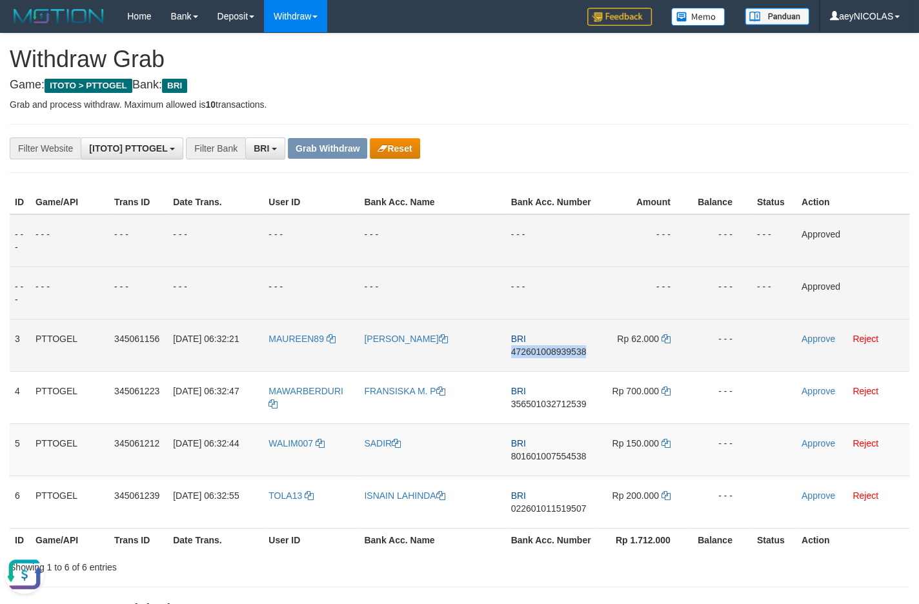
click at [551, 357] on span "472601008939538" at bounding box center [549, 352] width 76 height 10
click at [547, 212] on th "Bank Acc. Number" at bounding box center [551, 202] width 90 height 24
click at [664, 347] on td "Rp 62.000" at bounding box center [644, 345] width 94 height 52
click at [666, 343] on icon at bounding box center [666, 338] width 9 height 9
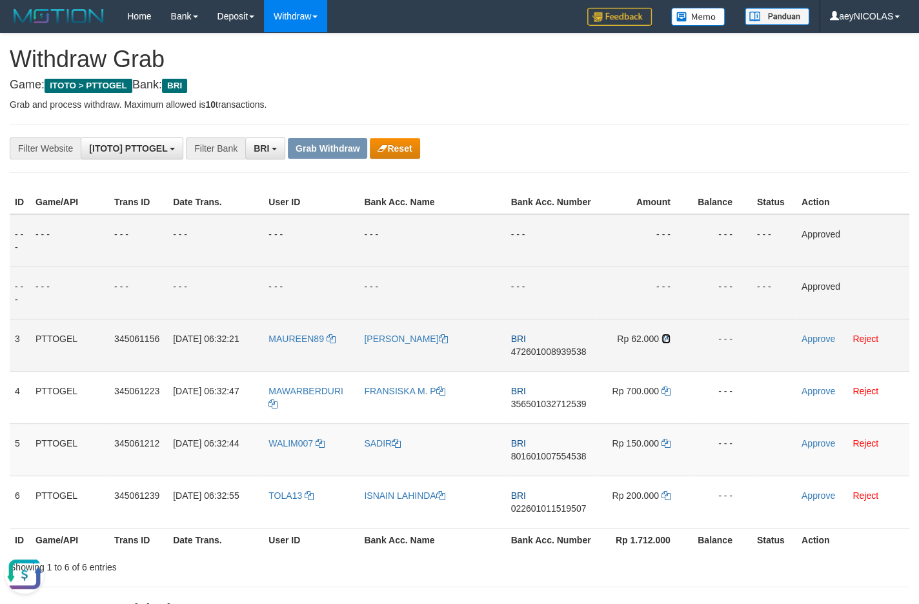
click at [666, 343] on icon at bounding box center [666, 338] width 9 height 9
click at [825, 358] on td "Approve Reject" at bounding box center [853, 345] width 113 height 52
click at [825, 344] on link "Approve" at bounding box center [819, 339] width 34 height 10
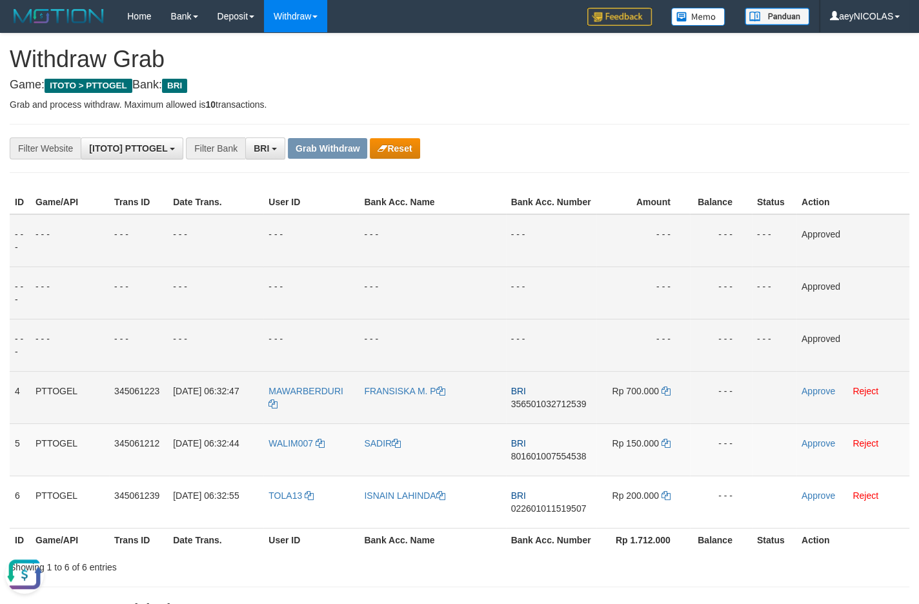
click at [562, 409] on span "356501032712539" at bounding box center [549, 404] width 76 height 10
click at [536, 407] on td "BRI 356501032712539" at bounding box center [551, 397] width 90 height 52
click at [536, 411] on td "BRI 356501032712539" at bounding box center [551, 397] width 90 height 52
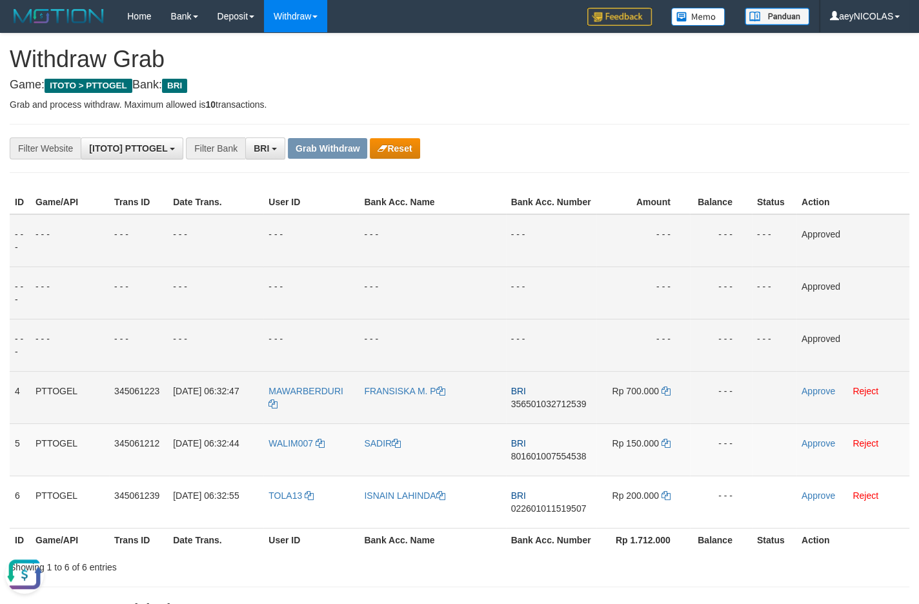
click at [535, 409] on span "356501032712539" at bounding box center [549, 404] width 76 height 10
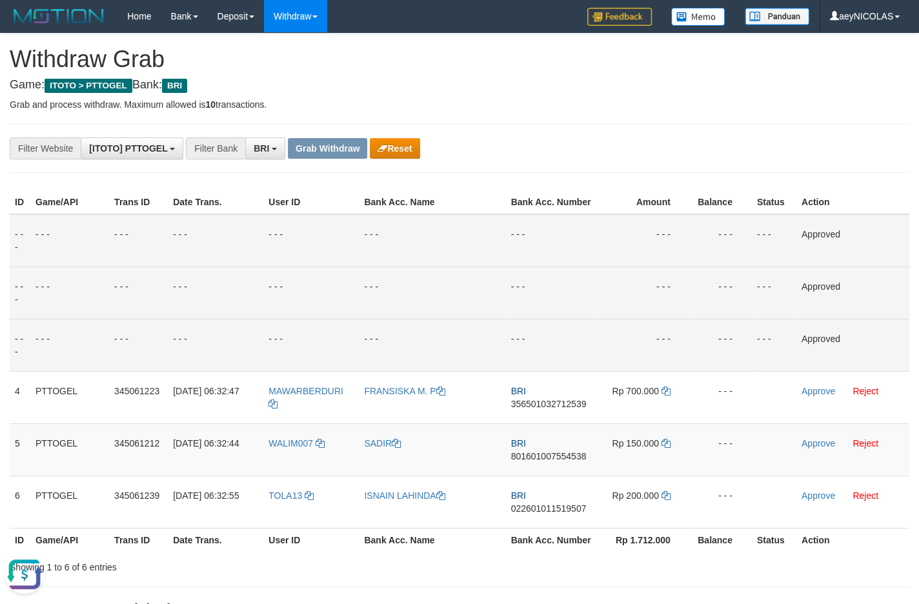
click at [646, 245] on td "- - -" at bounding box center [644, 240] width 94 height 53
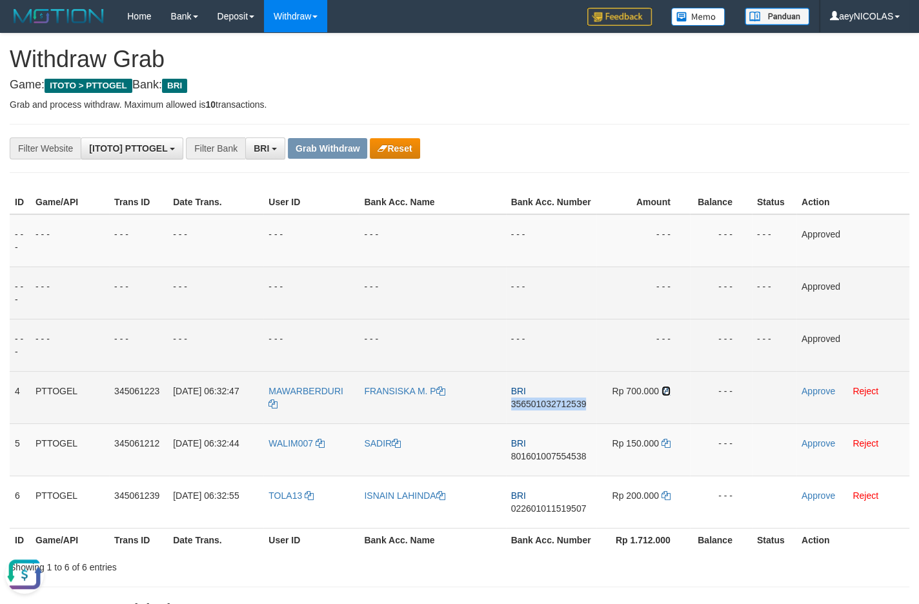
click at [667, 396] on icon at bounding box center [666, 391] width 9 height 9
click at [813, 396] on link "Approve" at bounding box center [819, 391] width 34 height 10
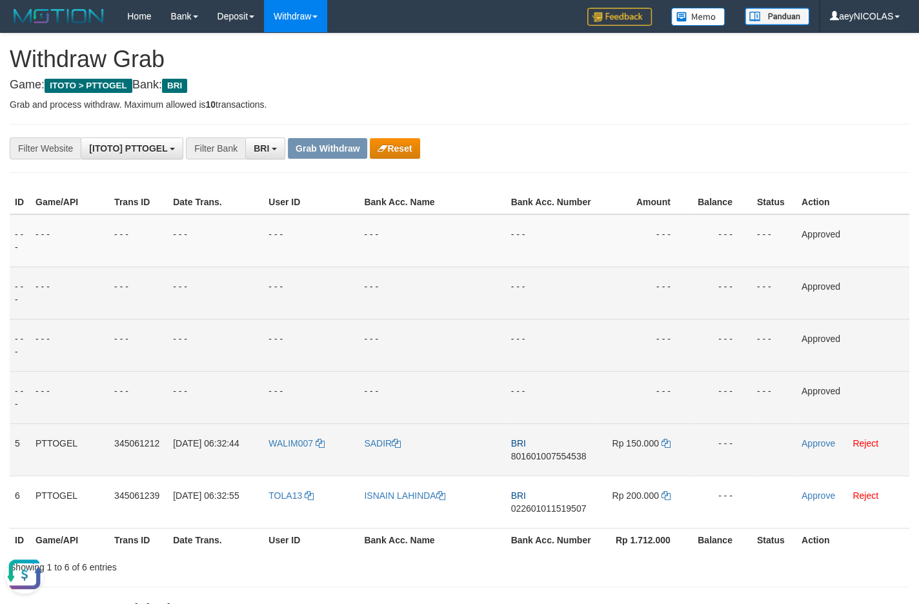
click at [539, 462] on span "801601007554538" at bounding box center [549, 456] width 76 height 10
click at [538, 462] on span "801601007554538" at bounding box center [549, 456] width 76 height 10
click at [680, 367] on td "- - -" at bounding box center [644, 345] width 94 height 52
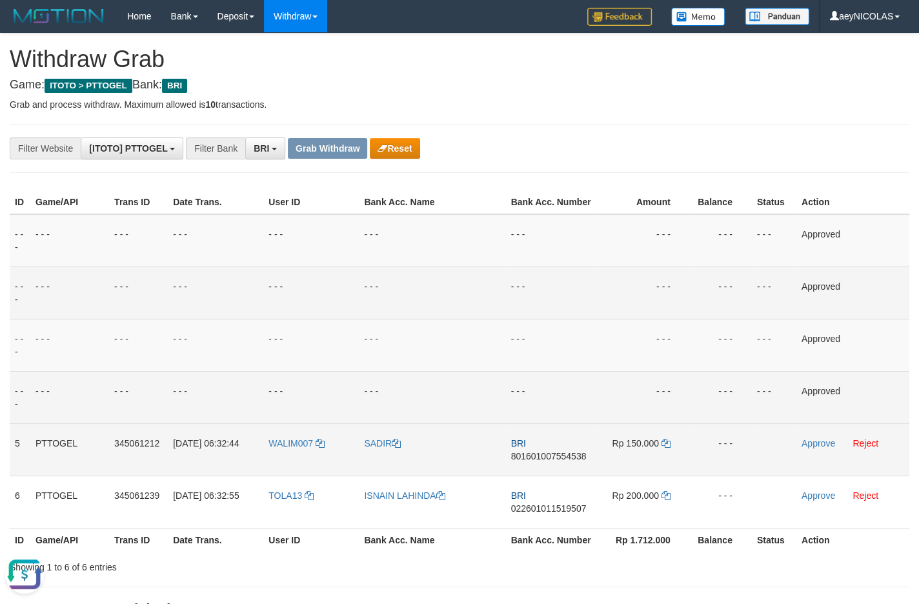
click at [671, 462] on td "Rp 150.000" at bounding box center [644, 450] width 94 height 52
click at [666, 448] on icon at bounding box center [666, 443] width 9 height 9
click at [832, 464] on td "Approve Reject" at bounding box center [853, 450] width 113 height 52
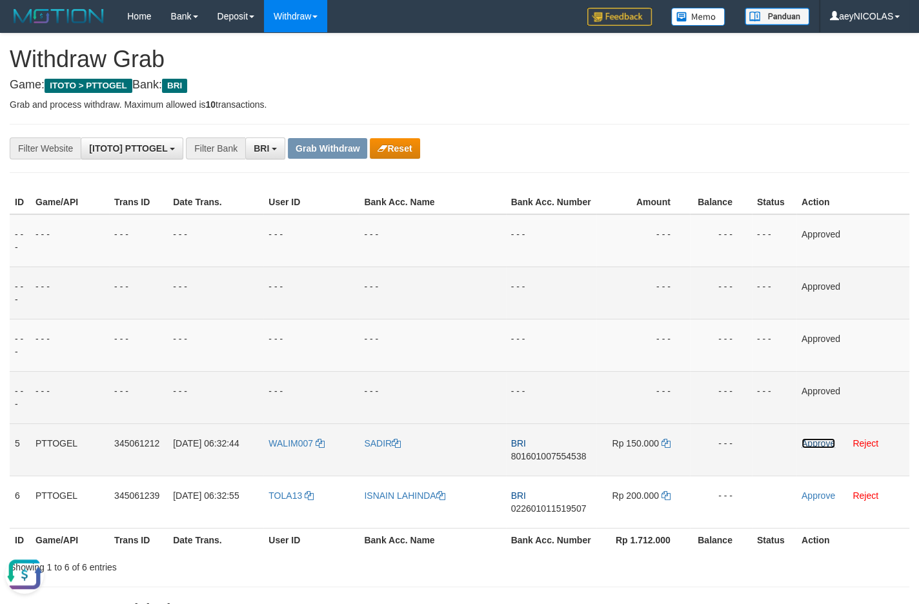
click at [824, 449] on link "Approve" at bounding box center [819, 443] width 34 height 10
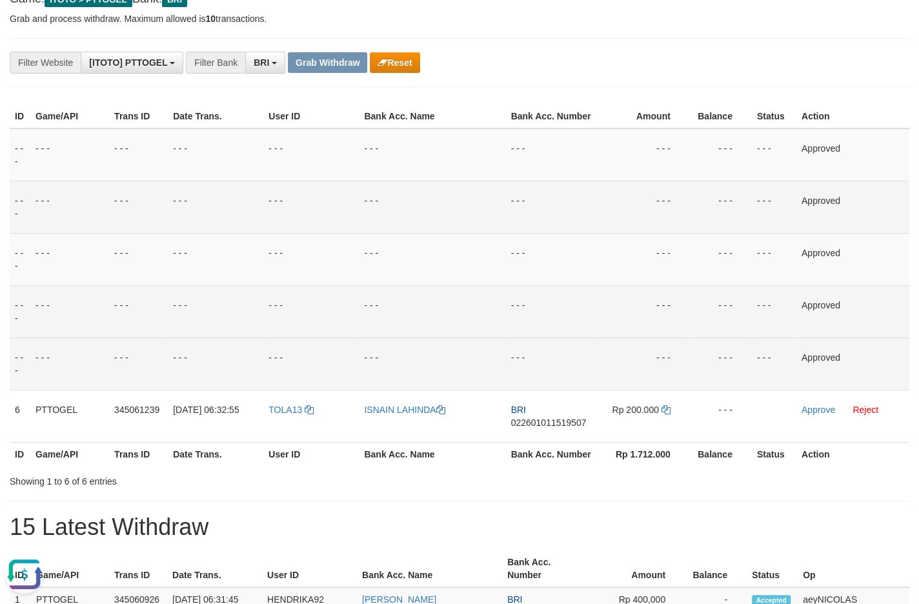
scroll to position [136, 0]
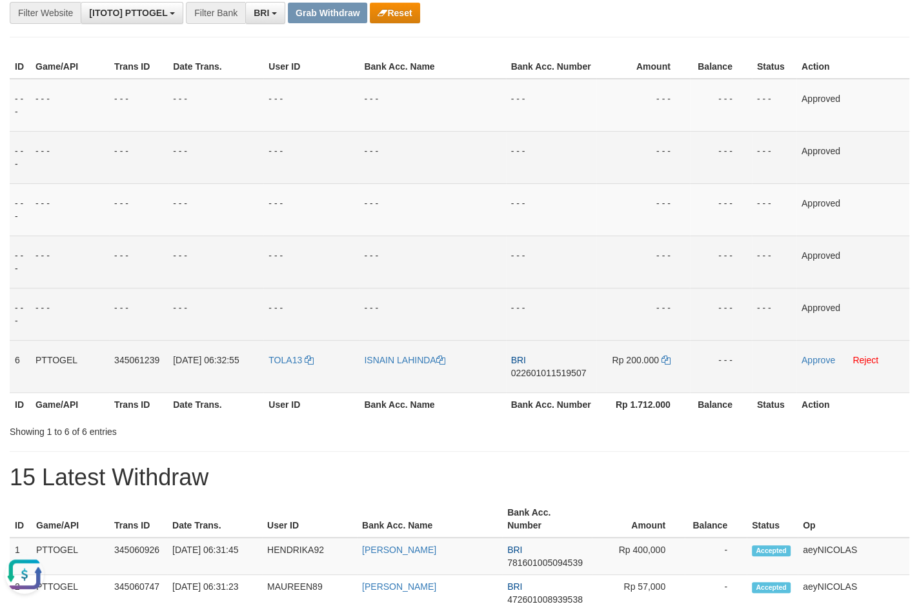
click at [564, 393] on td "BRI 022601011519507" at bounding box center [551, 366] width 90 height 52
click at [564, 378] on span "022601011519507" at bounding box center [549, 373] width 76 height 10
click at [543, 378] on span "022601011519507" at bounding box center [549, 373] width 76 height 10
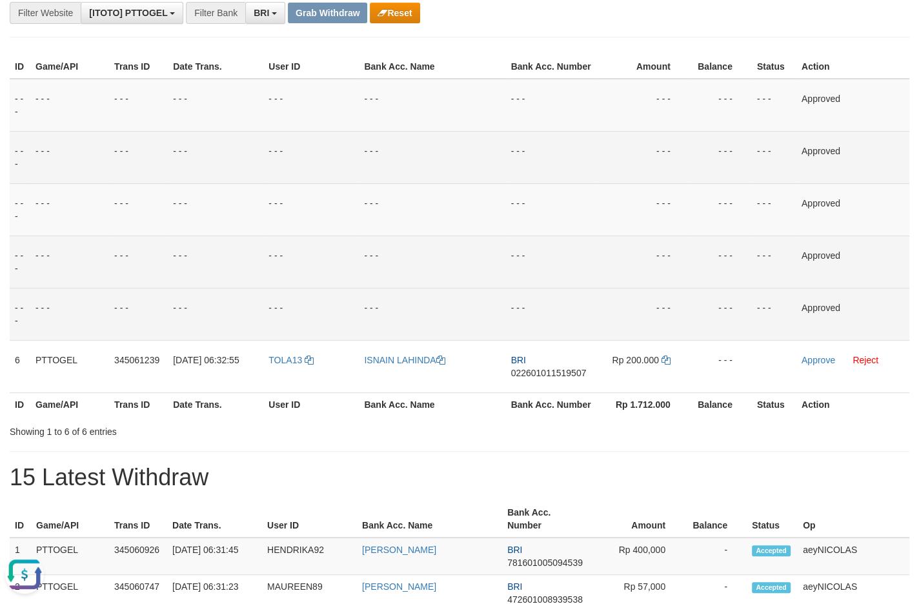
click at [742, 183] on td "- - -" at bounding box center [721, 157] width 62 height 52
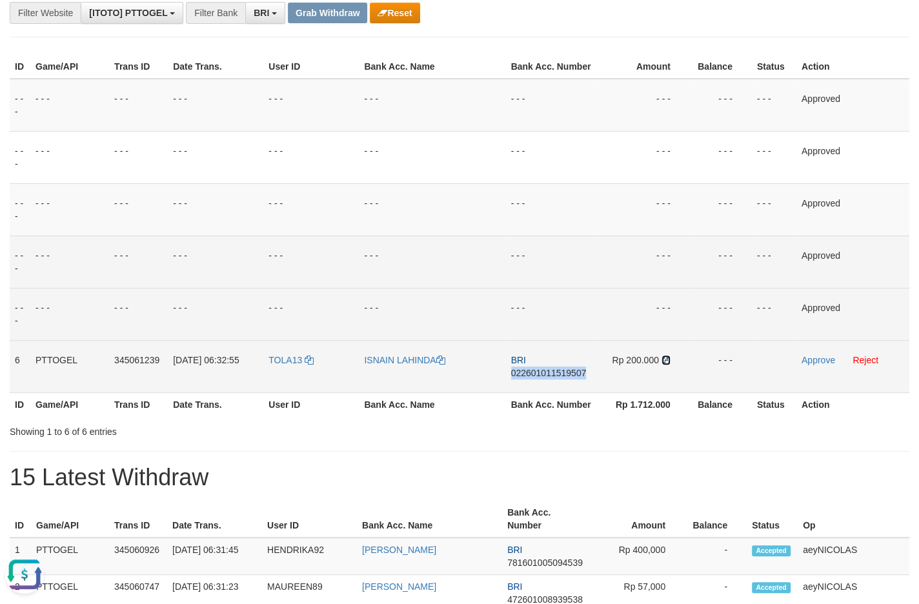
click at [664, 365] on icon at bounding box center [666, 360] width 9 height 9
click at [819, 365] on td "Approve Reject" at bounding box center [853, 366] width 113 height 52
click at [819, 365] on link "Approve" at bounding box center [819, 360] width 34 height 10
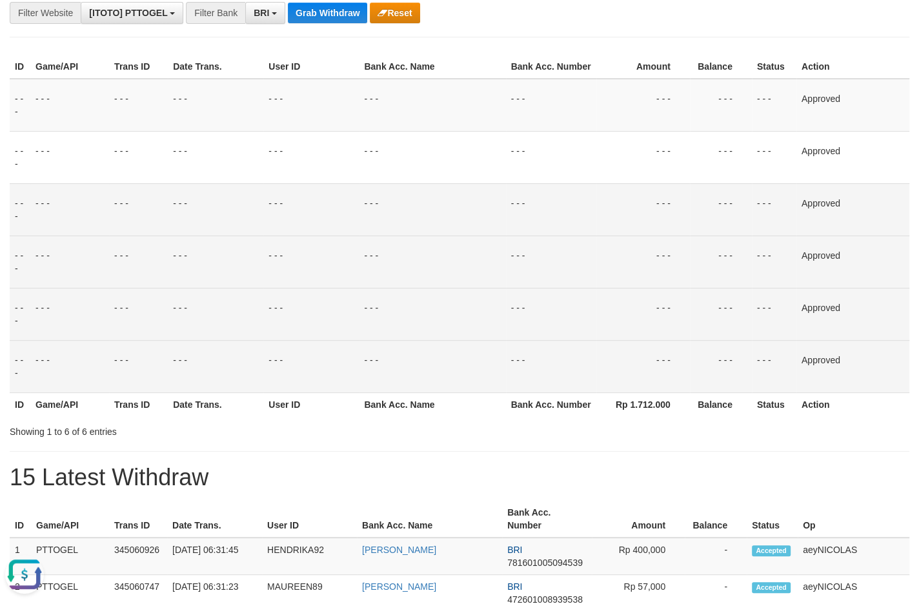
click at [517, 210] on td "- - -" at bounding box center [551, 209] width 90 height 52
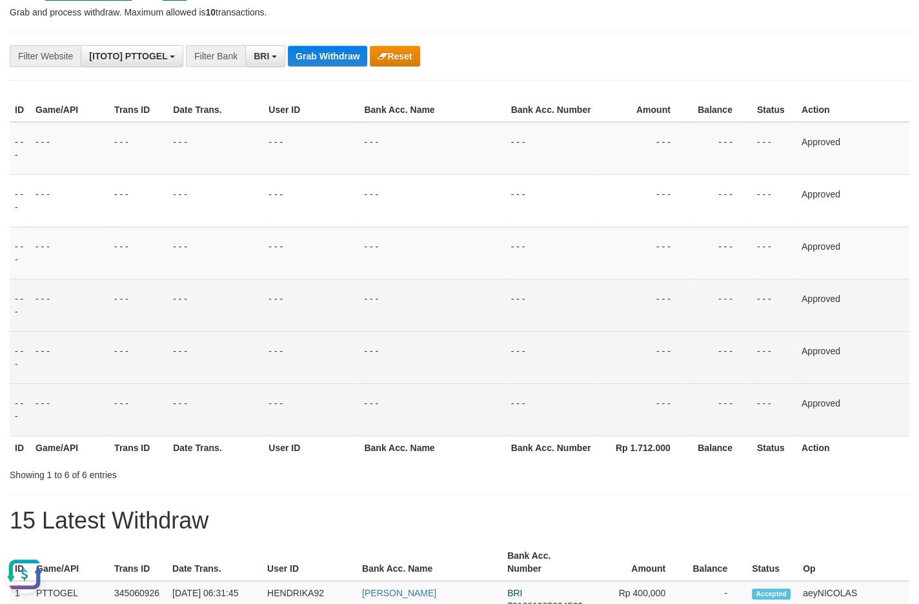
scroll to position [68, 0]
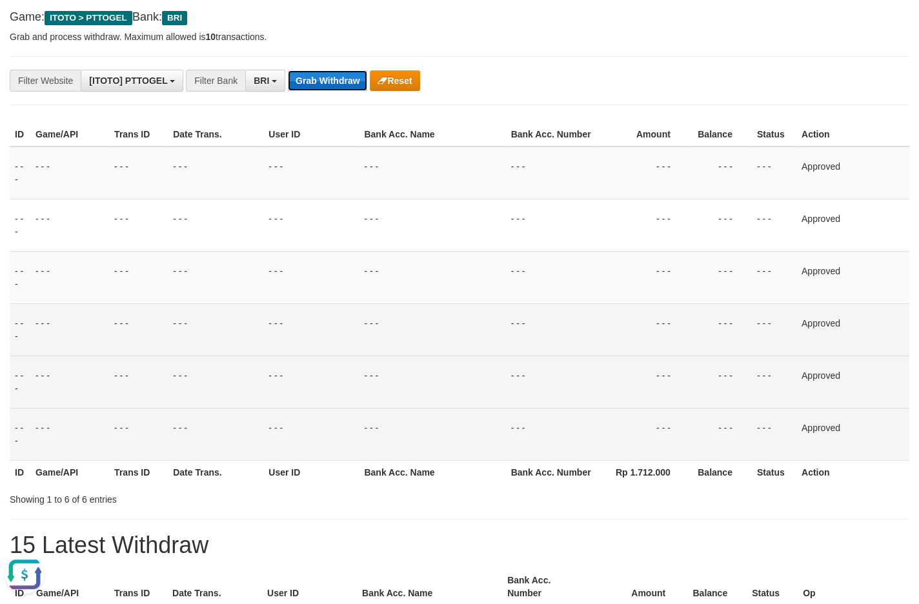
click at [318, 80] on button "Grab Withdraw" at bounding box center [327, 80] width 79 height 21
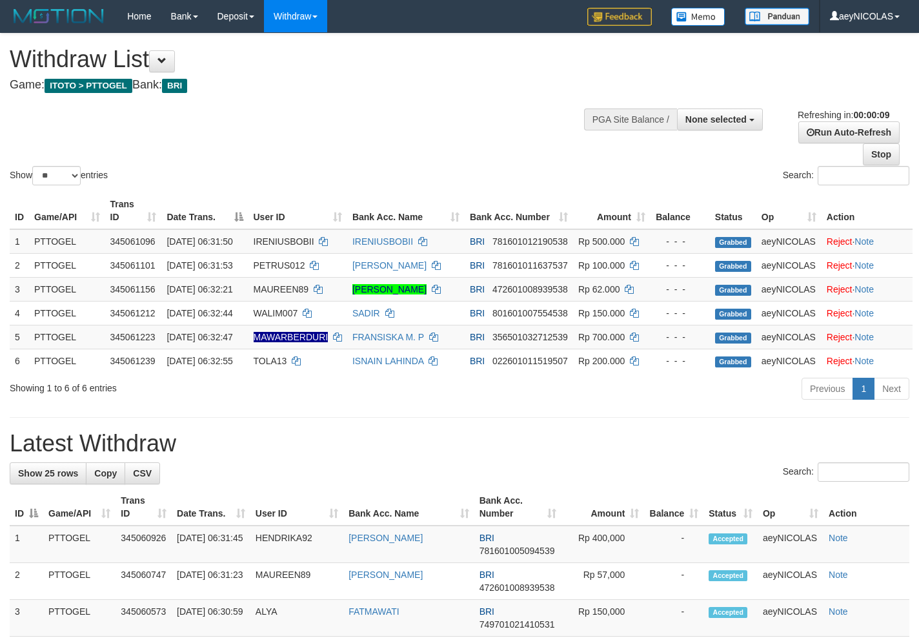
select select
select select "**"
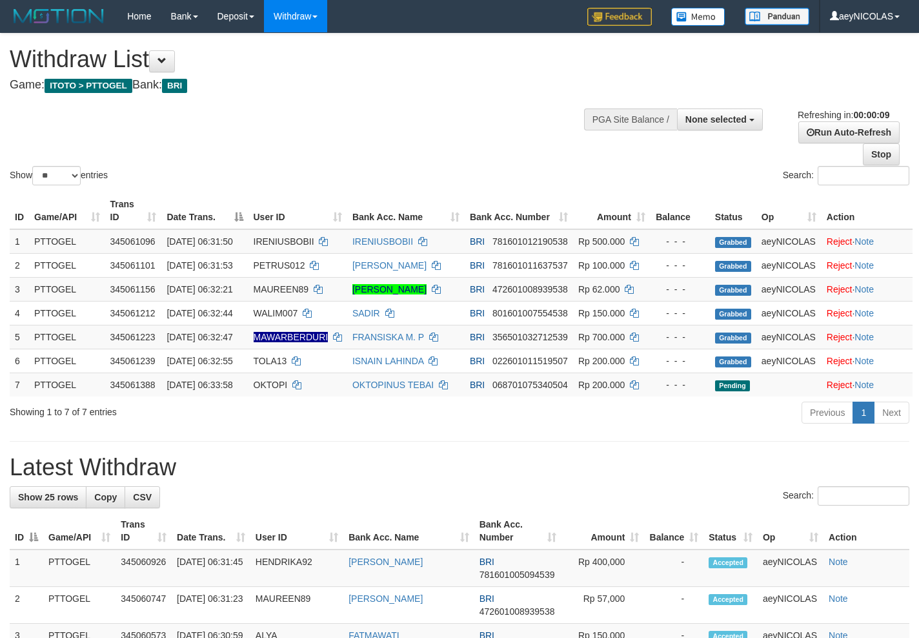
select select
select select "**"
select select
select select "**"
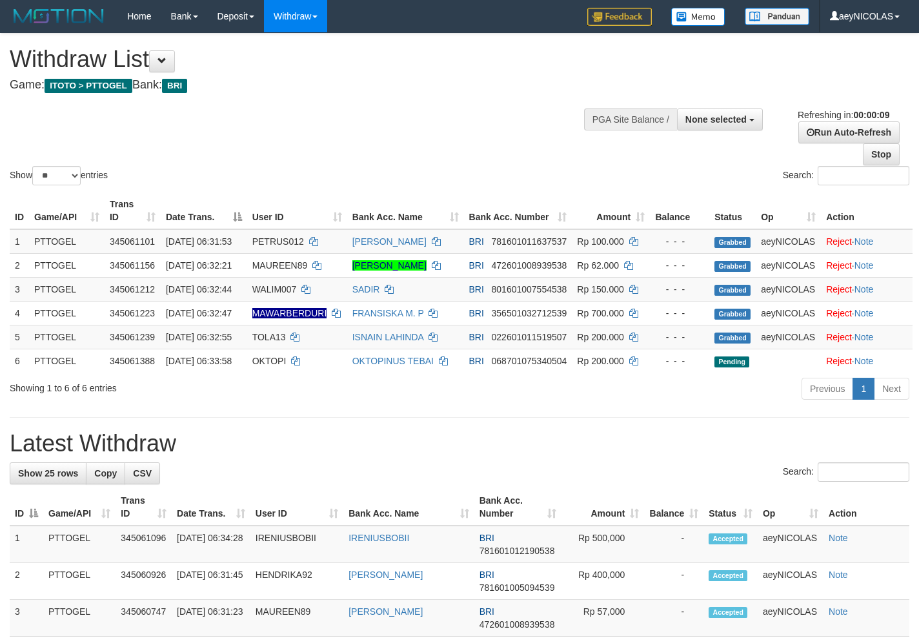
select select
select select "**"
select select
select select "**"
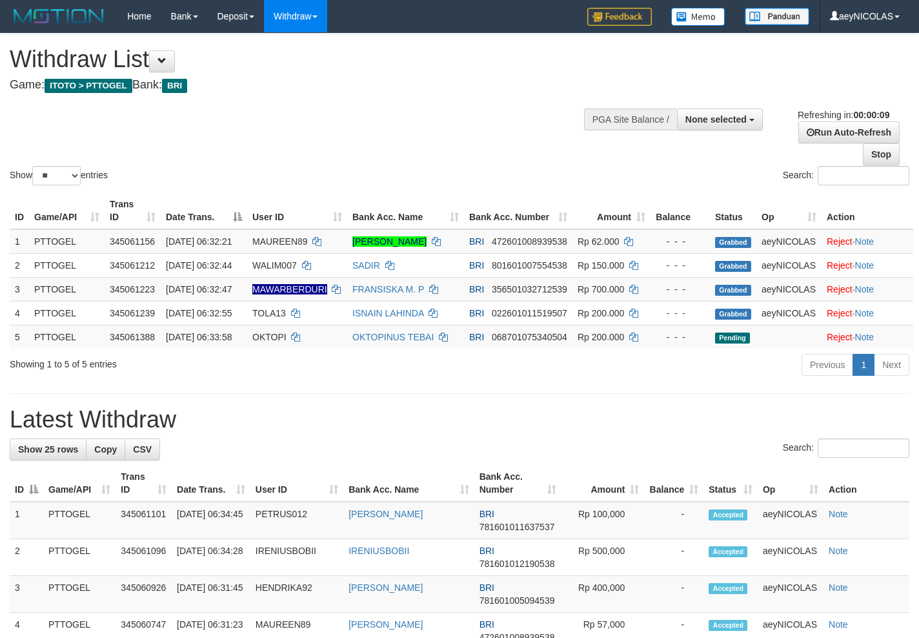
select select
select select "**"
select select
select select "**"
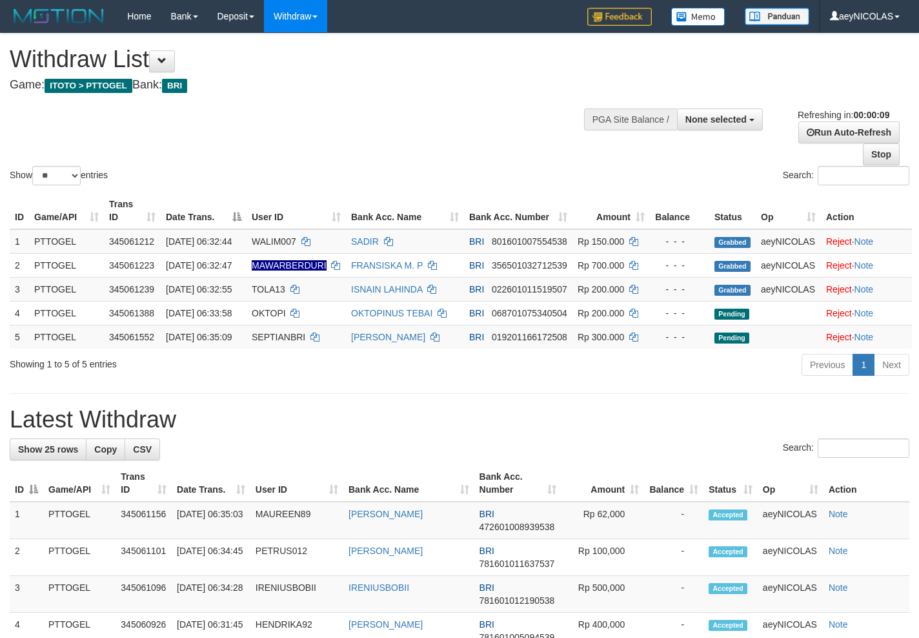
select select
select select "**"
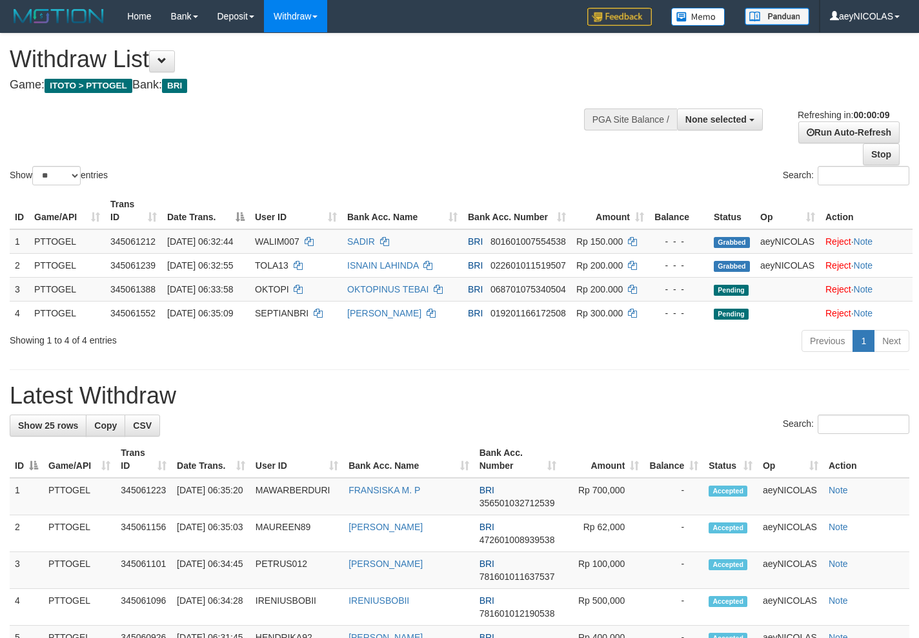
select select
select select "**"
select select
select select "**"
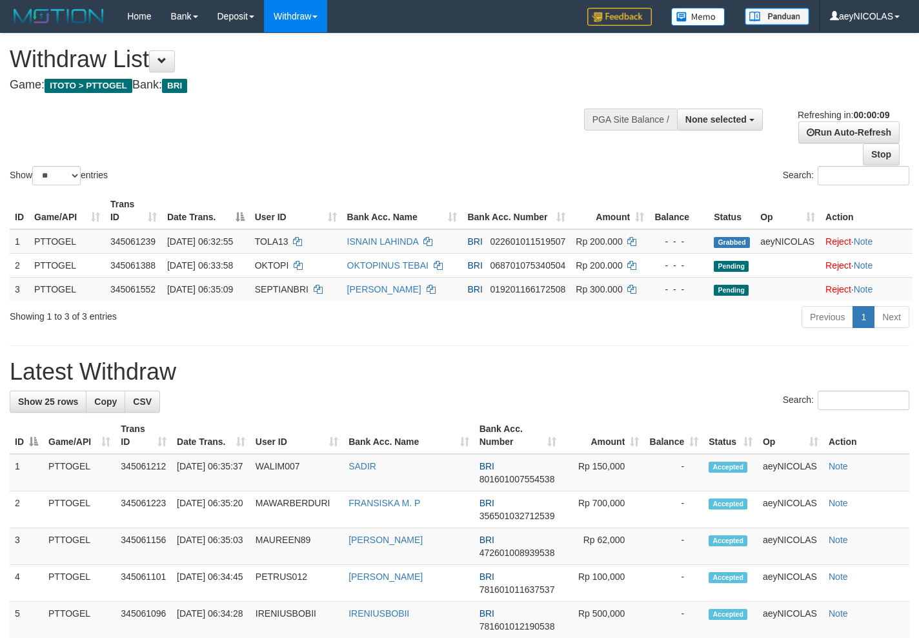
select select
select select "**"
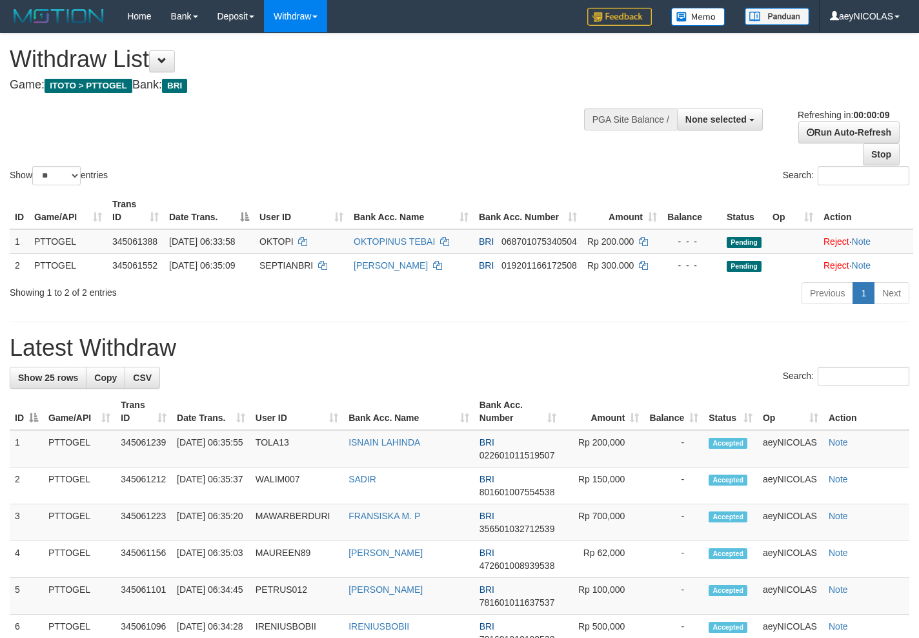
select select
select select "**"
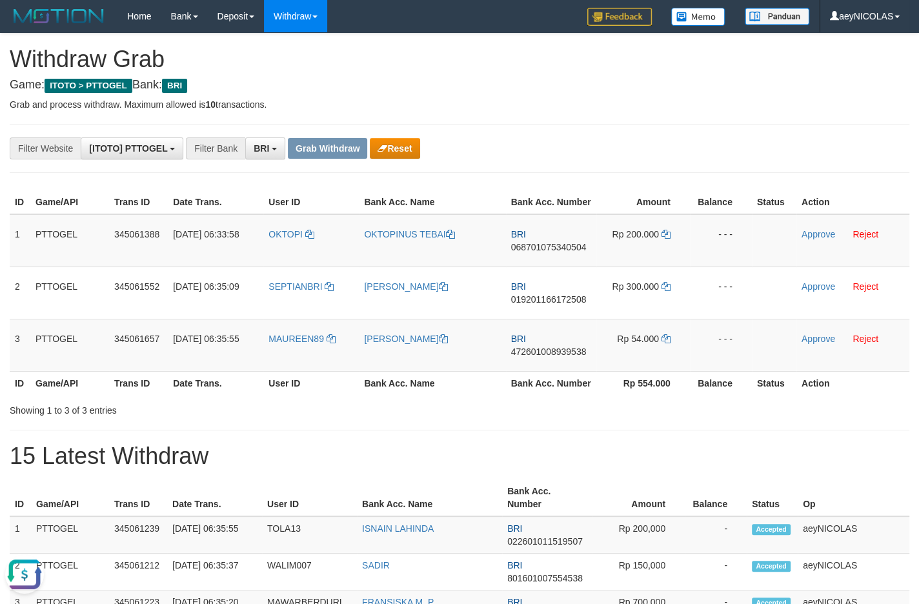
drag, startPoint x: 301, startPoint y: 269, endPoint x: 613, endPoint y: 349, distance: 322.7
click at [613, 349] on tbody "1 PTTOGEL 345061388 01/10/2025 06:33:58 OKTOPI OKTOPINUS TEBAI BRI 068701075340…" at bounding box center [460, 293] width 900 height 158
copy tr
click at [567, 267] on td "BRI 068701075340504" at bounding box center [551, 240] width 90 height 53
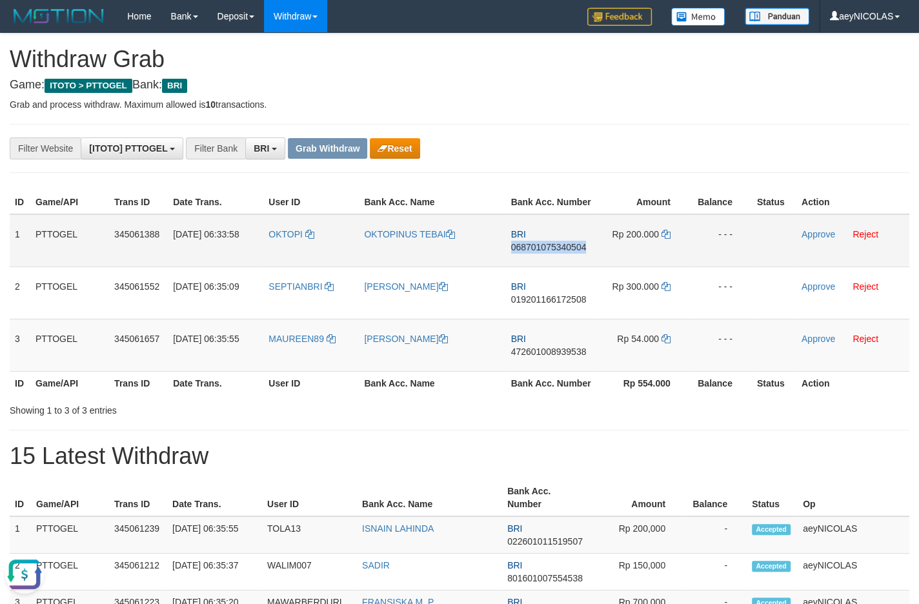
click at [567, 267] on td "BRI 068701075340504" at bounding box center [551, 240] width 90 height 53
click at [567, 252] on span "068701075340504" at bounding box center [549, 247] width 76 height 10
copy span "068701075340504"
click at [567, 252] on span "068701075340504" at bounding box center [549, 247] width 76 height 10
copy span "068701075340504"
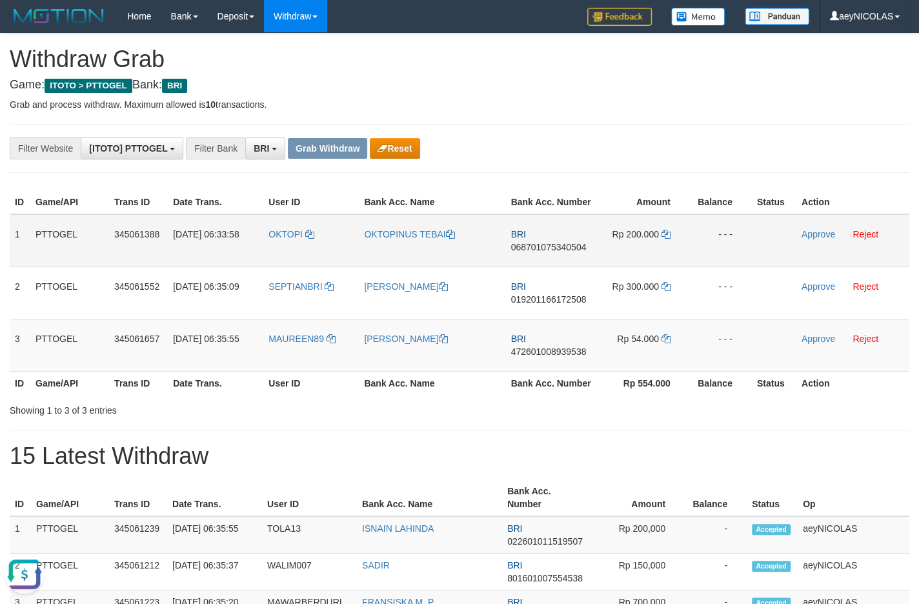
click at [539, 252] on span "068701075340504" at bounding box center [549, 247] width 76 height 10
copy span "068701075340504"
click at [671, 147] on div "**********" at bounding box center [383, 149] width 766 height 22
click at [671, 249] on td "Rp 200.000" at bounding box center [644, 240] width 94 height 53
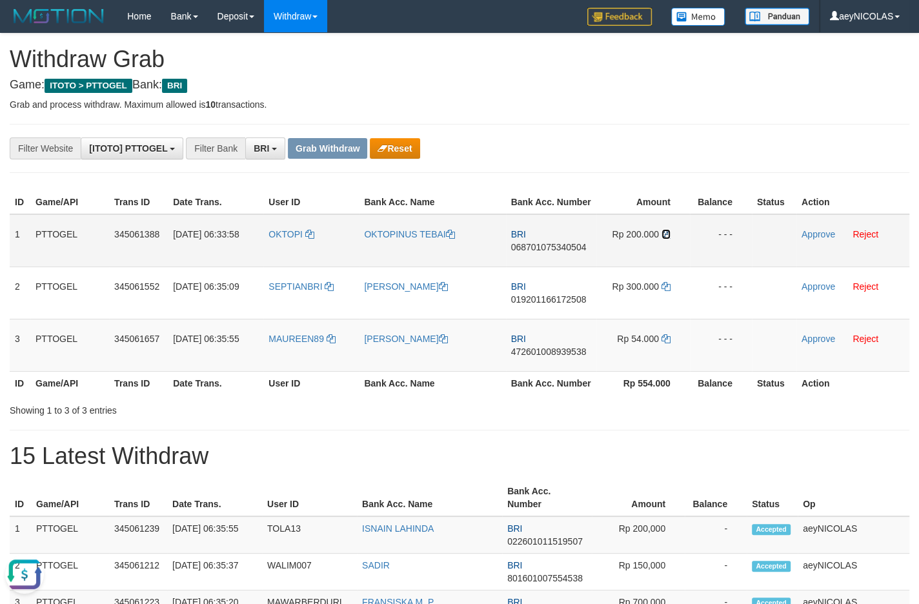
click at [668, 239] on icon at bounding box center [666, 234] width 9 height 9
drag, startPoint x: 668, startPoint y: 245, endPoint x: 804, endPoint y: 246, distance: 136.2
click at [671, 245] on td "Rp 200.000" at bounding box center [644, 240] width 94 height 53
click at [808, 240] on link "Approve" at bounding box center [819, 234] width 34 height 10
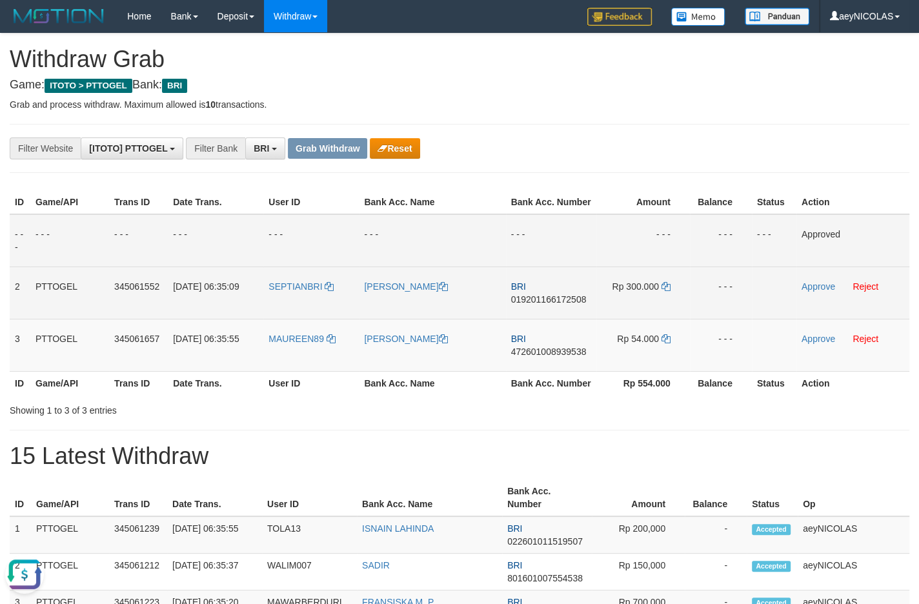
click at [555, 306] on td "BRI 019201166172508" at bounding box center [551, 293] width 90 height 52
click at [551, 305] on span "019201166172508" at bounding box center [549, 299] width 76 height 10
copy span "019201166172508"
click at [561, 305] on span "019201166172508" at bounding box center [549, 299] width 76 height 10
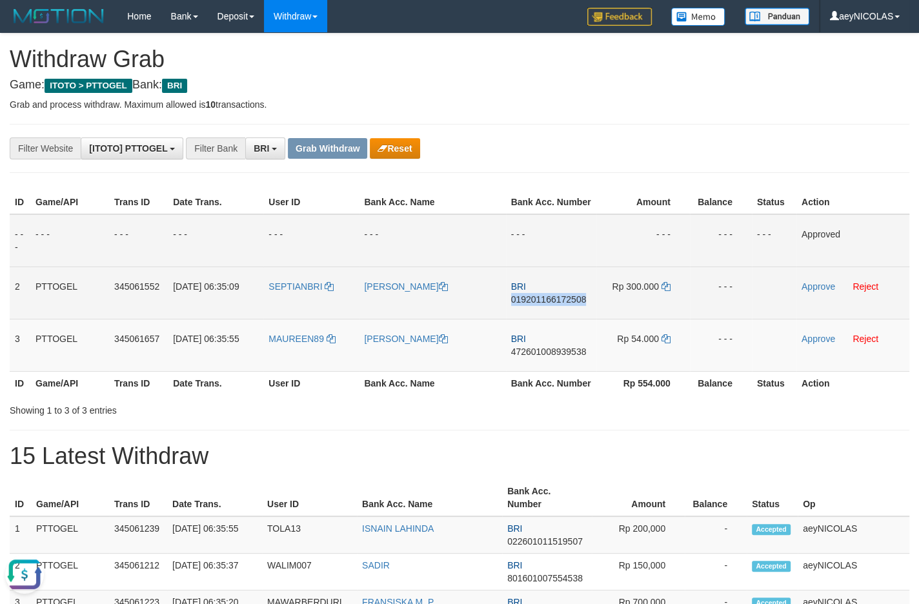
click at [561, 305] on span "019201166172508" at bounding box center [549, 299] width 76 height 10
copy span "019201166172508"
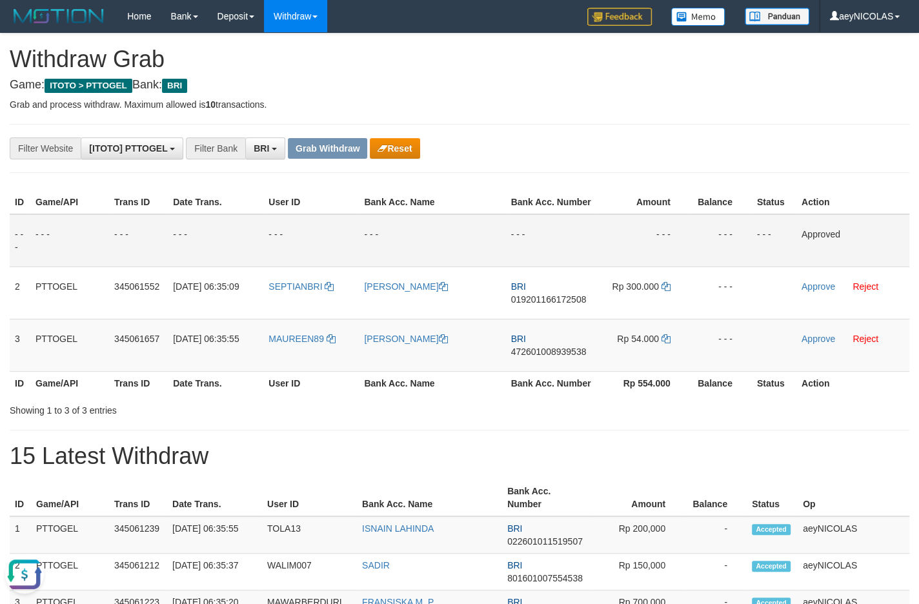
click at [598, 151] on div "**********" at bounding box center [383, 149] width 766 height 22
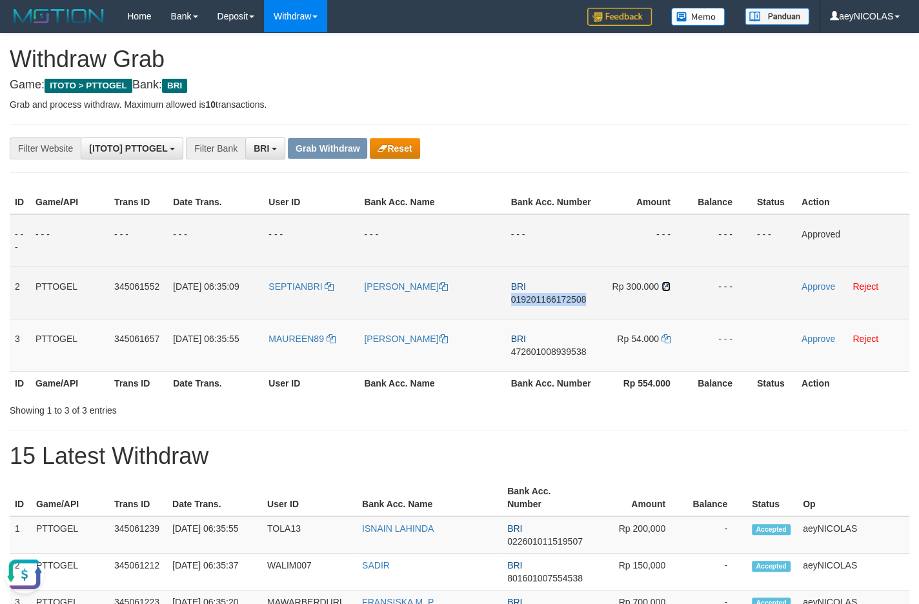
click at [668, 291] on icon at bounding box center [666, 286] width 9 height 9
copy span "019201166172508"
click at [668, 291] on icon at bounding box center [666, 286] width 9 height 9
click at [812, 292] on link "Approve" at bounding box center [819, 286] width 34 height 10
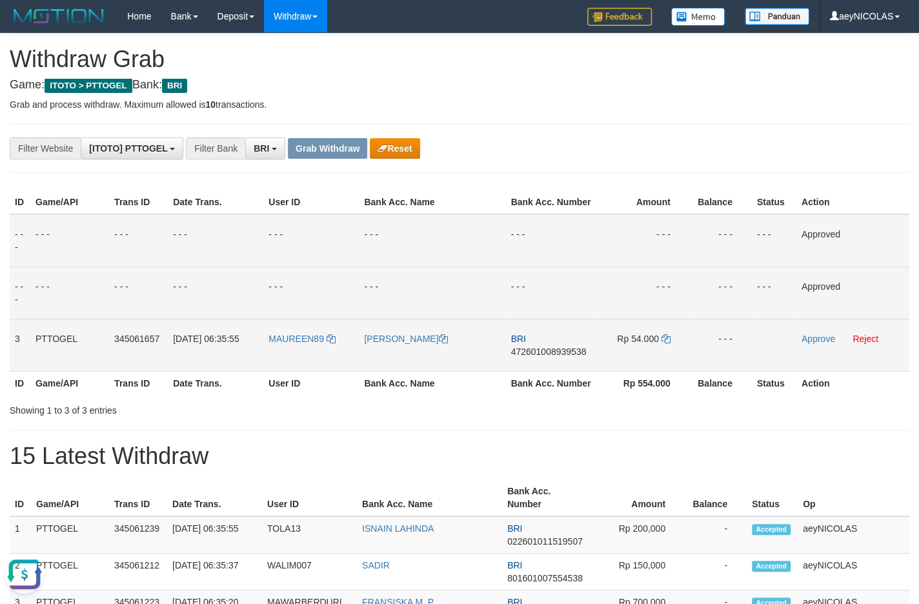
click at [575, 357] on span "472601008939538" at bounding box center [549, 352] width 76 height 10
copy span "472601008939538"
click at [547, 360] on td "BRI 472601008939538" at bounding box center [551, 345] width 90 height 52
click at [546, 357] on span "472601008939538" at bounding box center [549, 352] width 76 height 10
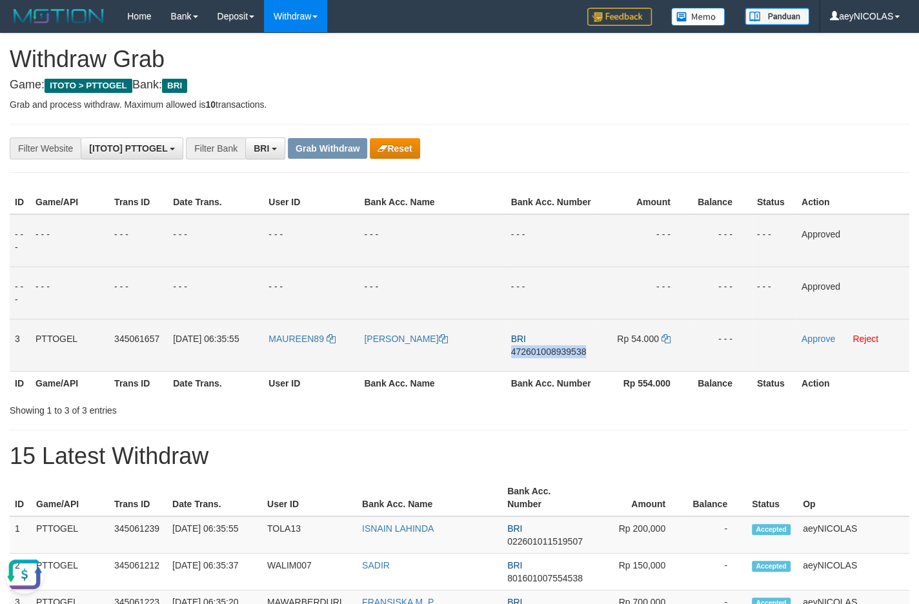
copy span "472601008939538"
click at [546, 357] on span "472601008939538" at bounding box center [549, 352] width 76 height 10
copy td "BRI 472601008939538"
click at [664, 343] on icon at bounding box center [666, 338] width 9 height 9
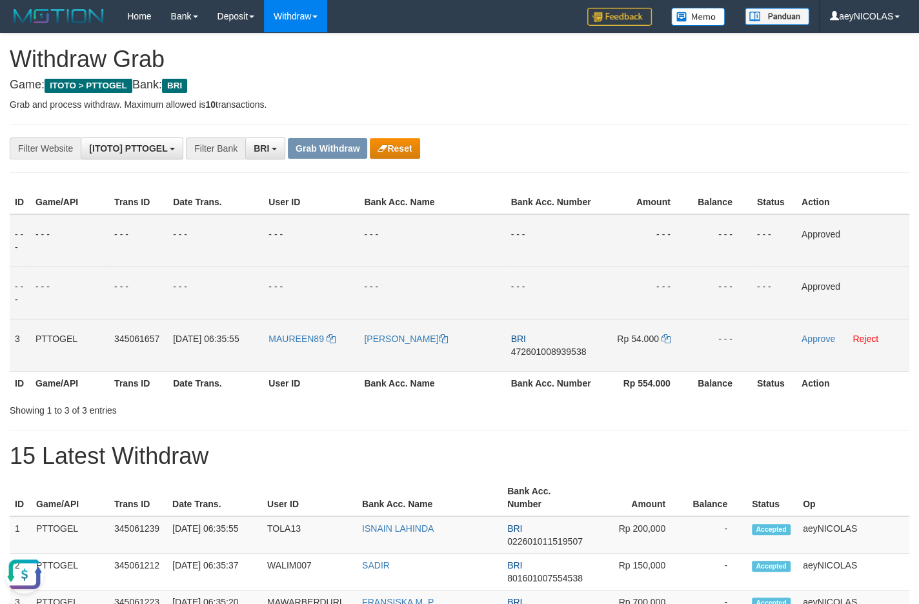
click at [824, 361] on td "Approve Reject" at bounding box center [853, 345] width 113 height 52
click at [825, 344] on link "Approve" at bounding box center [819, 339] width 34 height 10
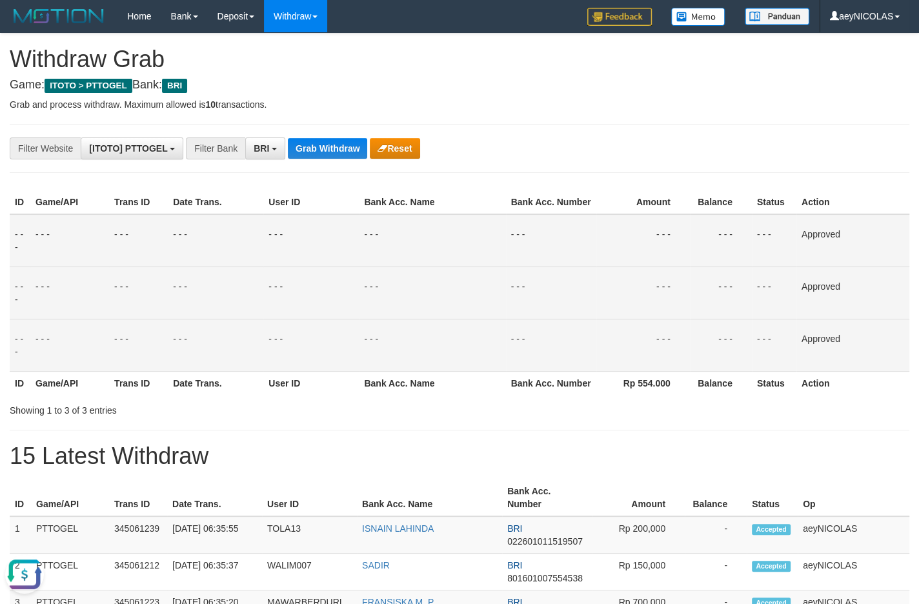
click at [630, 247] on td "- - -" at bounding box center [644, 240] width 94 height 53
click at [291, 142] on button "Grab Withdraw" at bounding box center [327, 148] width 79 height 21
click at [294, 143] on button "Grab Withdraw" at bounding box center [327, 148] width 79 height 21
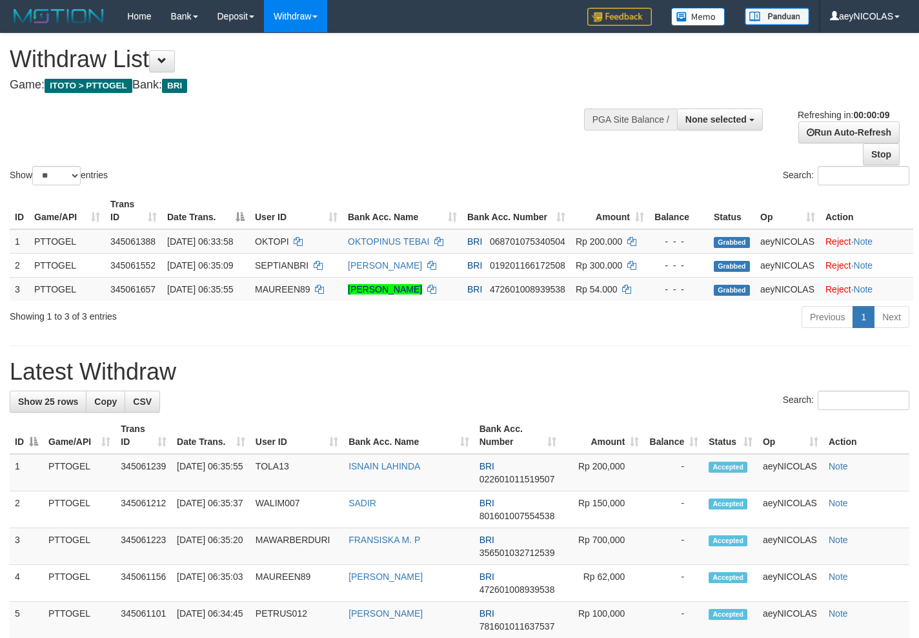
select select
select select "**"
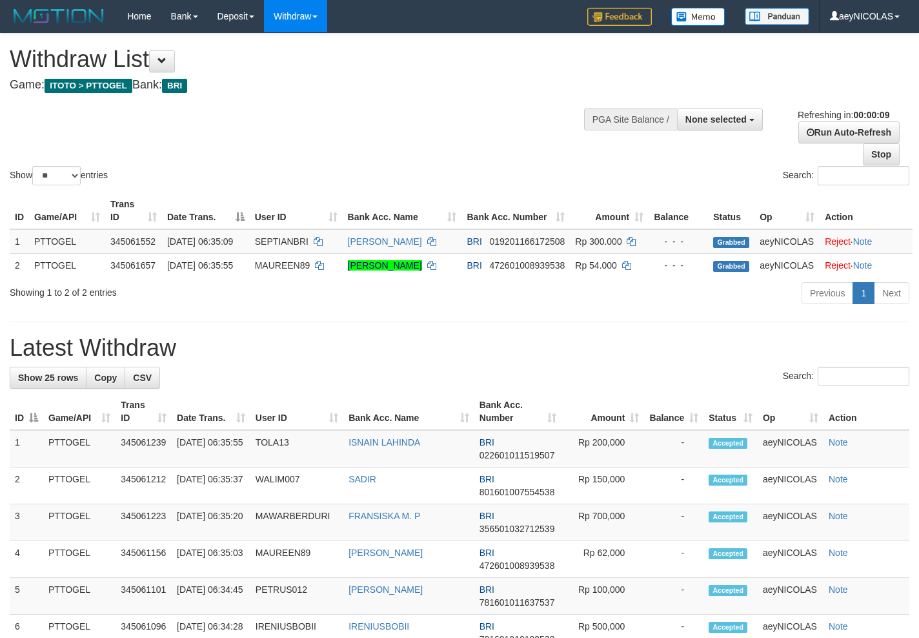
select select
select select "**"
select select
select select "**"
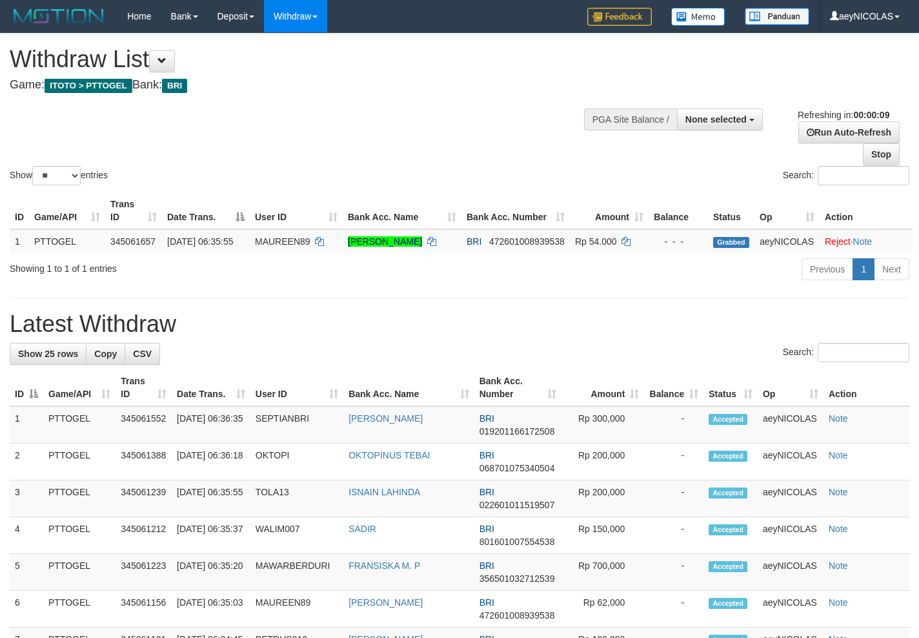
select select
select select "**"
select select
select select "**"
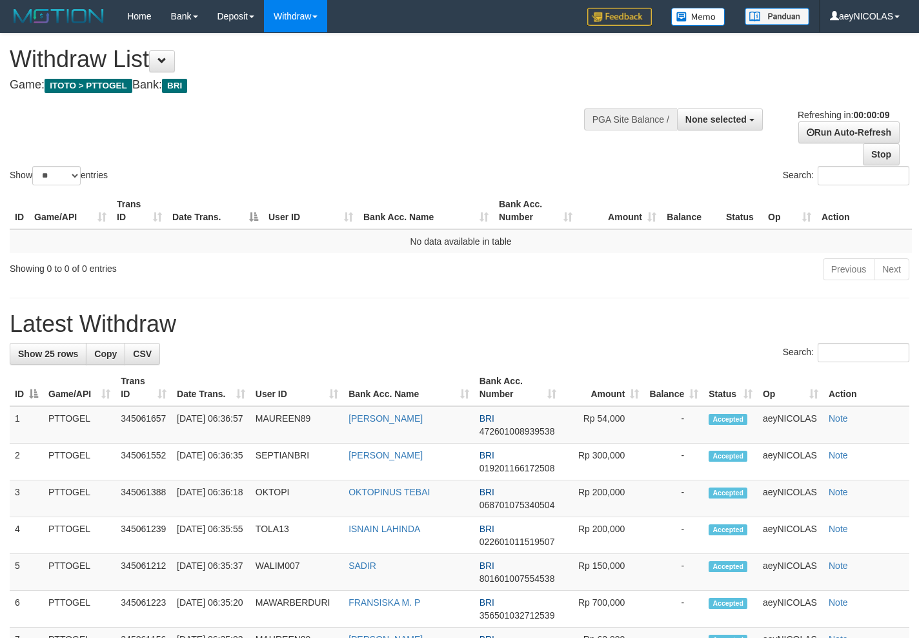
select select
select select "**"
select select
select select "**"
select select
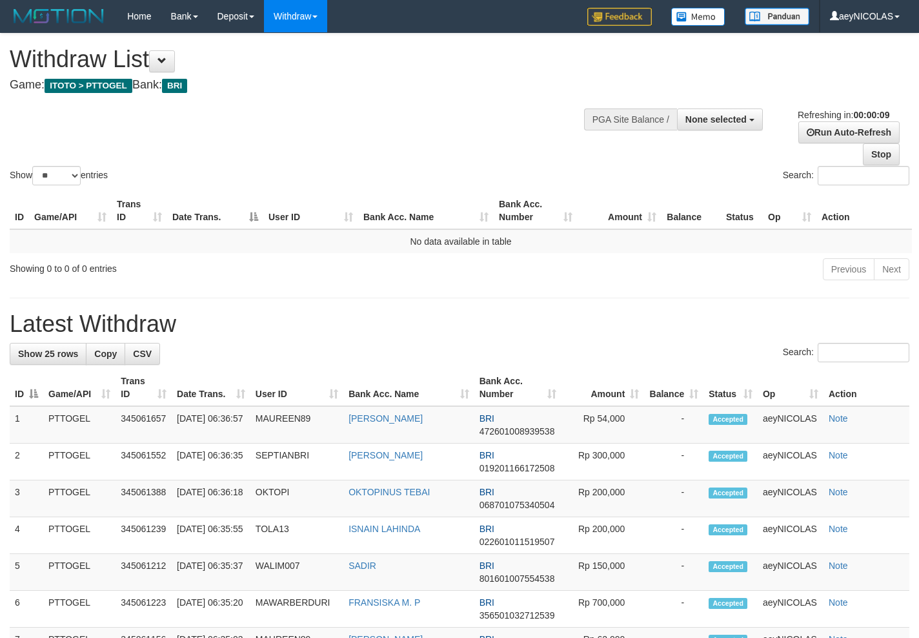
select select "**"
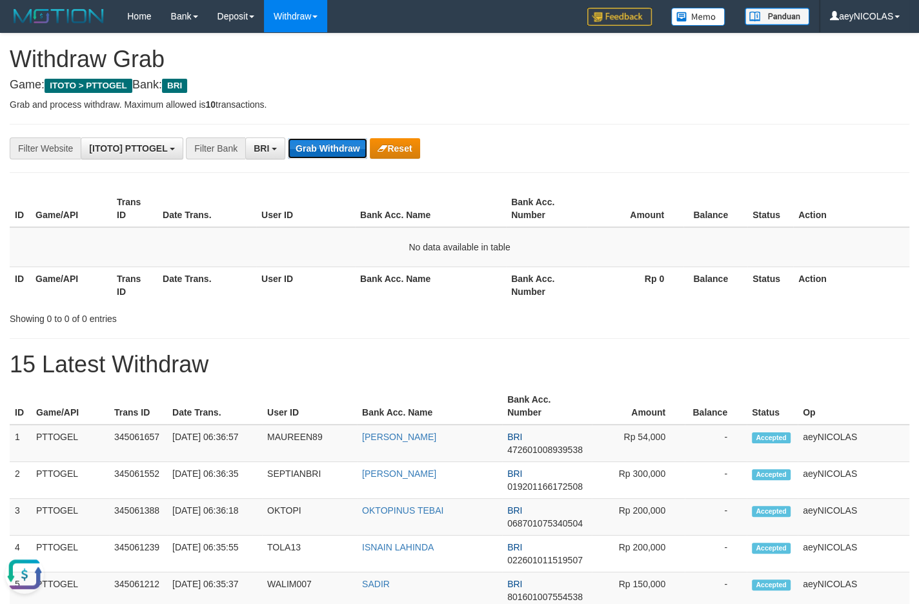
click at [294, 145] on button "Grab Withdraw" at bounding box center [327, 148] width 79 height 21
click at [334, 142] on button "Grab Withdraw" at bounding box center [327, 148] width 79 height 21
click at [336, 158] on button "Grab Withdraw" at bounding box center [327, 148] width 79 height 21
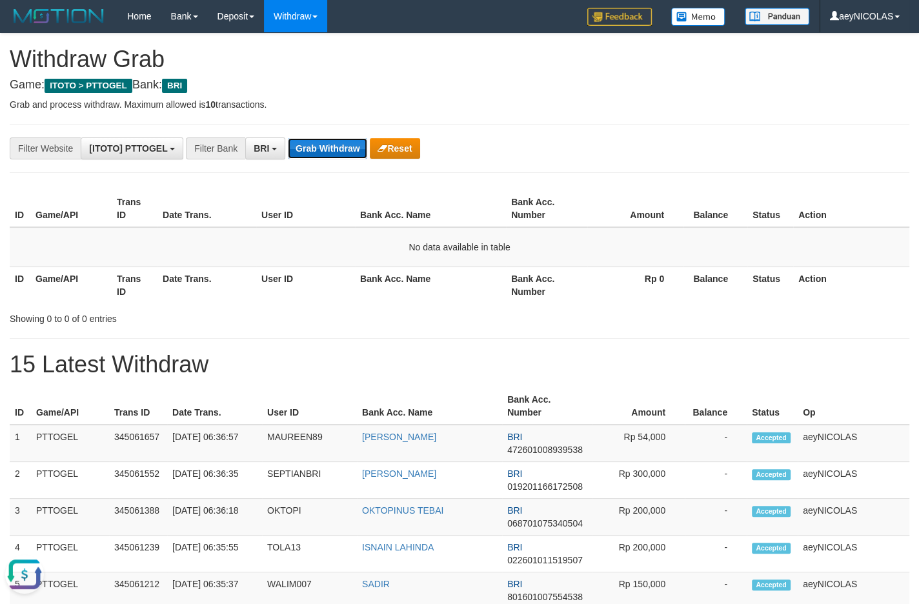
click at [336, 154] on button "Grab Withdraw" at bounding box center [327, 148] width 79 height 21
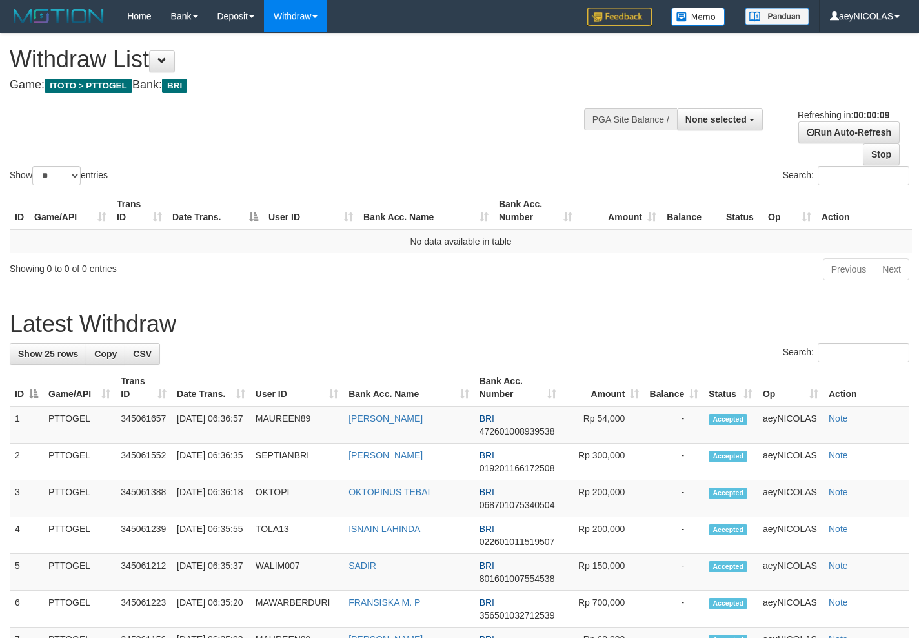
select select
select select "**"
select select
select select "**"
click at [587, 316] on h1 "Latest Withdraw" at bounding box center [460, 324] width 900 height 26
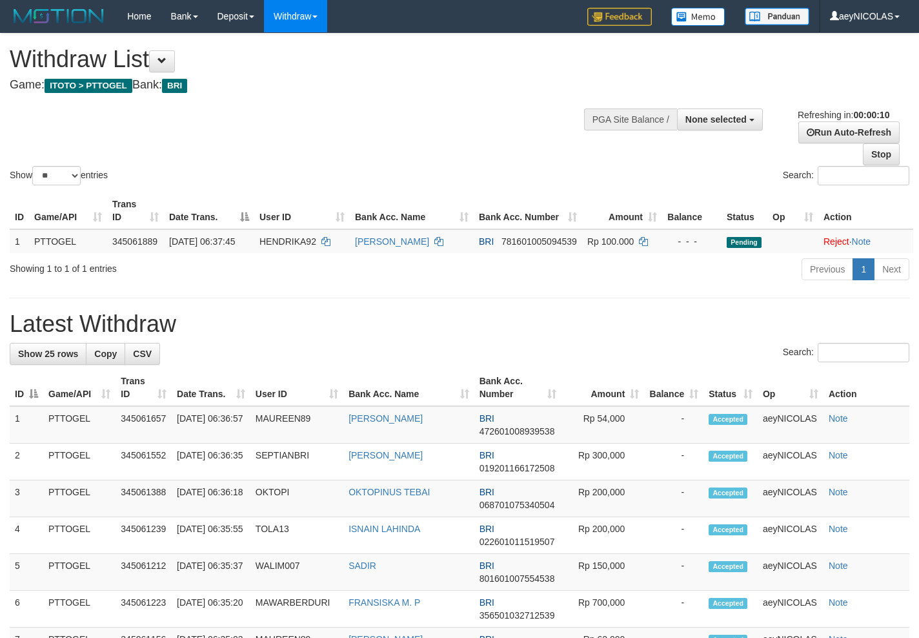
select select
select select "**"
click at [495, 150] on div "Show ** ** ** *** entries Search:" at bounding box center [459, 111] width 919 height 154
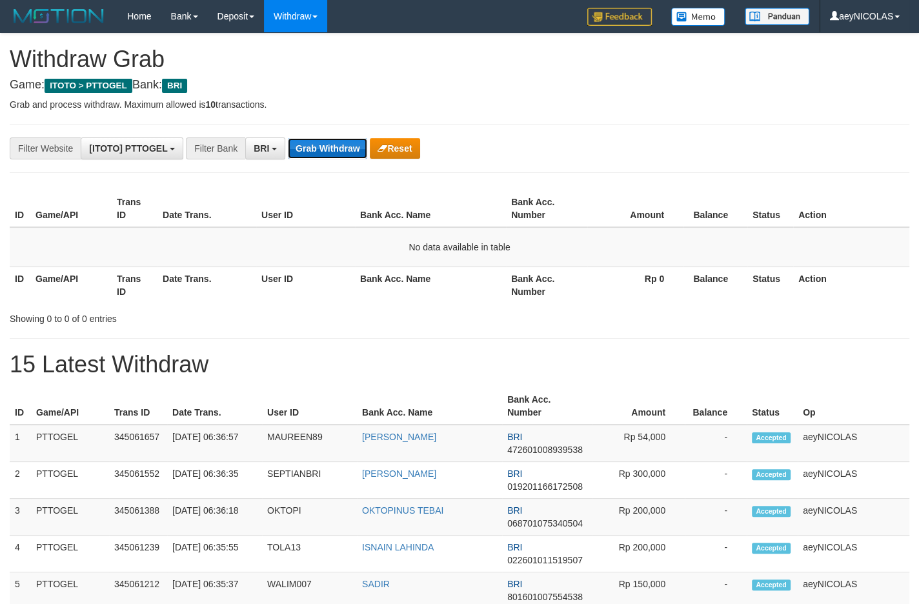
click at [315, 150] on button "Grab Withdraw" at bounding box center [327, 148] width 79 height 21
click at [495, 203] on th "Bank Acc. Name" at bounding box center [430, 208] width 151 height 37
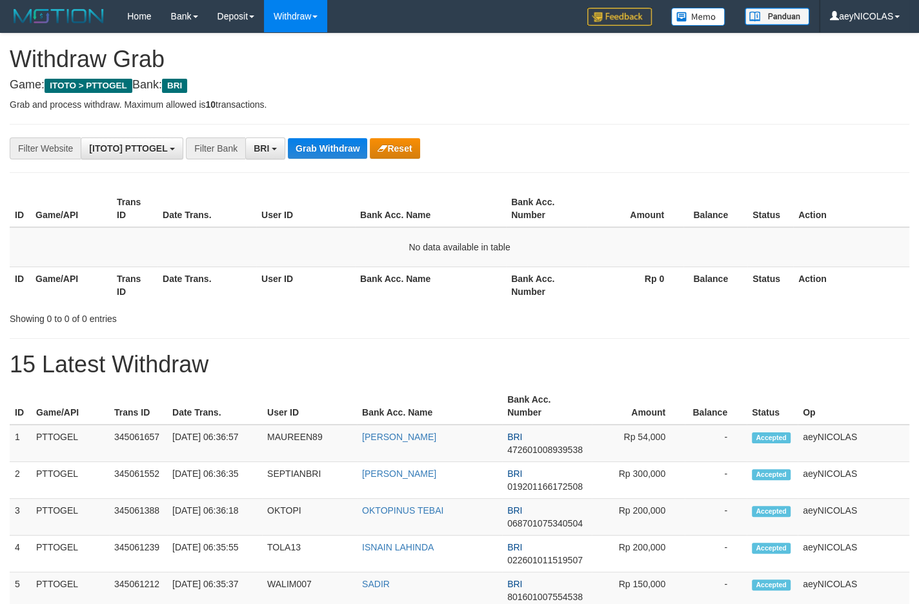
click at [348, 149] on button "Grab Withdraw" at bounding box center [327, 148] width 79 height 21
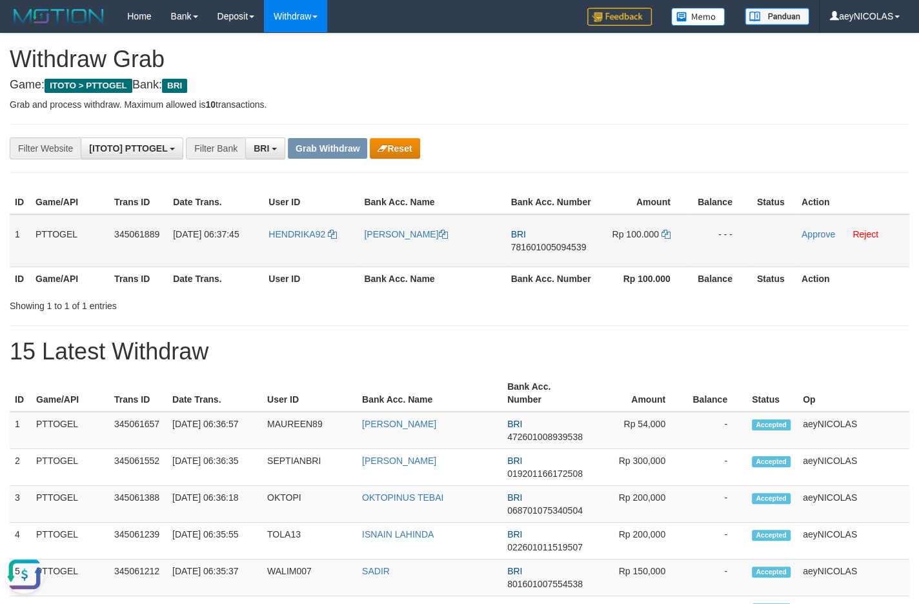
click at [179, 240] on span "[DATE] 06:37:45" at bounding box center [206, 234] width 66 height 10
click at [393, 146] on button "Reset" at bounding box center [395, 148] width 50 height 21
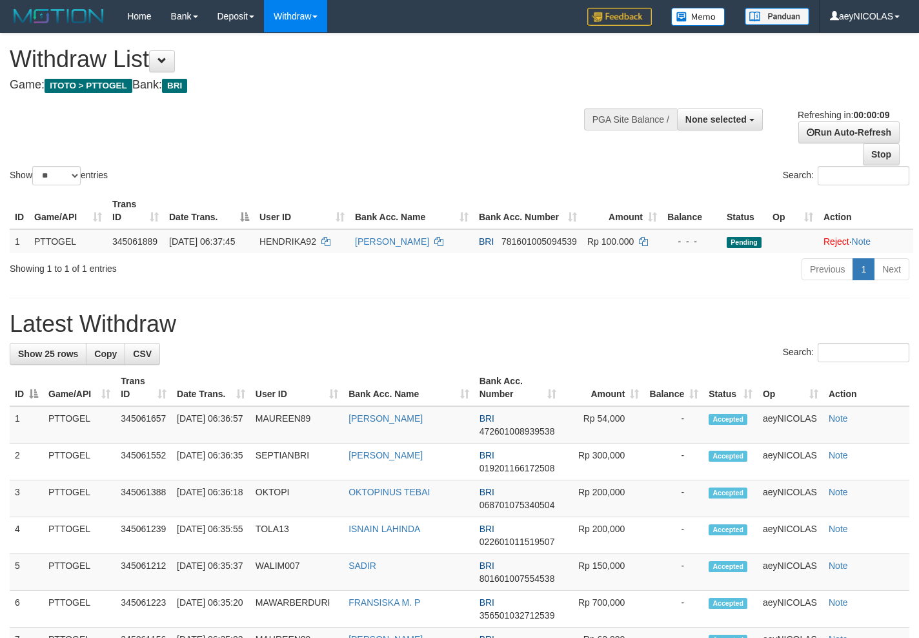
select select
select select "**"
select select
select select "**"
select select
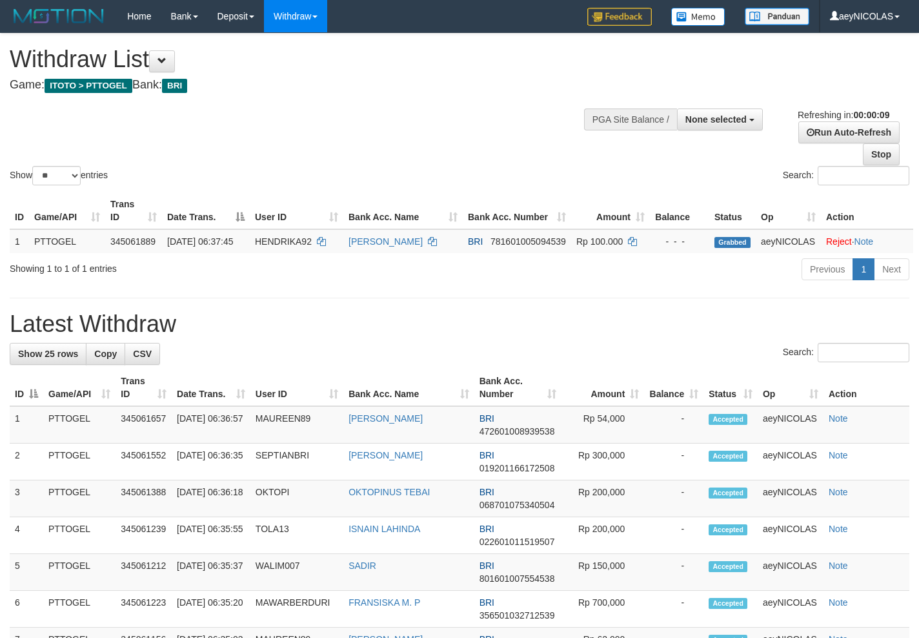
select select "**"
select select
select select "**"
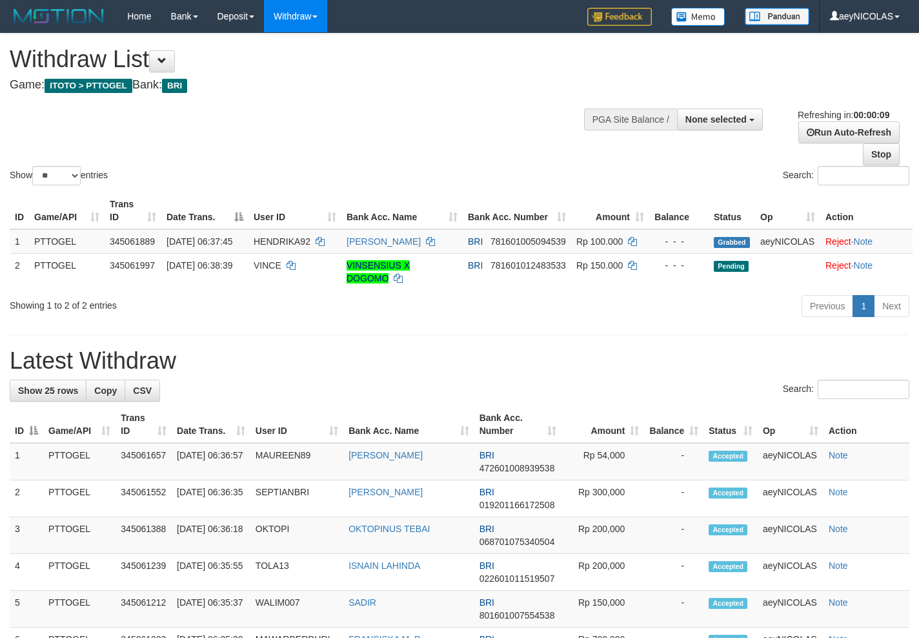
select select
select select "**"
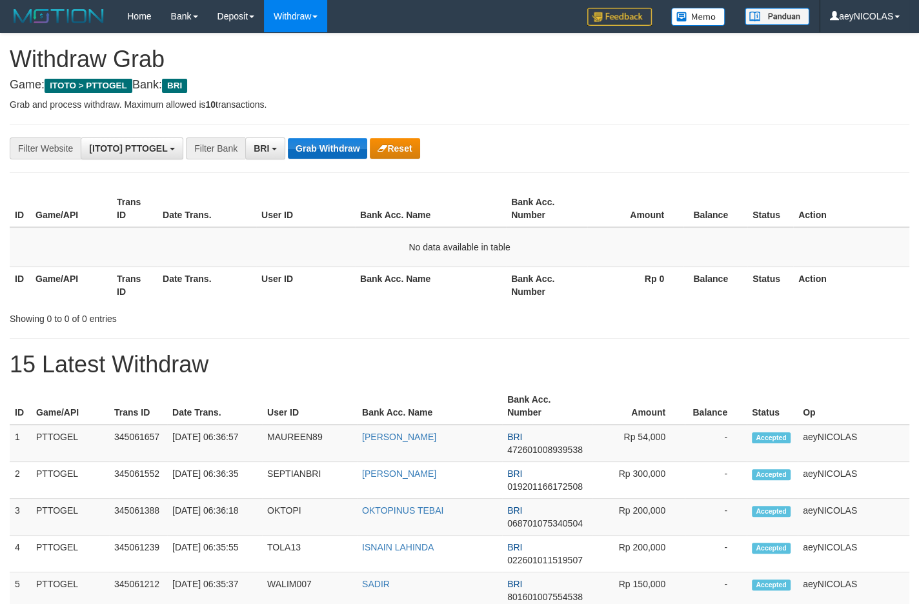
scroll to position [63, 0]
click at [352, 158] on button "Grab Withdraw" at bounding box center [327, 148] width 79 height 21
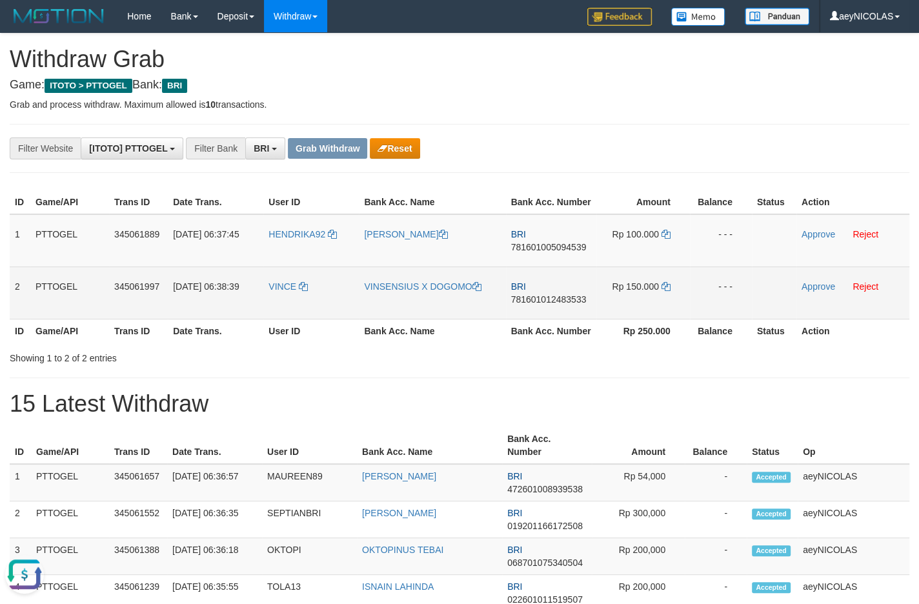
drag, startPoint x: 312, startPoint y: 270, endPoint x: 611, endPoint y: 307, distance: 300.6
click at [611, 307] on tbody "1 PTTOGEL 345061889 01/10/2025 06:37:45 HENDRIKA92 HENDRIKA DOUW BRI 7816010050…" at bounding box center [460, 266] width 900 height 105
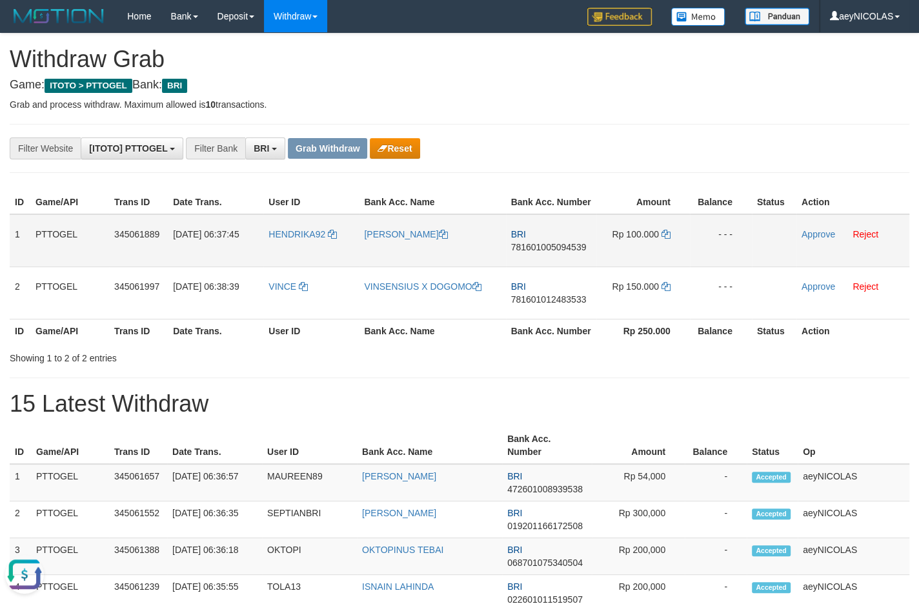
click at [565, 252] on span "781601005094539" at bounding box center [549, 247] width 76 height 10
copy span "781601005094539"
click at [536, 252] on span "781601005094539" at bounding box center [549, 247] width 76 height 10
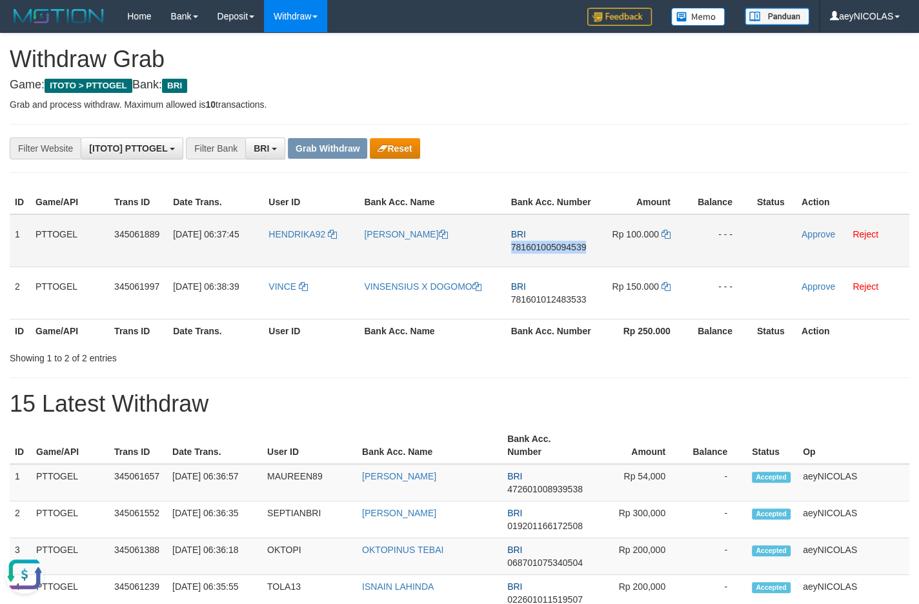
copy span "781601005094539"
click at [669, 239] on icon at bounding box center [666, 234] width 9 height 9
copy span "781601005094539"
click at [816, 240] on link "Approve" at bounding box center [819, 234] width 34 height 10
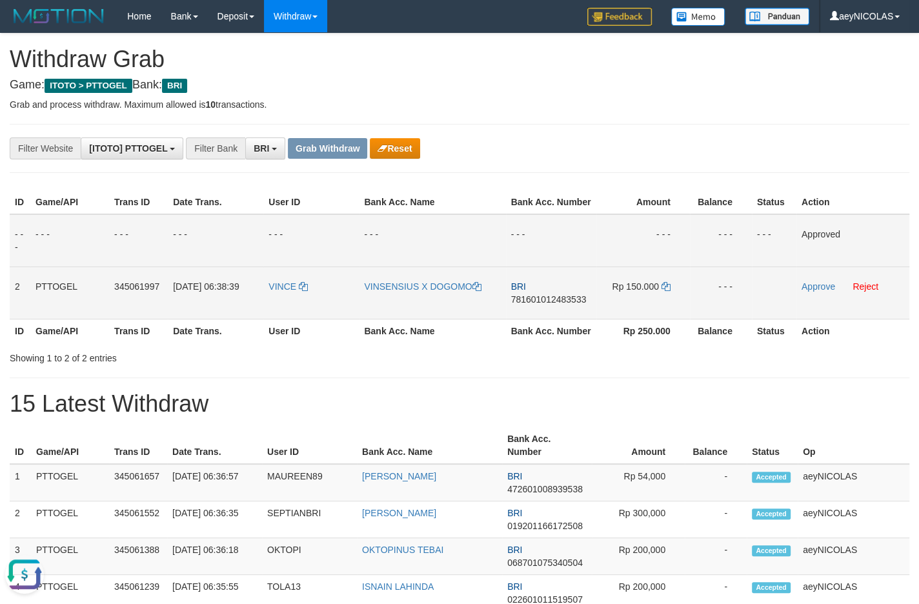
click at [560, 305] on span "781601012483533" at bounding box center [549, 299] width 76 height 10
copy span "781601012483533"
click at [531, 305] on span "781601012483533" at bounding box center [549, 299] width 76 height 10
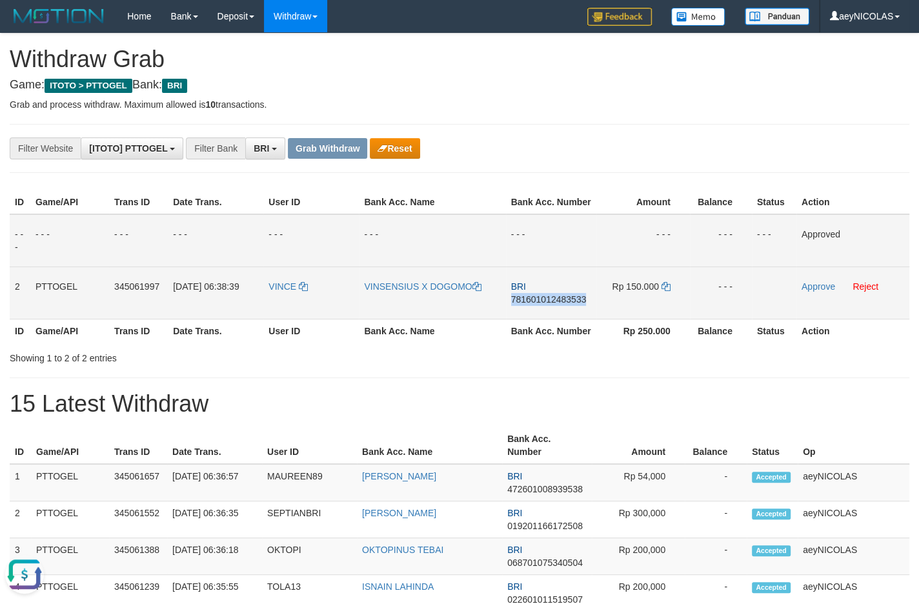
copy span "781601012483533"
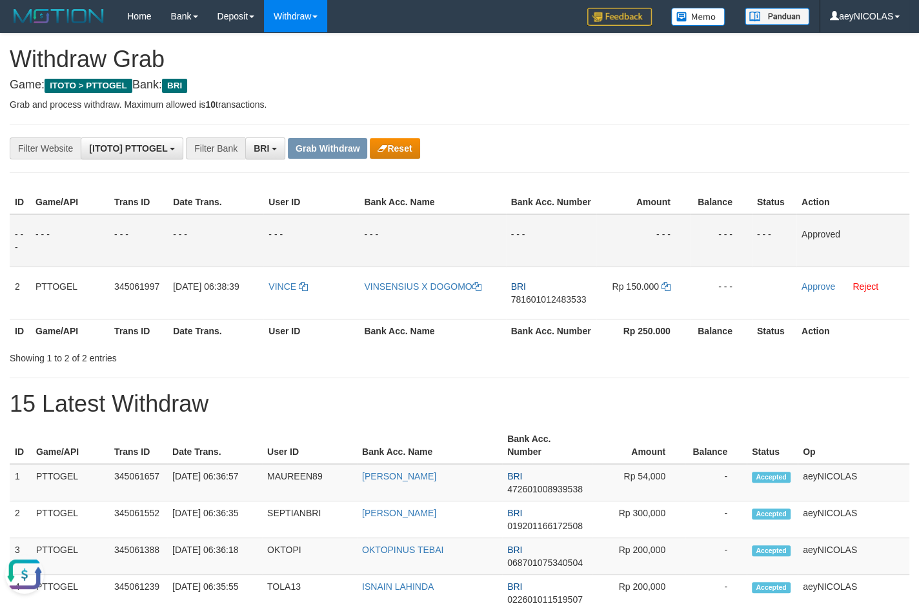
click at [538, 238] on td "- - -" at bounding box center [551, 240] width 90 height 53
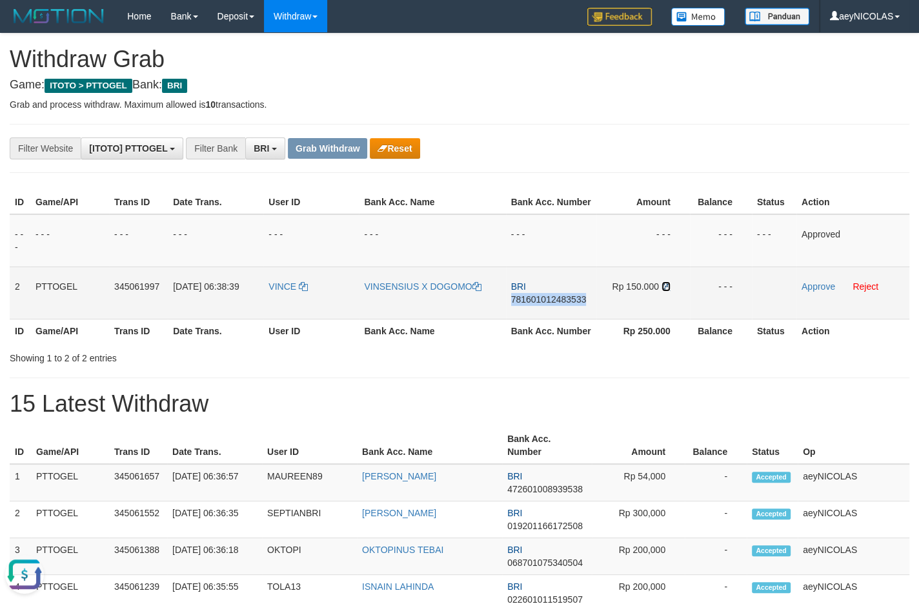
click at [666, 291] on icon at bounding box center [666, 286] width 9 height 9
copy span "781601012483533"
click at [810, 292] on link "Approve" at bounding box center [819, 286] width 34 height 10
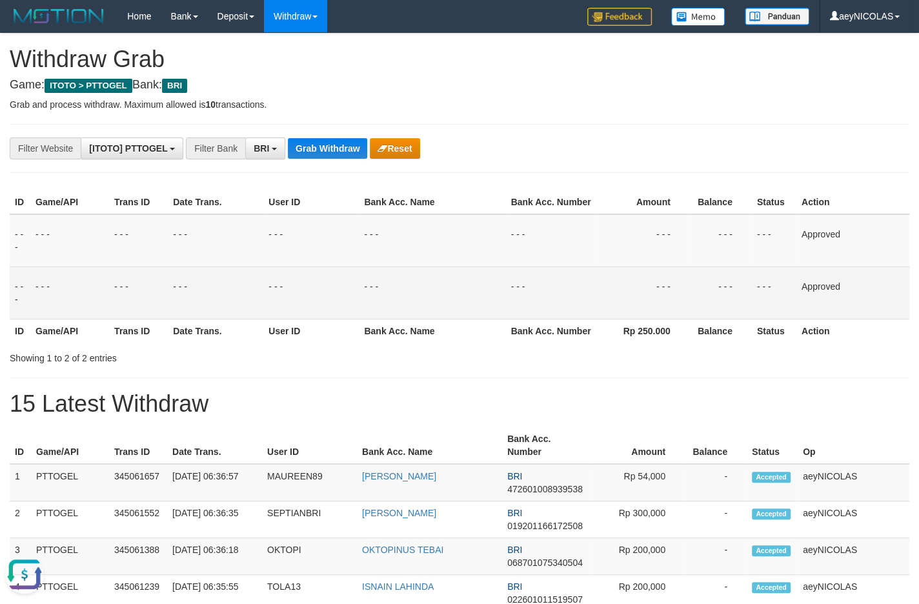
click at [480, 319] on td "- - -" at bounding box center [432, 293] width 147 height 52
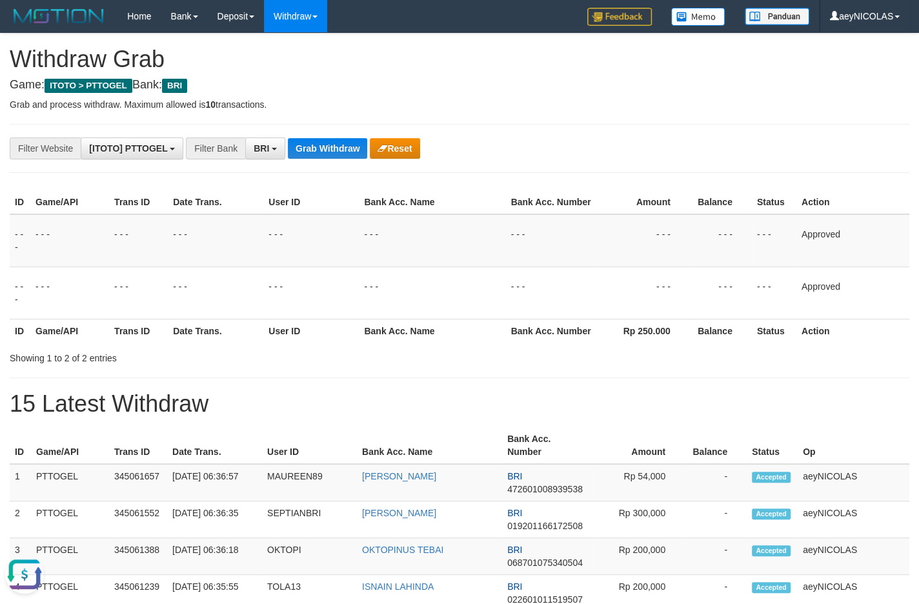
click at [340, 145] on button "Grab Withdraw" at bounding box center [327, 148] width 79 height 21
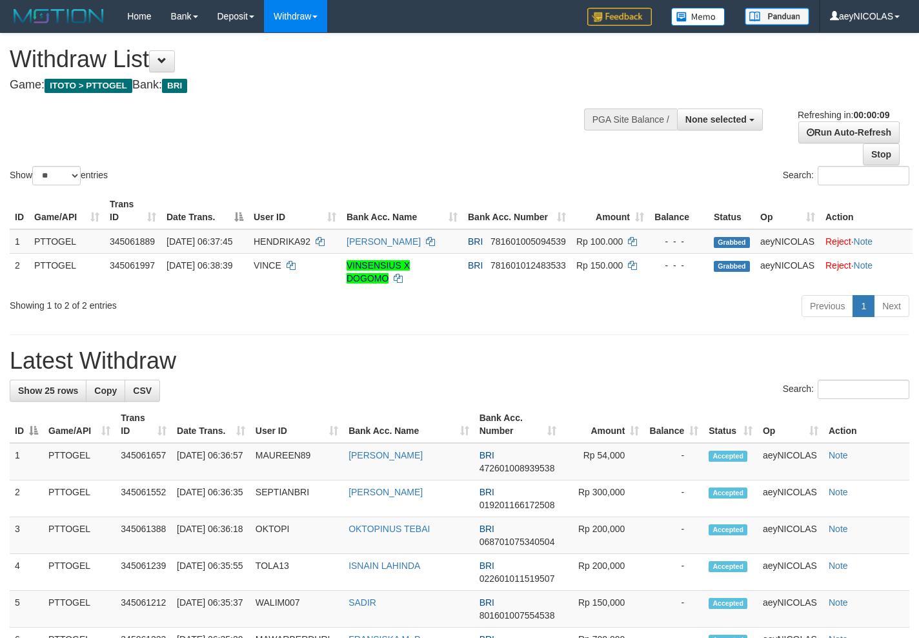
select select
select select "**"
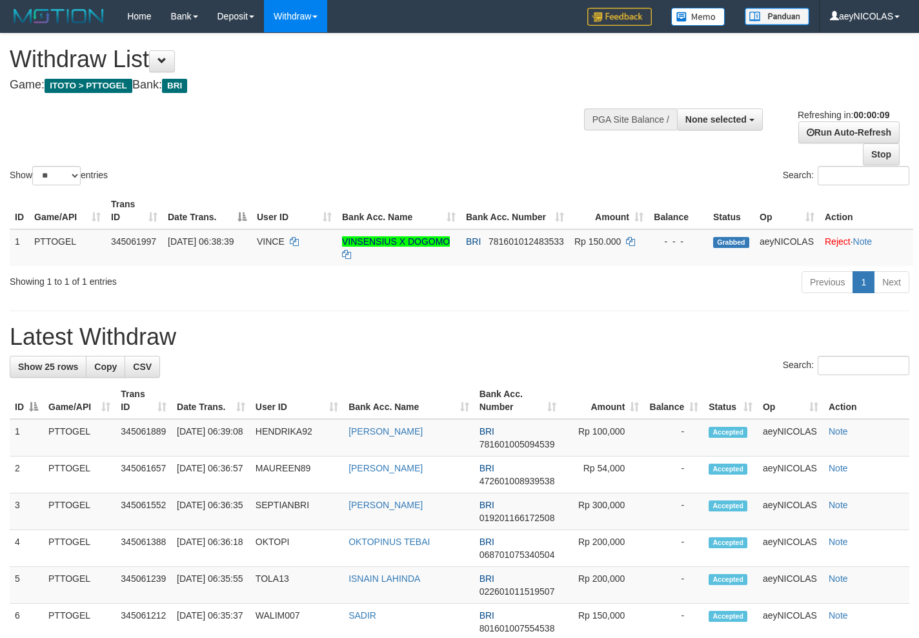
select select
select select "**"
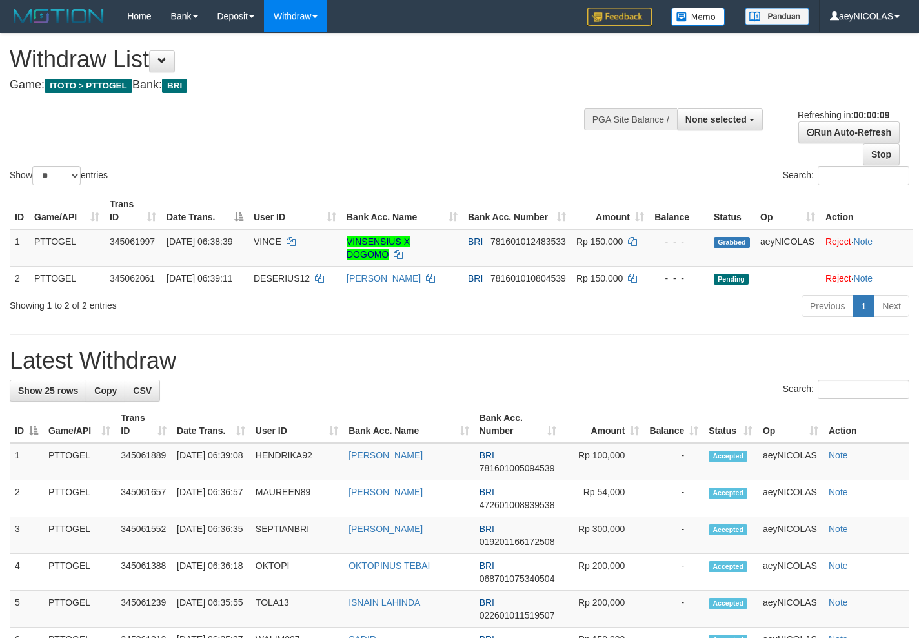
select select
select select "**"
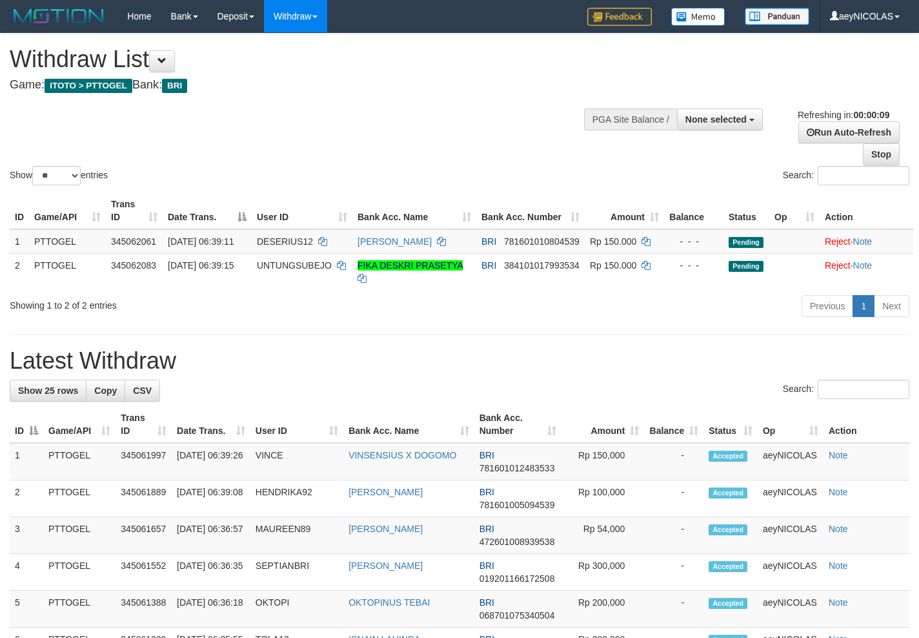
select select
select select "**"
